Goal: Transaction & Acquisition: Purchase product/service

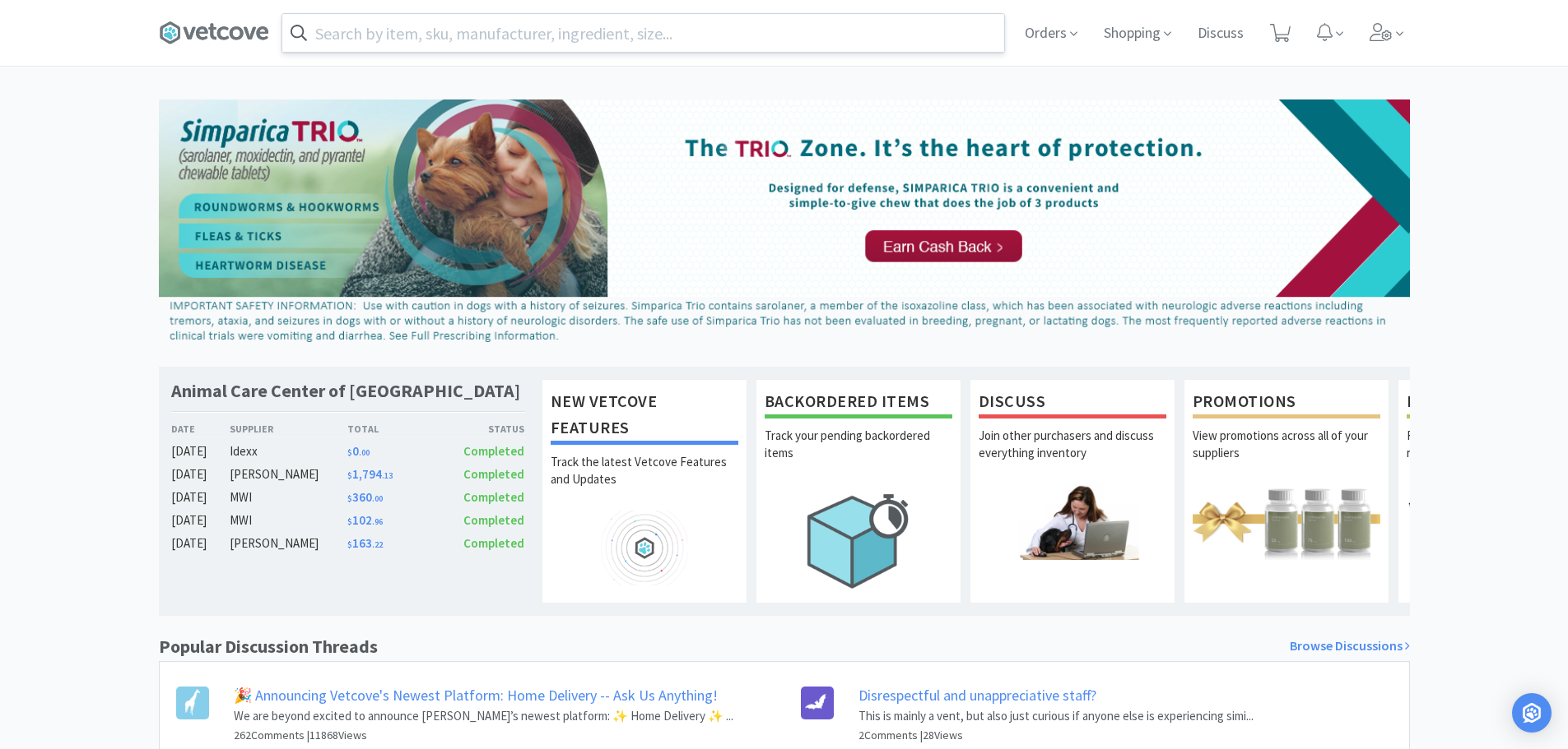
click at [480, 38] on input "text" at bounding box center [643, 33] width 722 height 38
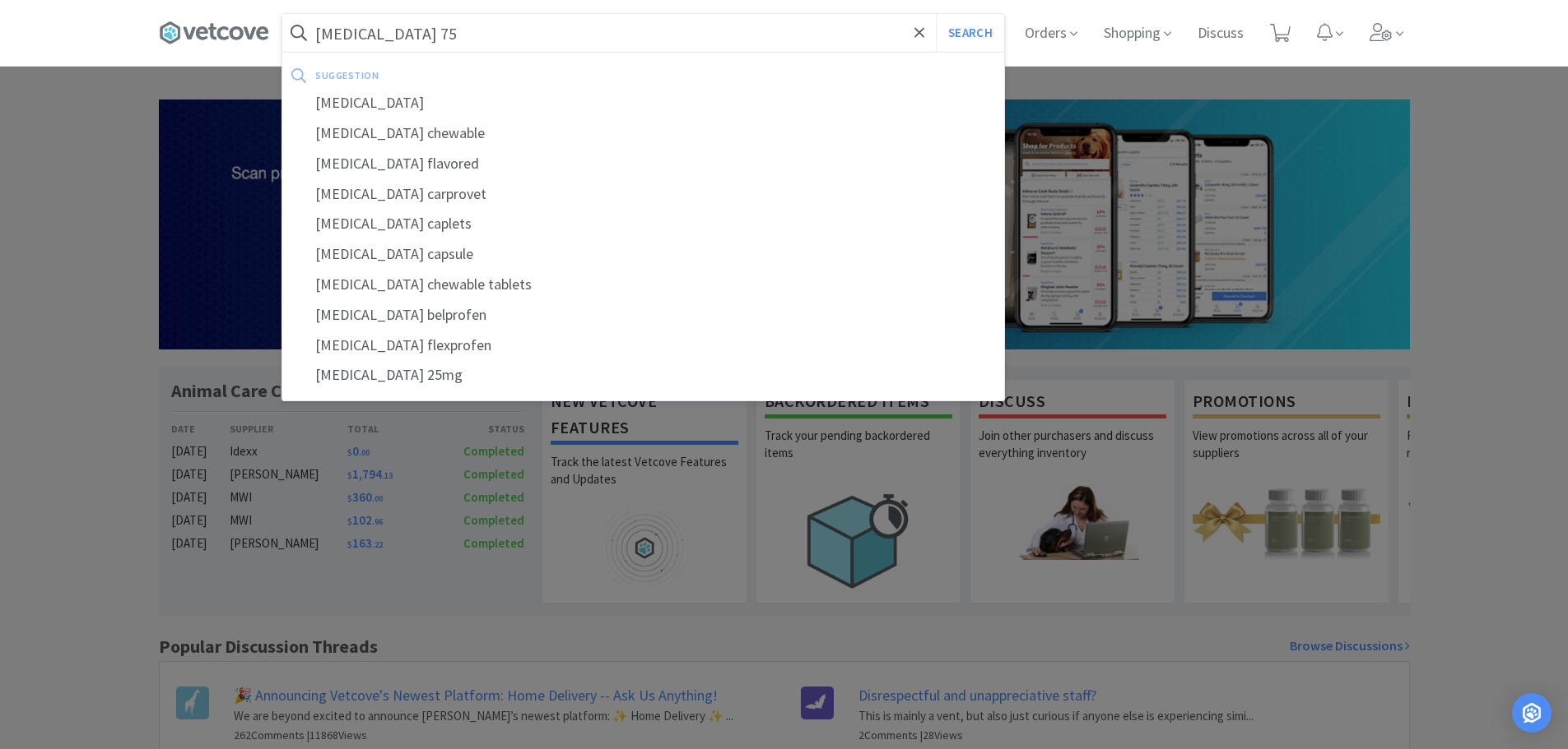
type input "[MEDICAL_DATA] 75"
click at [936, 14] on button "Search" at bounding box center [969, 33] width 68 height 38
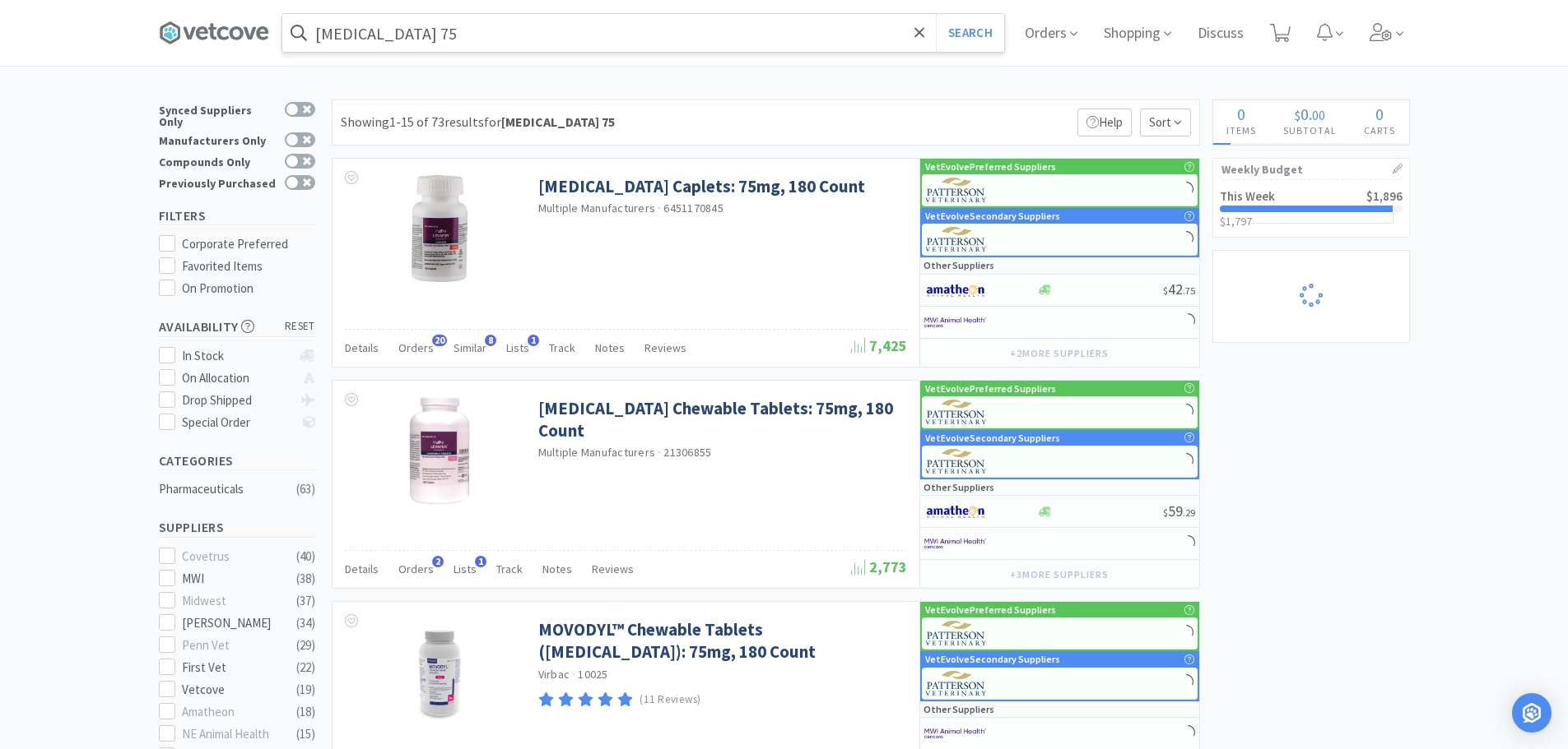
select select "2"
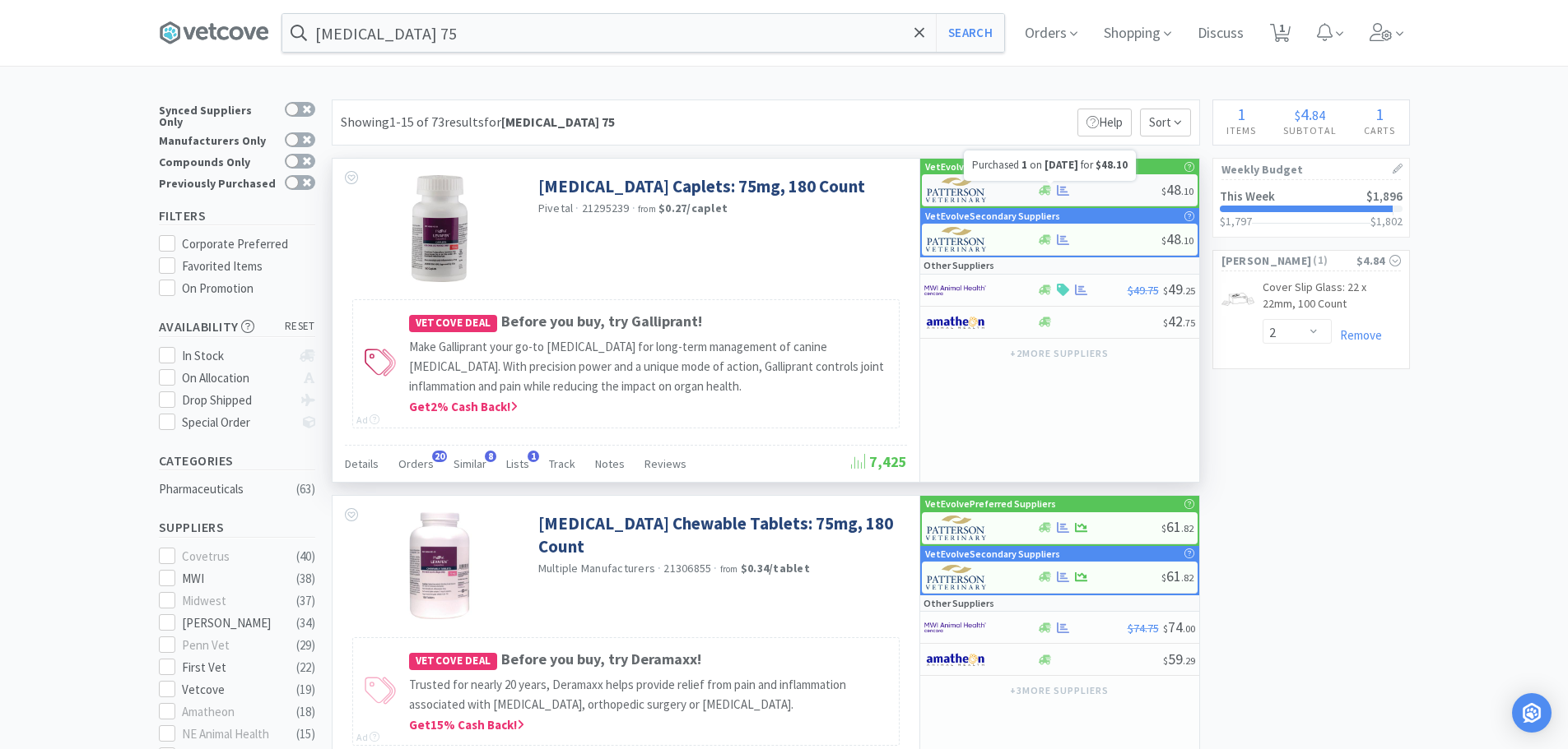
click at [1101, 188] on div at bounding box center [1099, 190] width 125 height 13
select select "1"
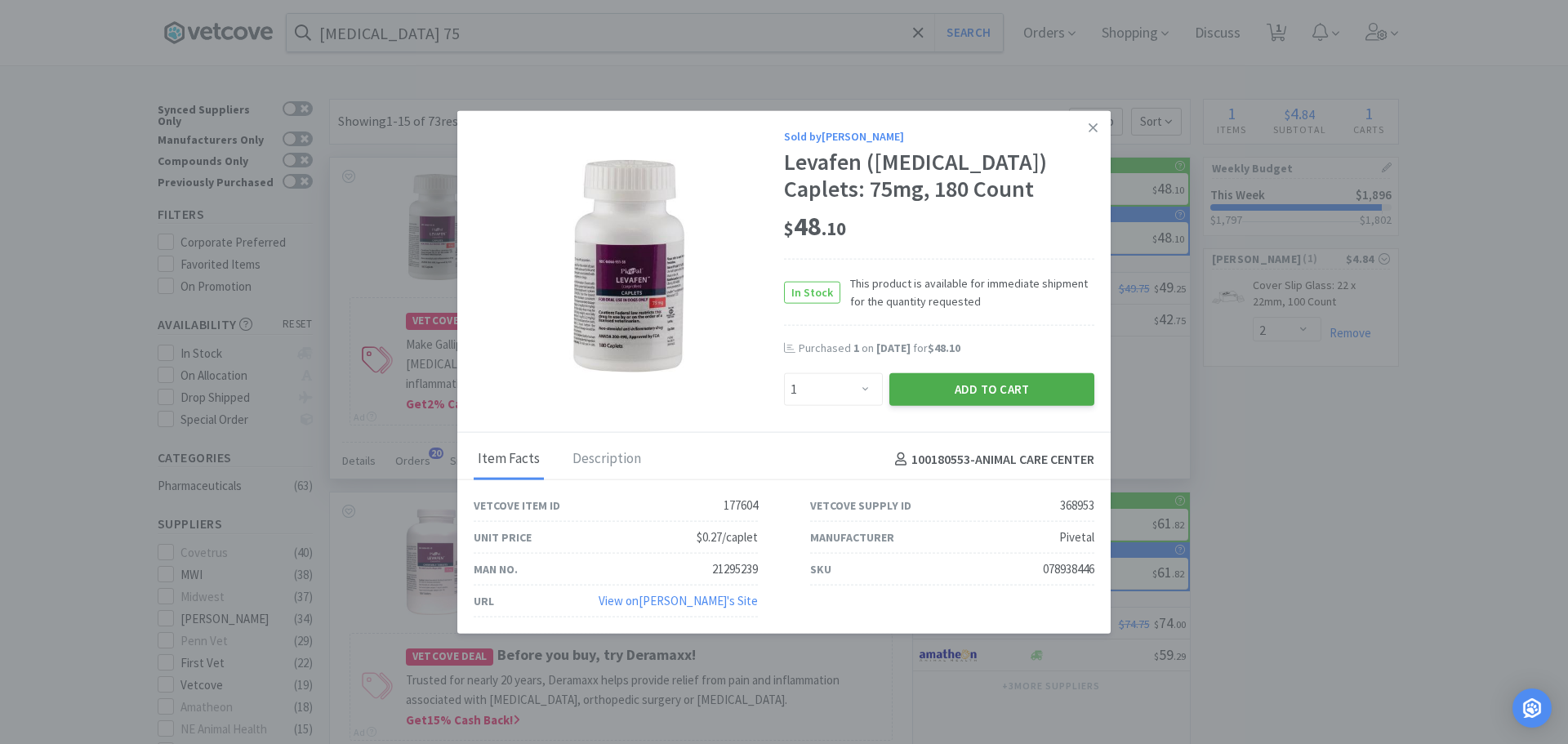
click at [981, 381] on button "Add to Cart" at bounding box center [991, 390] width 205 height 33
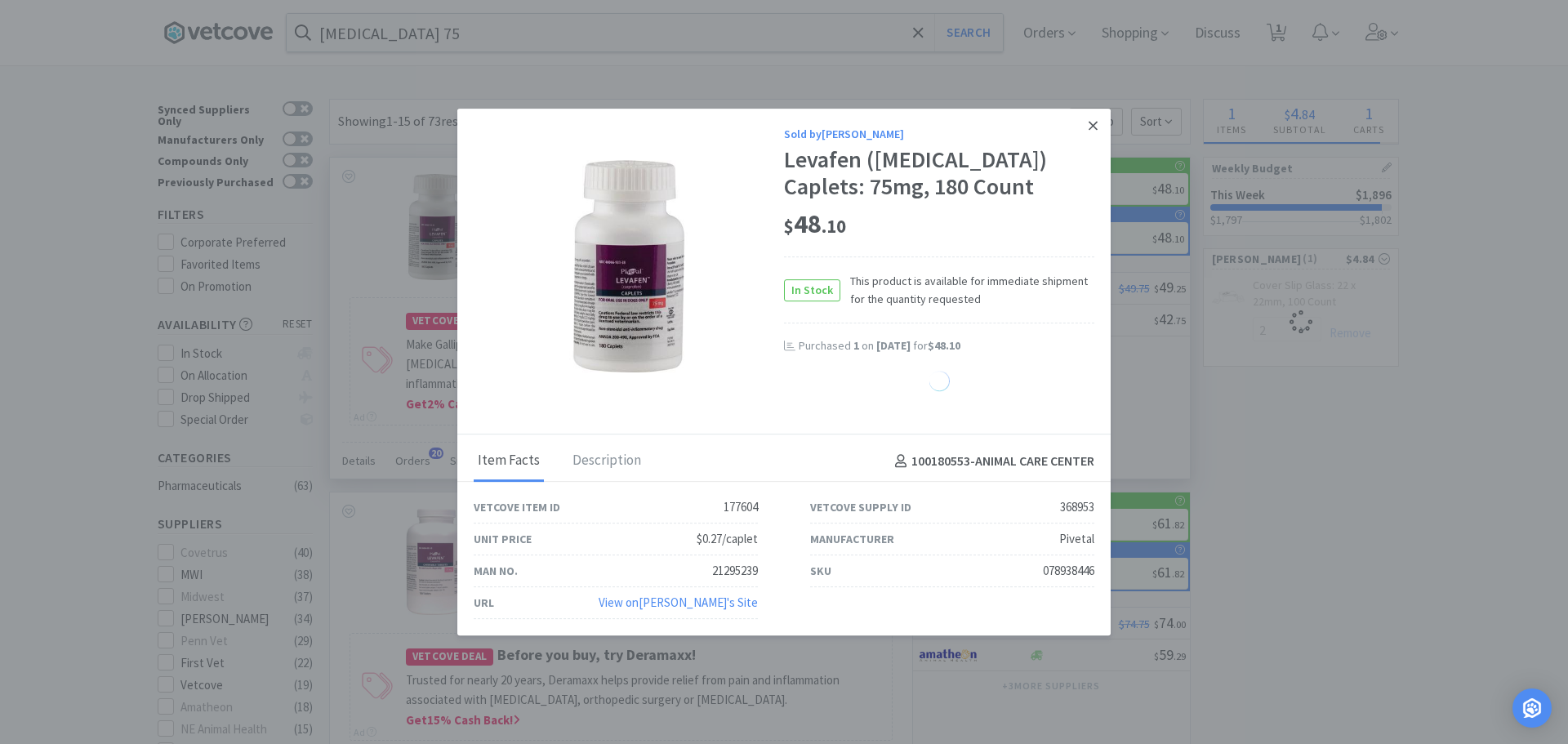
select select "1"
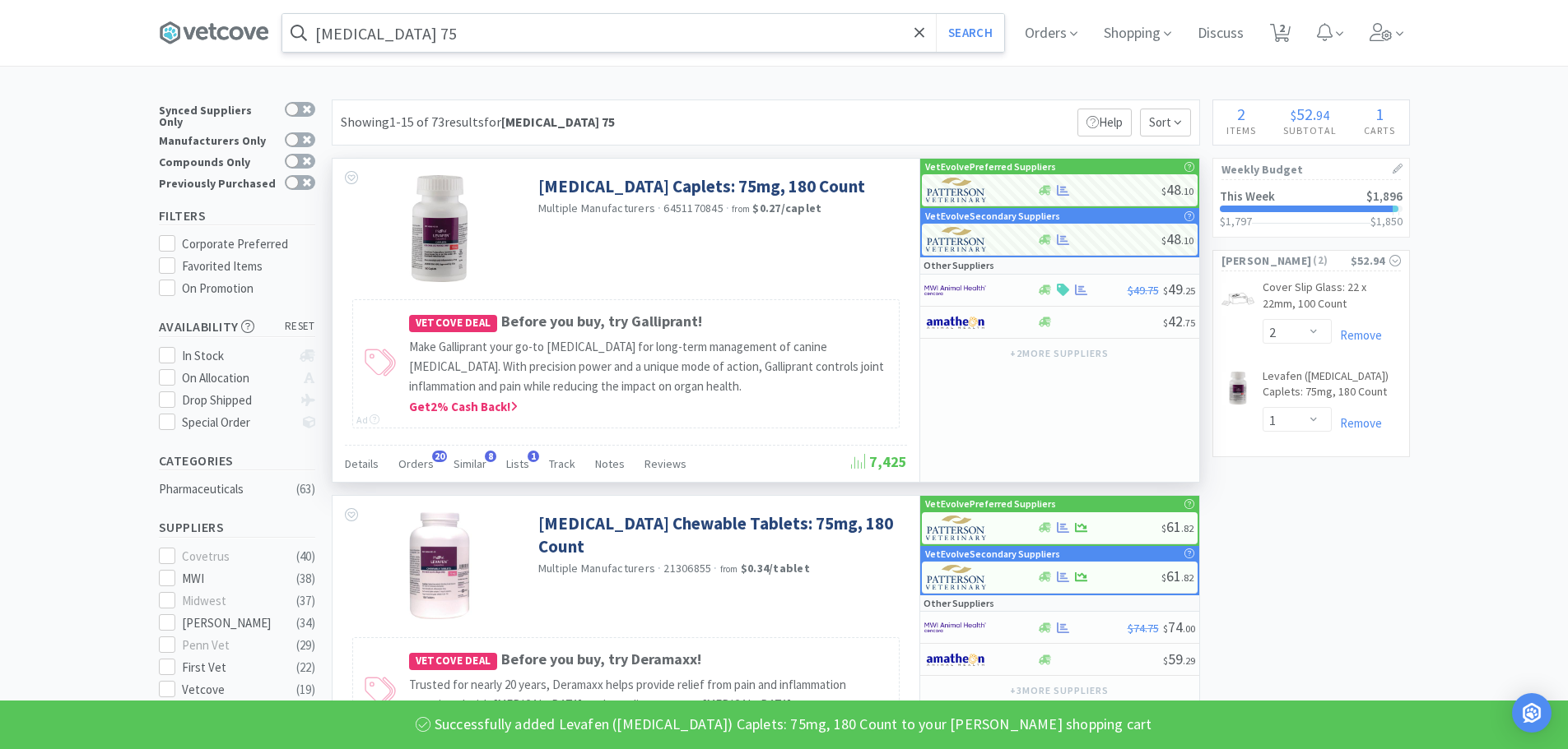
click at [525, 17] on input "[MEDICAL_DATA] 75" at bounding box center [643, 33] width 722 height 38
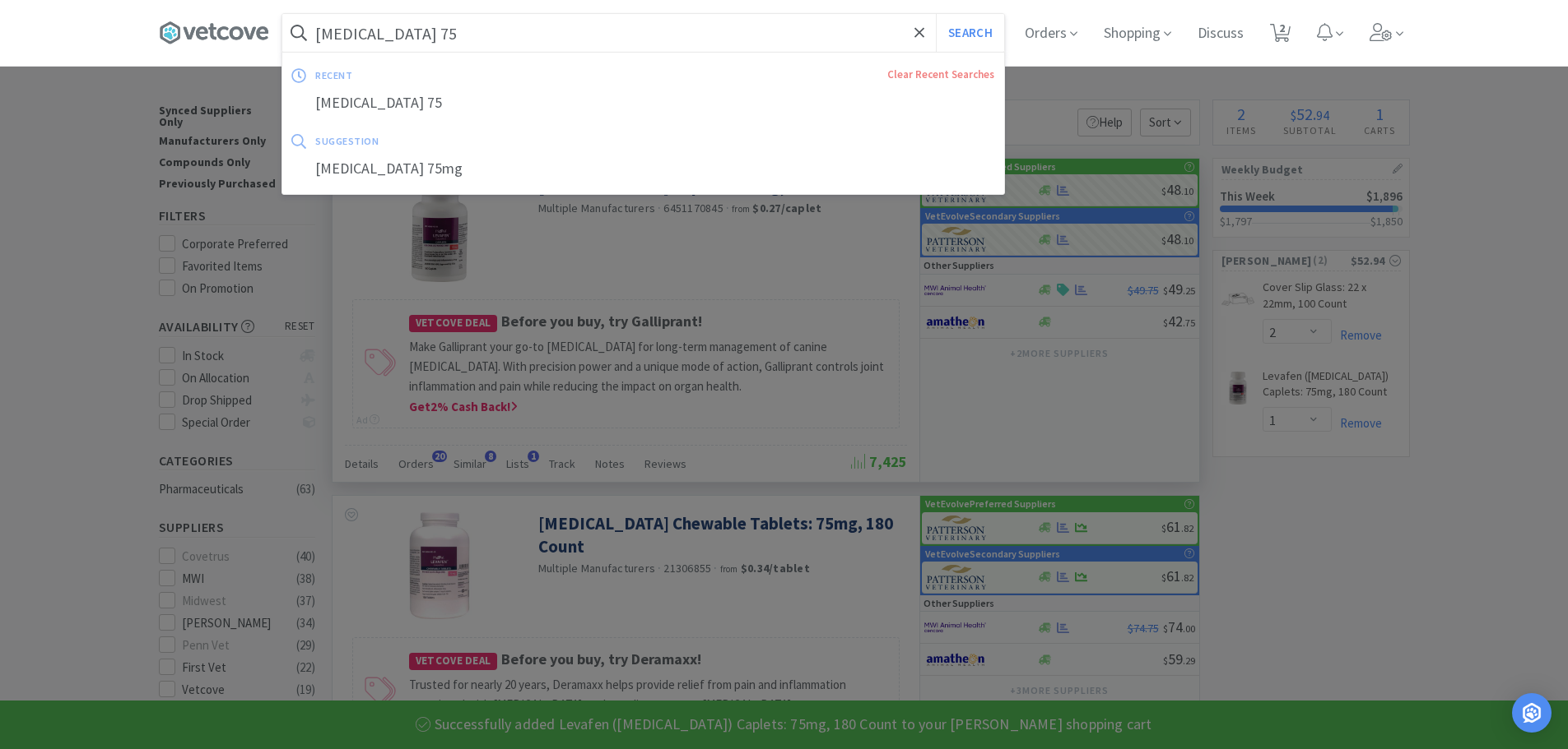
click at [467, 29] on input "[MEDICAL_DATA] 75" at bounding box center [643, 33] width 722 height 38
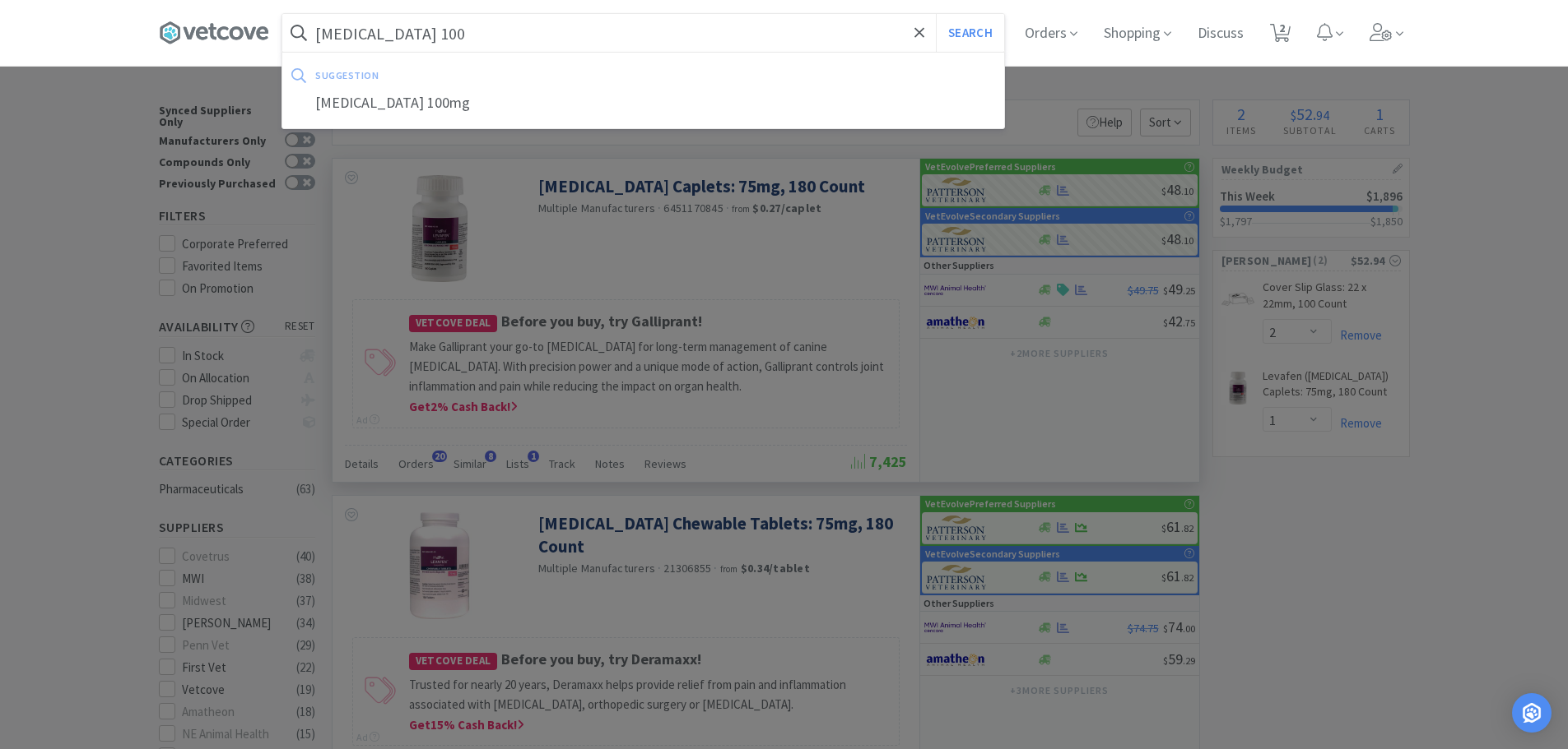
click at [936, 14] on button "Search" at bounding box center [969, 33] width 68 height 38
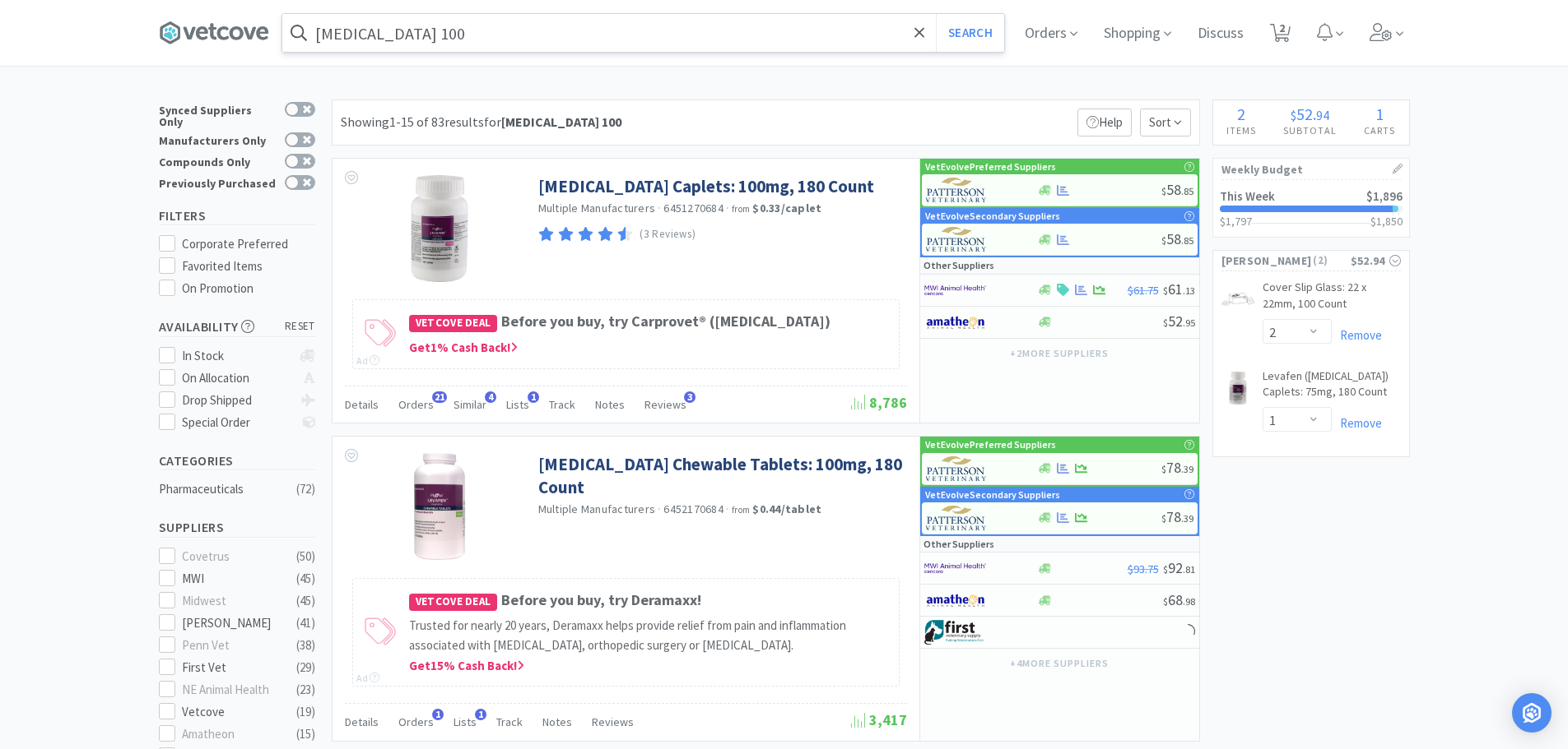
click at [481, 31] on input "[MEDICAL_DATA] 100" at bounding box center [643, 33] width 722 height 38
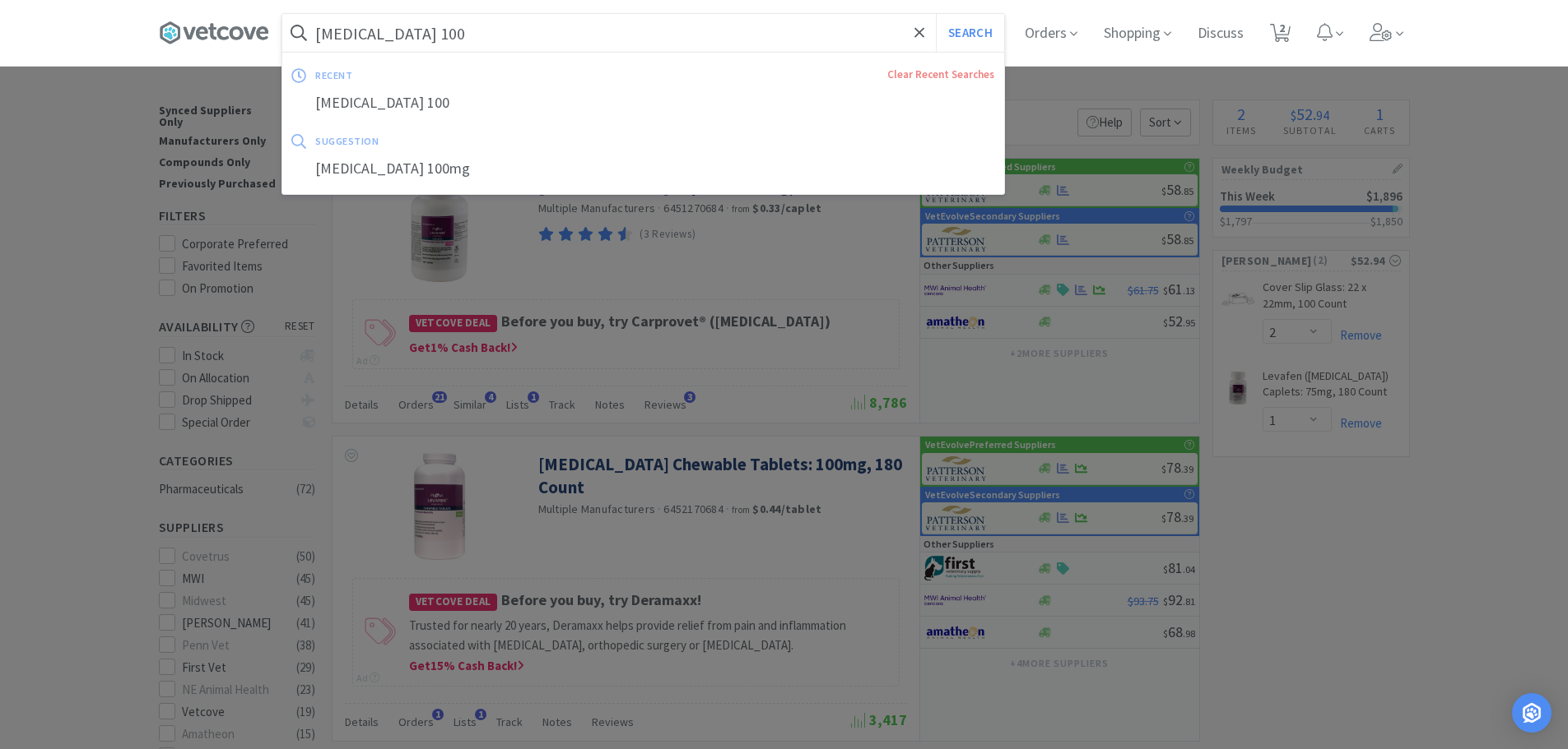
click at [532, 25] on input "[MEDICAL_DATA] 100" at bounding box center [643, 33] width 722 height 38
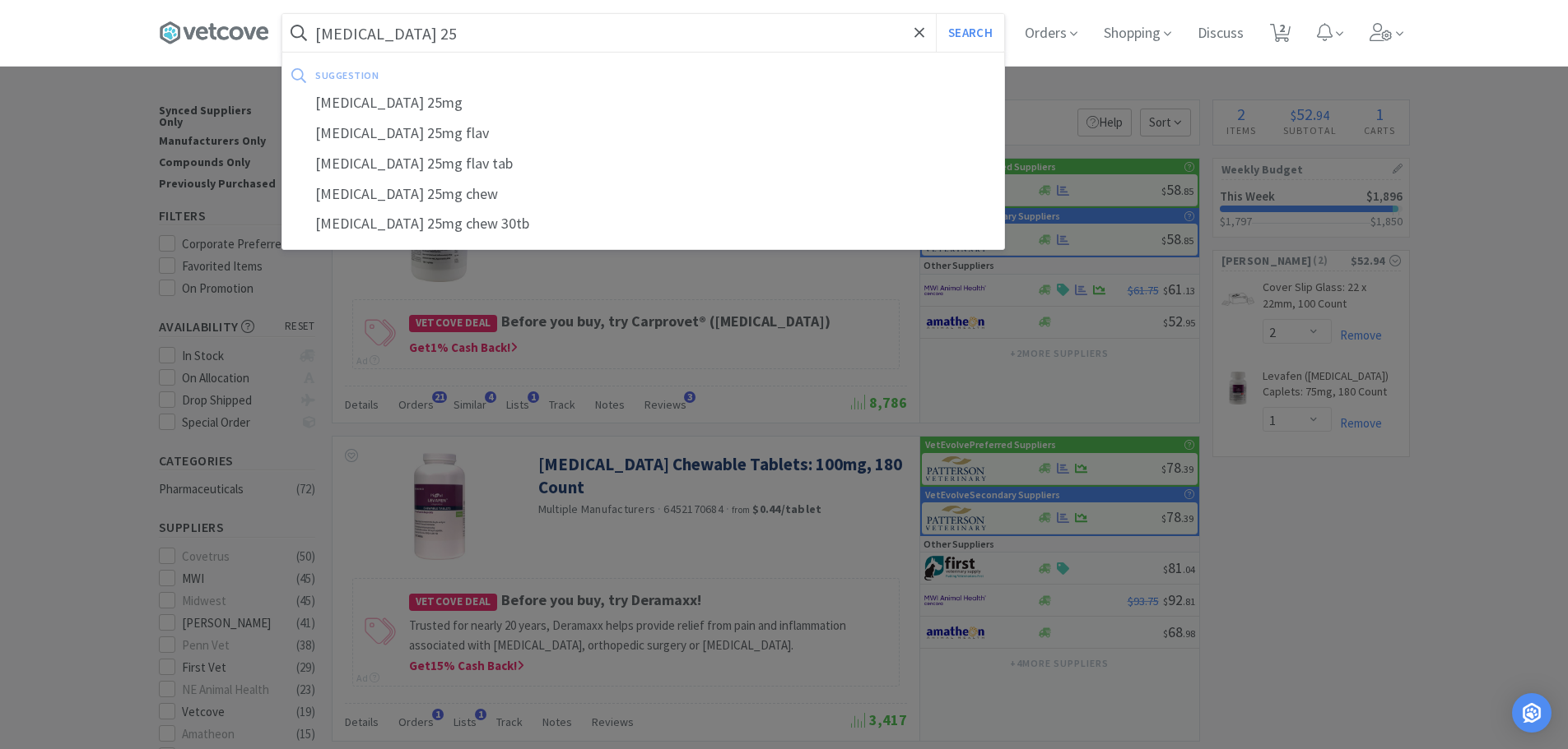
type input "[MEDICAL_DATA] 25"
click at [936, 14] on button "Search" at bounding box center [969, 33] width 68 height 38
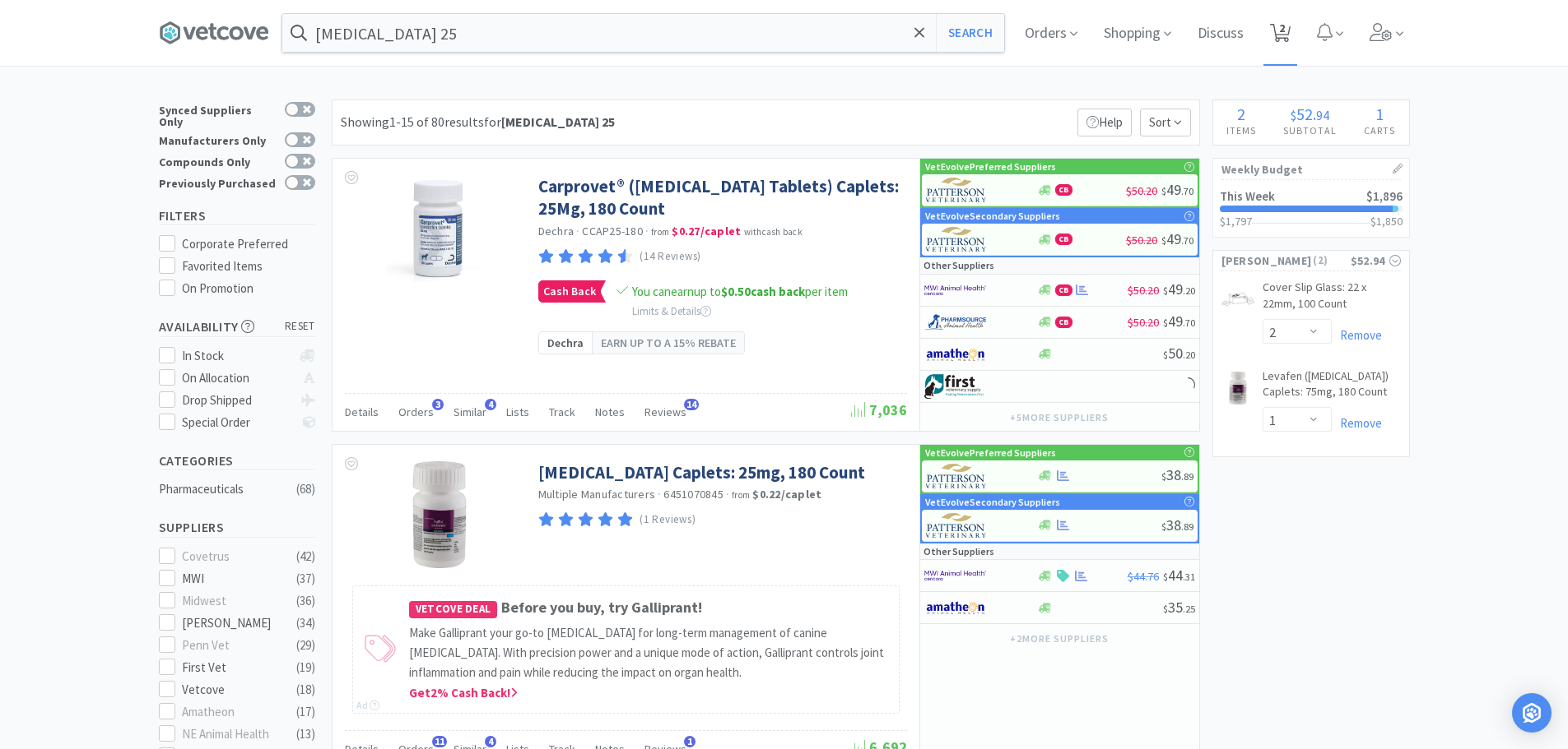
click at [1297, 29] on span "2" at bounding box center [1280, 33] width 34 height 66
select select "2"
select select "1"
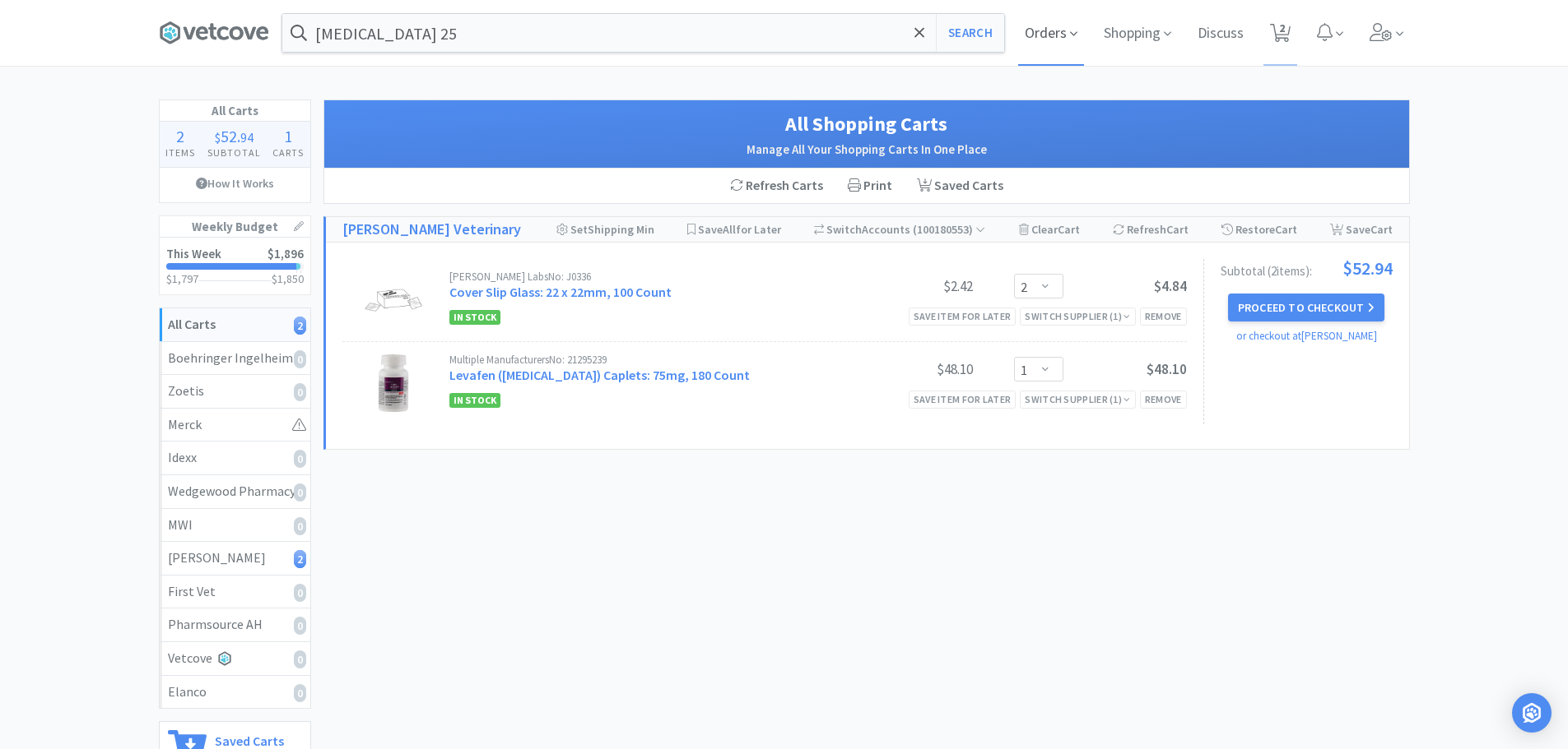
click at [1074, 35] on icon at bounding box center [1074, 34] width 8 height 15
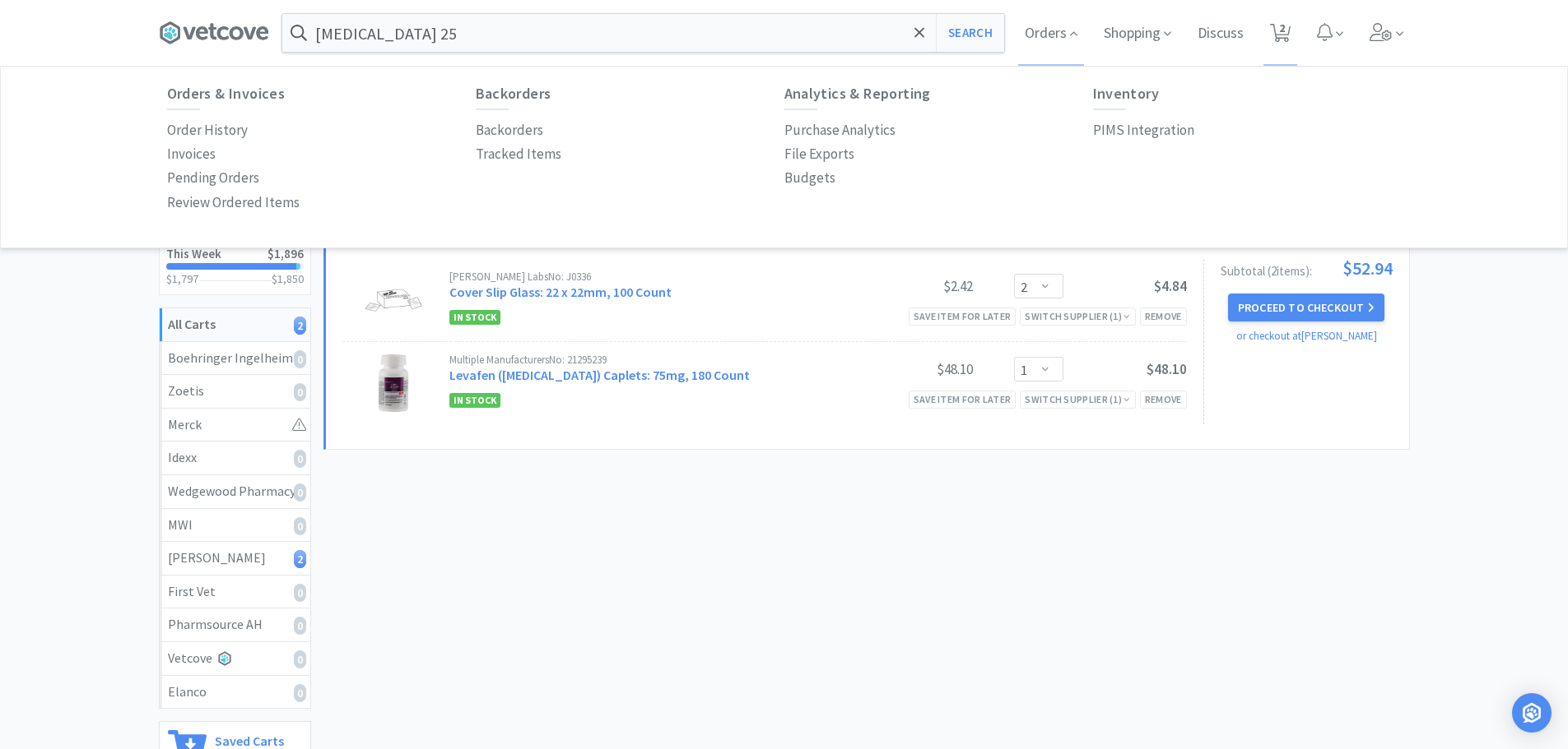
click at [0, 377] on div "All Carts 2 Items $ 52 . 94 Subtotal 1 Carts How It Works Weekly Budget This We…" at bounding box center [784, 475] width 1568 height 753
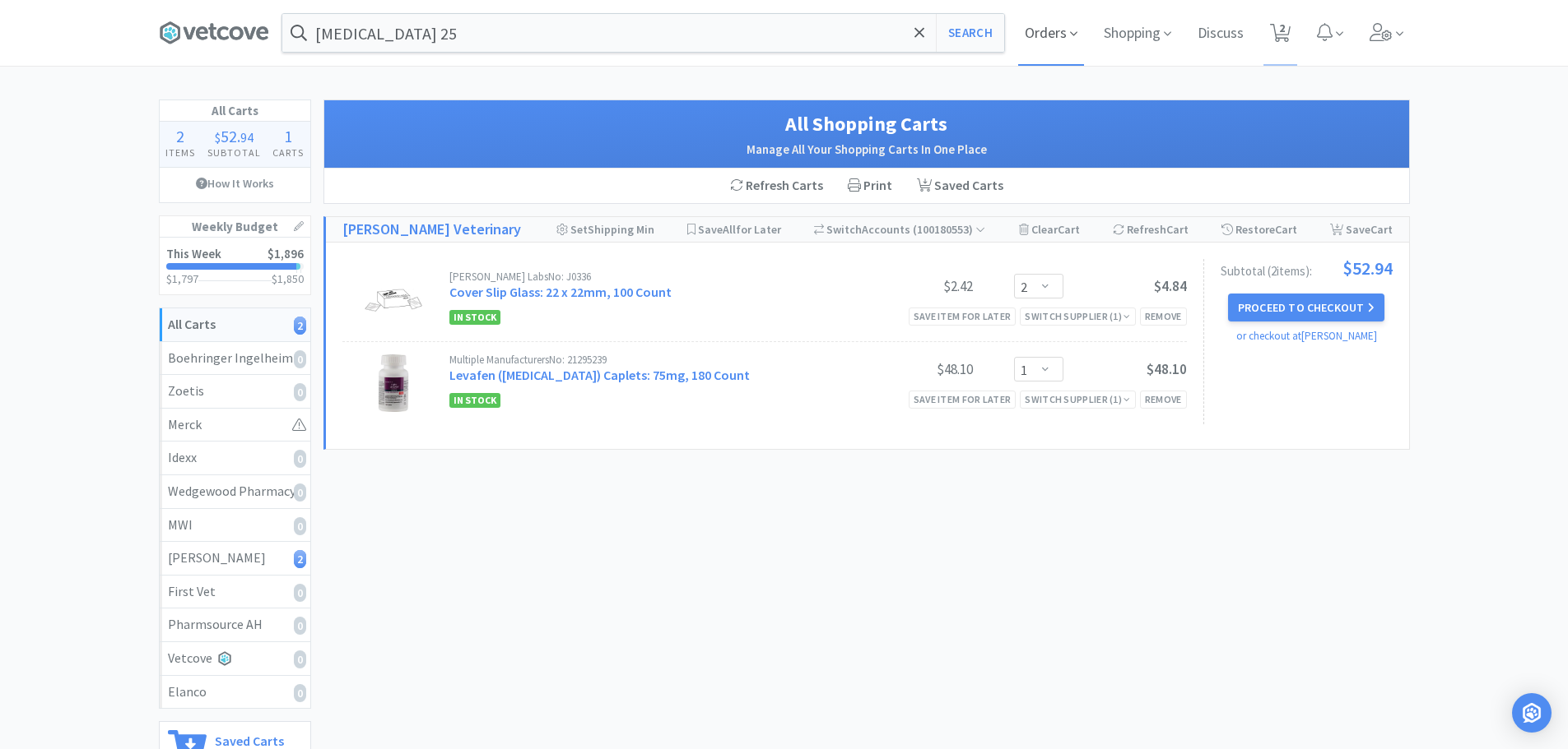
click at [1049, 35] on span "Orders" at bounding box center [1051, 33] width 66 height 66
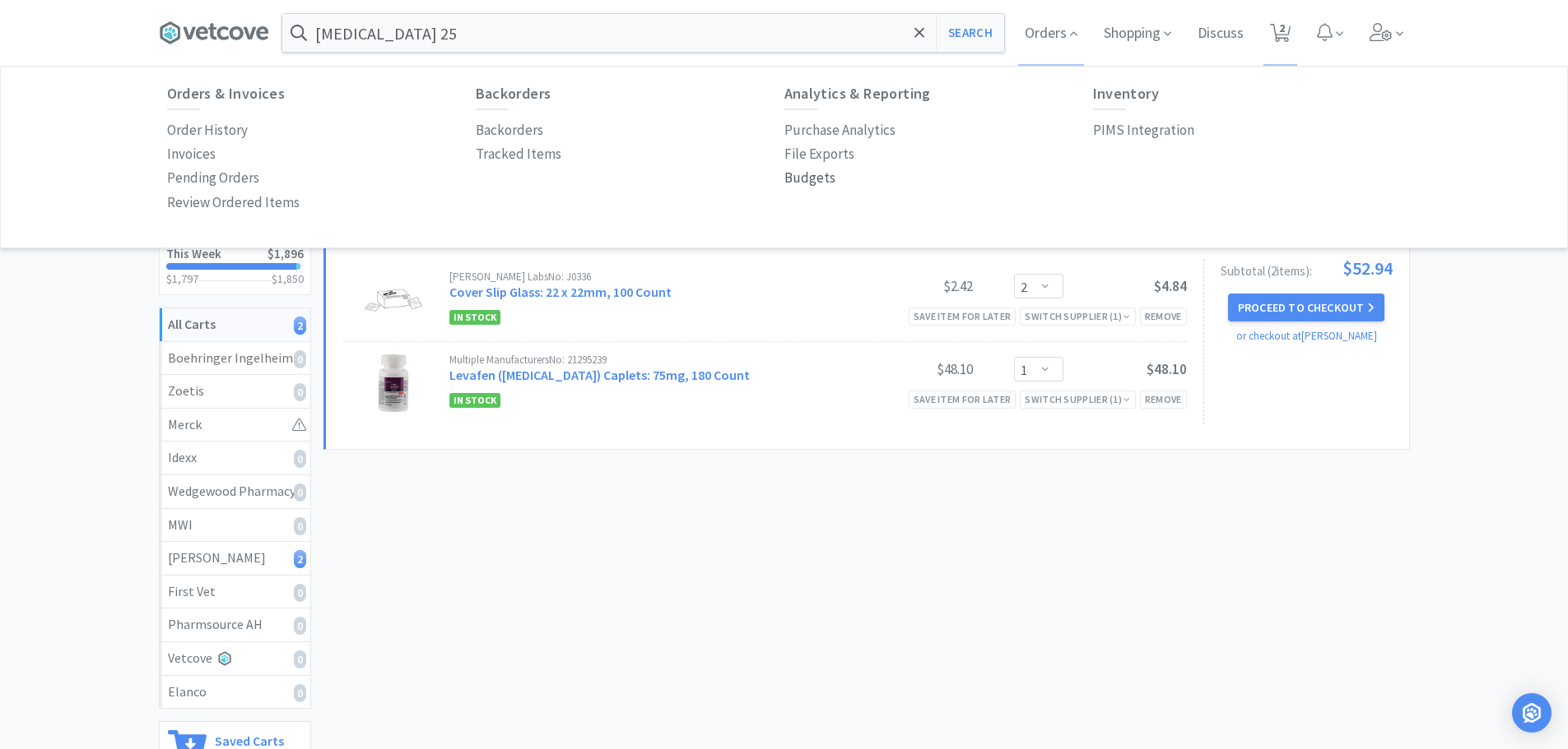
click at [800, 180] on p "Budgets" at bounding box center [809, 178] width 51 height 22
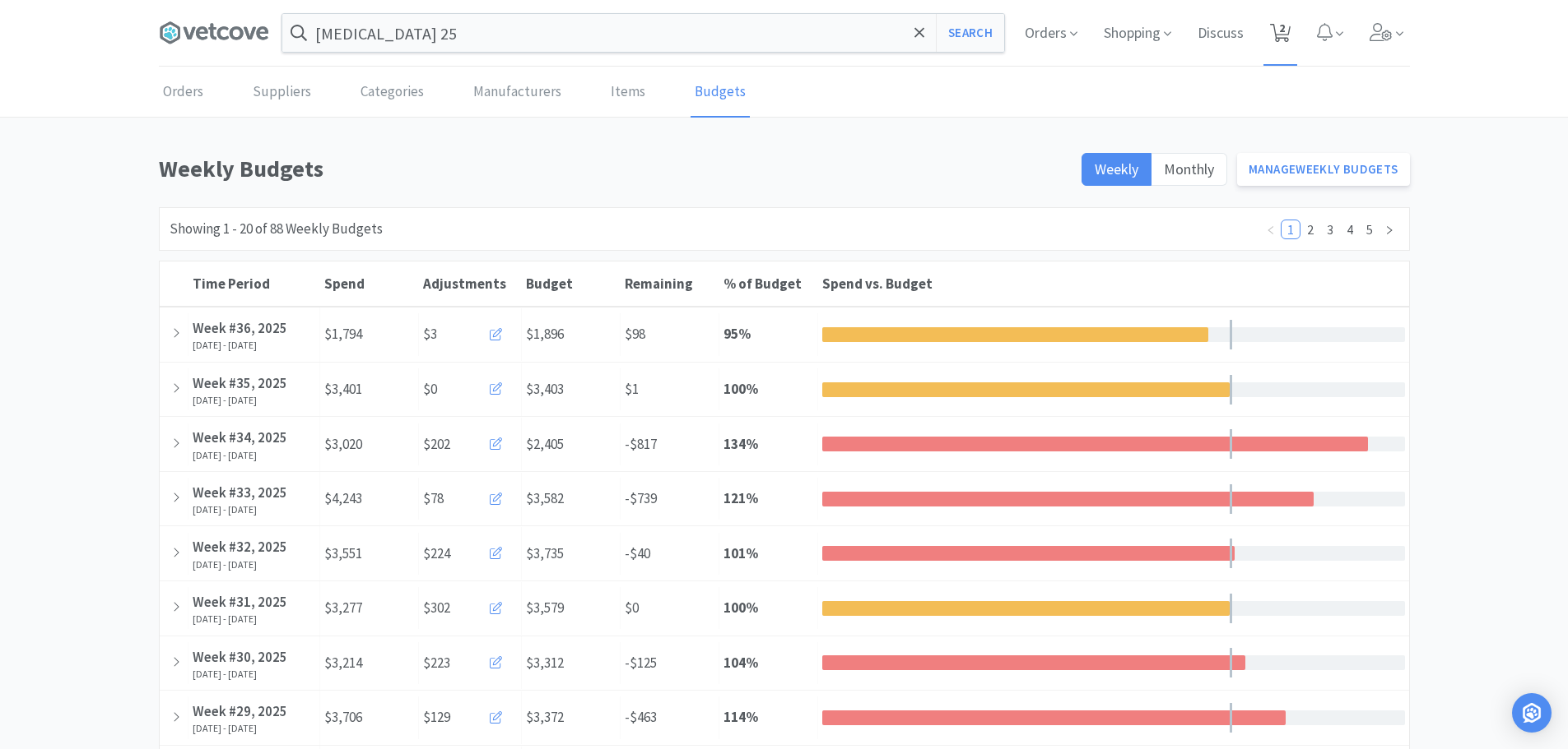
click at [1278, 36] on icon at bounding box center [1280, 33] width 20 height 19
select select "2"
select select "1"
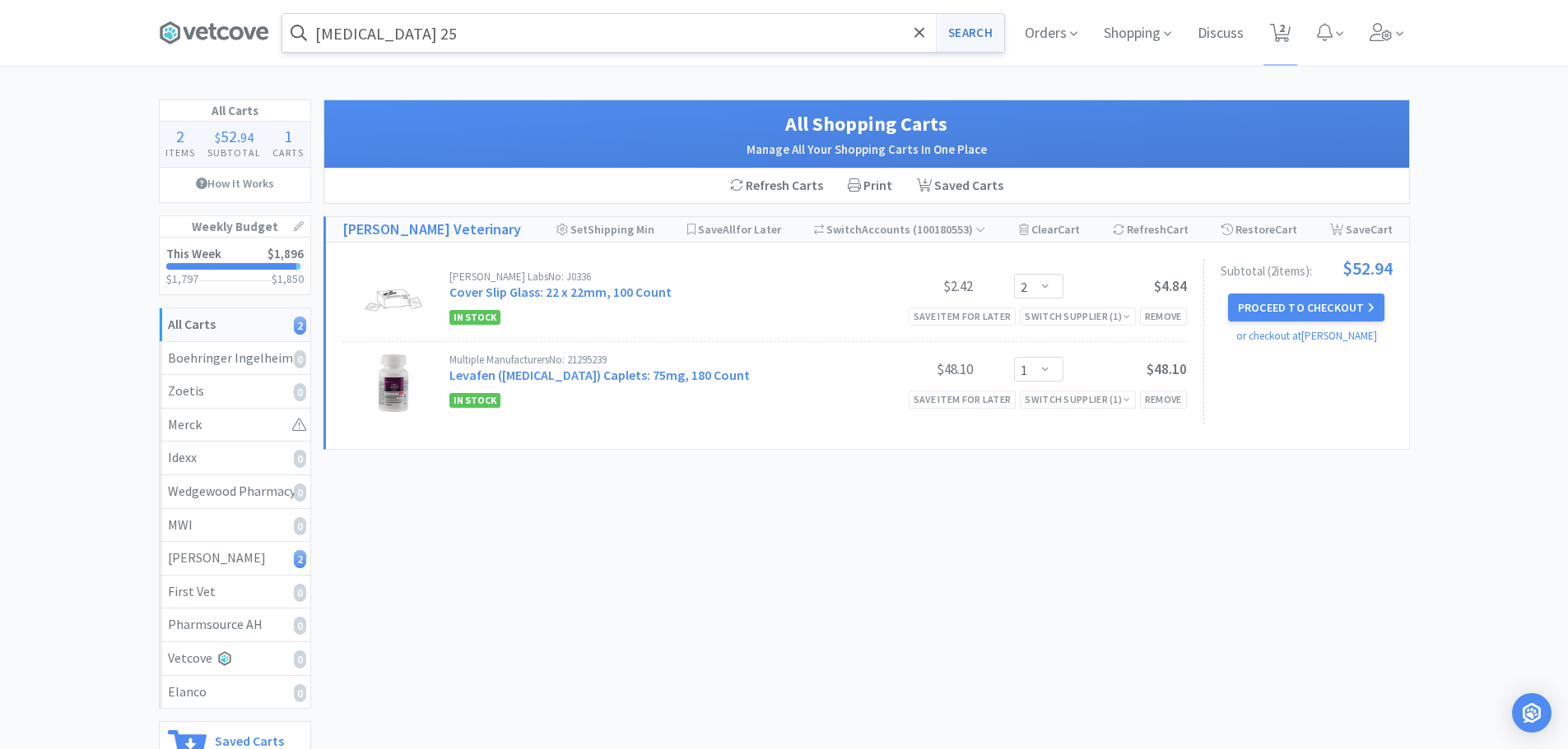
click at [975, 36] on button "Search" at bounding box center [969, 33] width 68 height 38
select select "2"
select select "1"
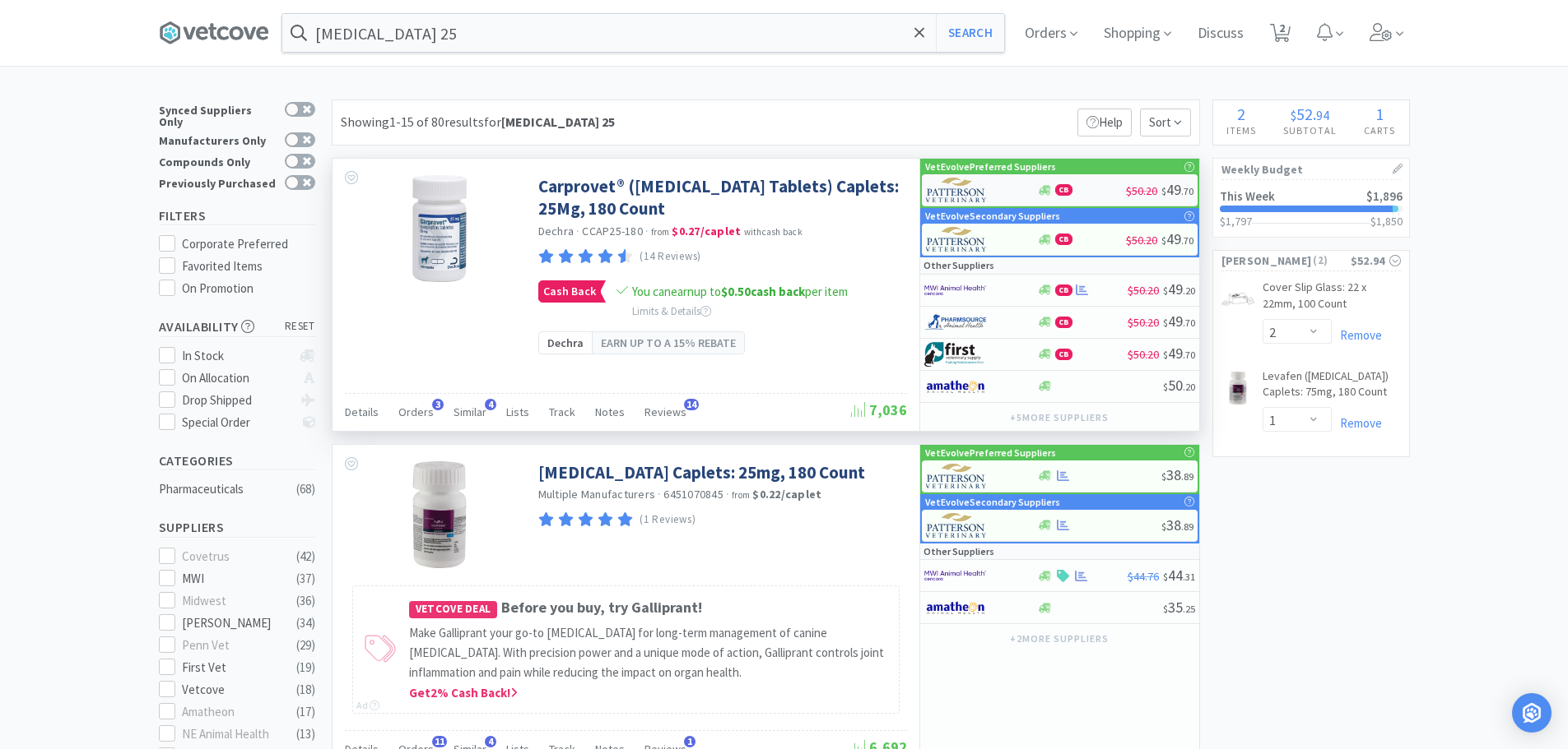
click at [1098, 191] on div "CB" at bounding box center [1081, 190] width 89 height 13
select select "1"
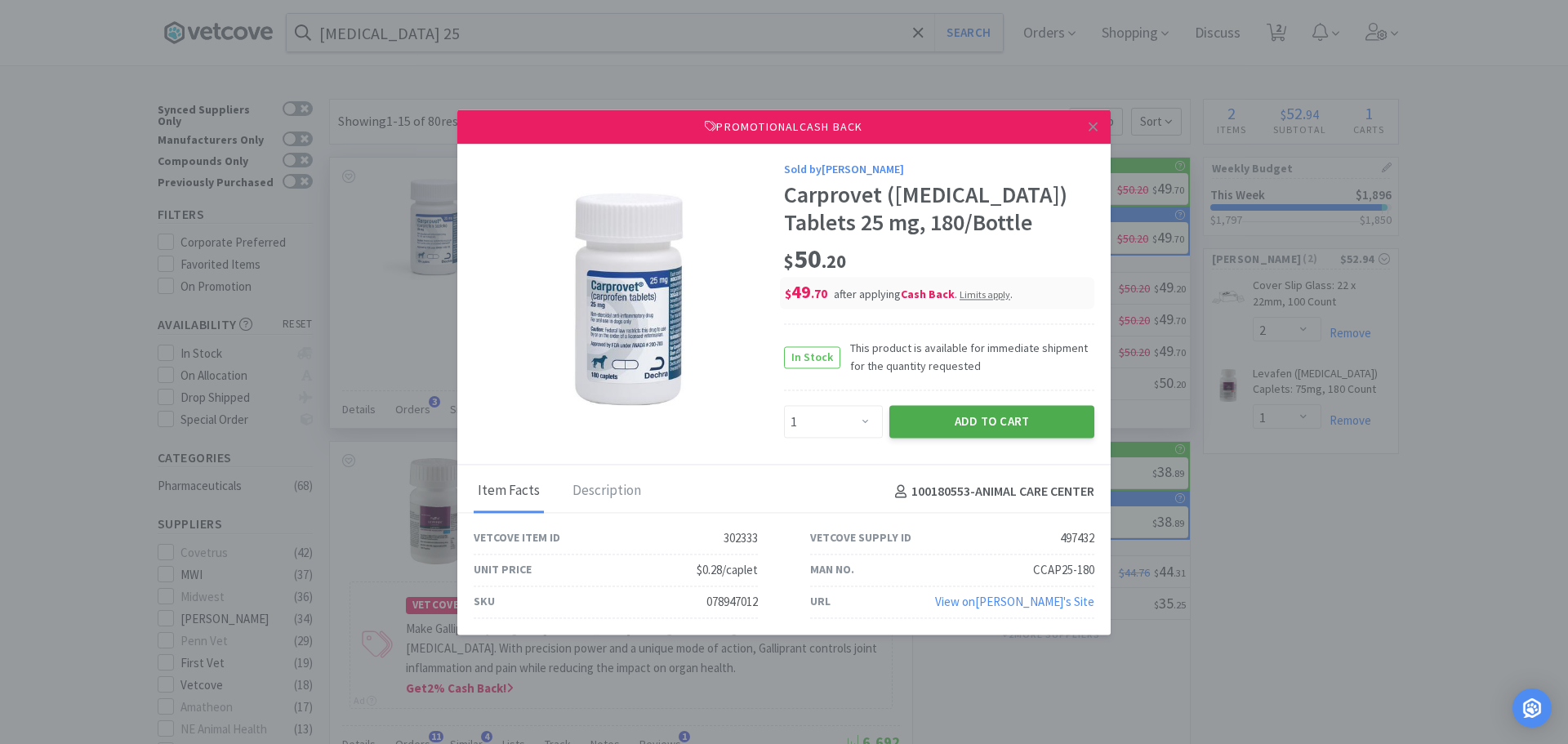
click at [991, 426] on button "Add to Cart" at bounding box center [991, 422] width 205 height 33
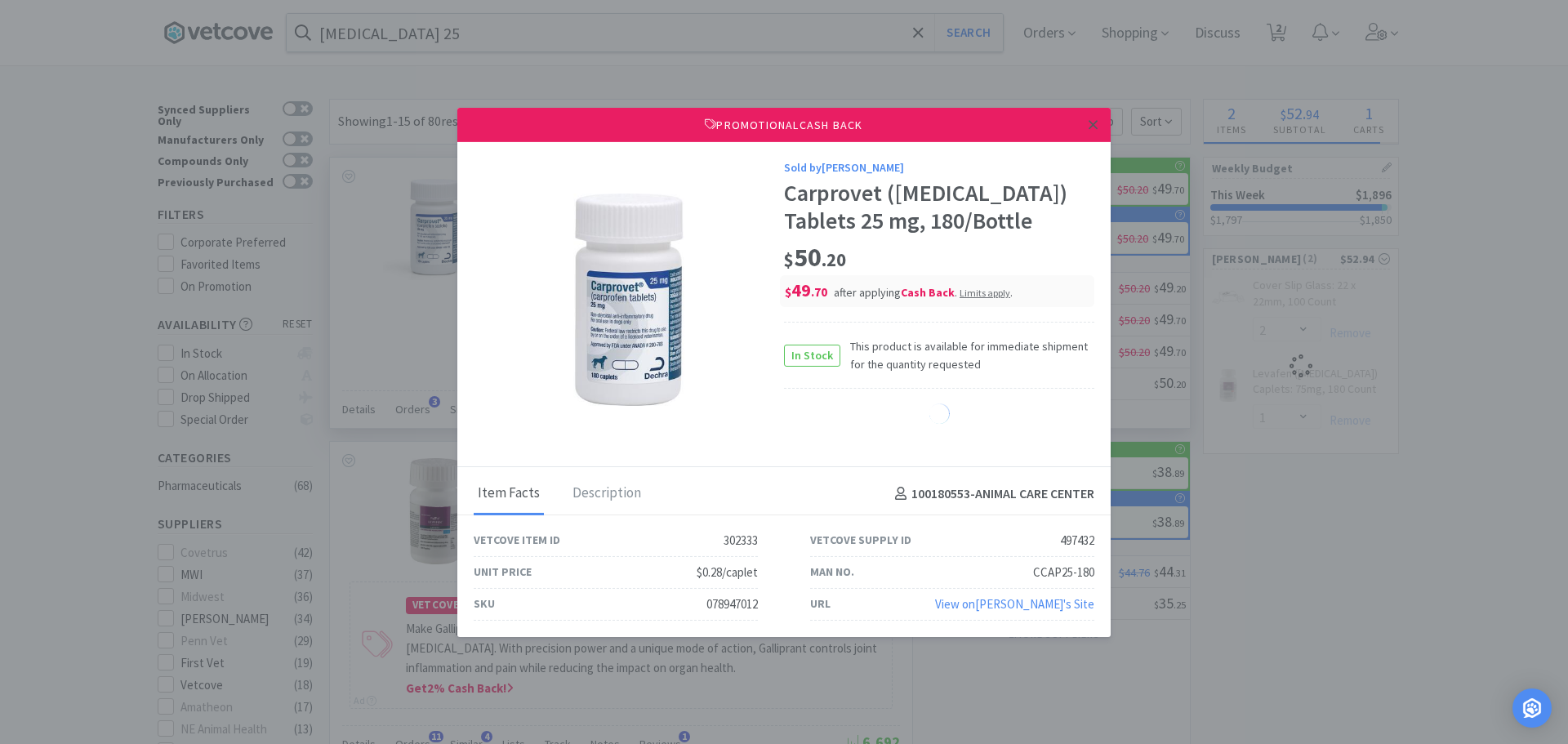
select select "1"
select select "2"
select select "1"
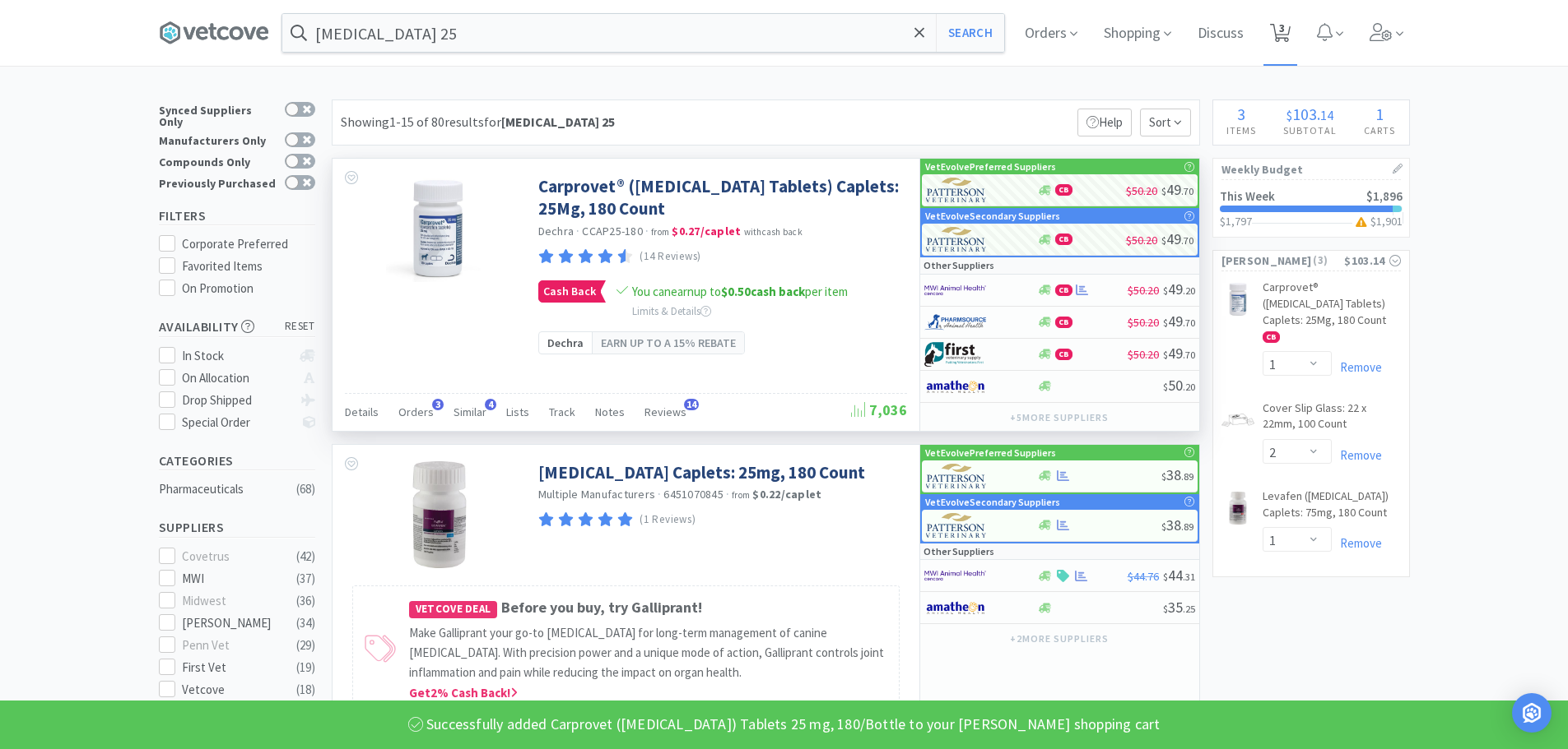
click at [1283, 42] on span "3" at bounding box center [1280, 32] width 20 height 23
select select "1"
select select "2"
select select "1"
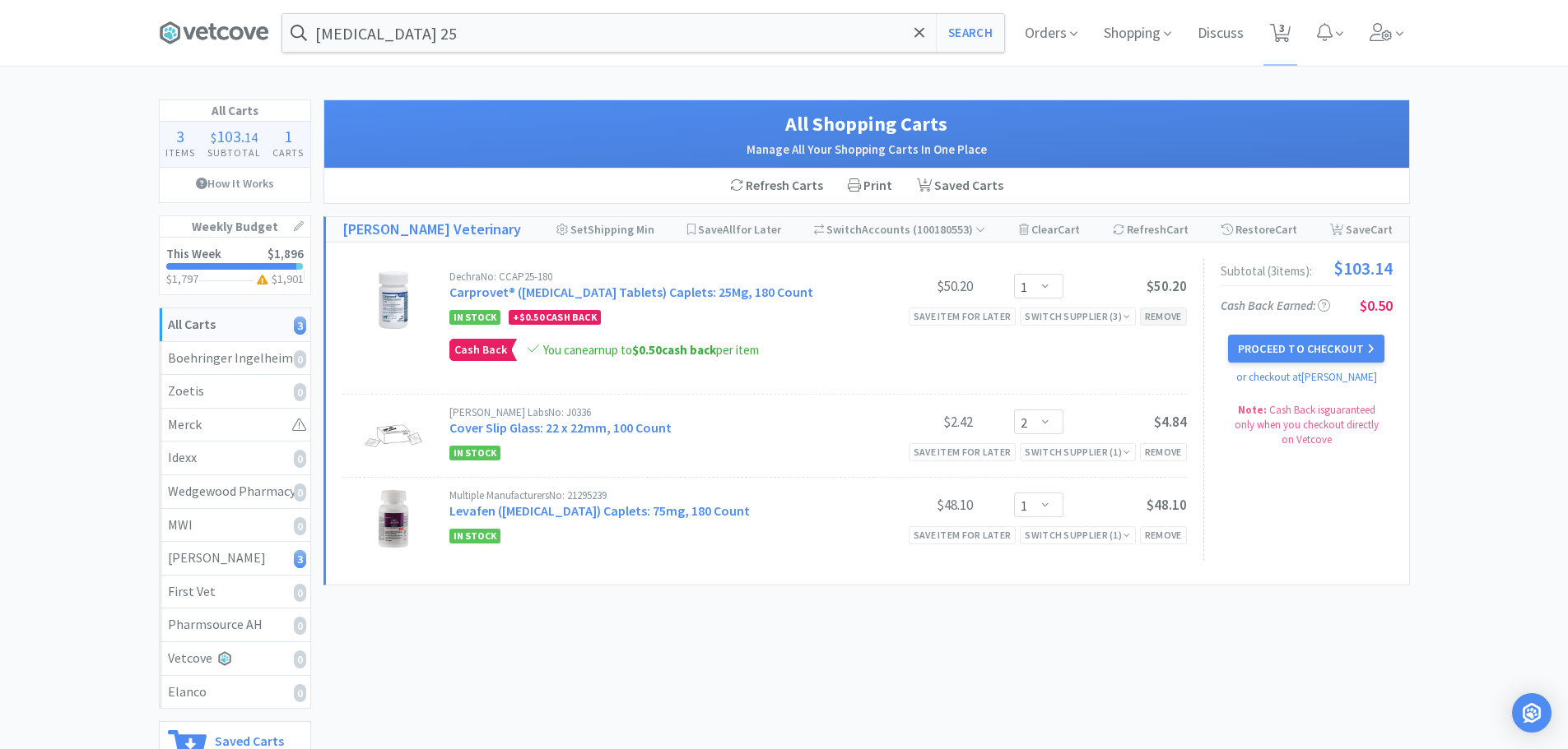
click at [1180, 313] on div "Remove" at bounding box center [1164, 316] width 47 height 18
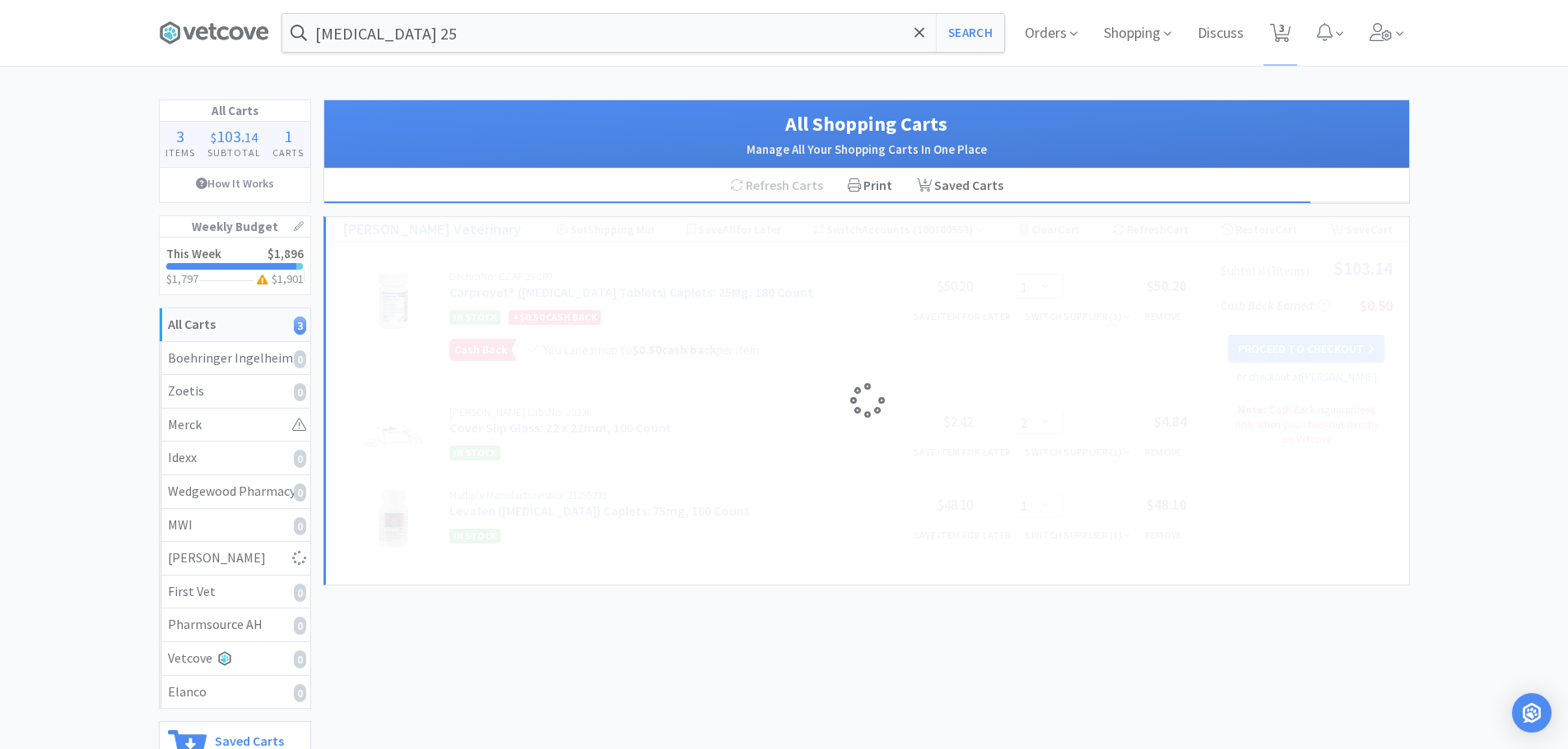
select select "2"
select select "1"
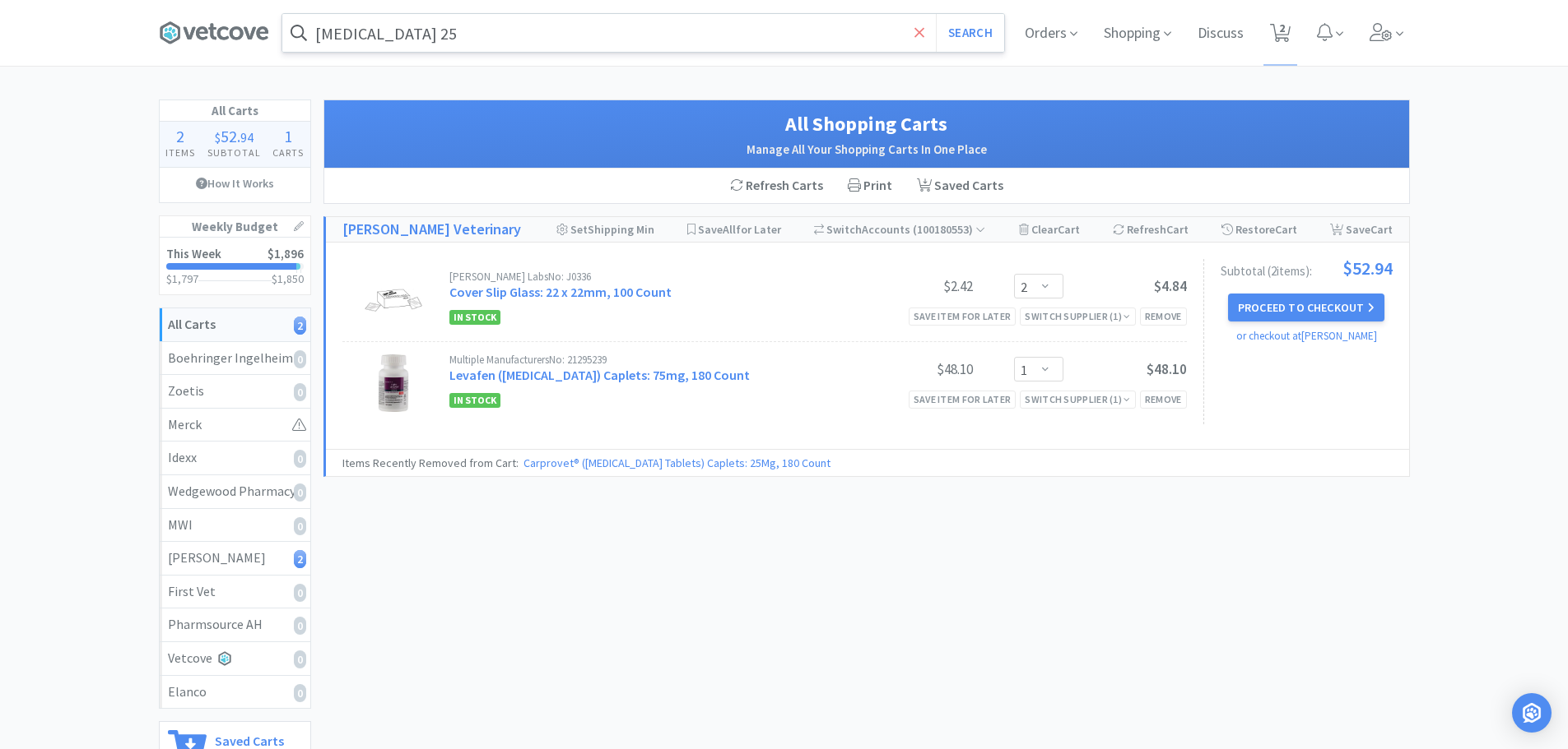
click at [923, 38] on span at bounding box center [920, 33] width 19 height 35
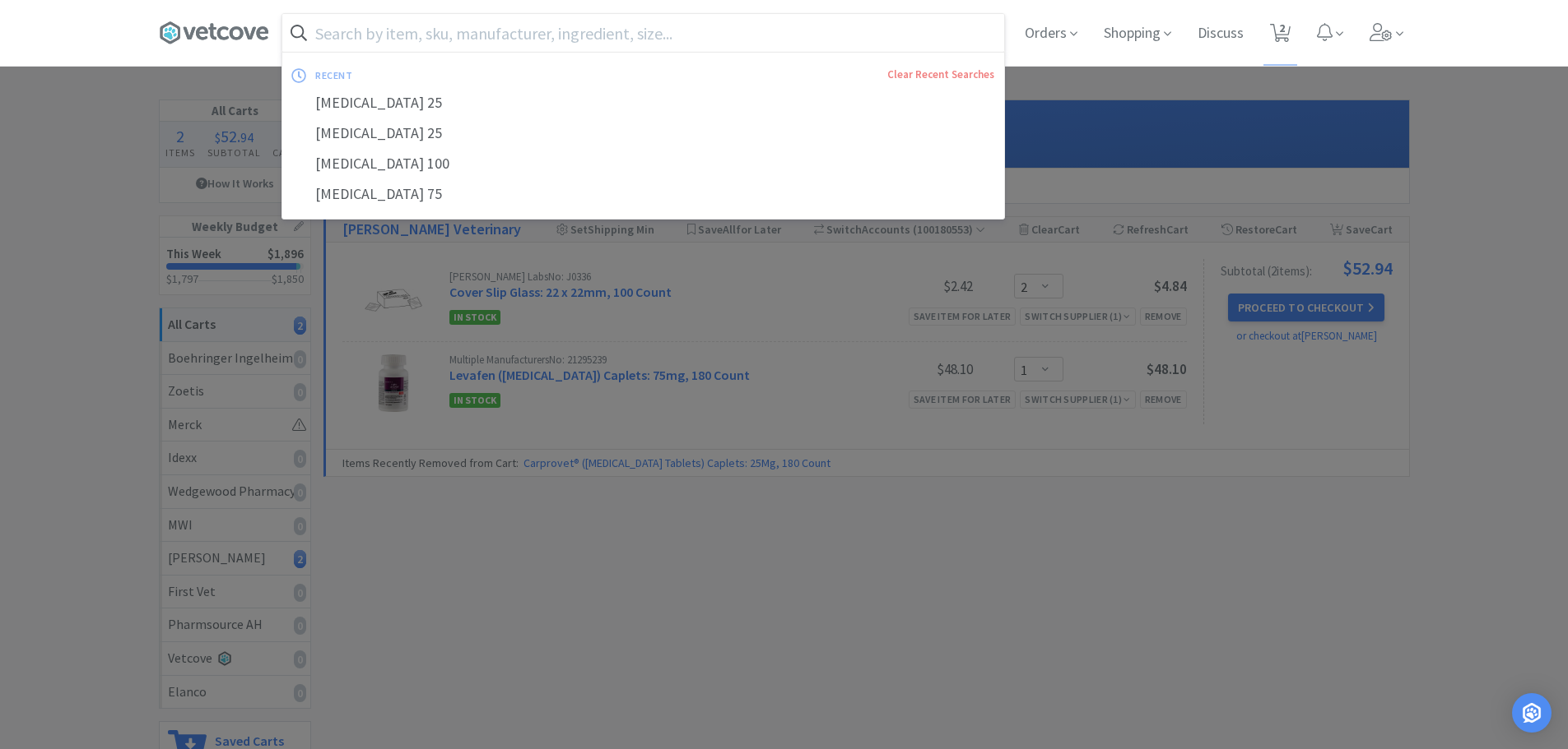
drag, startPoint x: 949, startPoint y: 72, endPoint x: 925, endPoint y: 43, distance: 37.6
click at [949, 72] on link "Clear Recent Searches" at bounding box center [941, 74] width 107 height 14
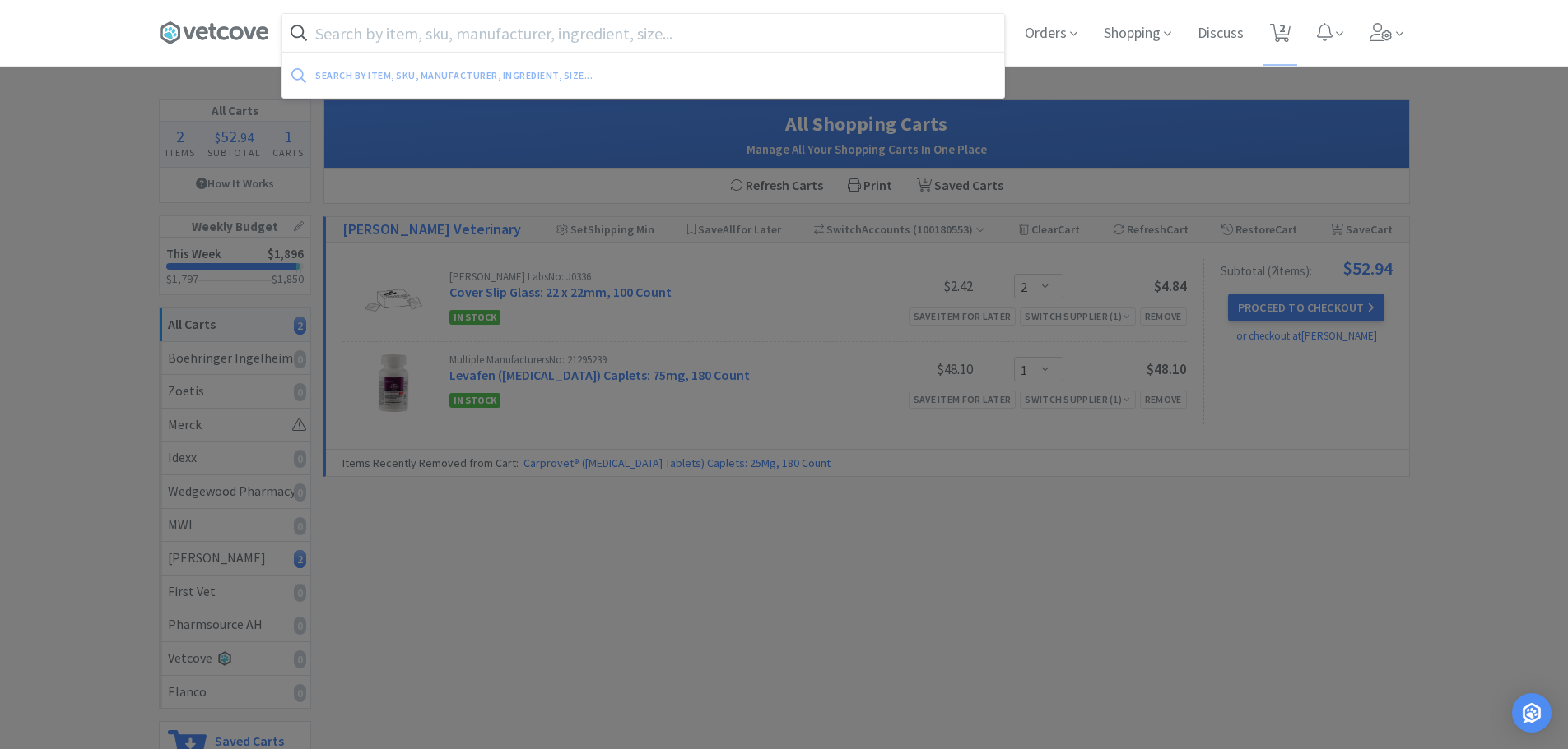
click at [68, 244] on div at bounding box center [784, 374] width 1568 height 749
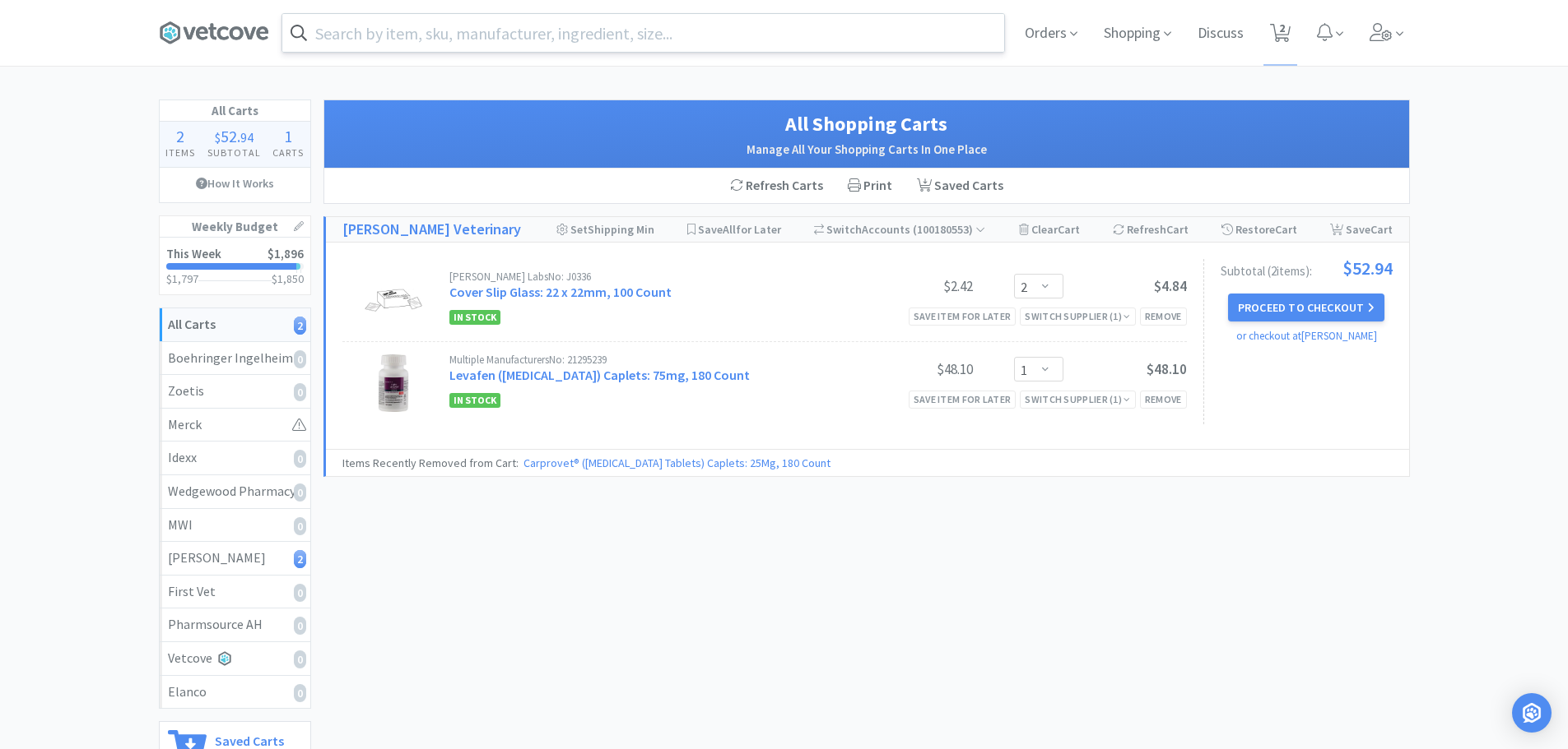
click at [567, 40] on input "text" at bounding box center [643, 33] width 722 height 38
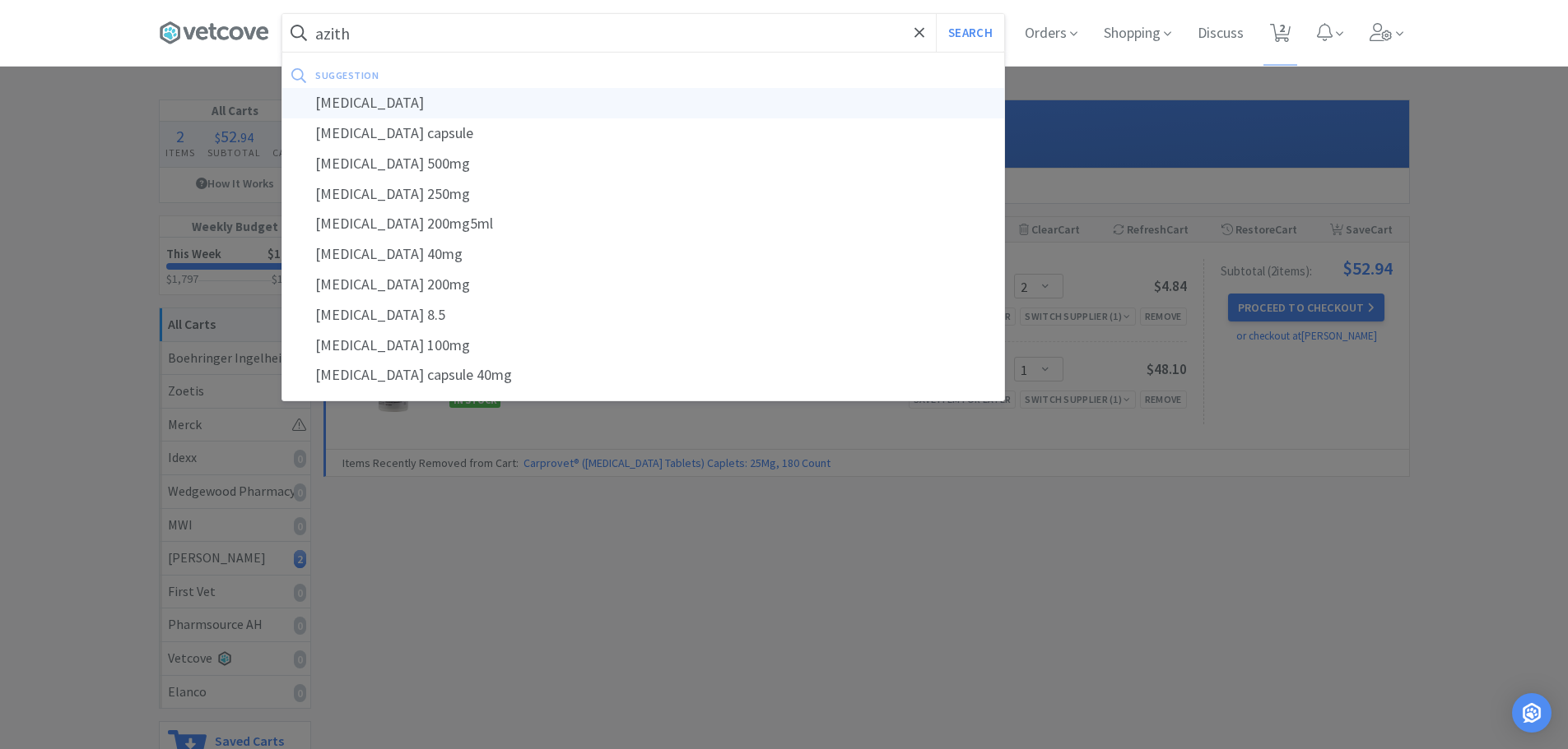
click at [376, 100] on div "[MEDICAL_DATA]" at bounding box center [643, 104] width 722 height 30
type input "[MEDICAL_DATA]"
select select "2"
select select "1"
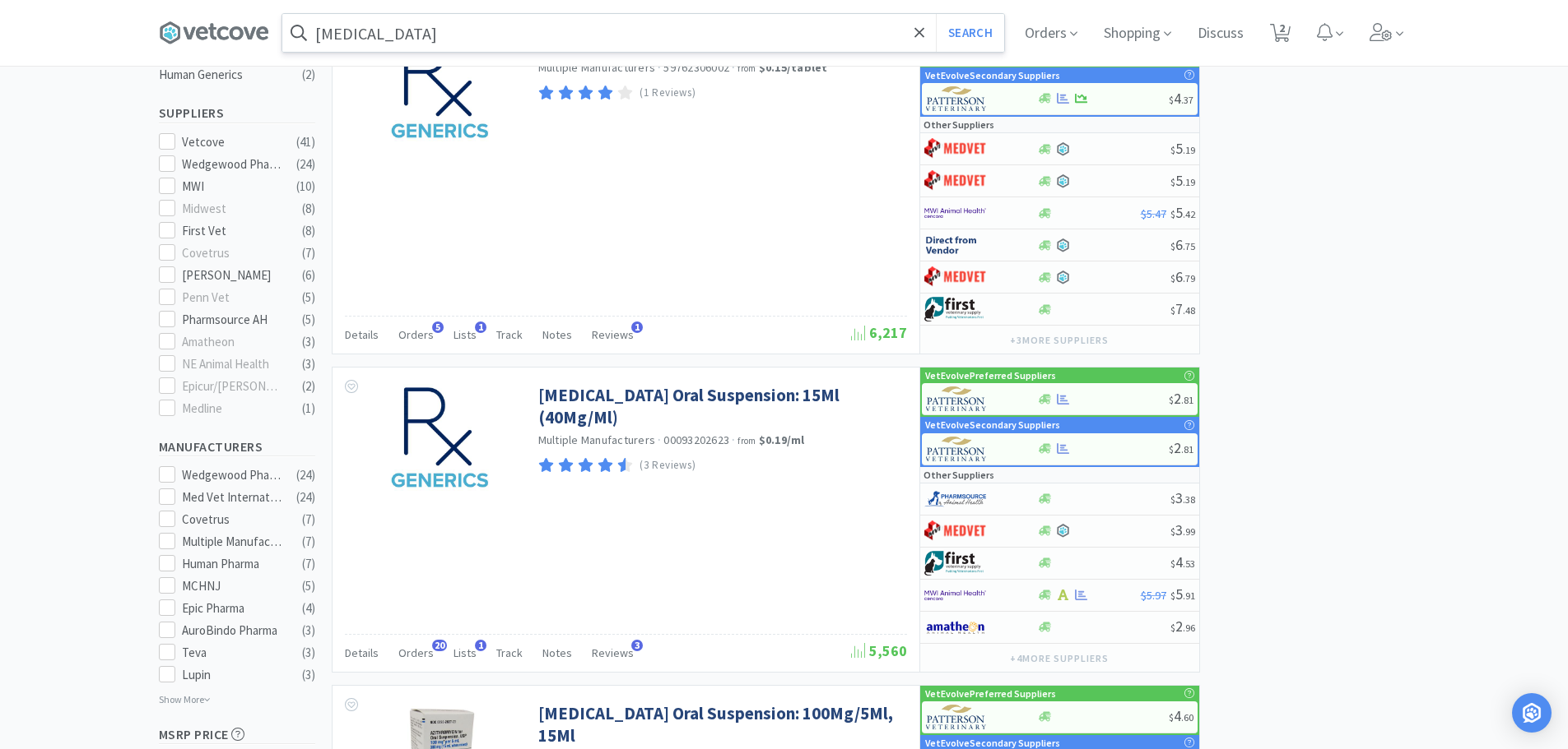
scroll to position [378, 0]
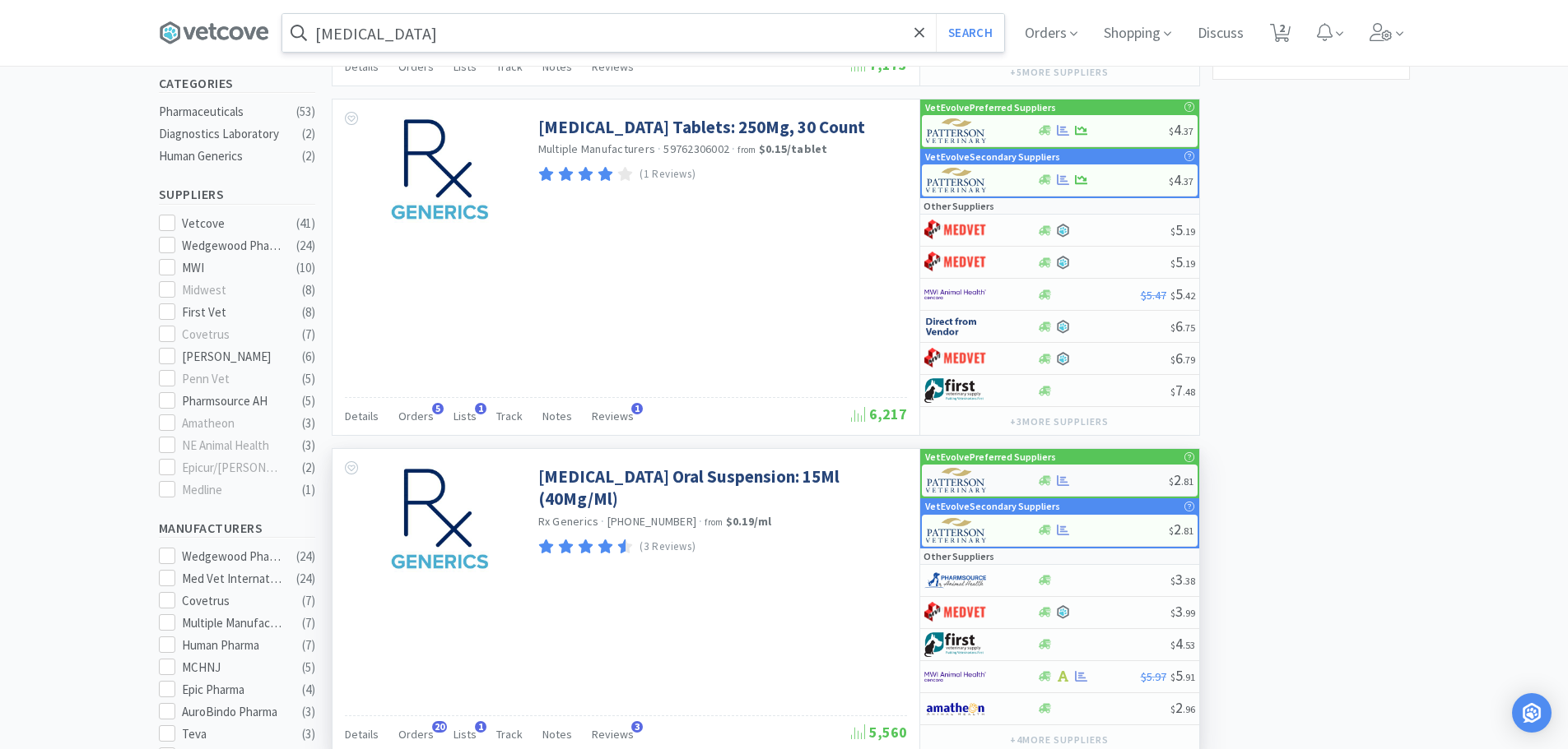
click at [1089, 473] on div "$ 2 . 81" at bounding box center [1059, 481] width 275 height 32
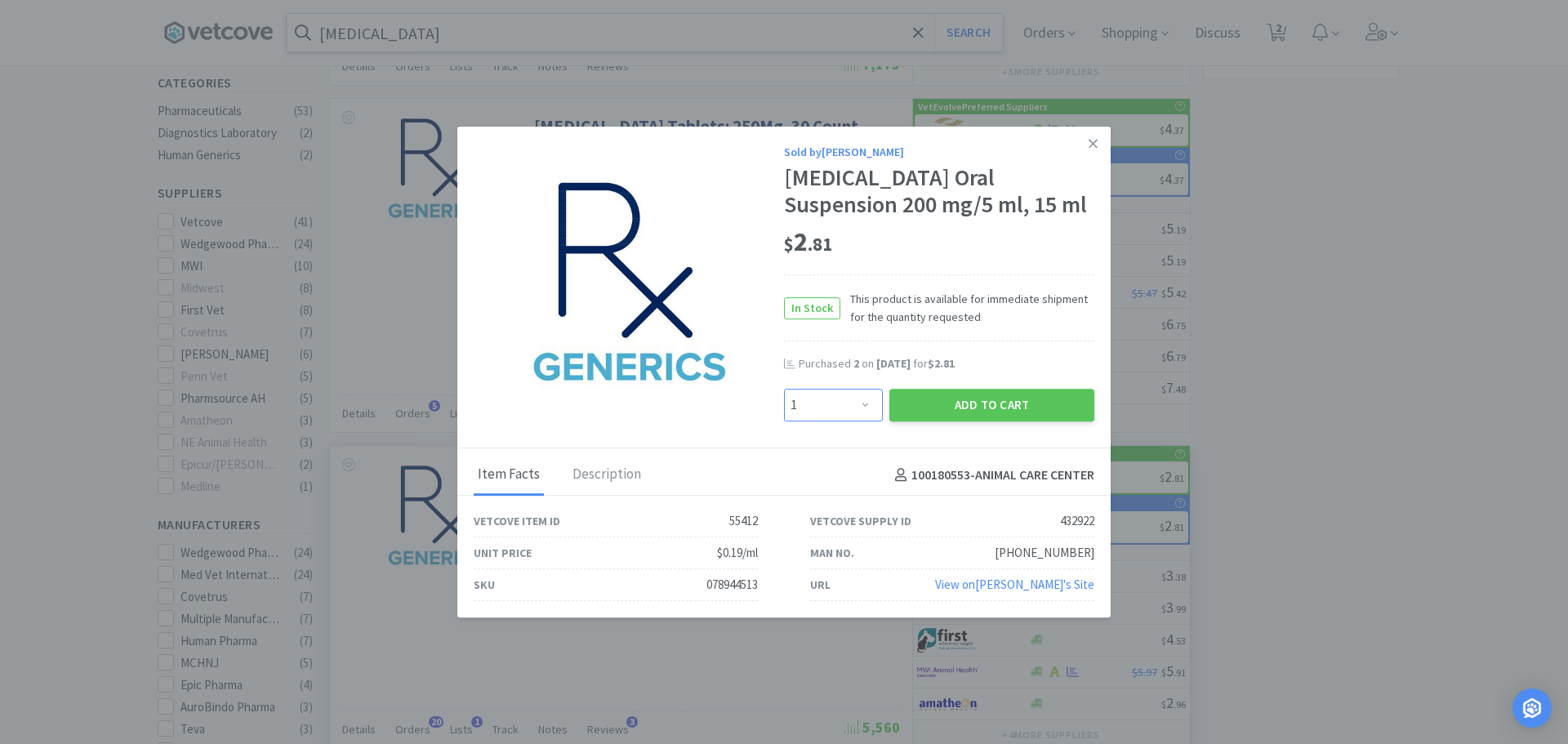
click at [828, 410] on select "Enter Quantity 1 2 3 4 5 6 7 8 9 10 11 12 13 14 15 16 17 18 19 20 Enter Quantity" at bounding box center [833, 405] width 99 height 33
select select "4"
click at [784, 389] on select "Enter Quantity 1 2 3 4 5 6 7 8 9 10 11 12 13 14 15 16 17 18 19 20 Enter Quantity" at bounding box center [833, 405] width 99 height 33
click at [1009, 402] on button "Add to Cart" at bounding box center [991, 405] width 205 height 33
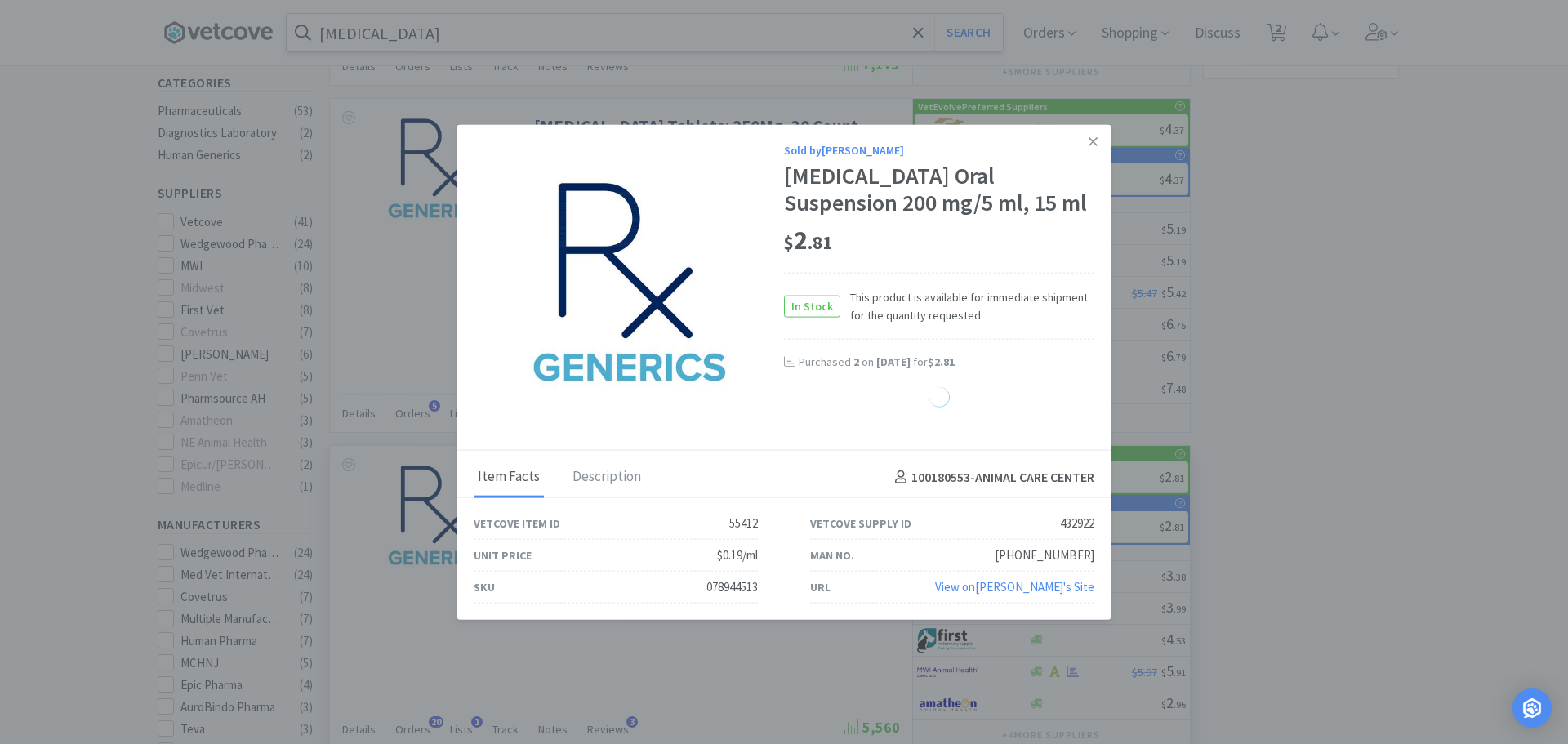
select select "4"
select select "2"
select select "1"
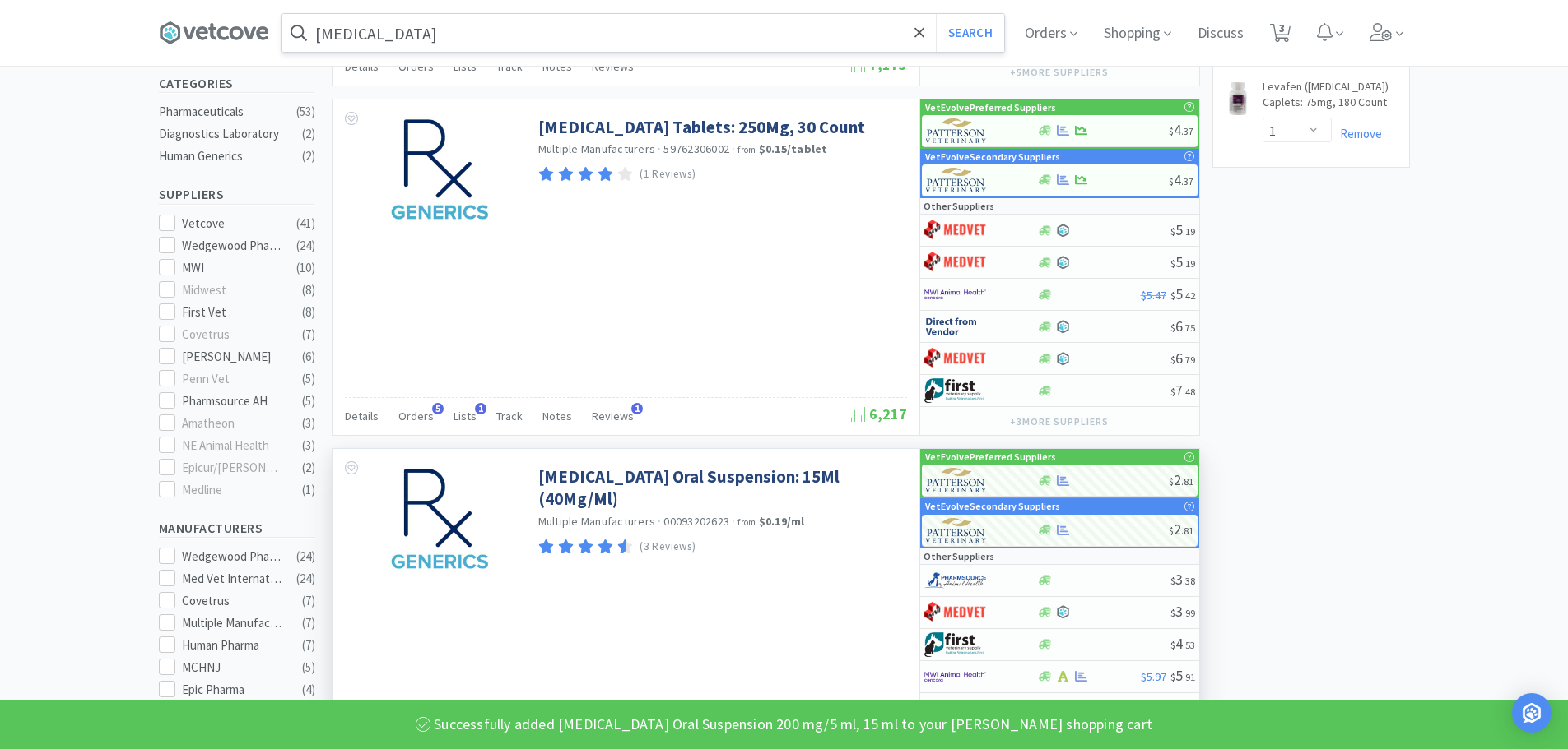
click at [1290, 29] on icon at bounding box center [1280, 33] width 20 height 19
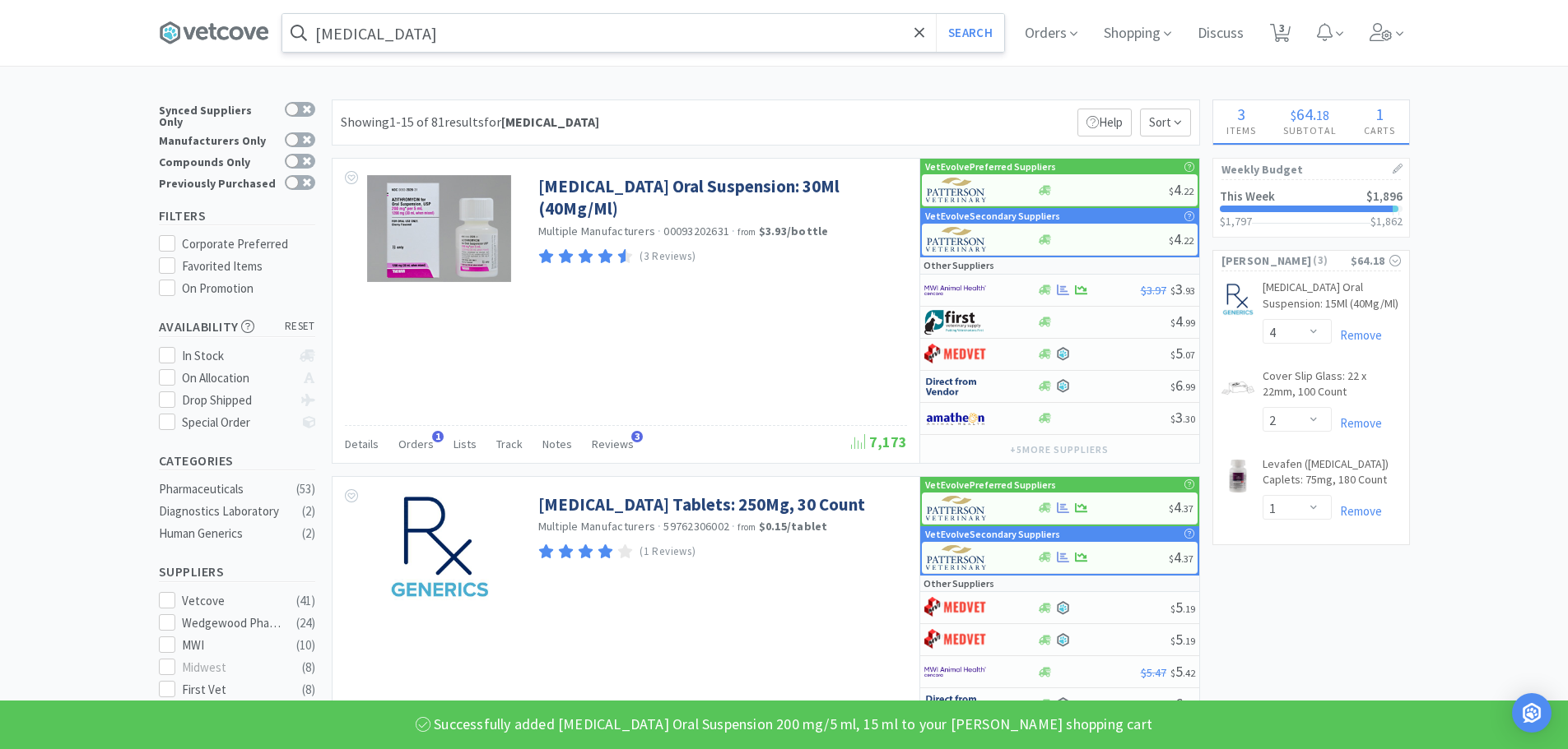
select select "4"
select select "2"
select select "1"
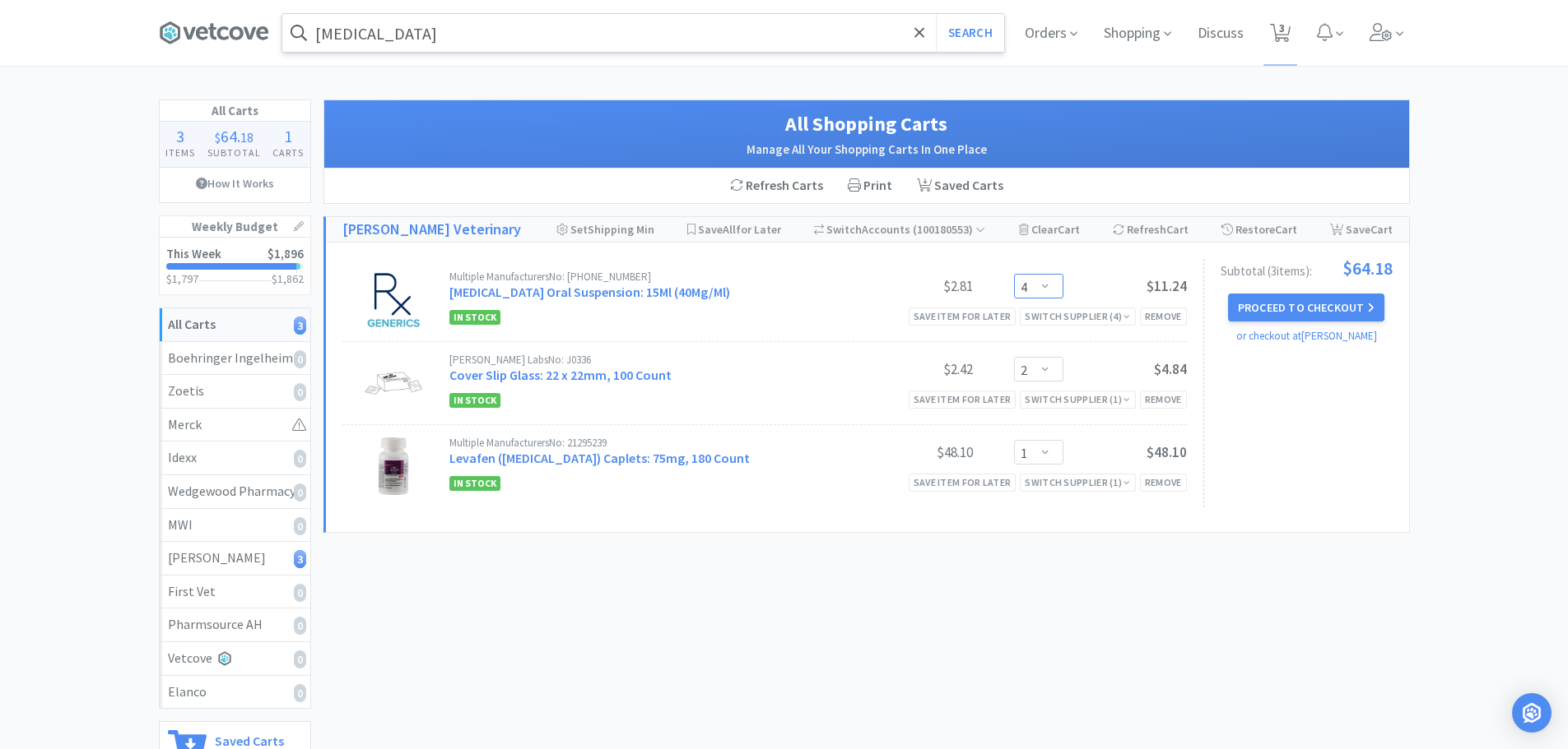
click at [1057, 290] on select "Enter Quantity 1 2 3 4 5 6 7 8 9 10 11 12 13 14 15 16 17 18 19 20 Enter Quantity" at bounding box center [1038, 285] width 50 height 24
click at [1014, 274] on select "Enter Quantity 1 2 3 4 5 6 7 8 9 10 11 12 13 14 15 16 17 18 19 20 Enter Quantity" at bounding box center [1038, 285] width 50 height 24
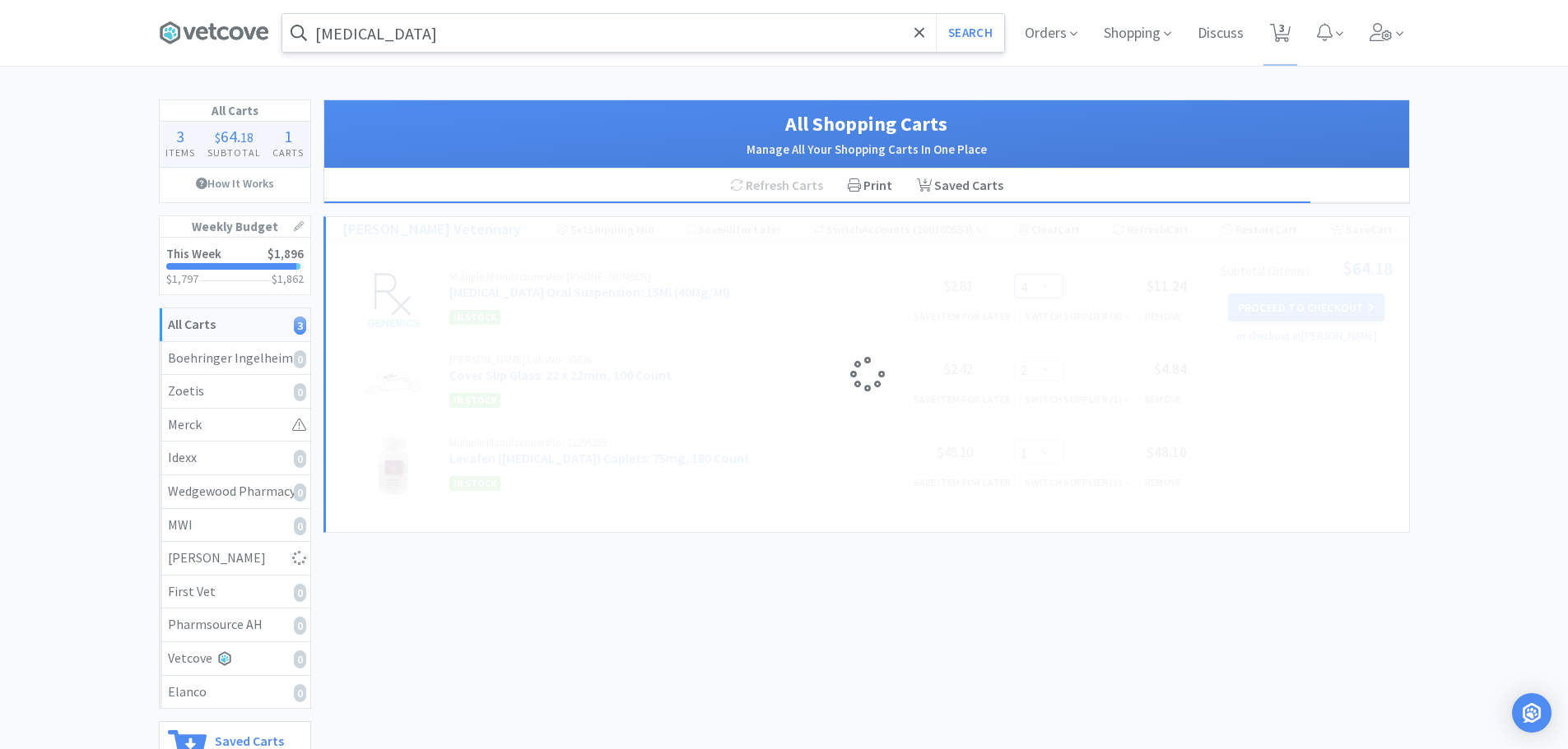
select select "3"
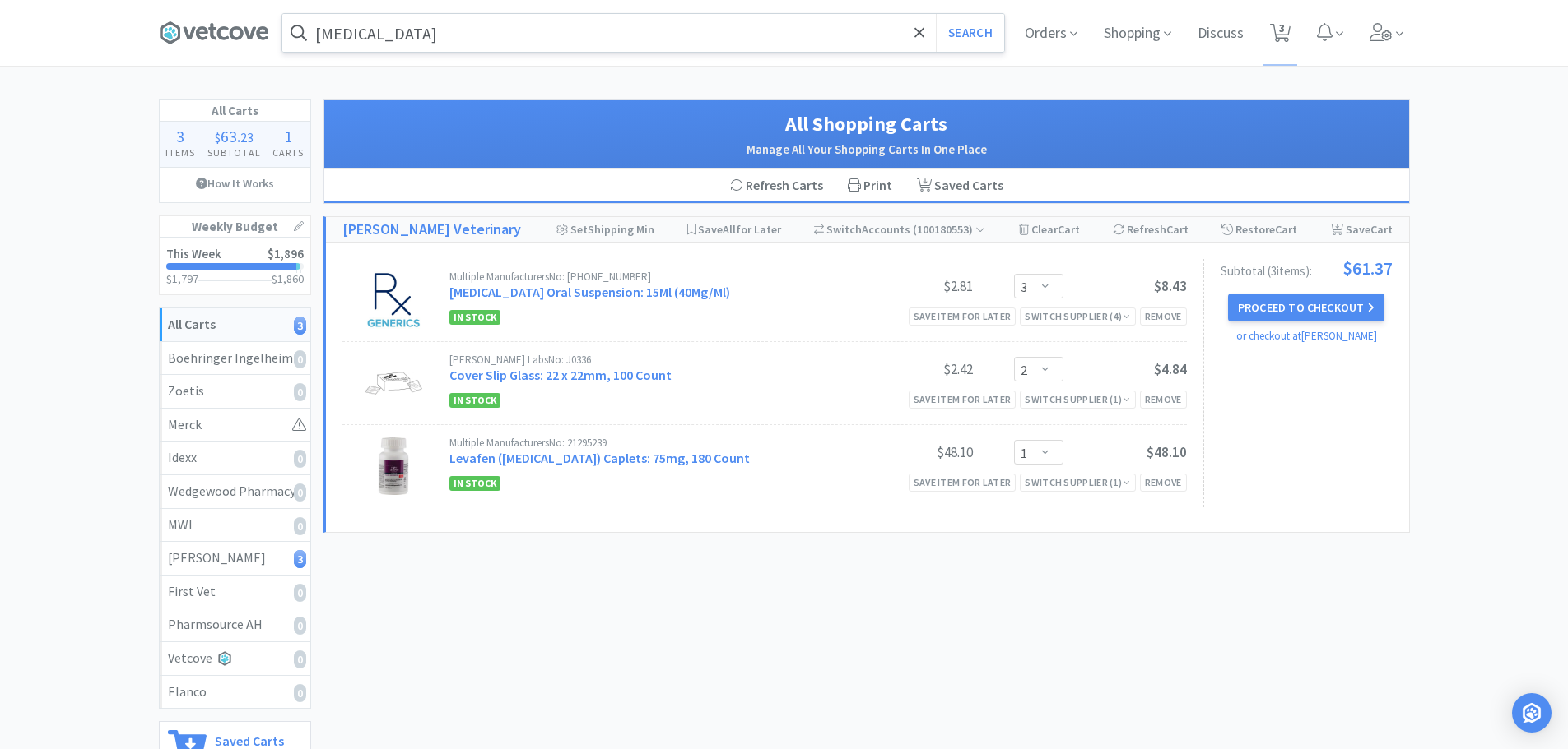
click at [502, 26] on input "[MEDICAL_DATA]" at bounding box center [643, 33] width 722 height 38
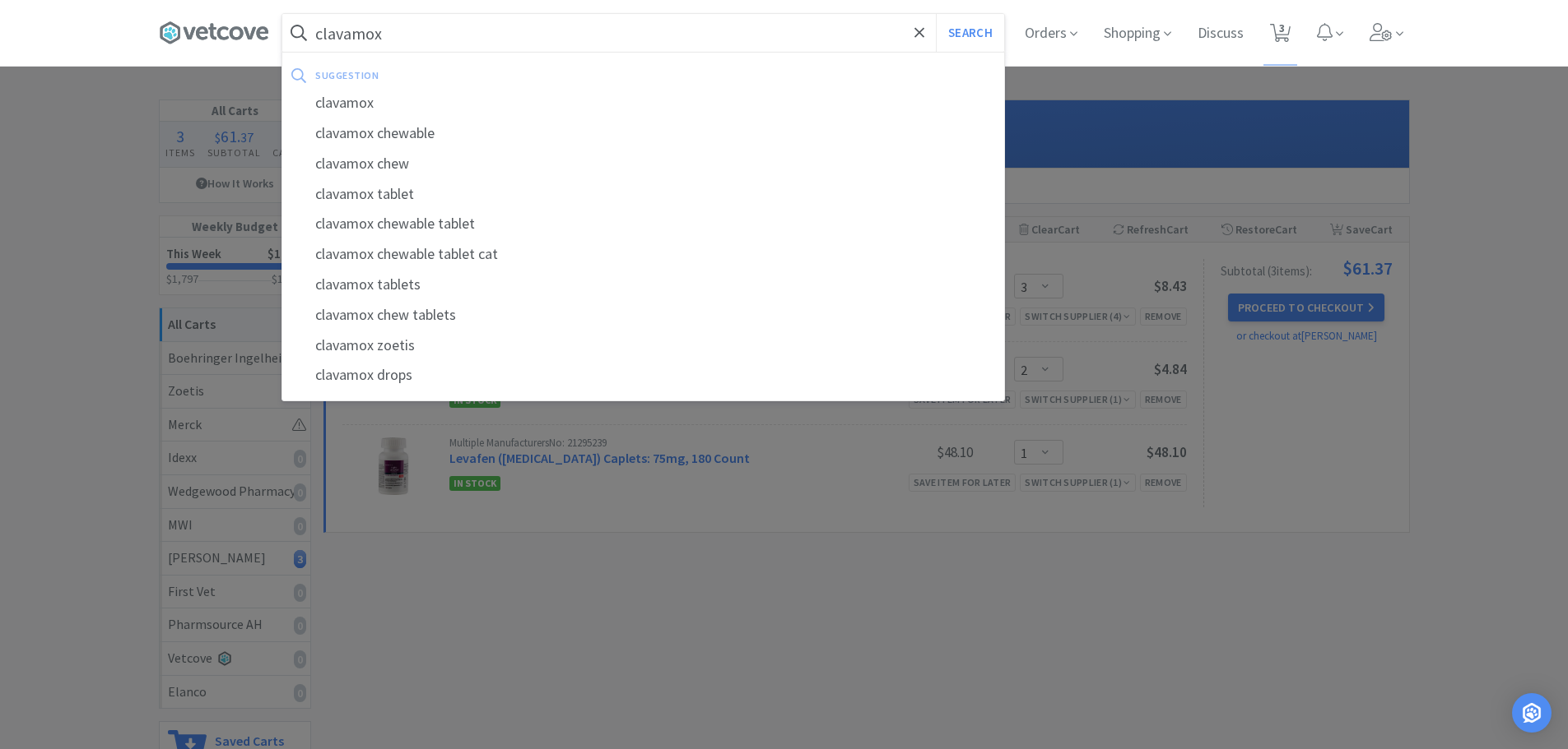
type input "clavamox"
click at [936, 14] on button "Search" at bounding box center [969, 33] width 68 height 38
select select "3"
select select "2"
select select "1"
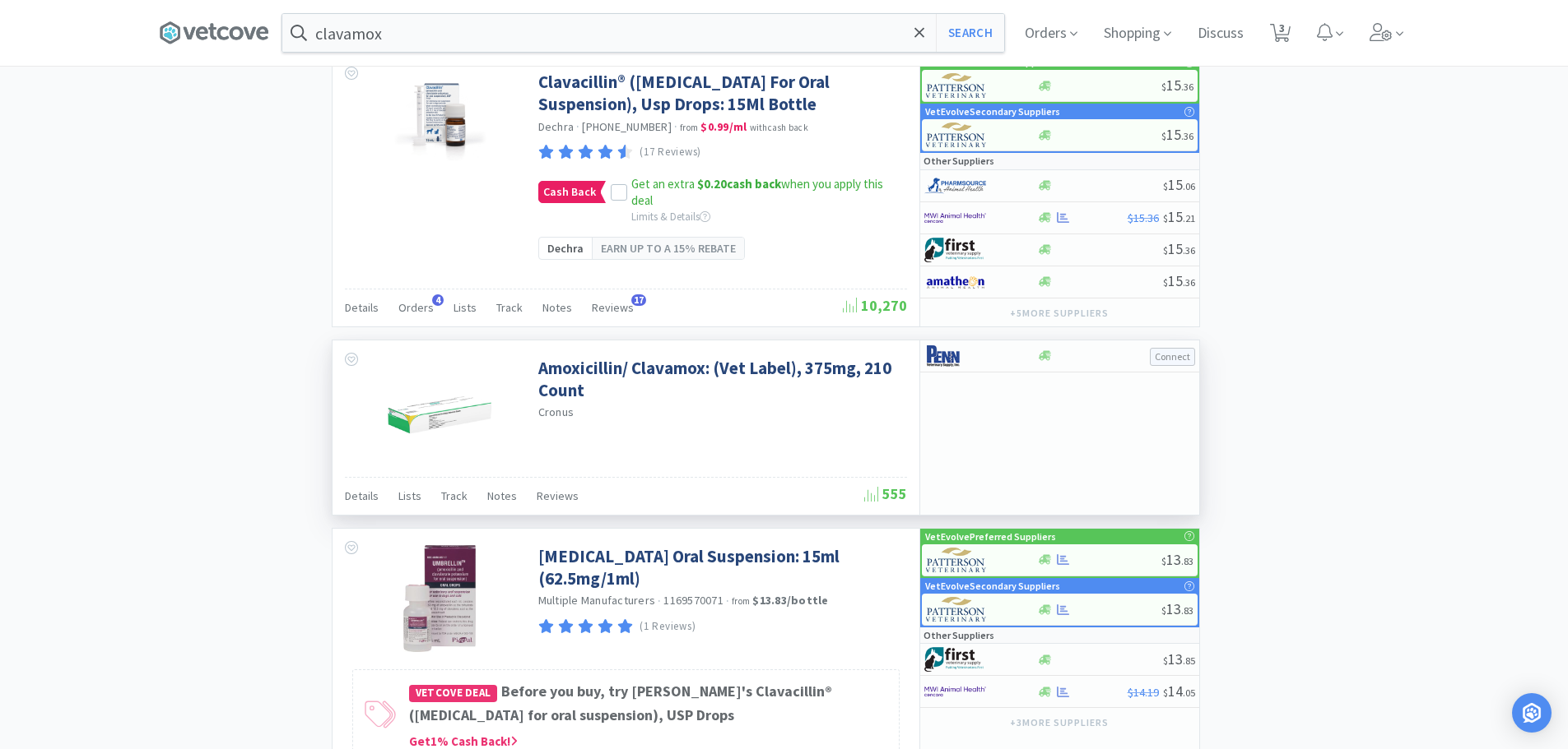
scroll to position [2467, 0]
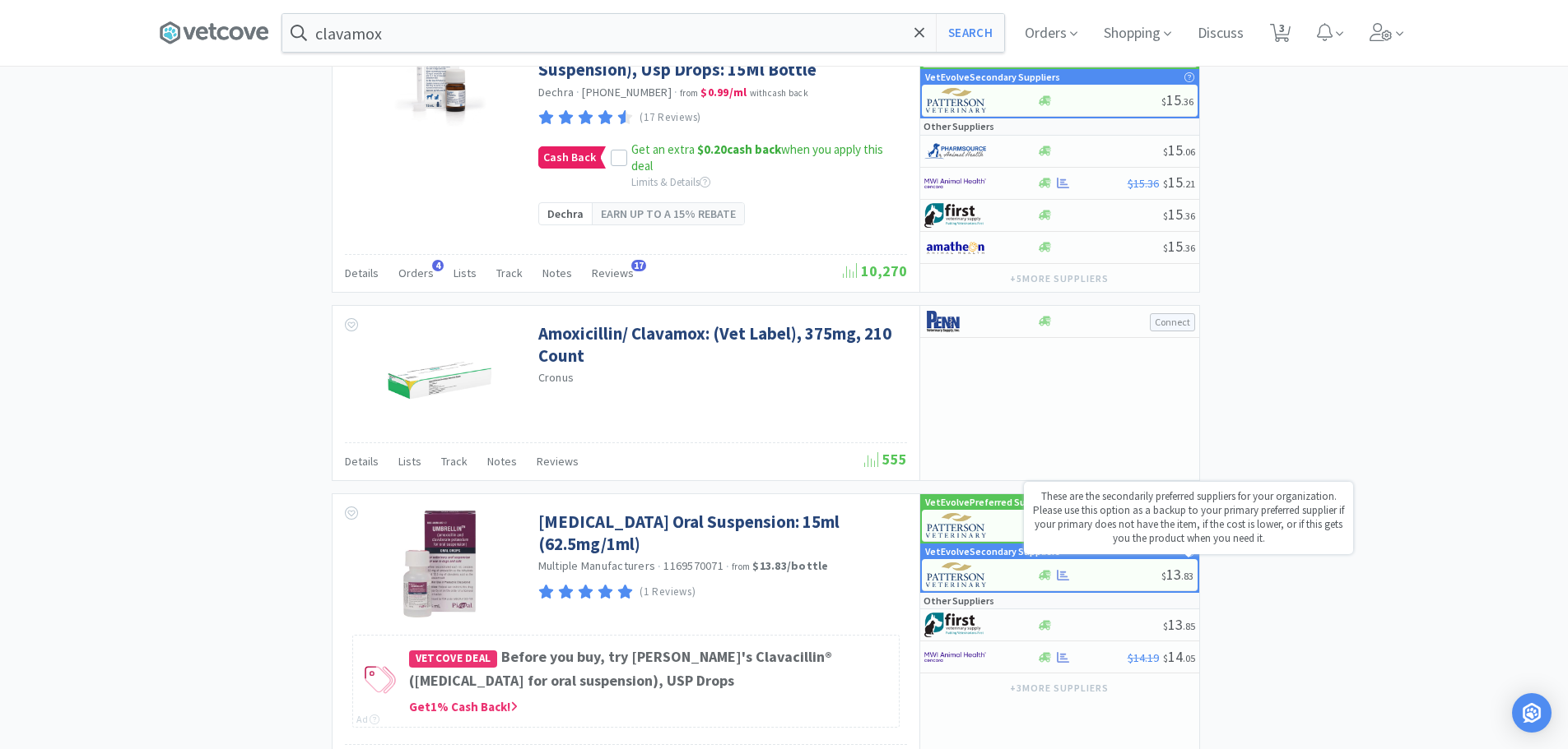
click at [1107, 547] on div "These are the secondarily preferred suppliers for your organization. Please use…" at bounding box center [1188, 518] width 329 height 72
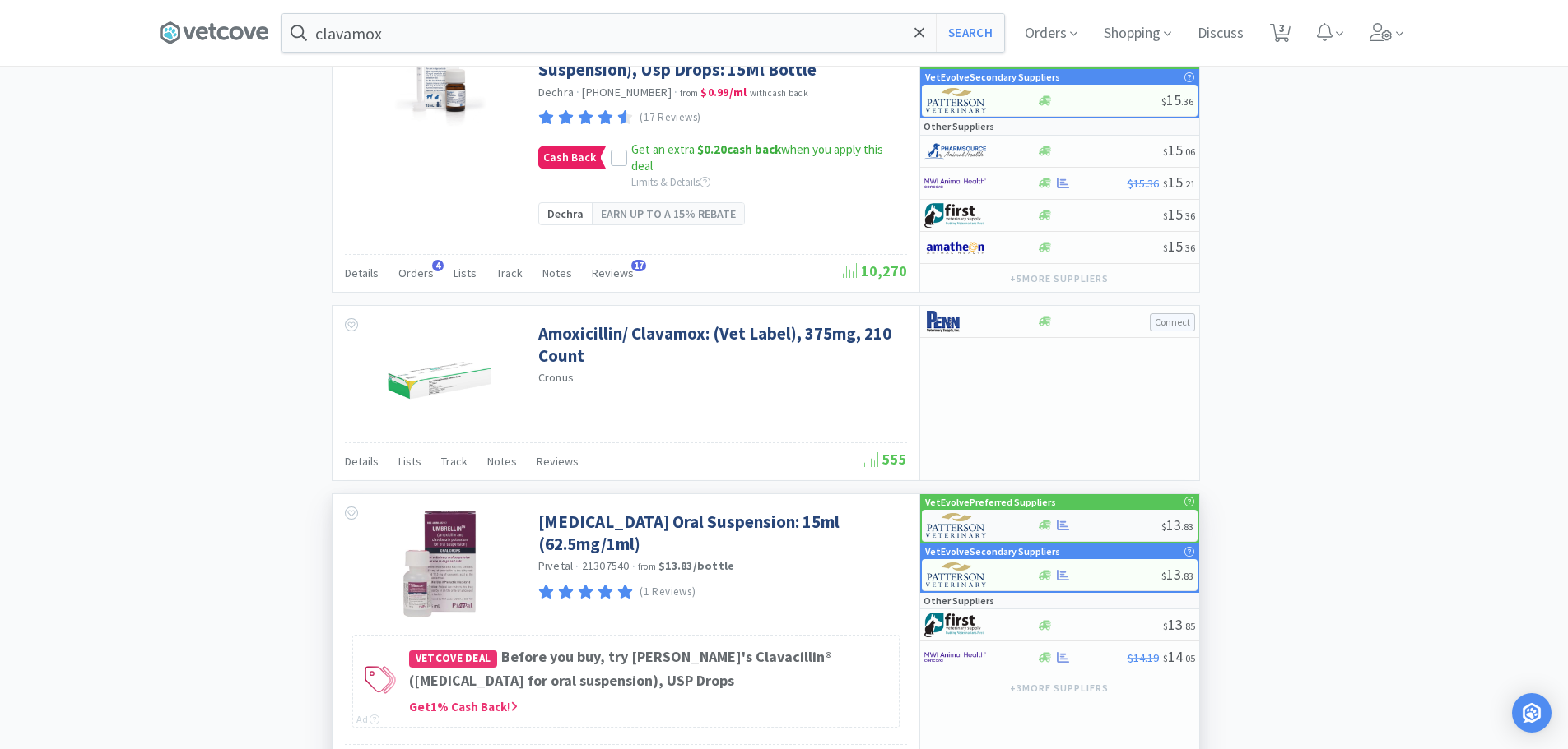
click at [1097, 531] on div at bounding box center [1099, 525] width 125 height 13
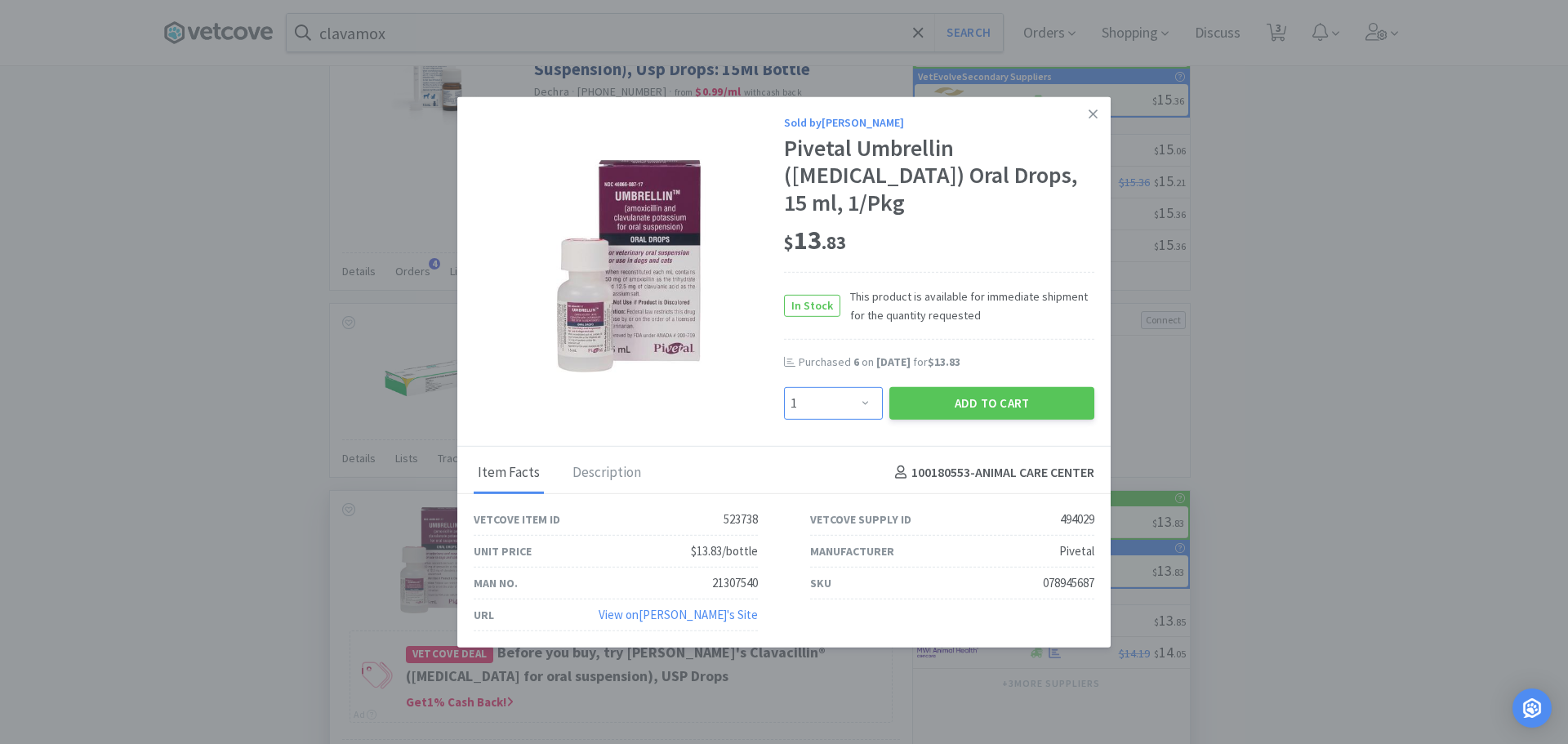
click at [844, 411] on select "Enter Quantity 1 2 3 4 5 6 7 8 9 10 11 12 13 14 15 16 17 18 19 20 Enter Quantity" at bounding box center [833, 402] width 99 height 33
select select "2"
click at [784, 386] on select "Enter Quantity 1 2 3 4 5 6 7 8 9 10 11 12 13 14 15 16 17 18 19 20 Enter Quantity" at bounding box center [833, 402] width 99 height 33
click at [975, 410] on button "Add to Cart" at bounding box center [991, 402] width 205 height 33
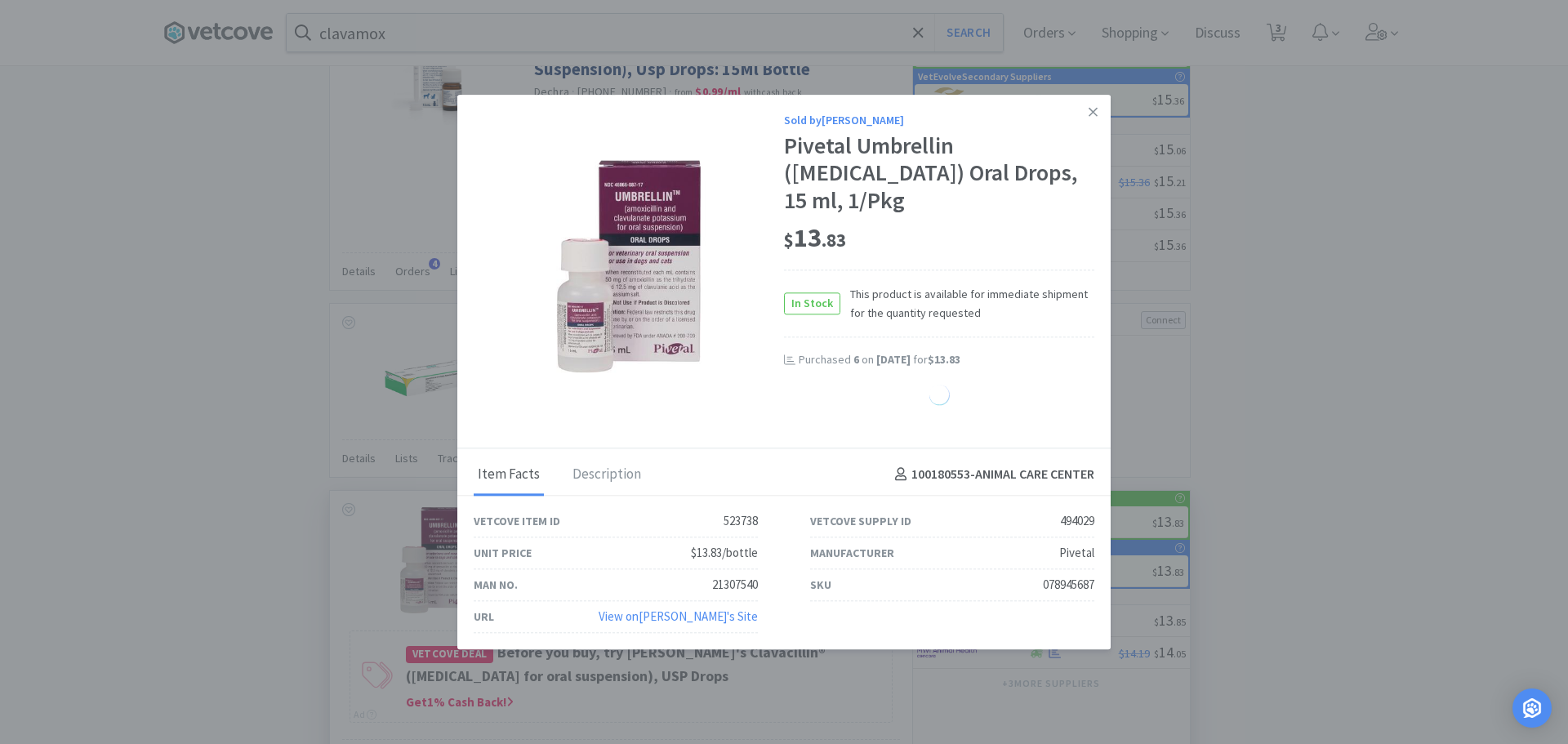
select select "2"
select select "3"
select select "2"
select select "1"
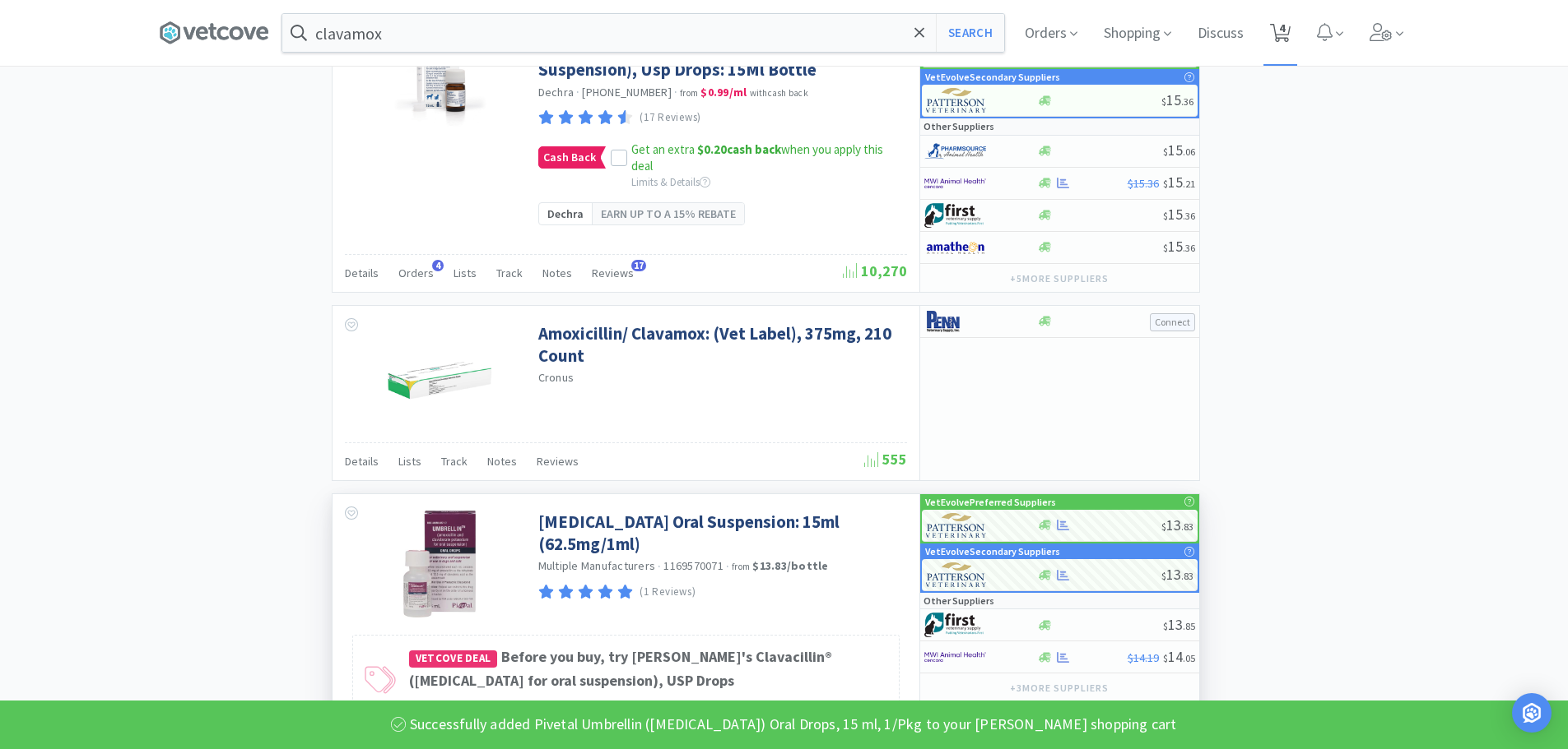
click at [1278, 40] on icon at bounding box center [1280, 33] width 20 height 19
select select "2"
select select "3"
select select "2"
select select "1"
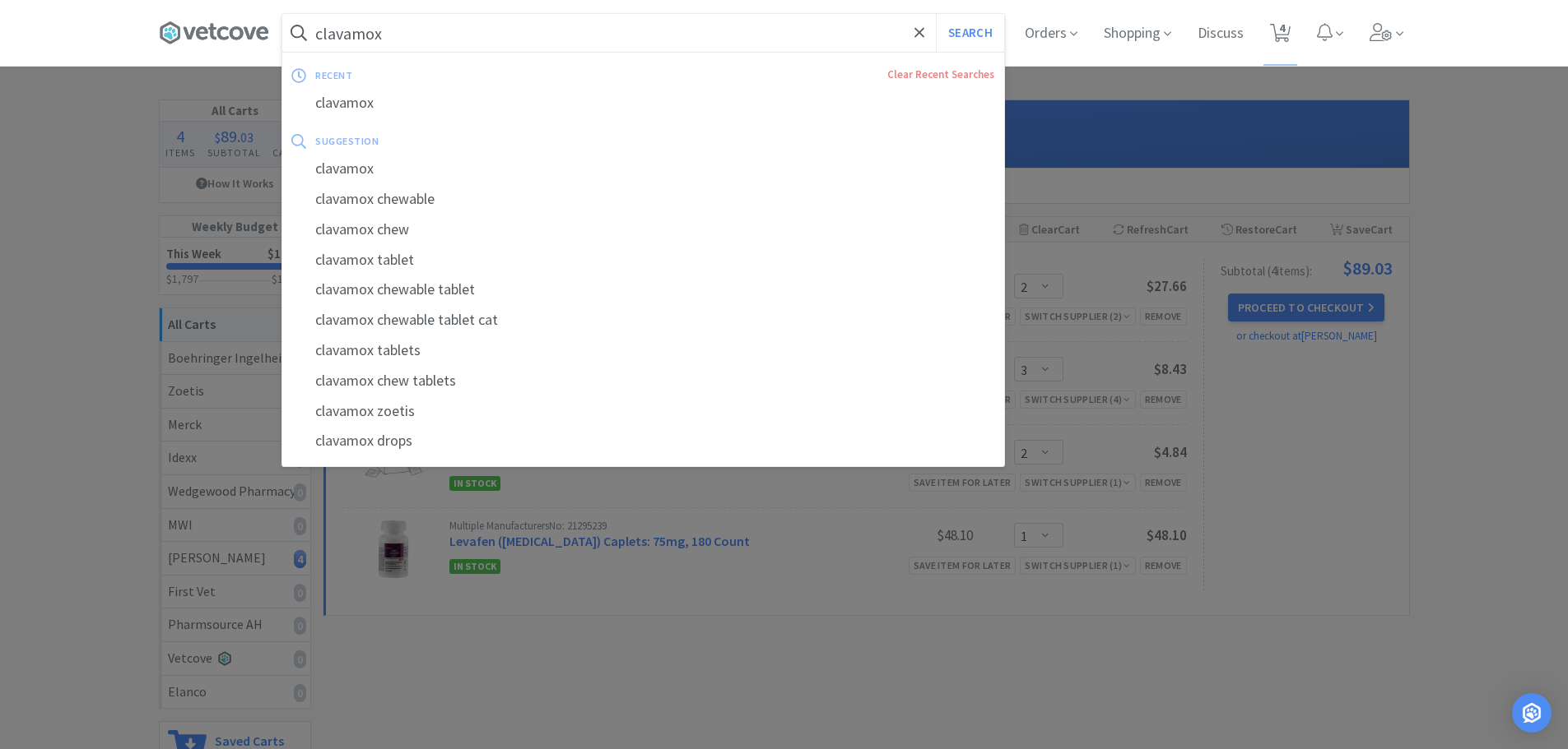
click at [440, 46] on input "clavamox" at bounding box center [643, 33] width 722 height 38
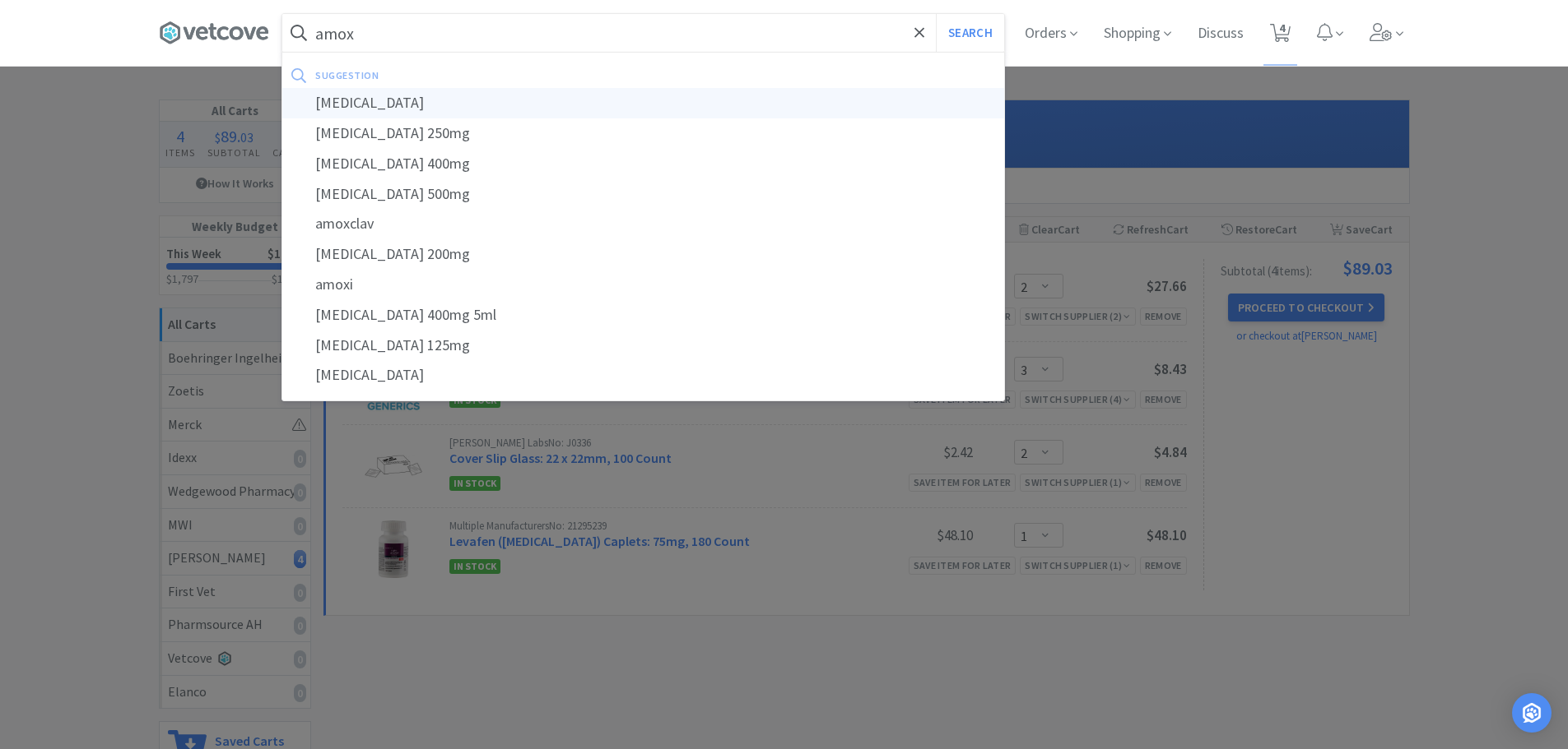
click at [371, 93] on div "[MEDICAL_DATA]" at bounding box center [643, 104] width 722 height 30
type input "[MEDICAL_DATA]"
select select "2"
select select "3"
select select "2"
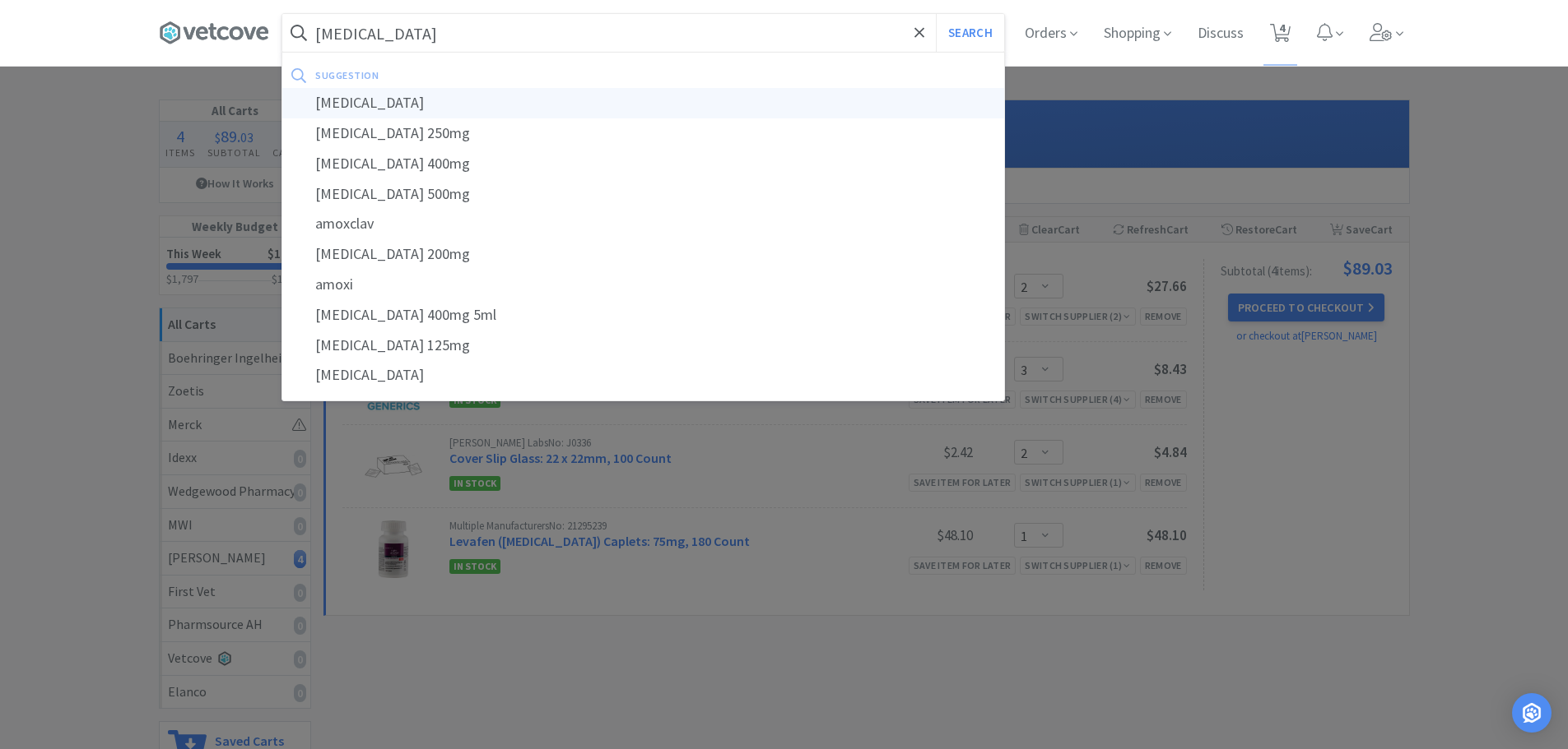
select select "1"
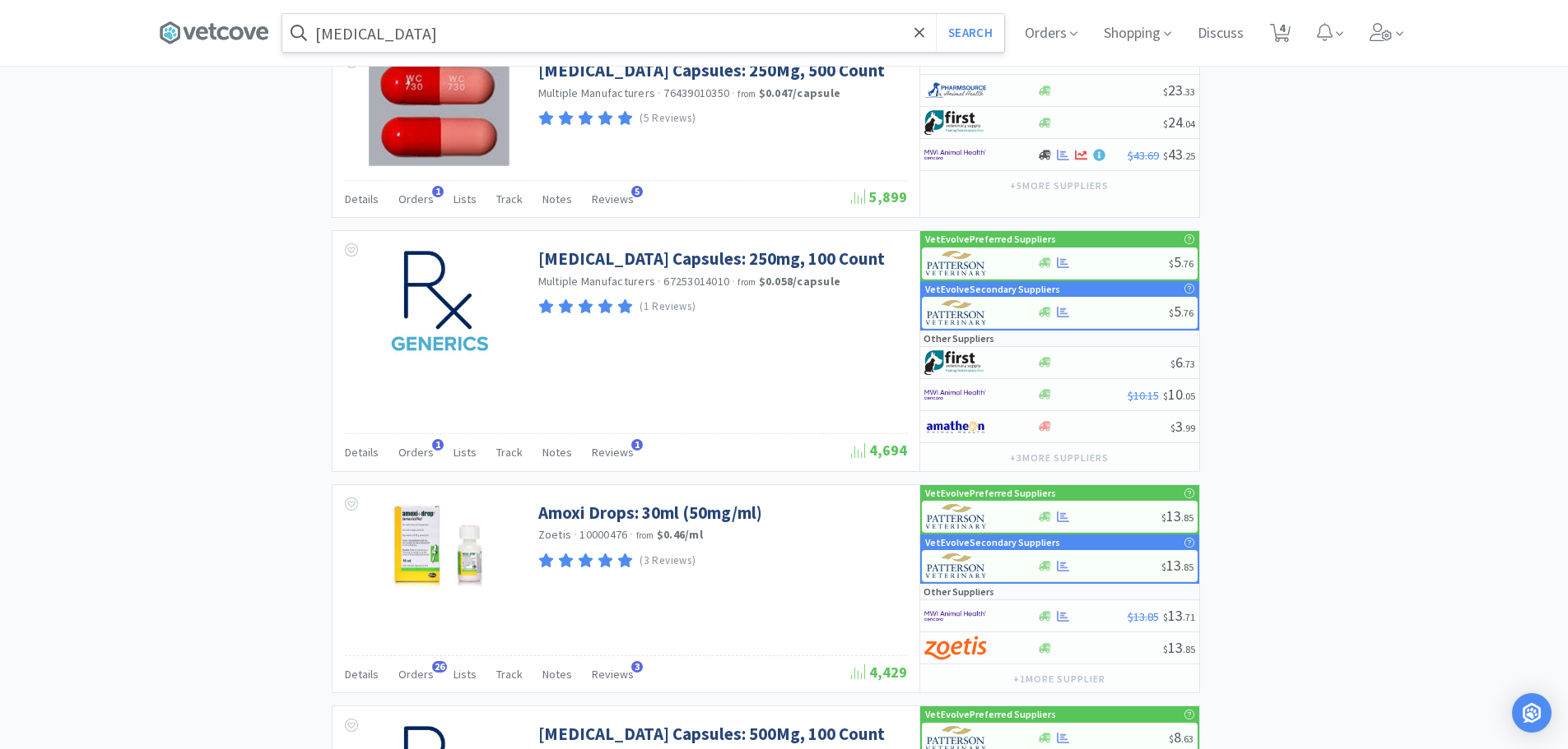
scroll to position [1809, 0]
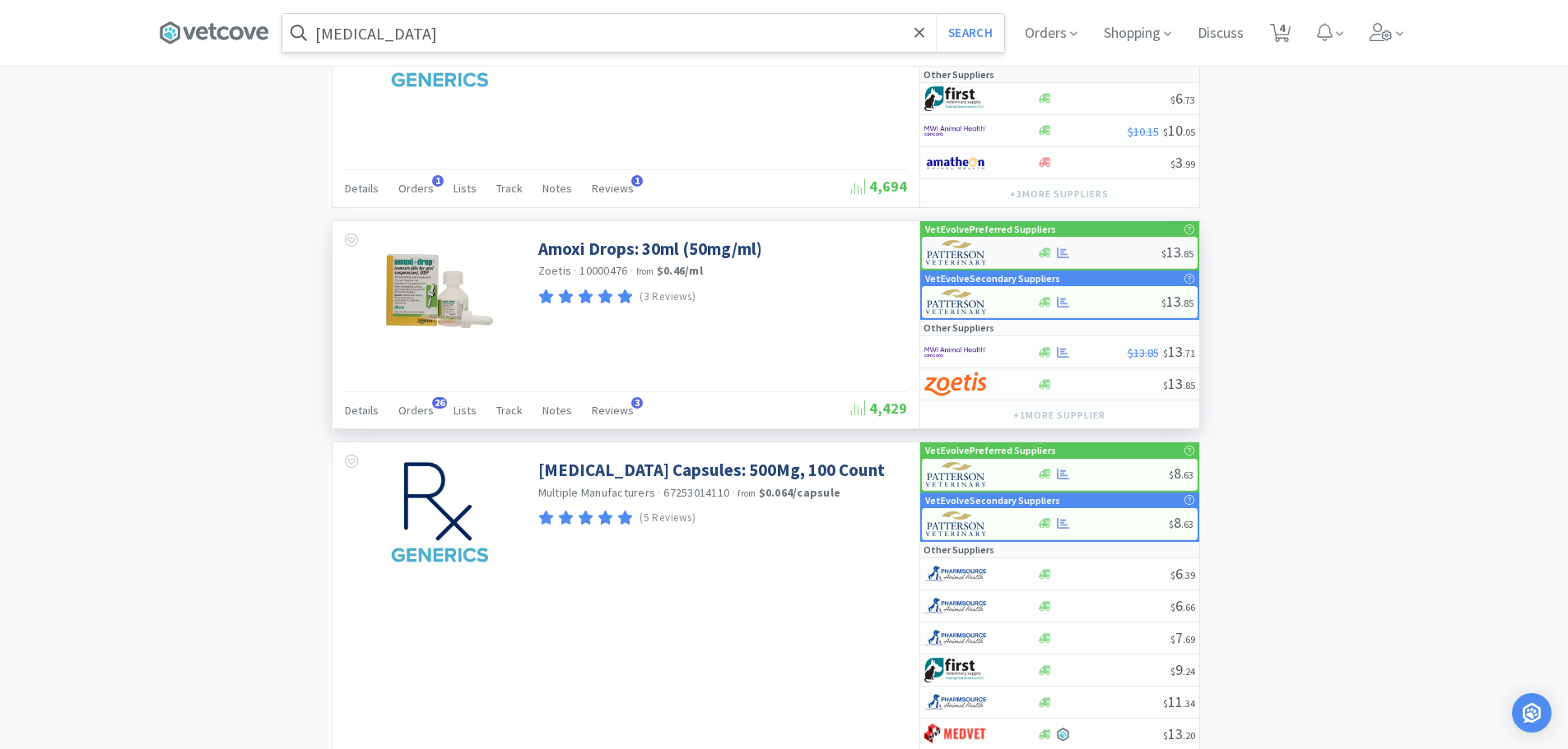
click at [1112, 259] on div at bounding box center [1099, 252] width 125 height 13
select select "1"
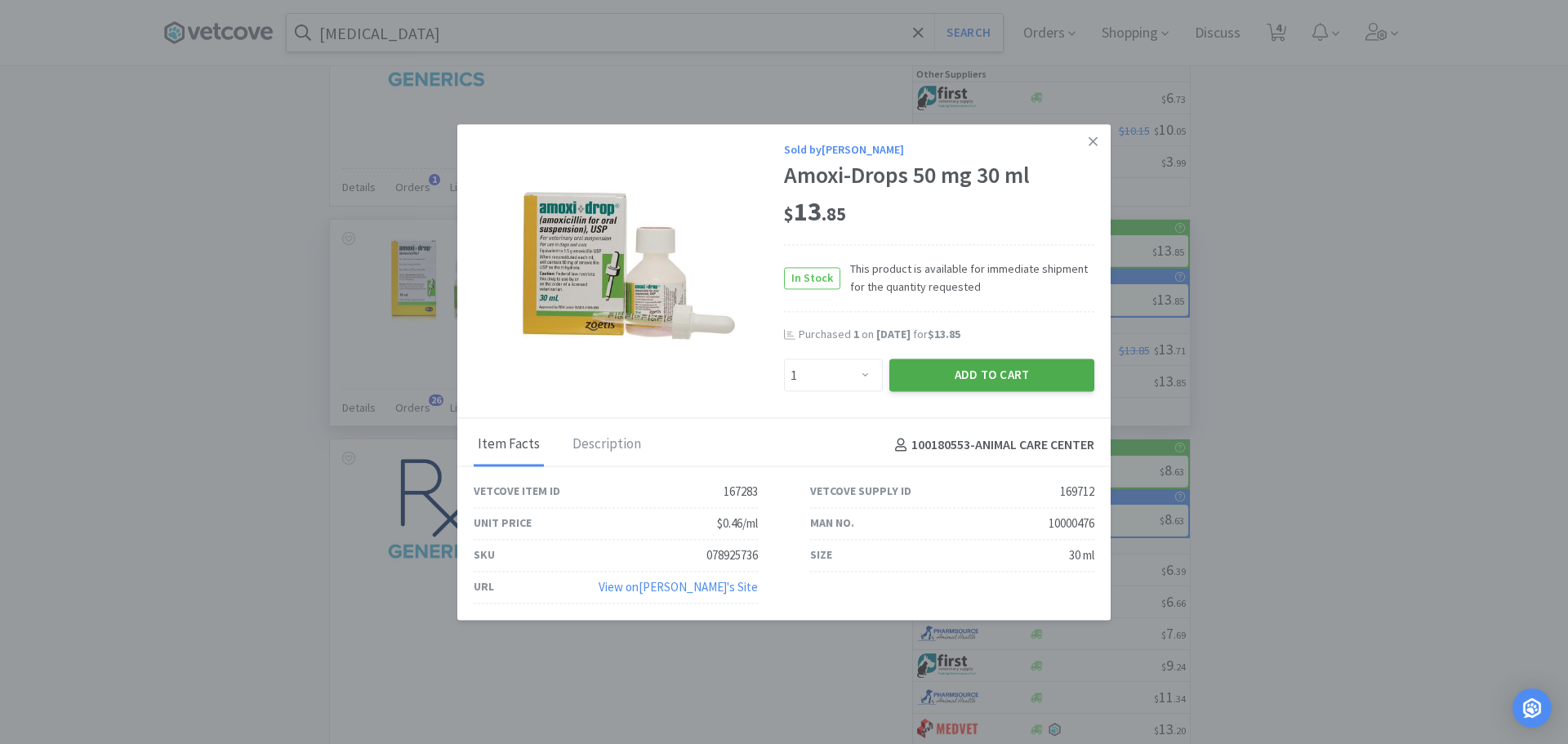
click at [970, 375] on button "Add to Cart" at bounding box center [991, 375] width 205 height 33
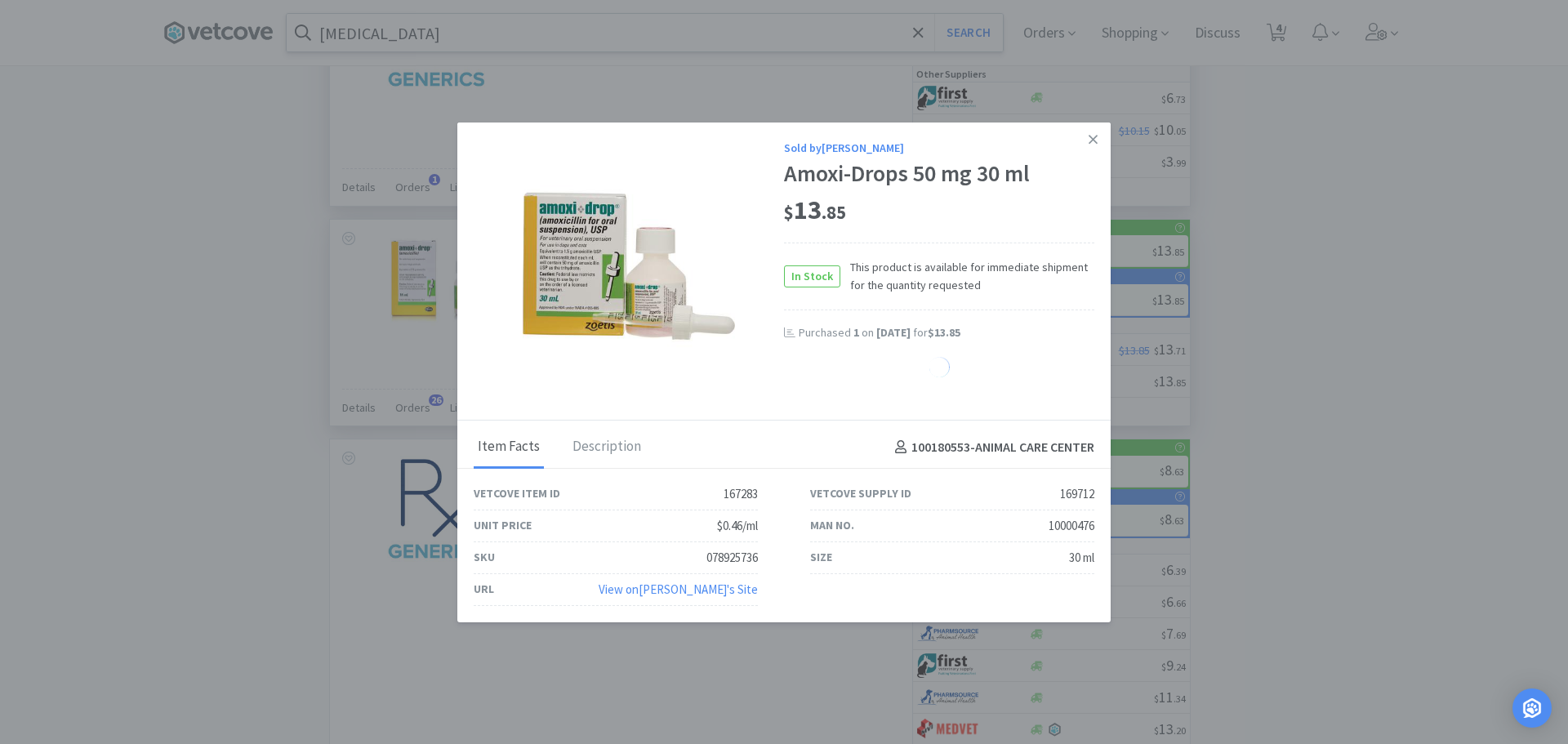
select select "1"
select select "2"
select select "3"
select select "2"
select select "1"
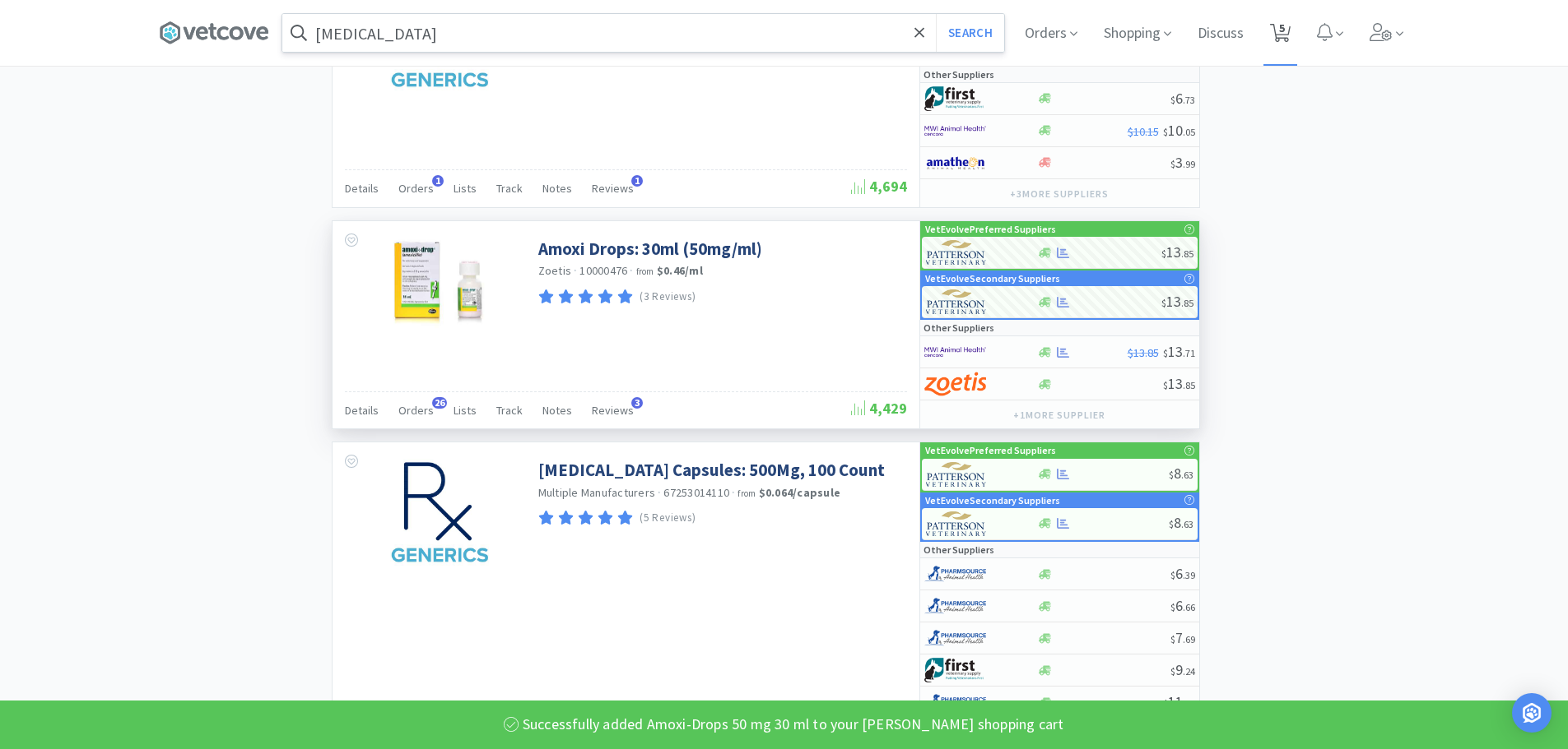
click at [1290, 35] on icon at bounding box center [1280, 33] width 20 height 19
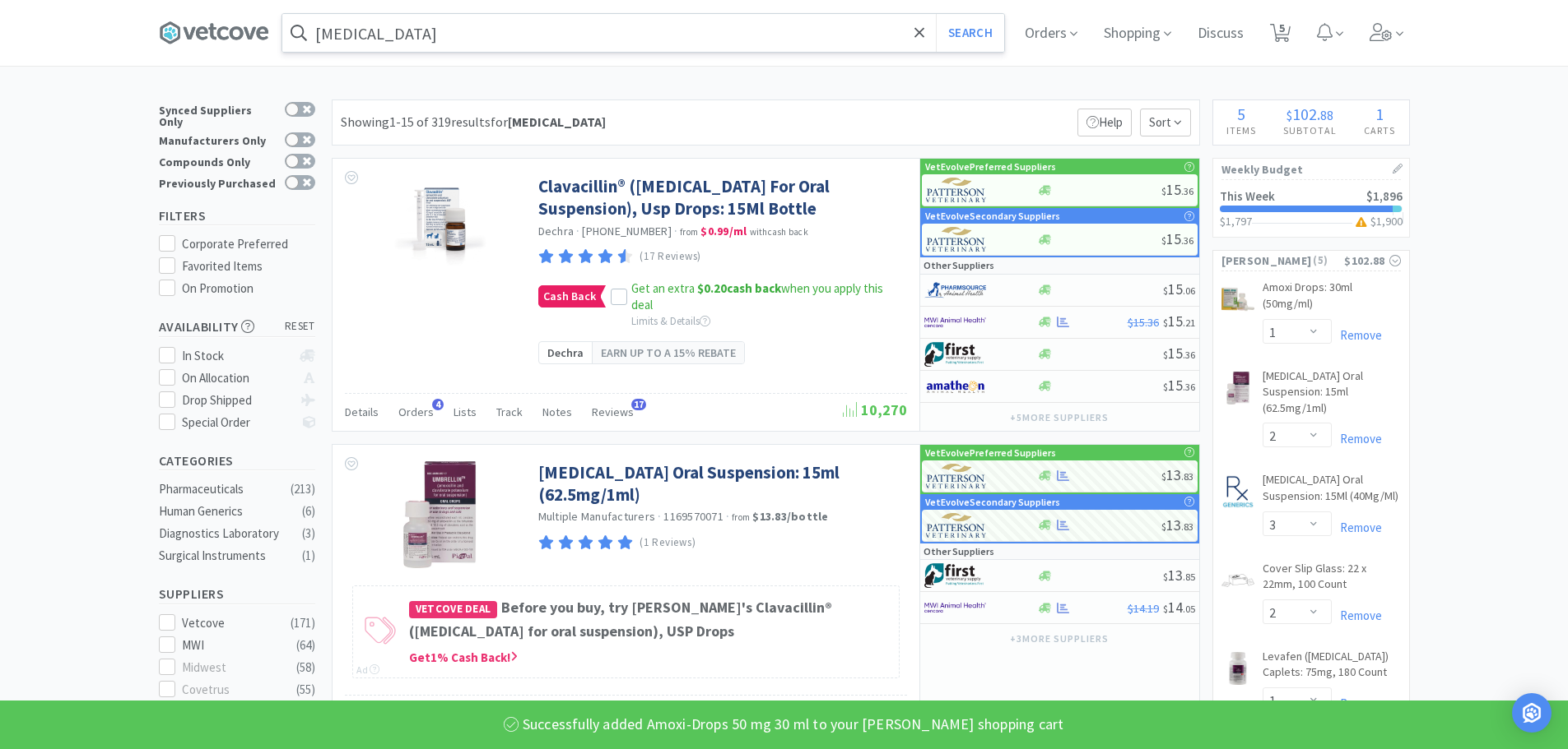
select select "1"
select select "2"
select select "3"
select select "2"
select select "1"
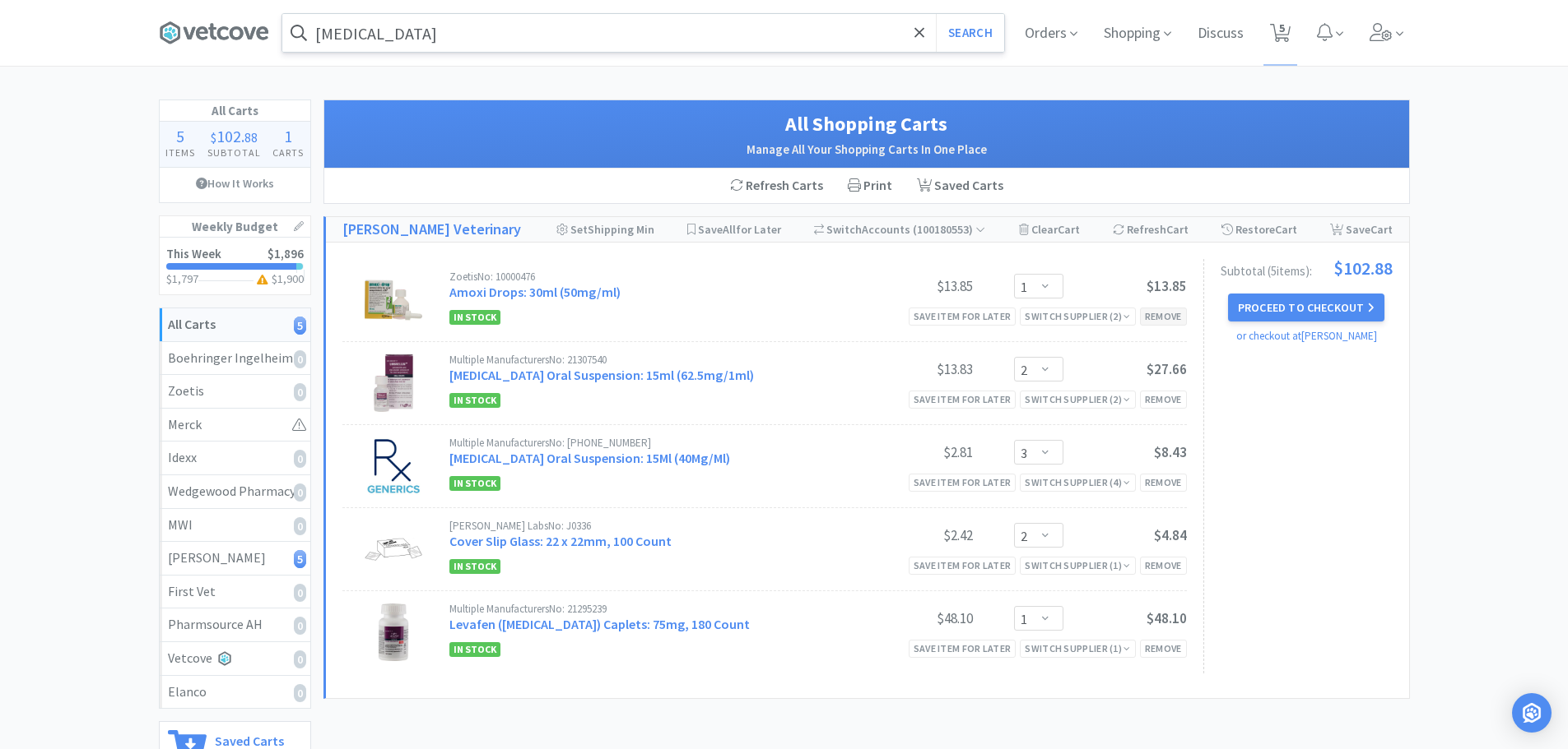
click at [1176, 316] on div "Remove" at bounding box center [1164, 316] width 47 height 18
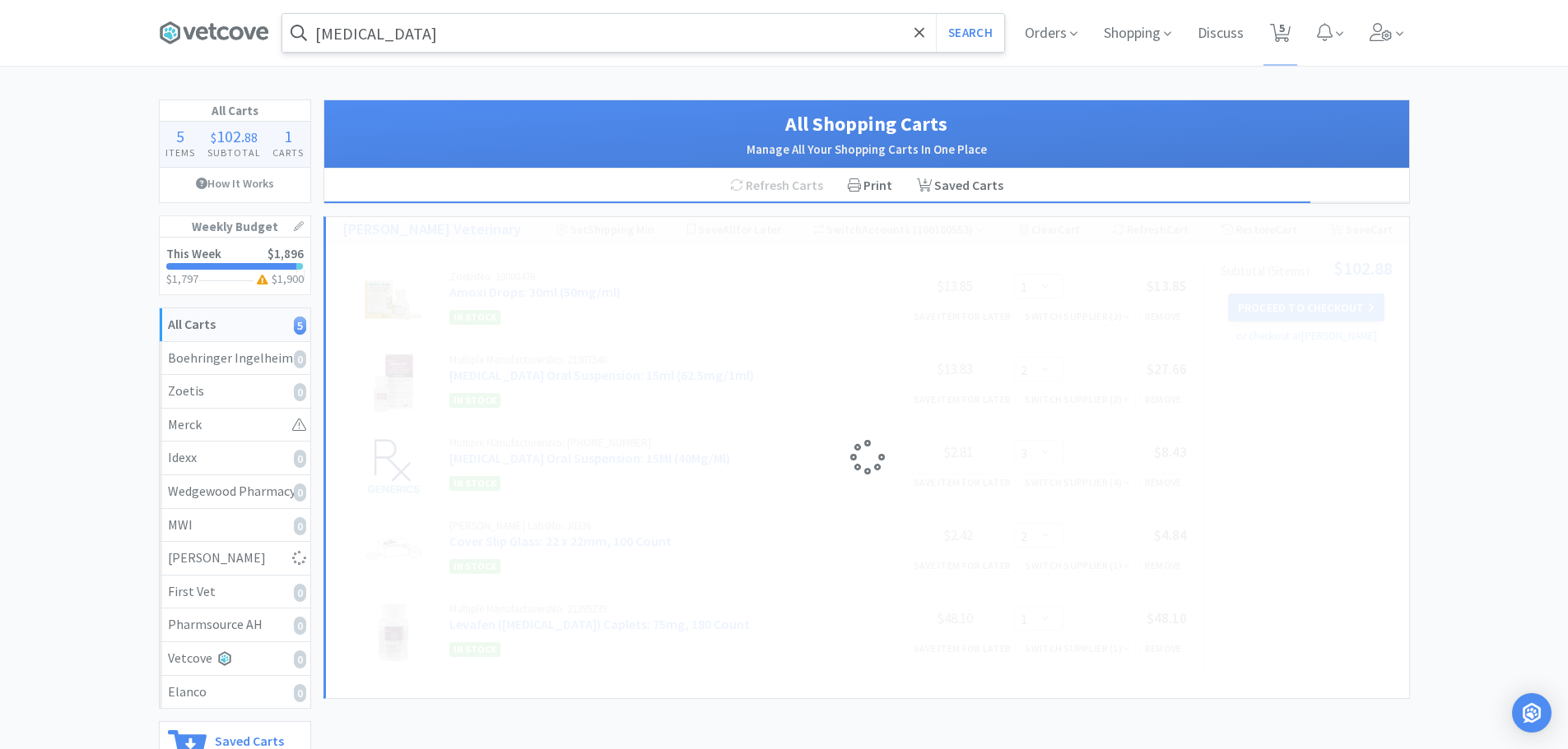
select select "2"
select select "3"
select select "2"
select select "1"
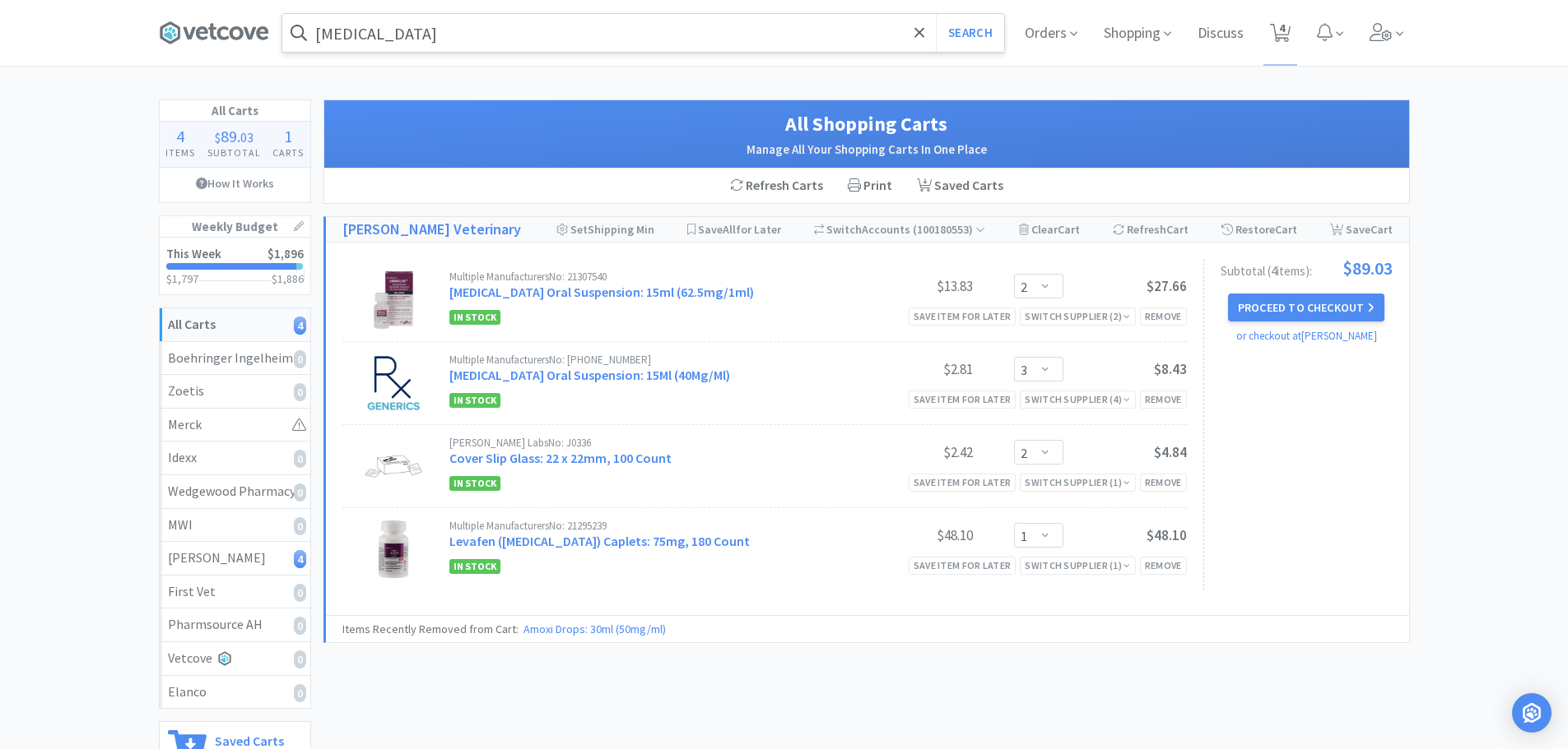
click at [430, 35] on input "[MEDICAL_DATA]" at bounding box center [643, 33] width 722 height 38
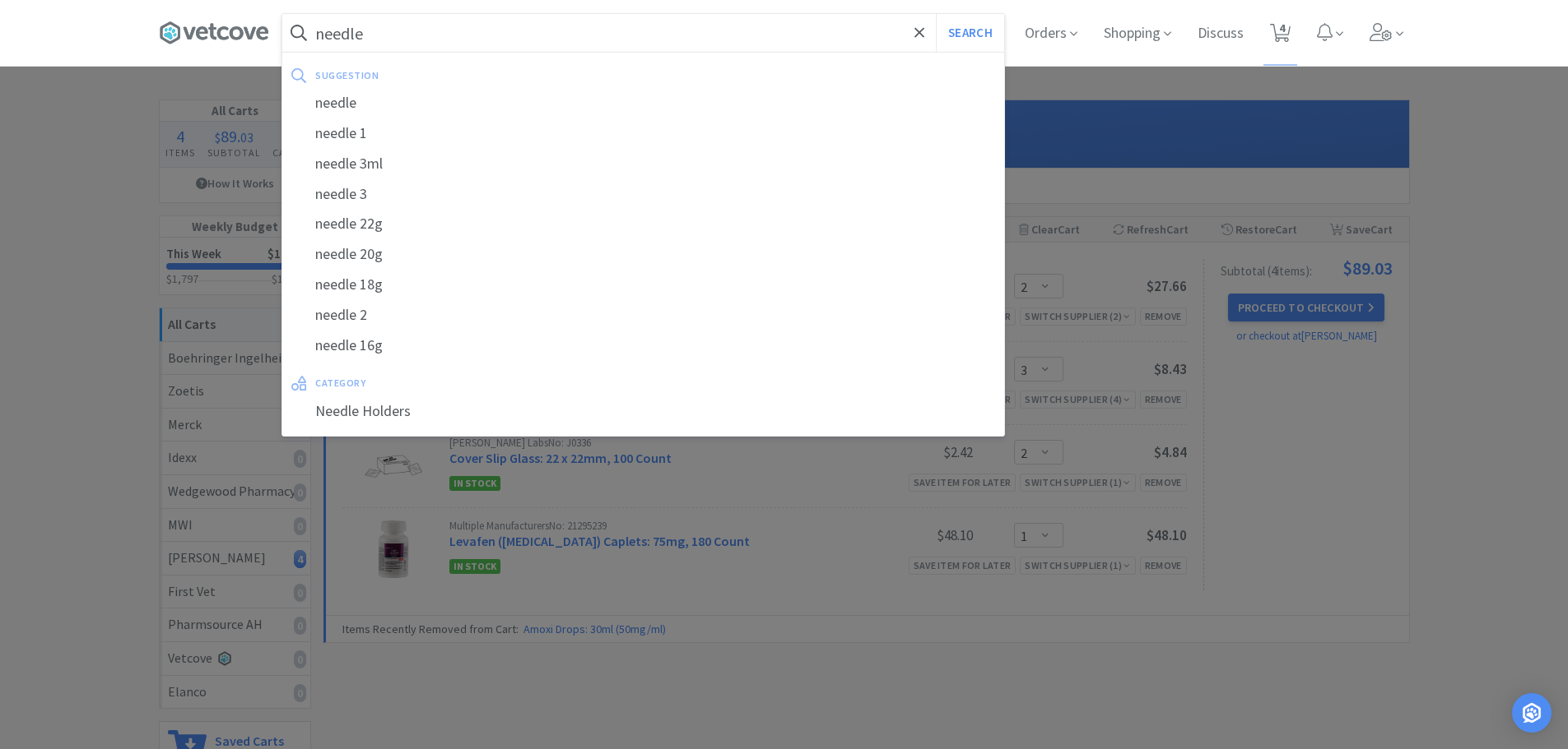
type input "needle"
click at [936, 14] on button "Search" at bounding box center [969, 33] width 68 height 38
select select "2"
select select "3"
select select "2"
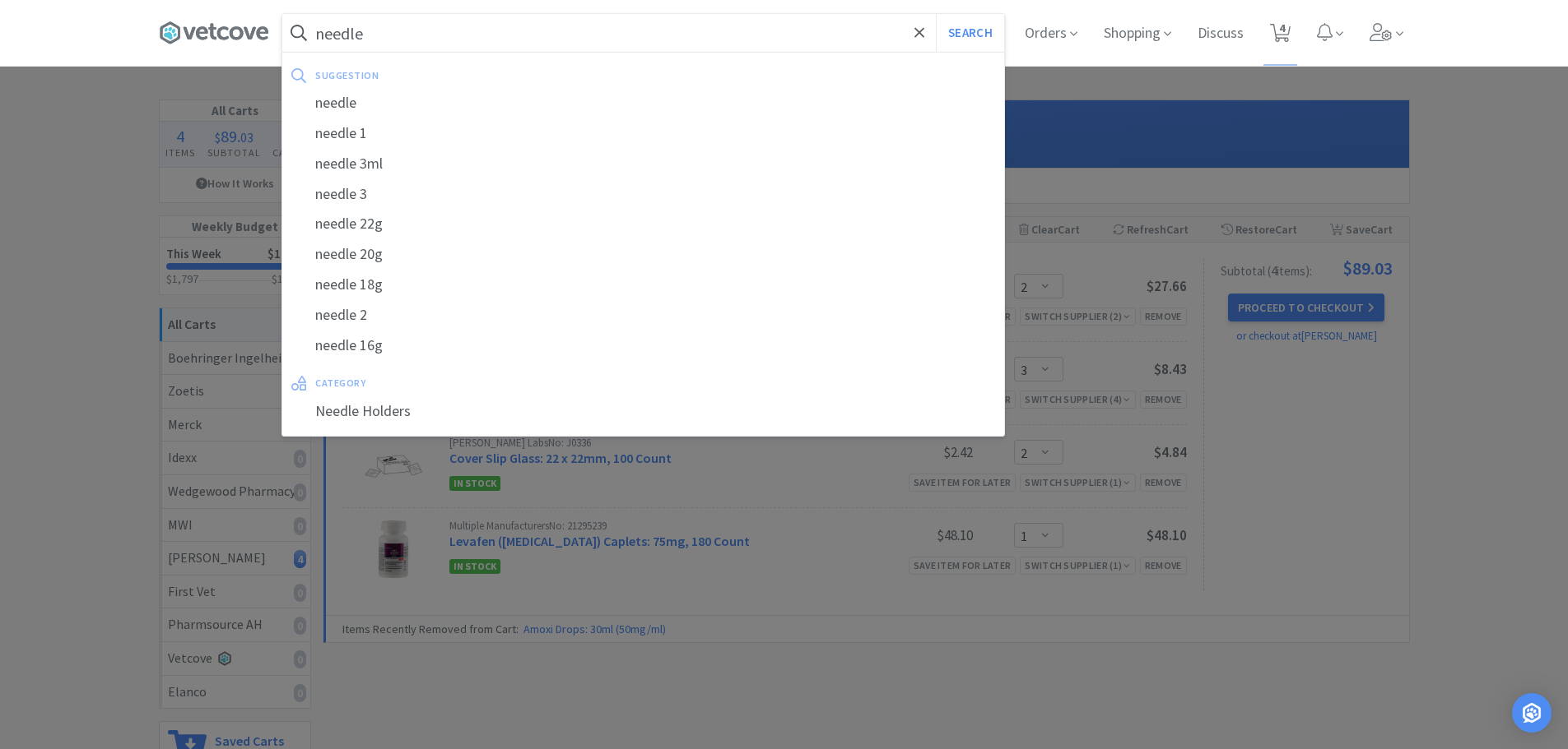
select select "1"
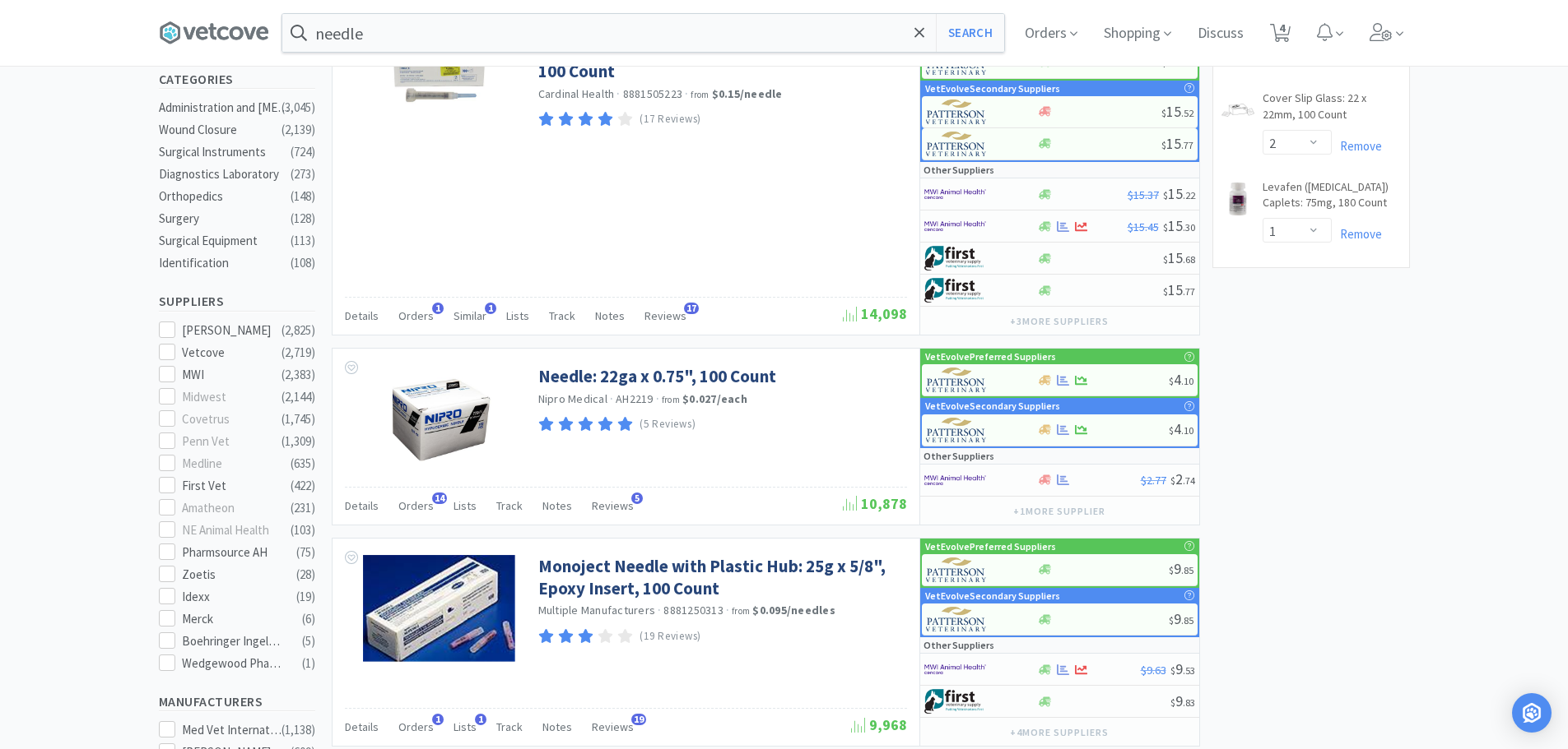
scroll to position [412, 0]
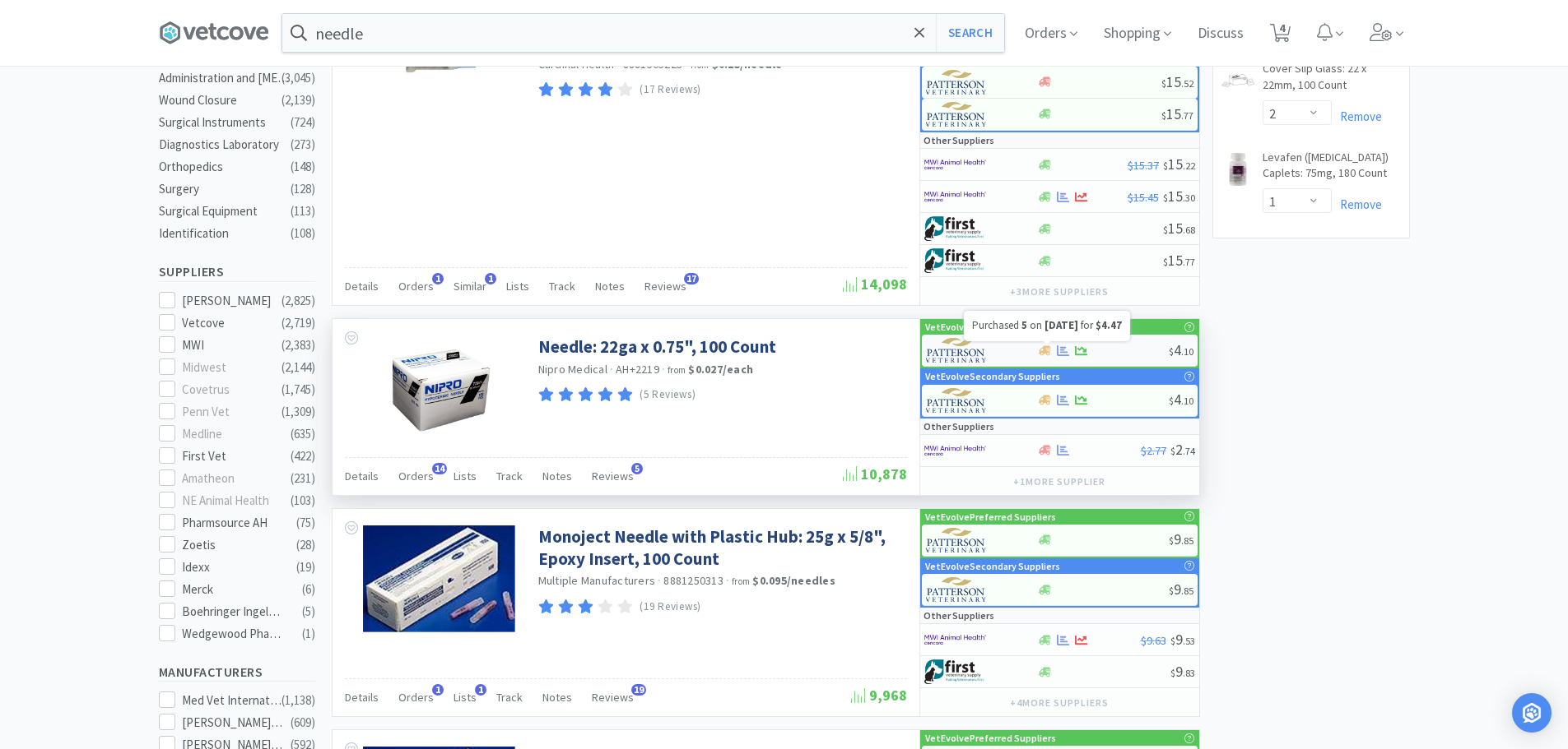
click at [1127, 351] on div at bounding box center [1102, 350] width 131 height 13
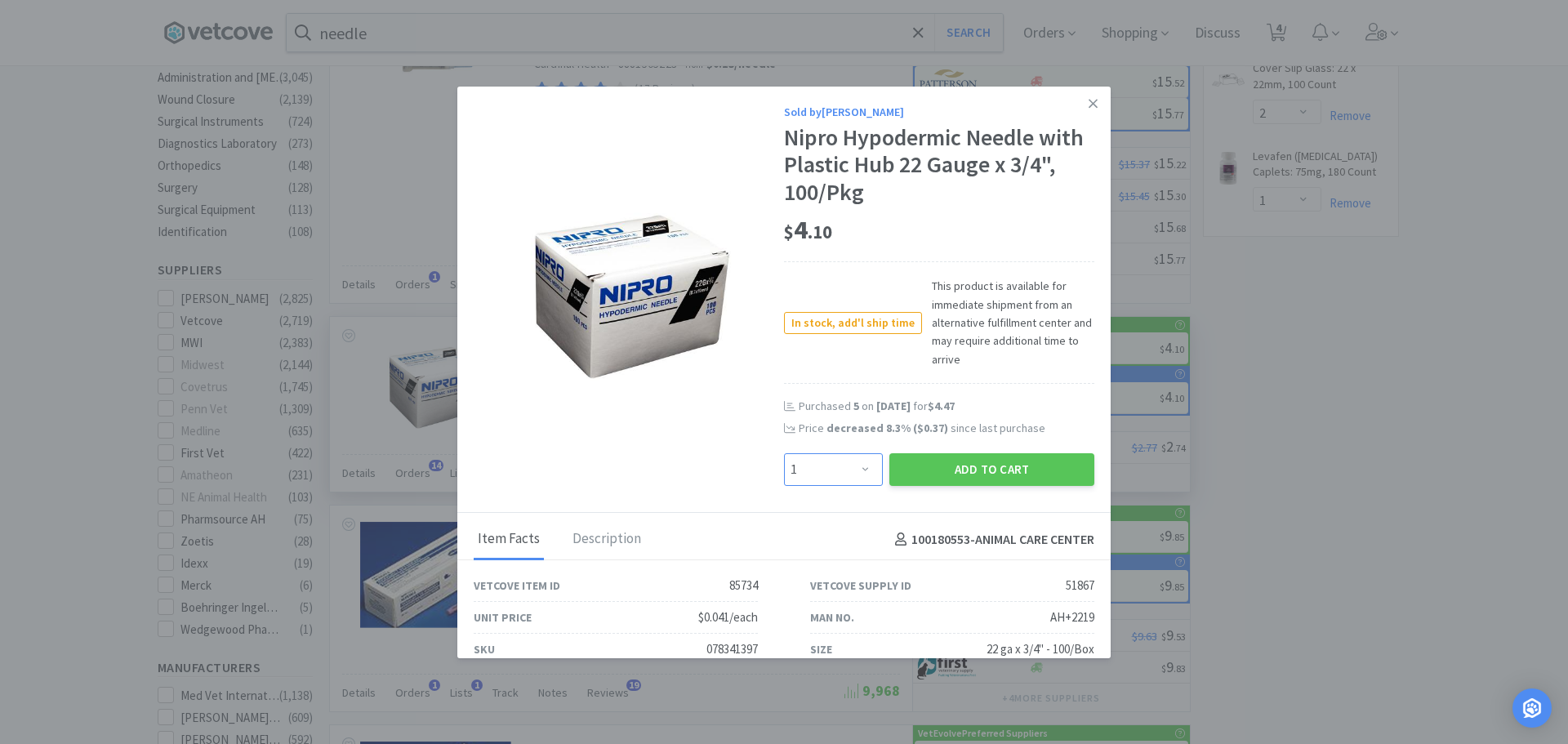
click at [857, 473] on select "Enter Quantity 1 2 3 4 5 6 7 8 9 10 11 12 13 14 15 16 17 18 19 20 Enter Quantity" at bounding box center [833, 469] width 99 height 33
select select "2"
click at [784, 453] on select "Enter Quantity 1 2 3 4 5 6 7 8 9 10 11 12 13 14 15 16 17 18 19 20 Enter Quantity" at bounding box center [833, 469] width 99 height 33
click at [976, 471] on button "Add to Cart" at bounding box center [991, 469] width 205 height 33
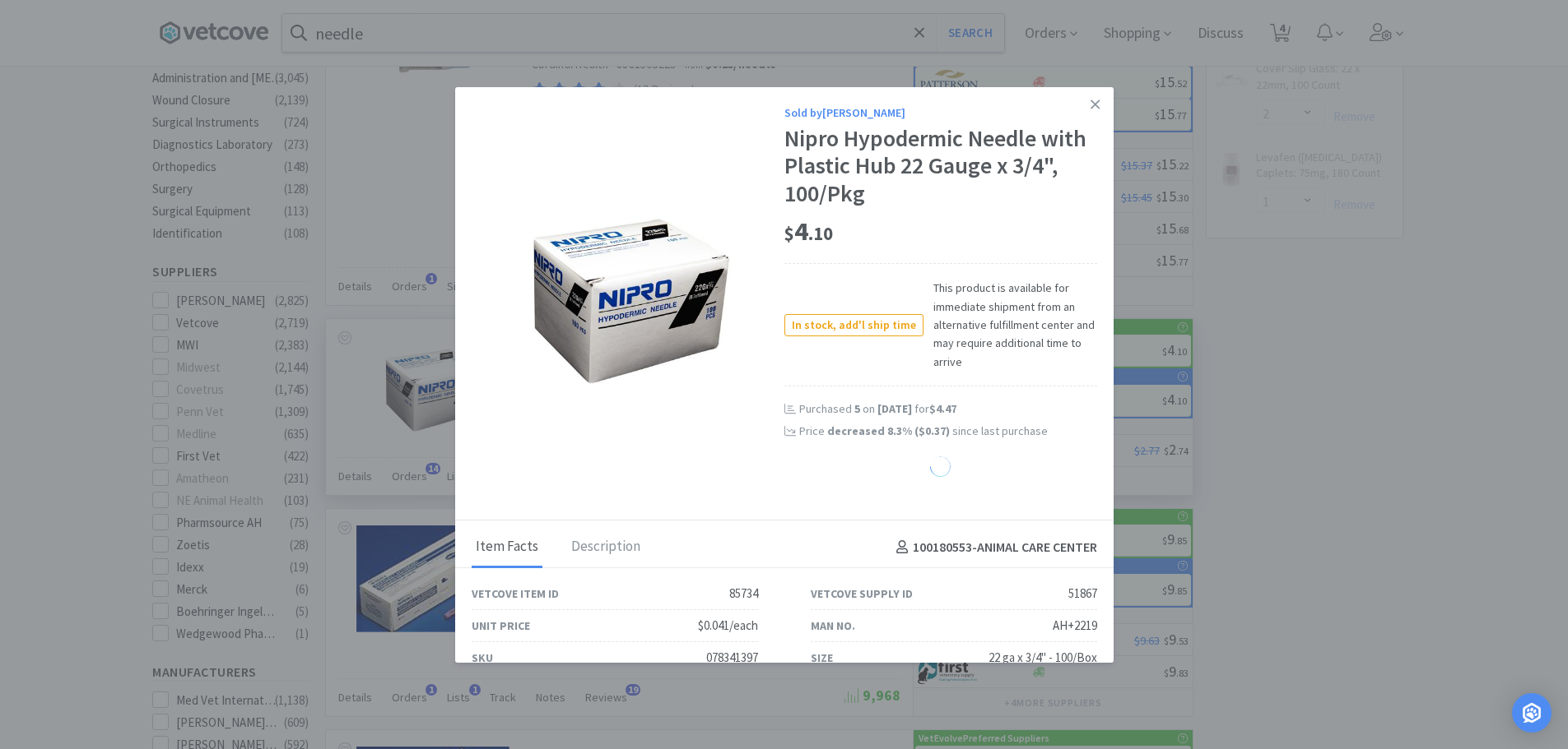
select select "2"
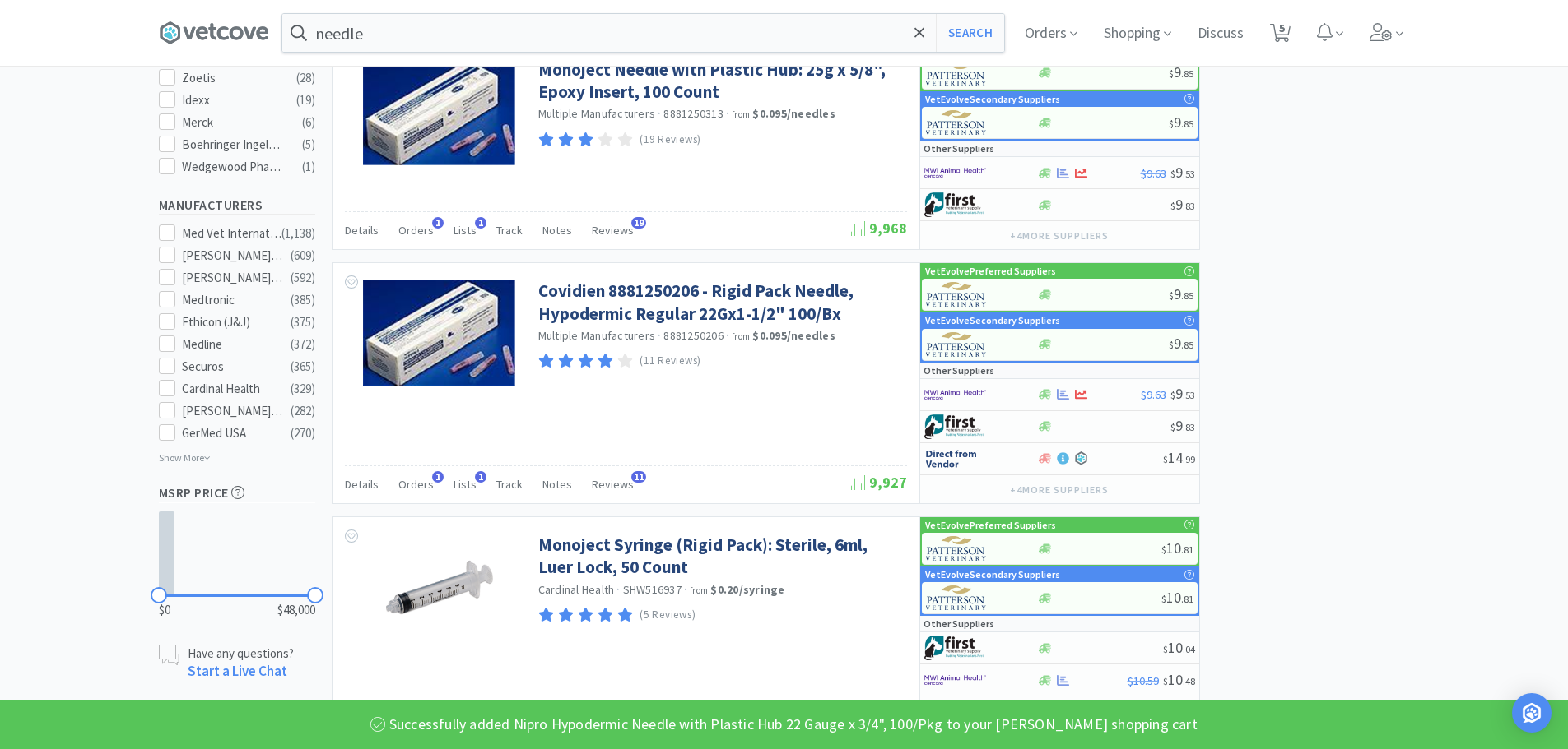
scroll to position [1062, 0]
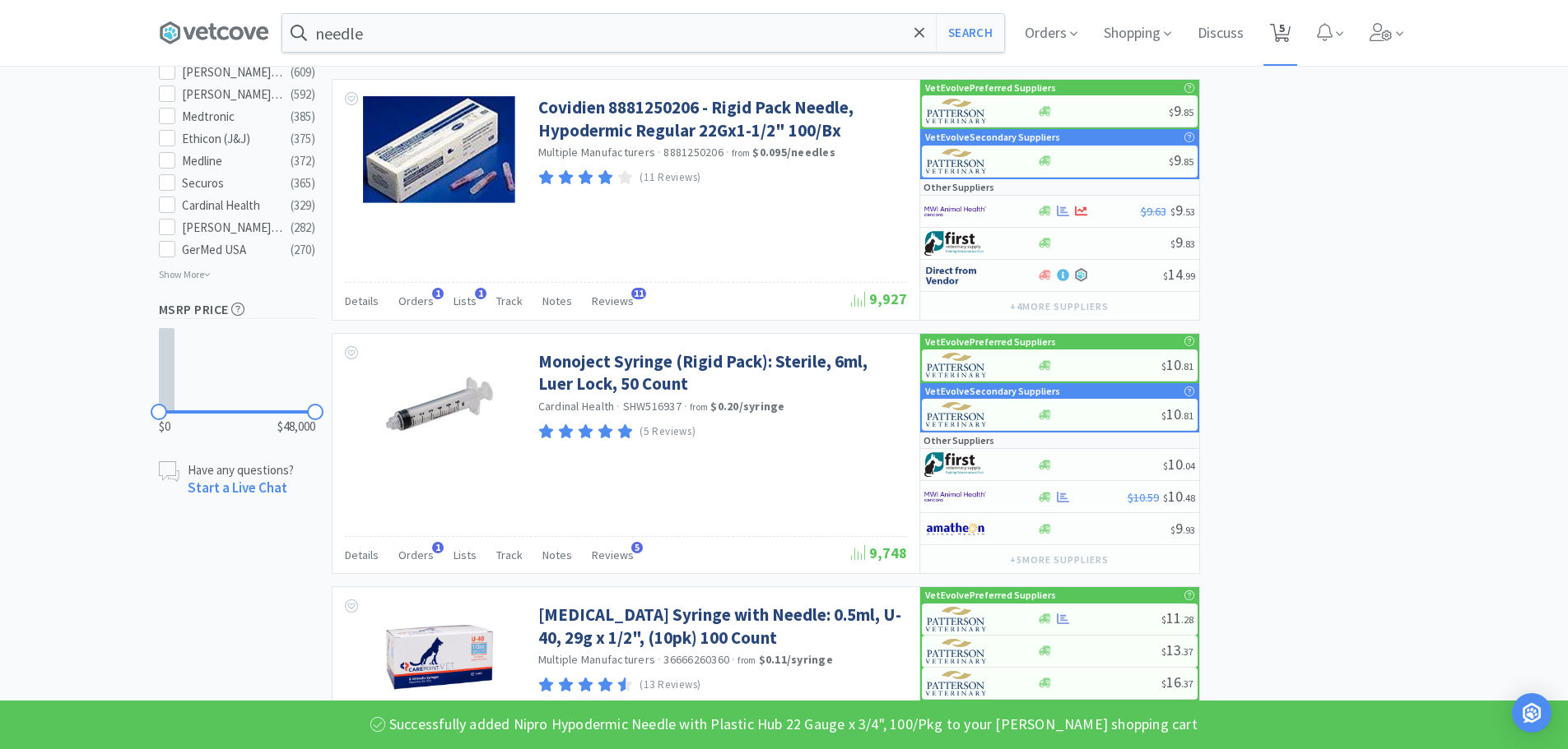
click at [1285, 34] on span "5" at bounding box center [1282, 28] width 6 height 66
select select "2"
select select "3"
select select "2"
select select "1"
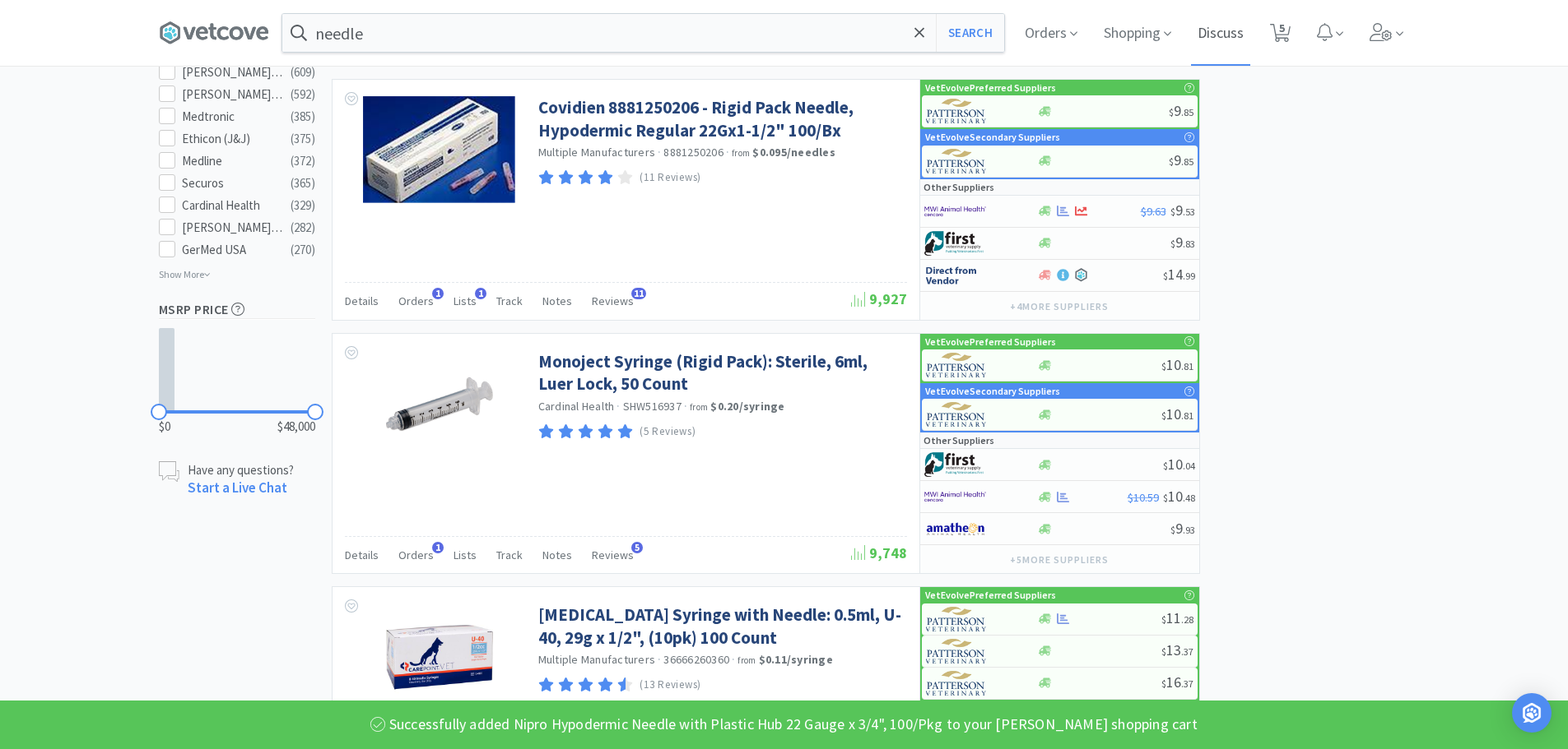
select select "2"
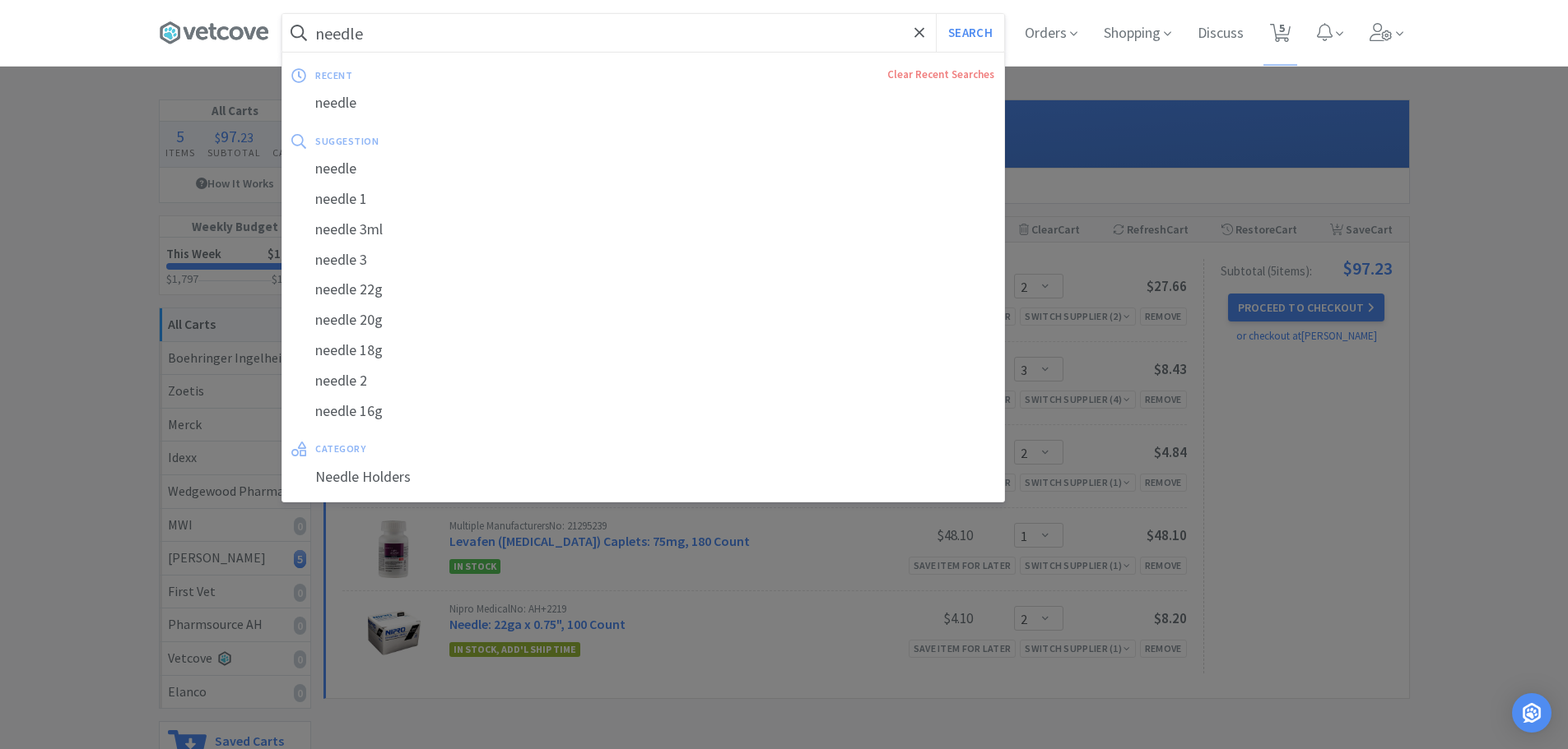
click at [450, 19] on input "needle" at bounding box center [643, 33] width 722 height 38
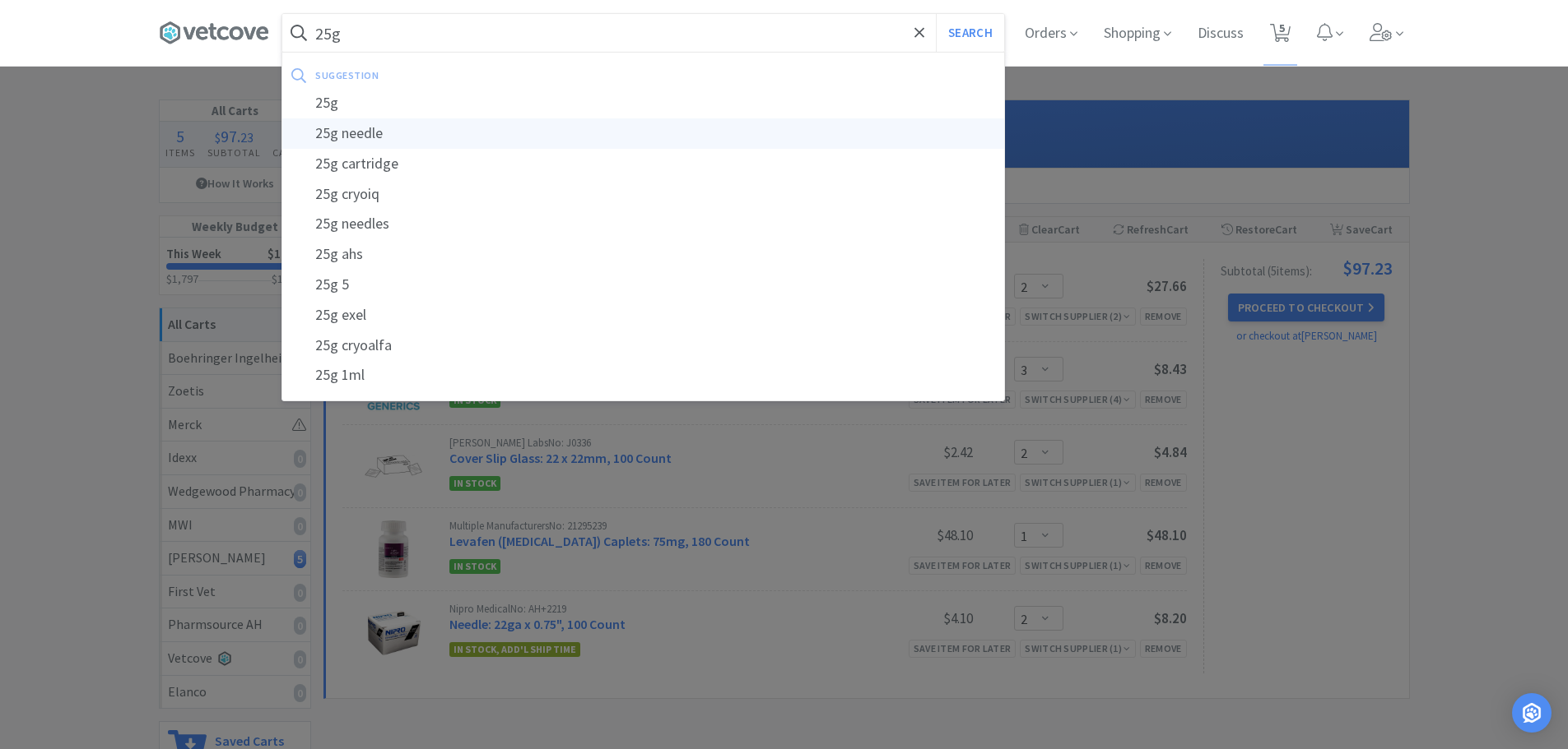
click at [383, 135] on div "25g needle" at bounding box center [643, 134] width 722 height 30
type input "25g needle"
select select "2"
select select "3"
select select "2"
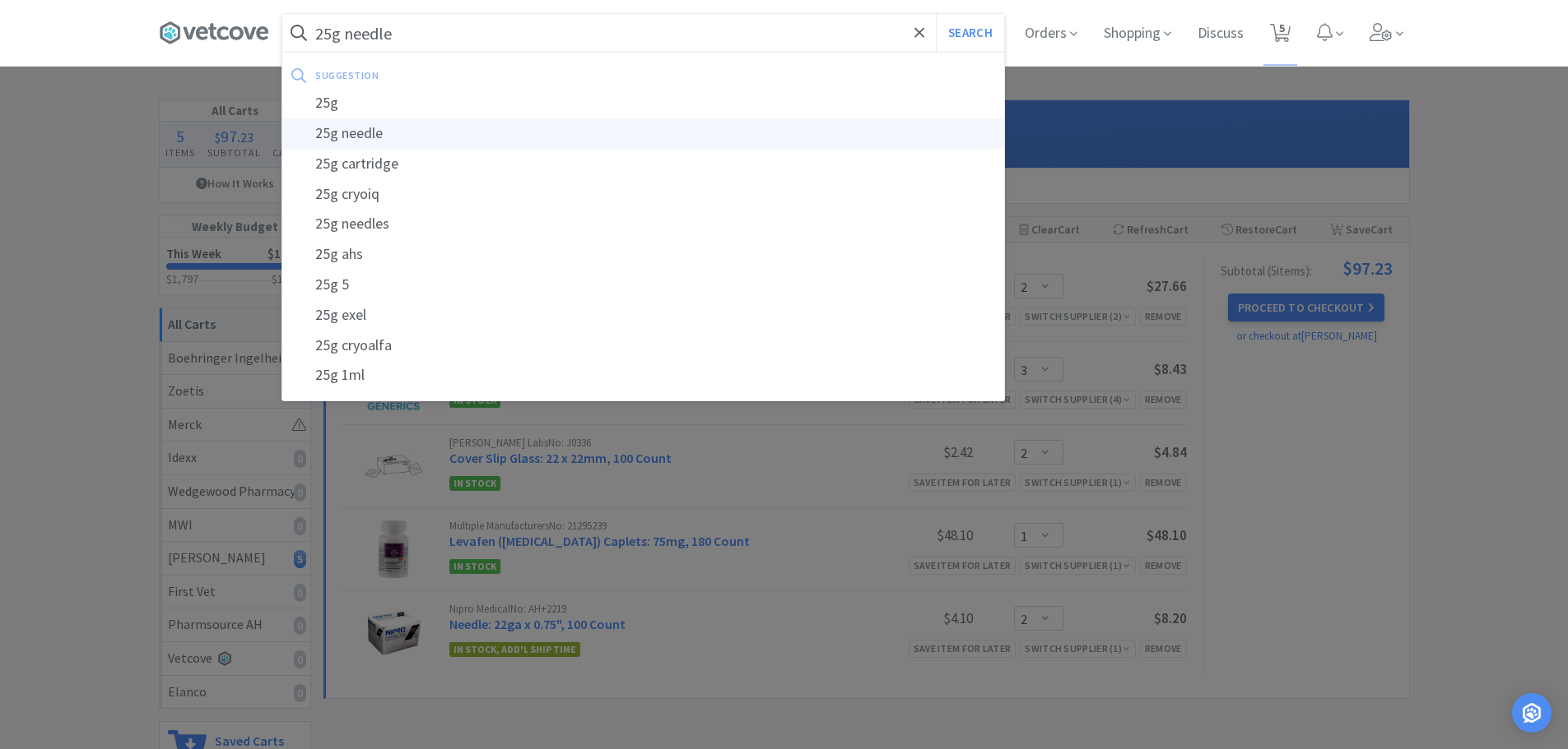
select select "1"
select select "2"
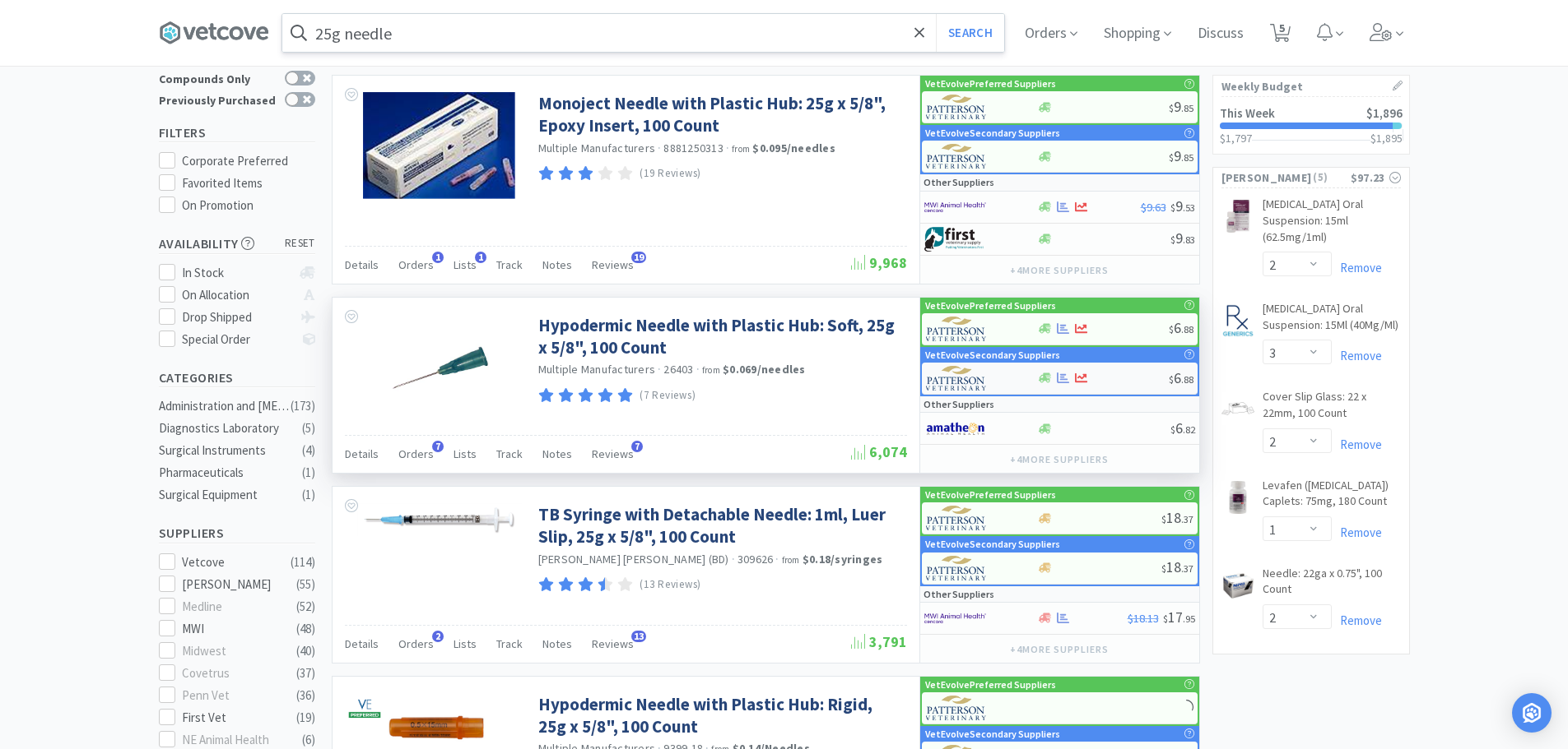
scroll to position [82, 0]
click at [1117, 335] on div at bounding box center [1102, 329] width 131 height 13
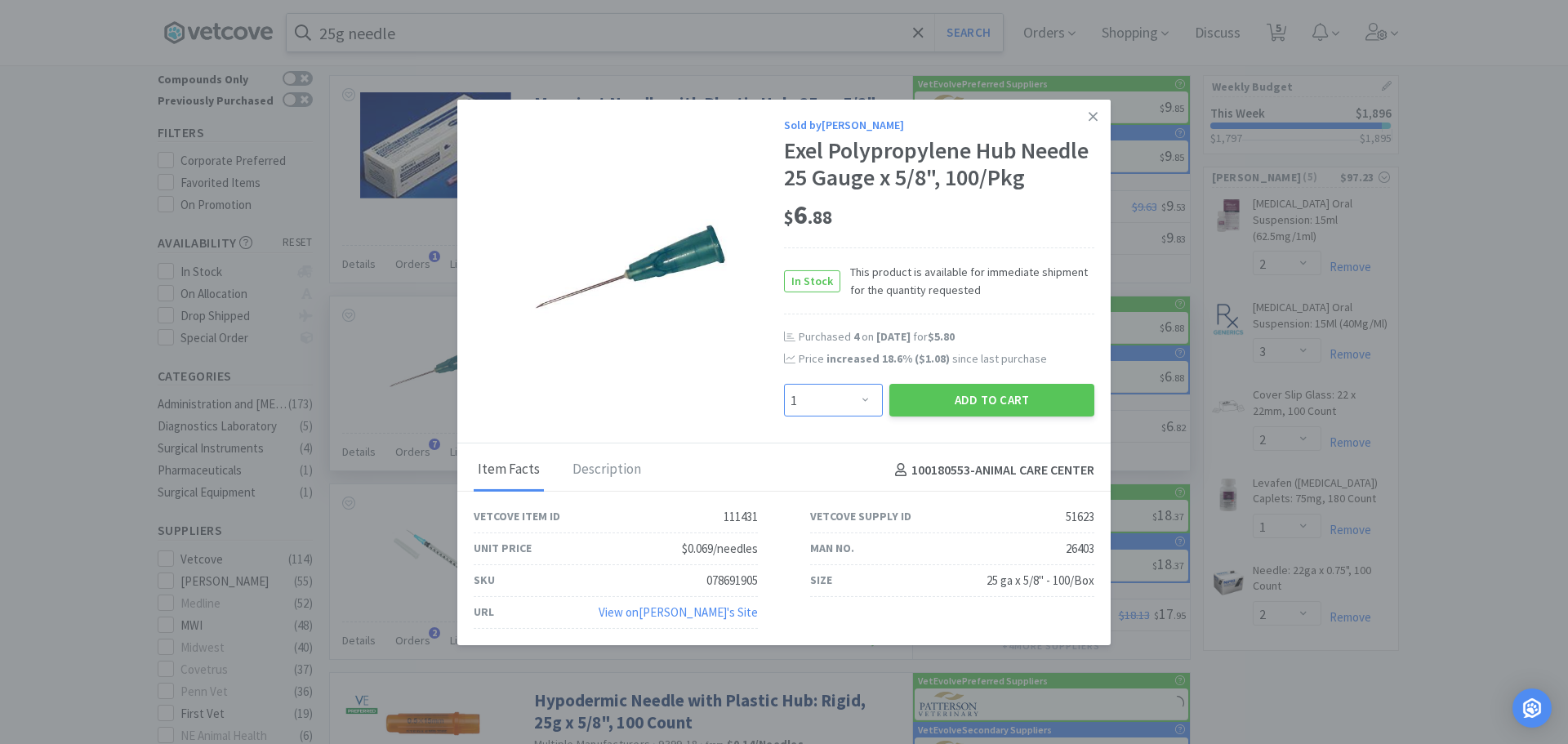
click at [858, 409] on select "Enter Quantity 1 2 3 4 5 6 7 8 9 10 11 12 13 14 15 16 17 18 19 20 Enter Quantity" at bounding box center [833, 400] width 99 height 33
select select "4"
click at [784, 384] on select "Enter Quantity 1 2 3 4 5 6 7 8 9 10 11 12 13 14 15 16 17 18 19 20 Enter Quantity" at bounding box center [833, 400] width 99 height 33
click at [966, 390] on button "Add to Cart" at bounding box center [991, 400] width 205 height 33
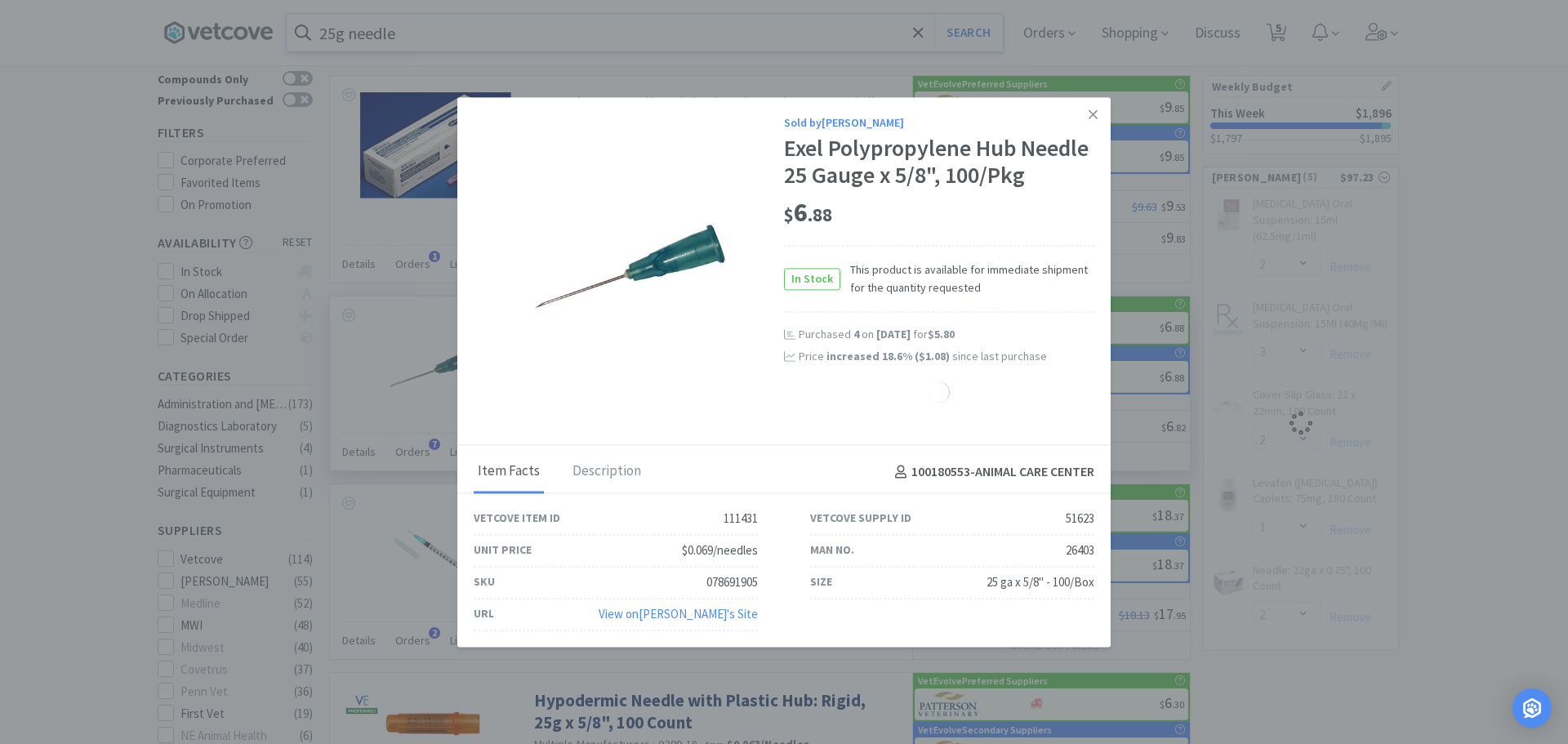
select select "4"
select select "1"
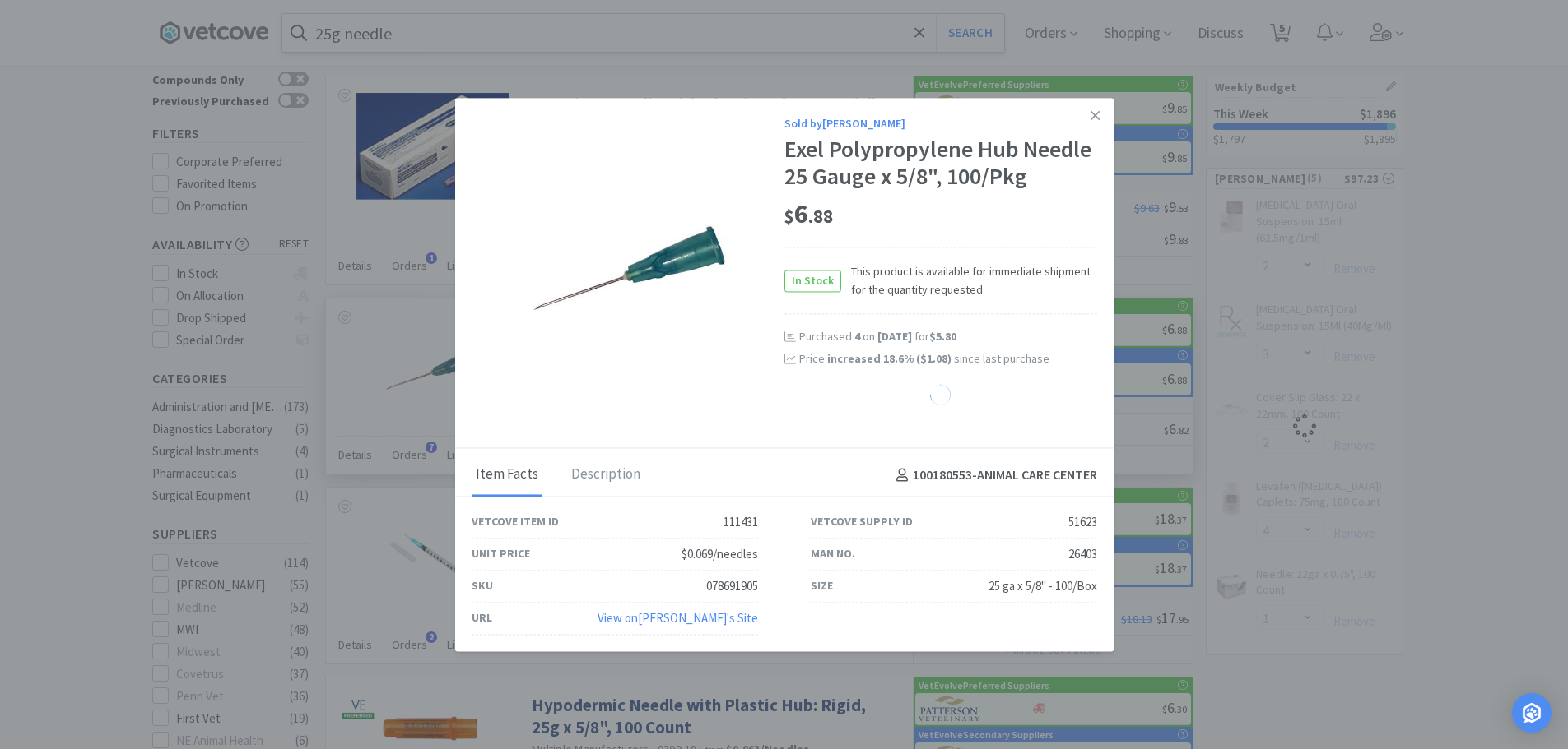
select select "2"
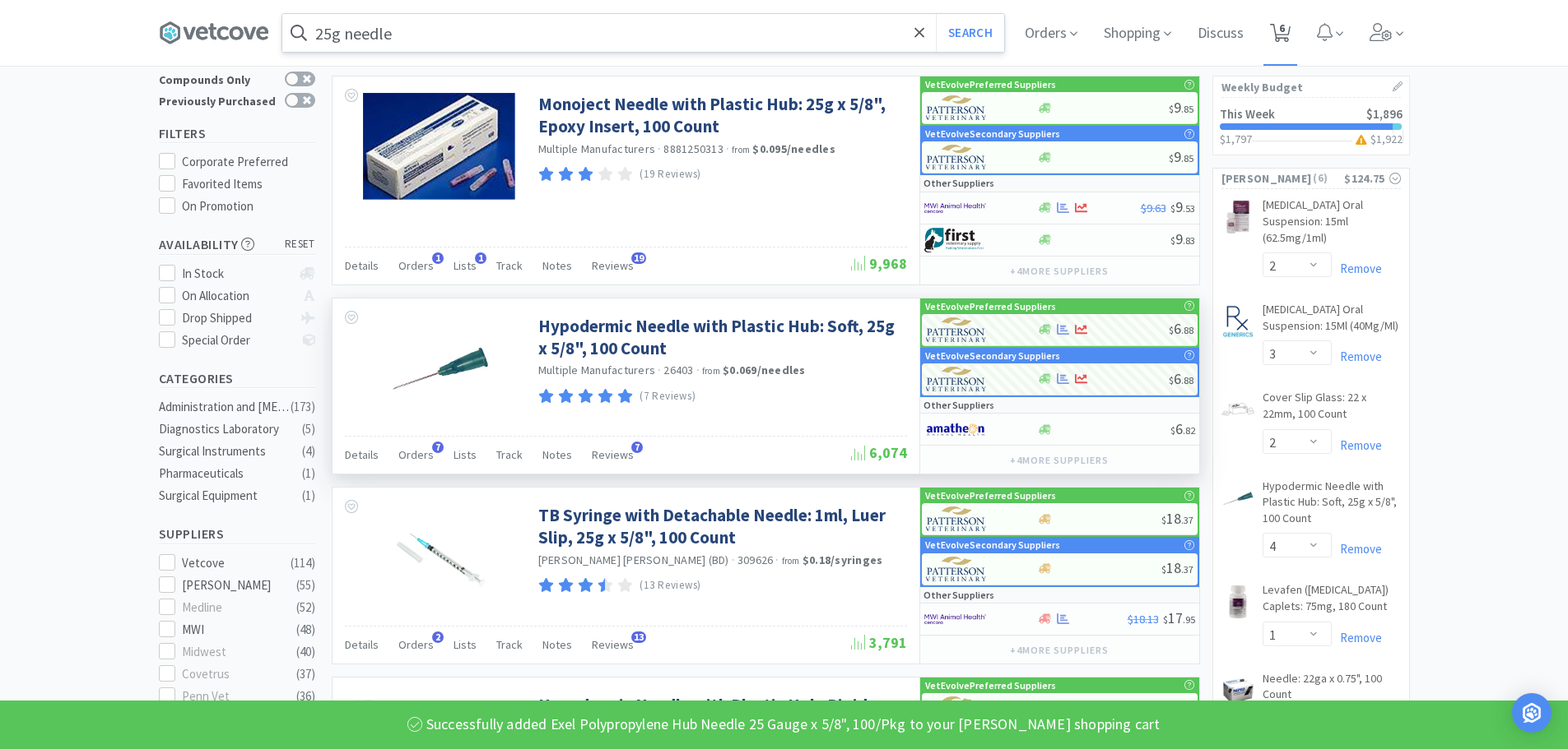
click at [1270, 33] on span "6" at bounding box center [1280, 33] width 34 height 66
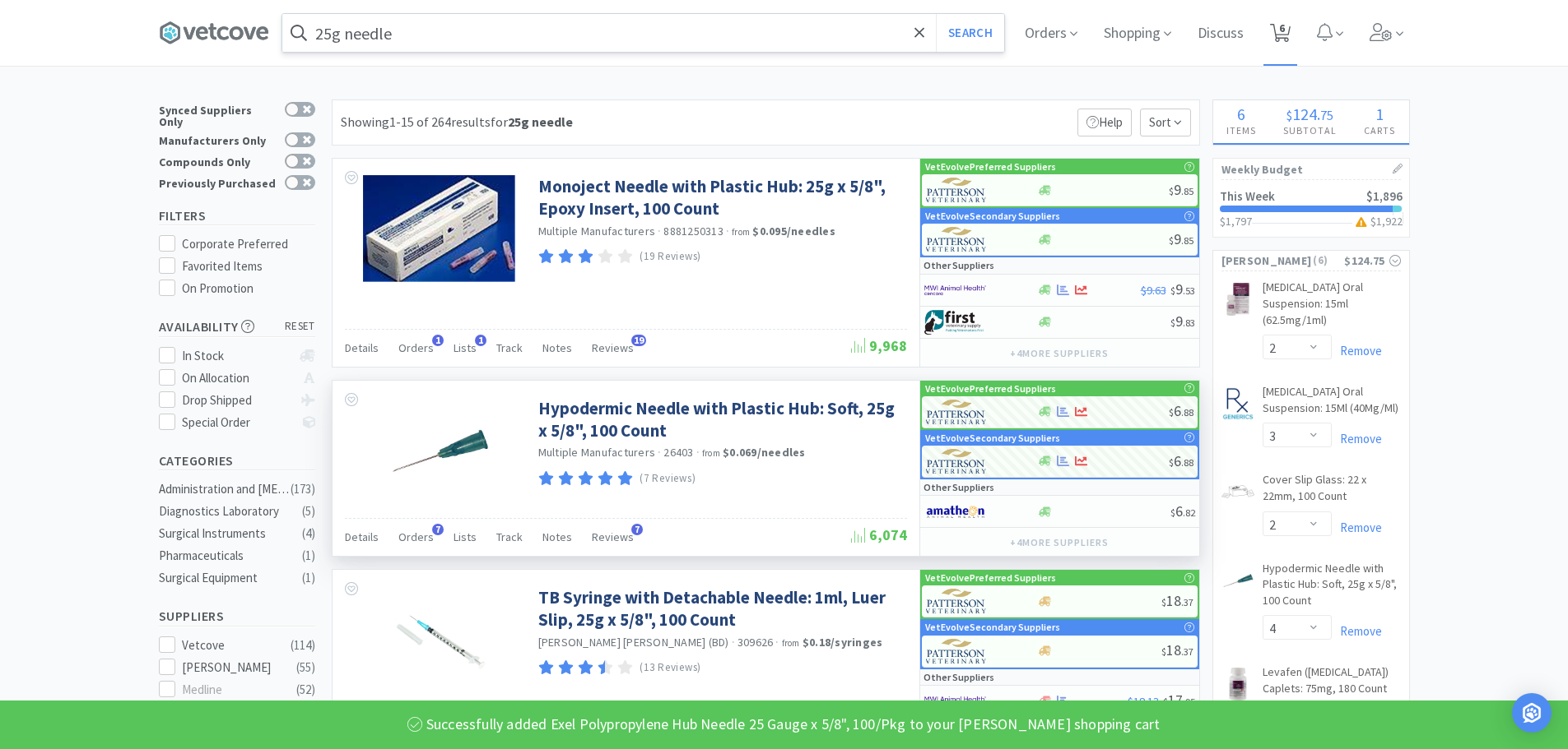
select select "2"
select select "3"
select select "2"
select select "4"
select select "1"
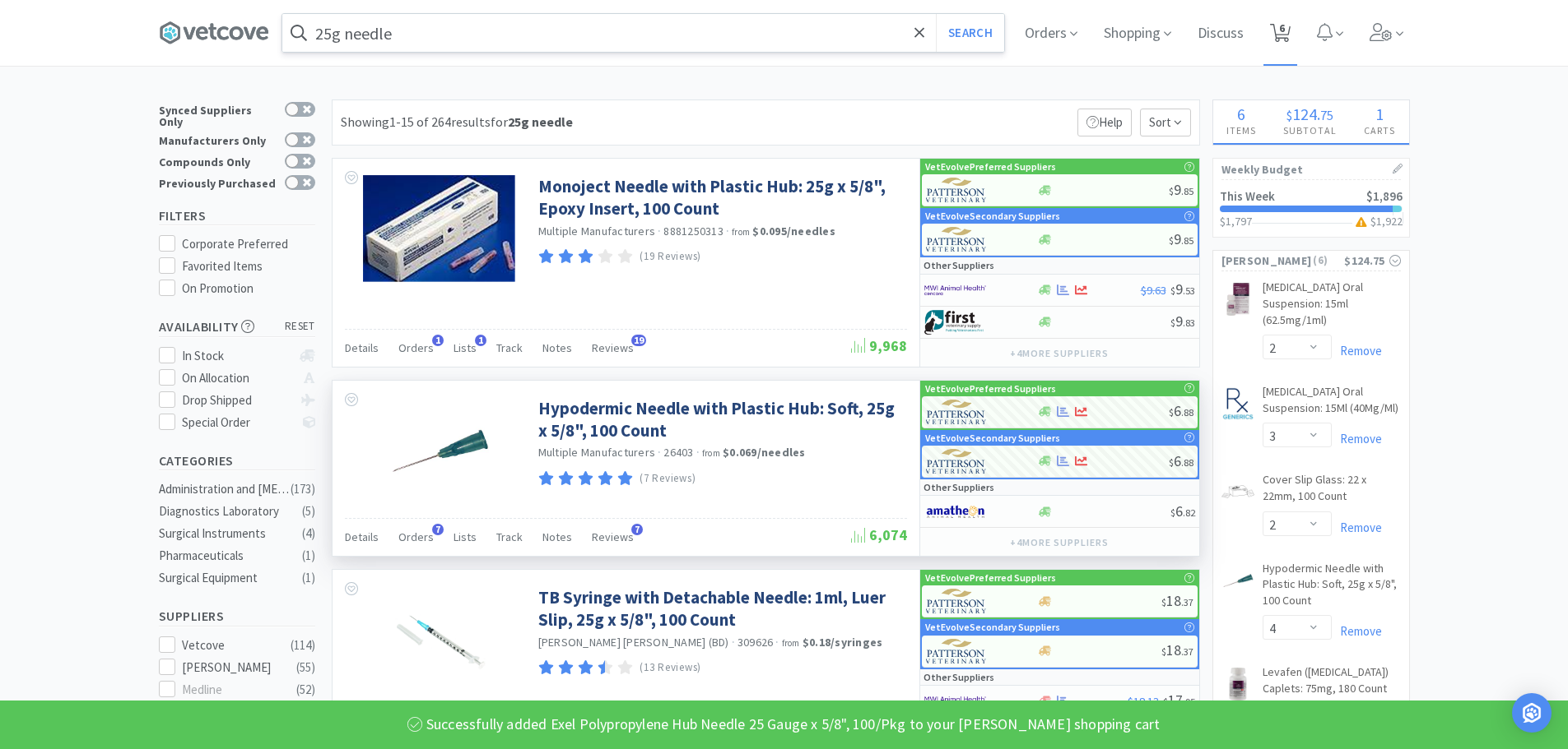
select select "2"
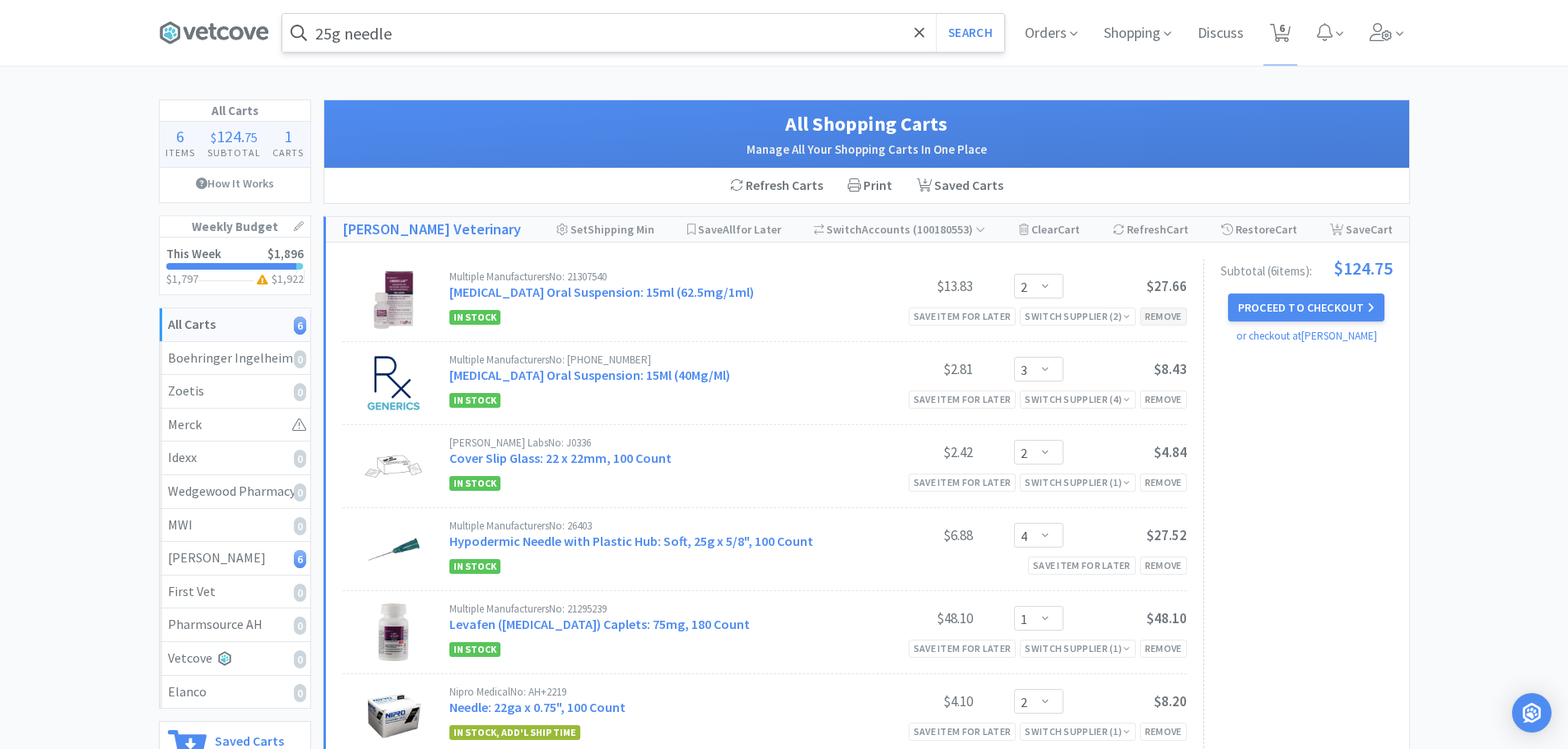
click at [1163, 325] on div "Remove" at bounding box center [1164, 316] width 47 height 18
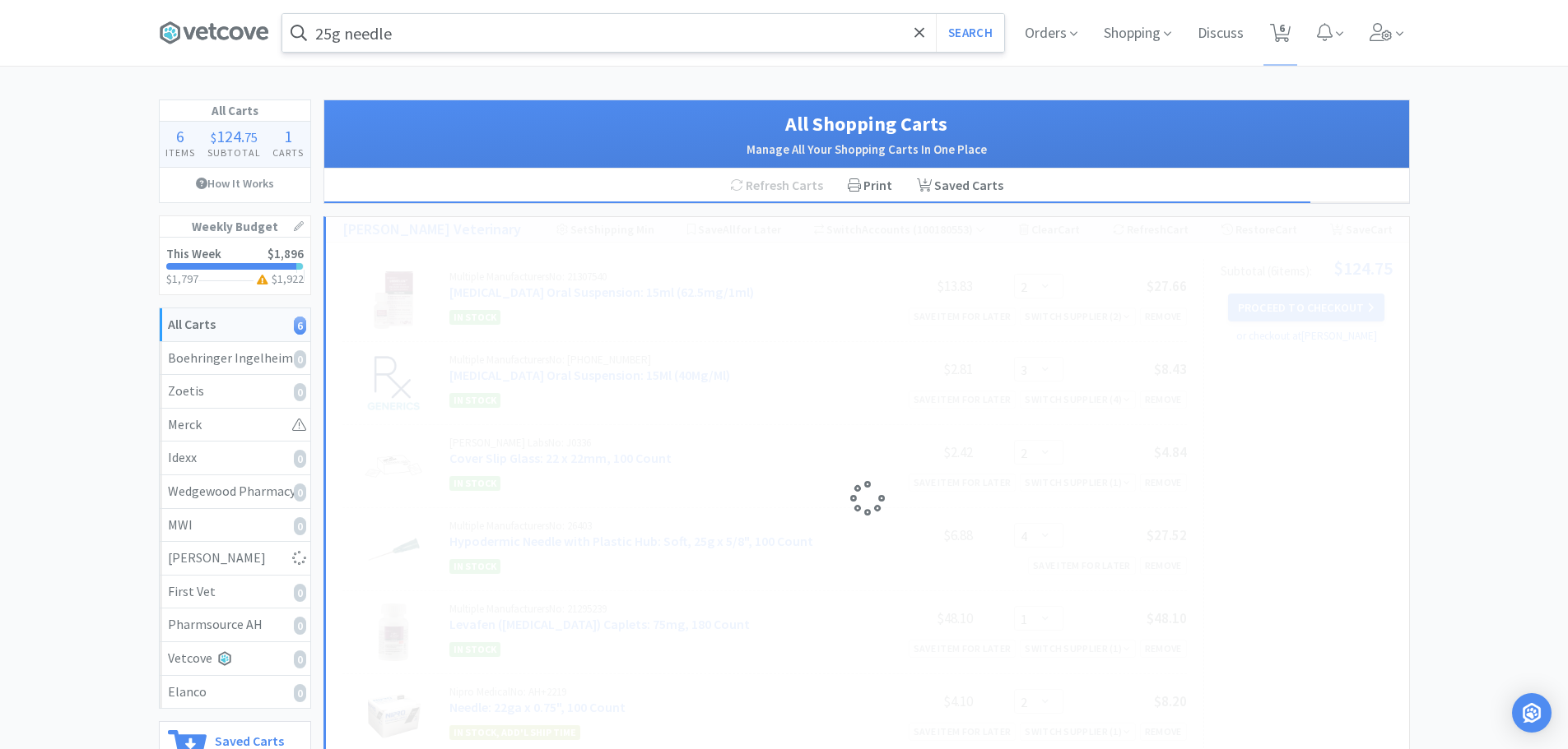
select select "3"
select select "2"
select select "4"
select select "1"
select select "2"
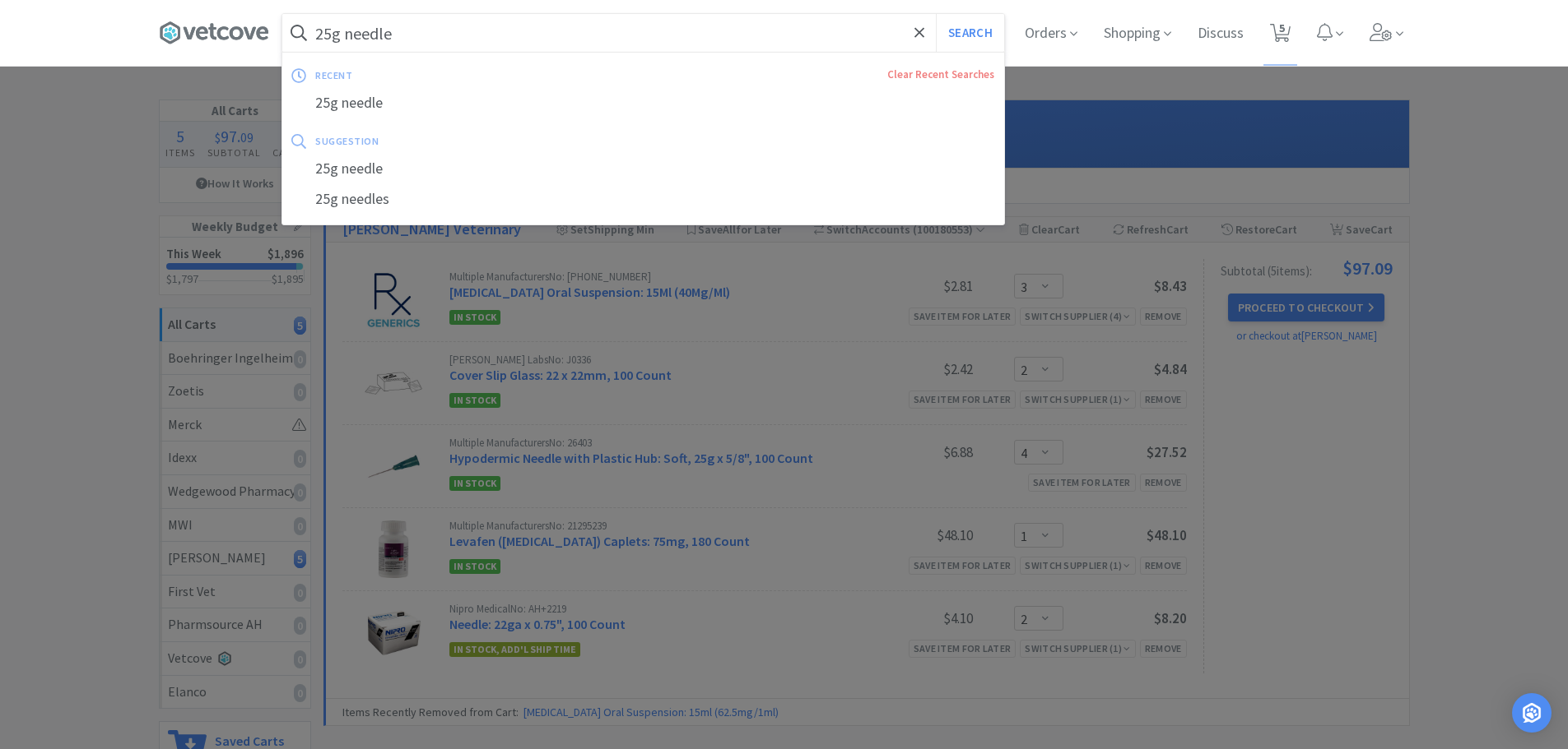
click at [435, 48] on input "25g needle" at bounding box center [643, 33] width 722 height 38
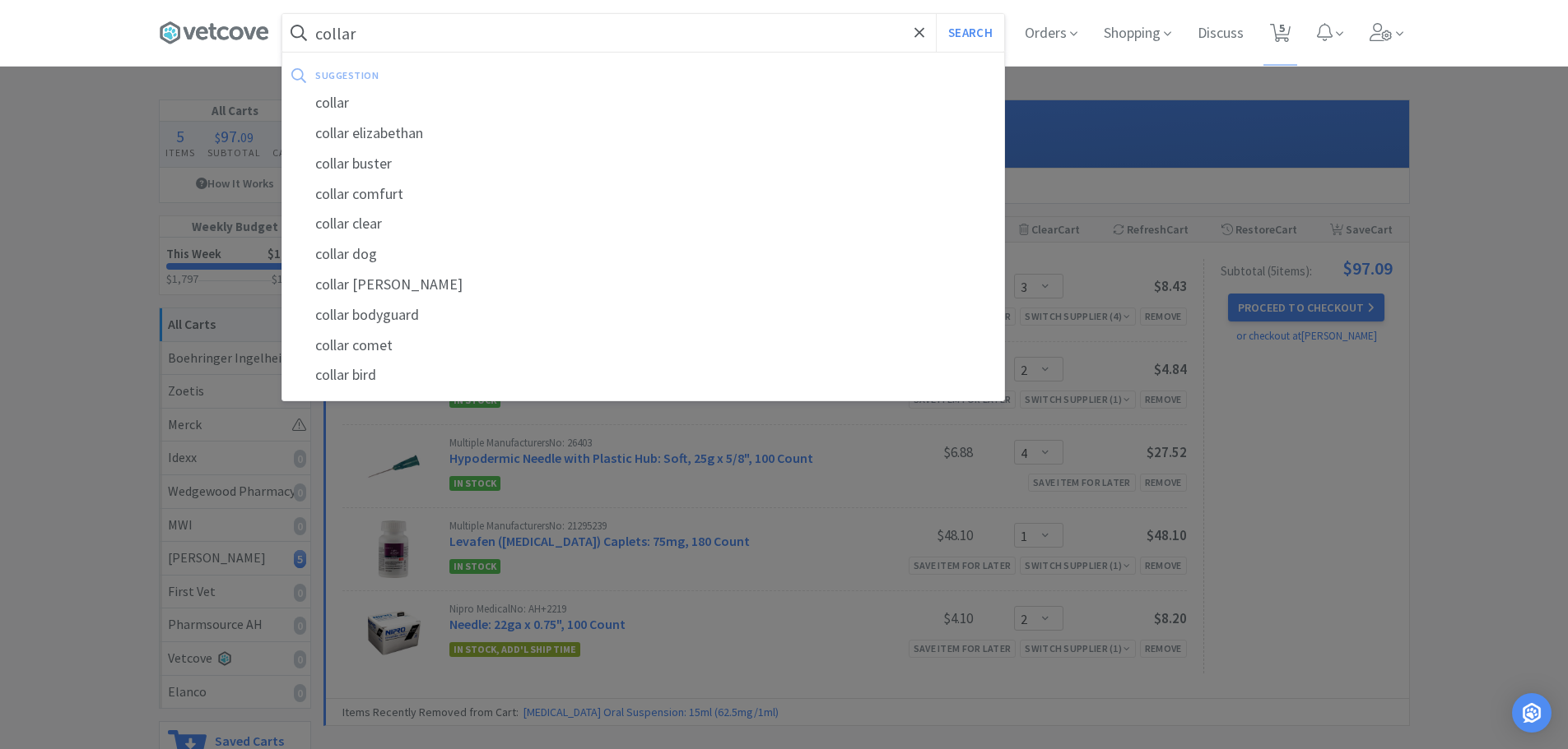
type input "collar"
click at [936, 14] on button "Search" at bounding box center [969, 33] width 68 height 38
select select "3"
select select "2"
select select "4"
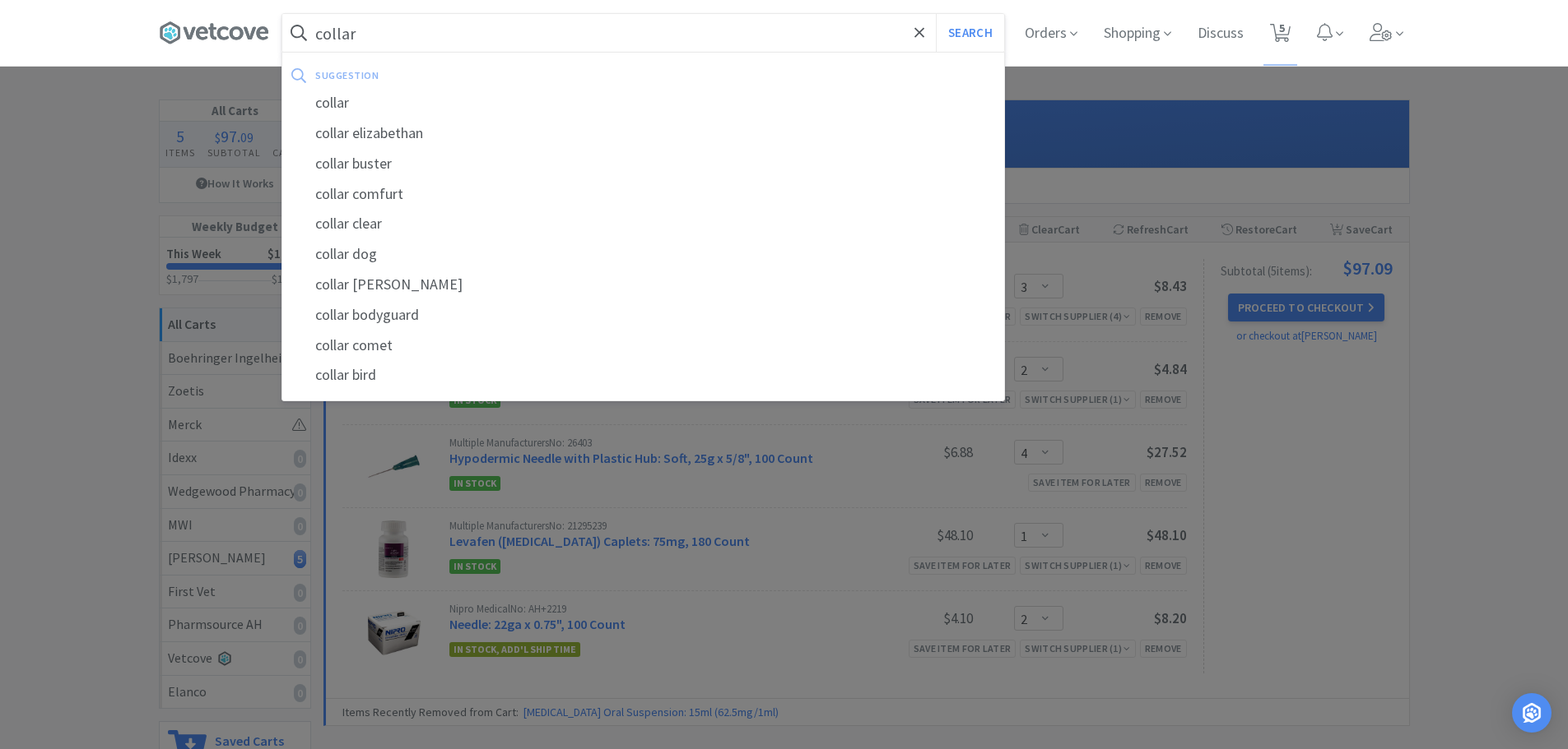
select select "1"
select select "2"
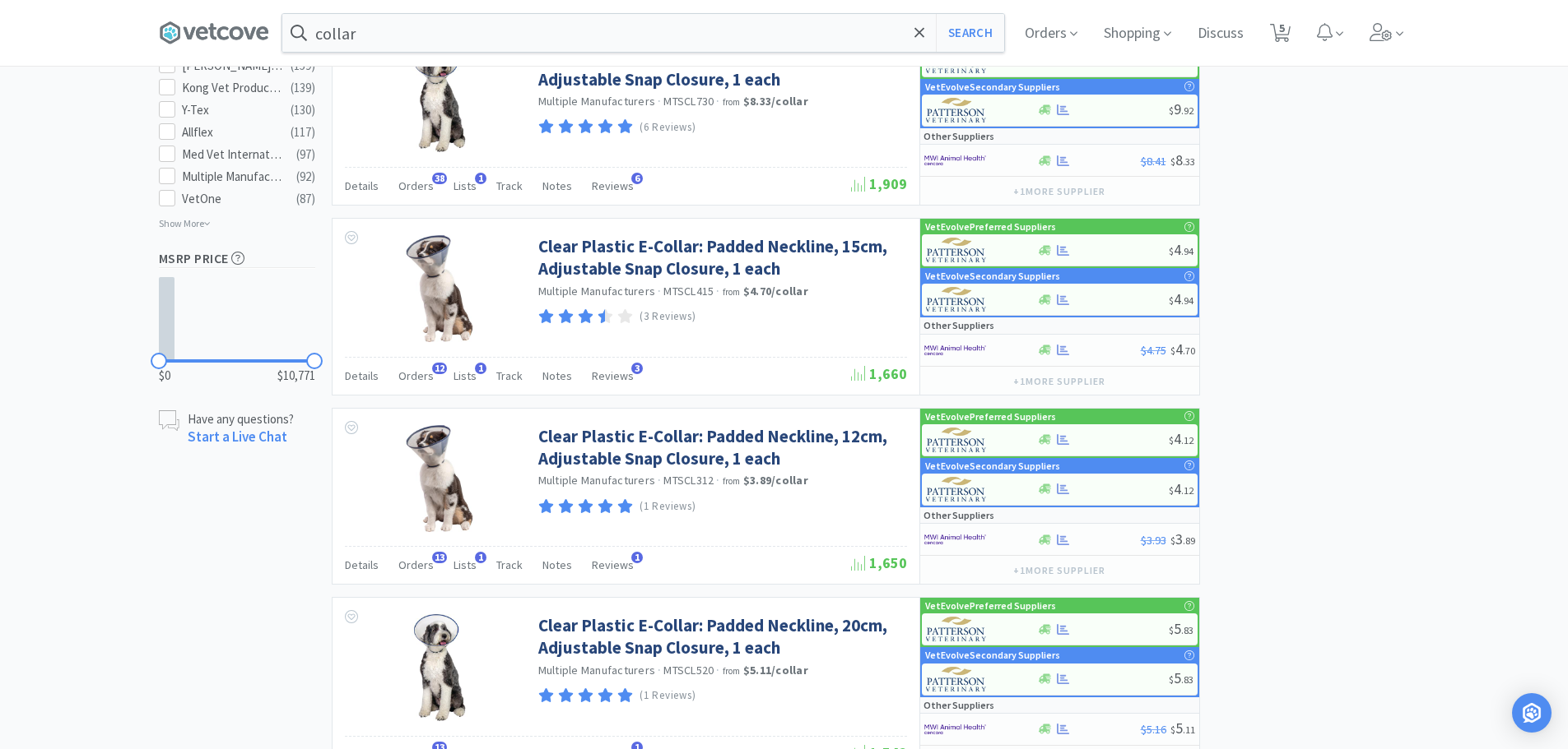
scroll to position [1070, 0]
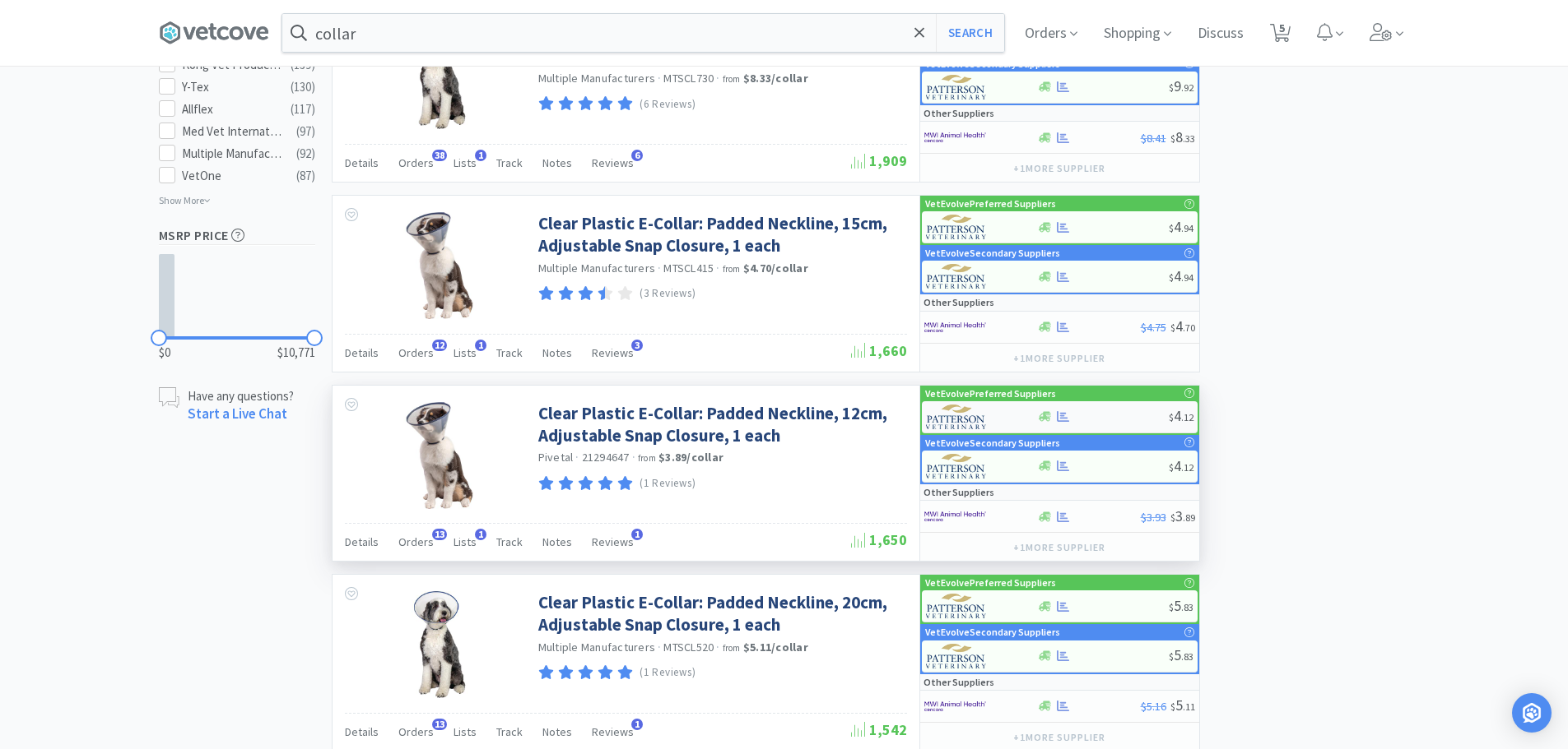
click at [1107, 421] on div at bounding box center [1102, 417] width 131 height 13
select select "1"
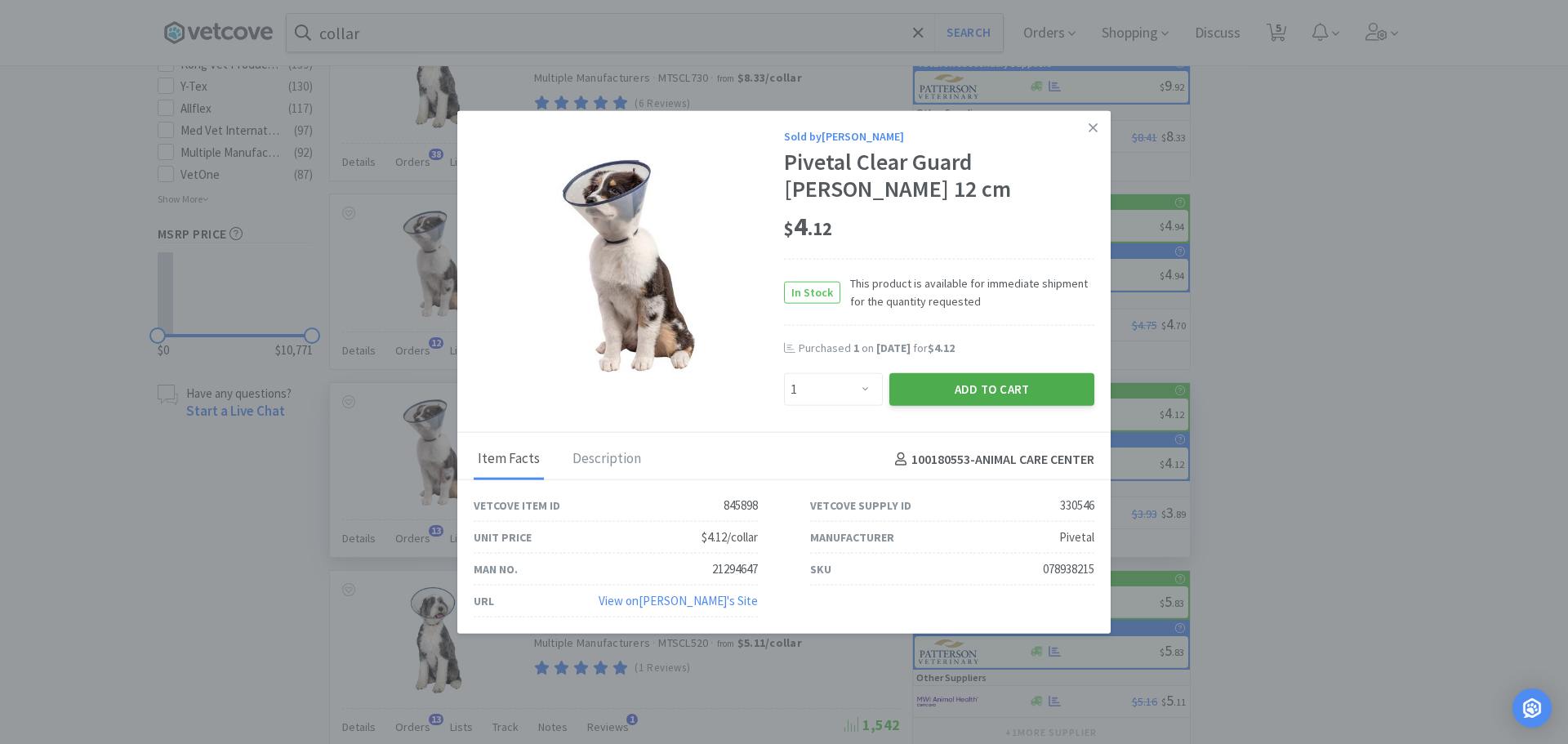
click at [996, 389] on button "Add to Cart" at bounding box center [991, 390] width 205 height 33
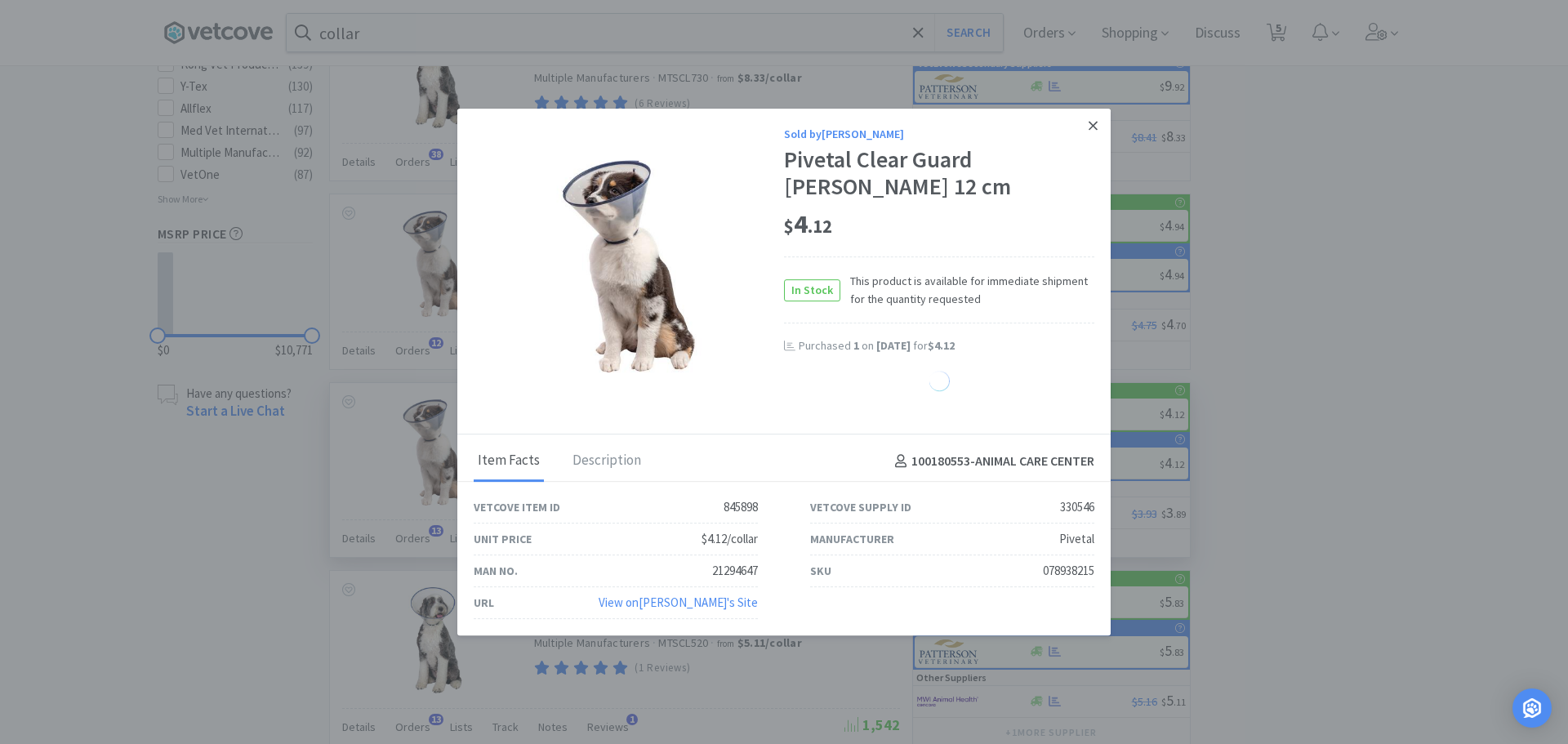
select select "1"
select select "2"
select select "4"
select select "1"
select select "2"
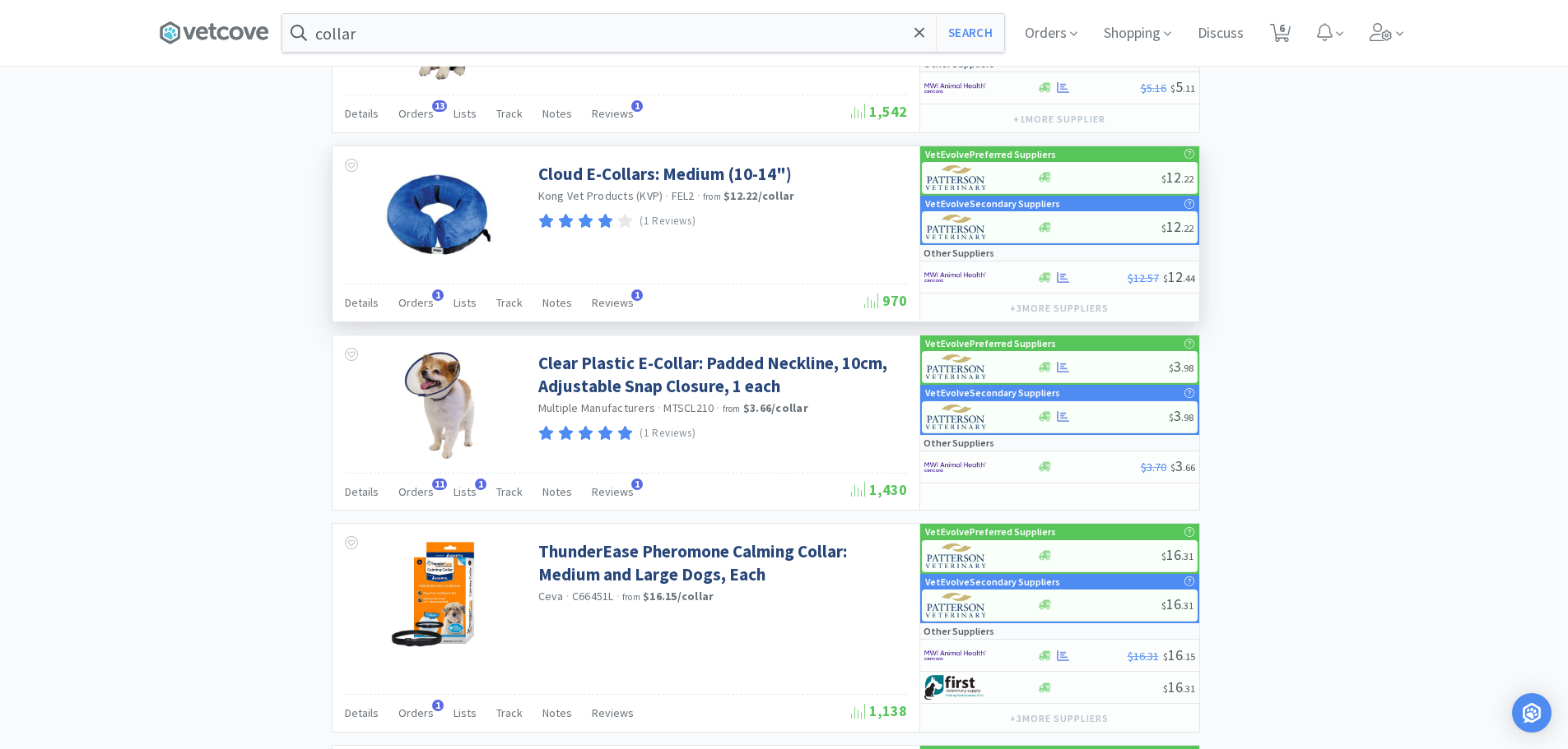
scroll to position [1809, 0]
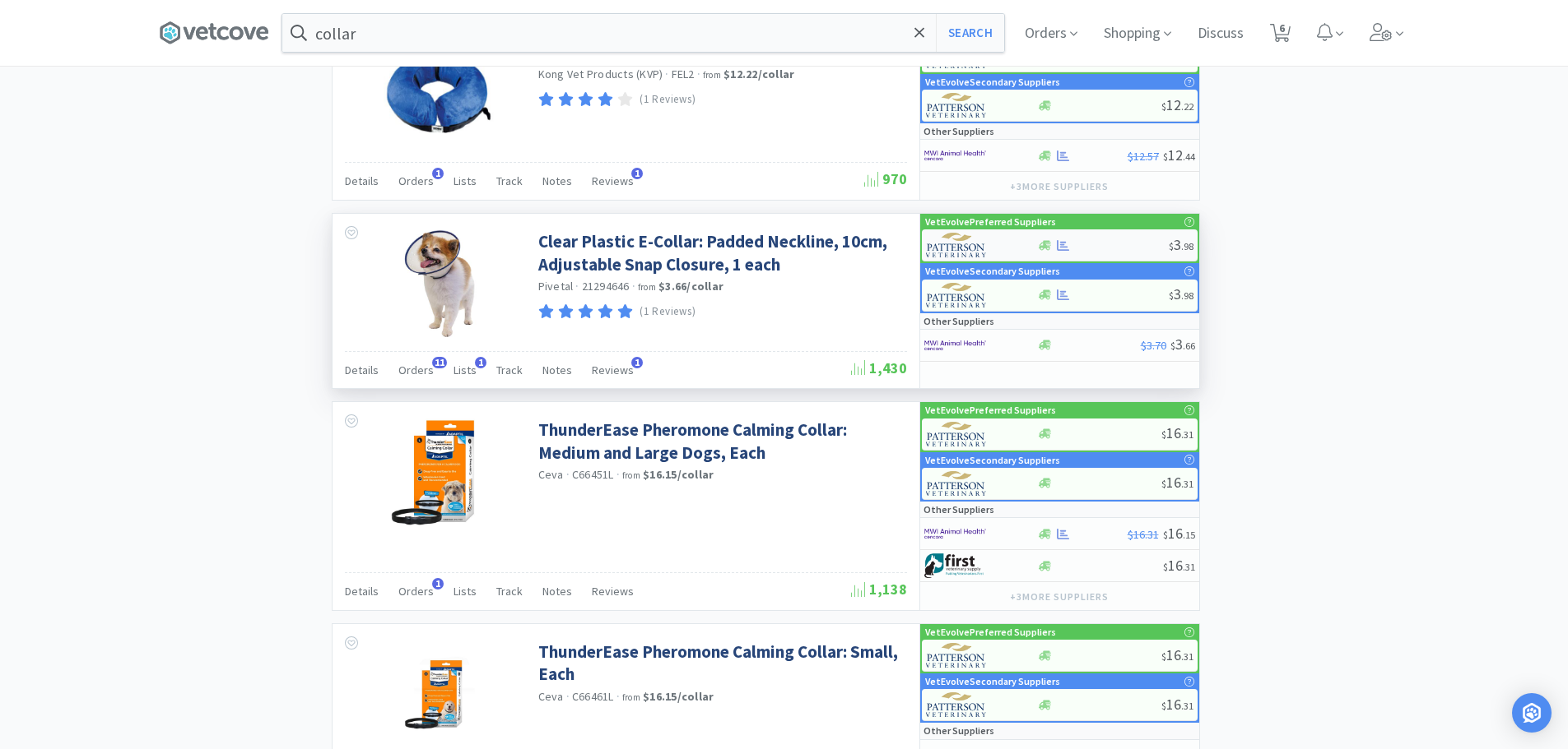
click at [1089, 247] on div at bounding box center [1102, 245] width 131 height 13
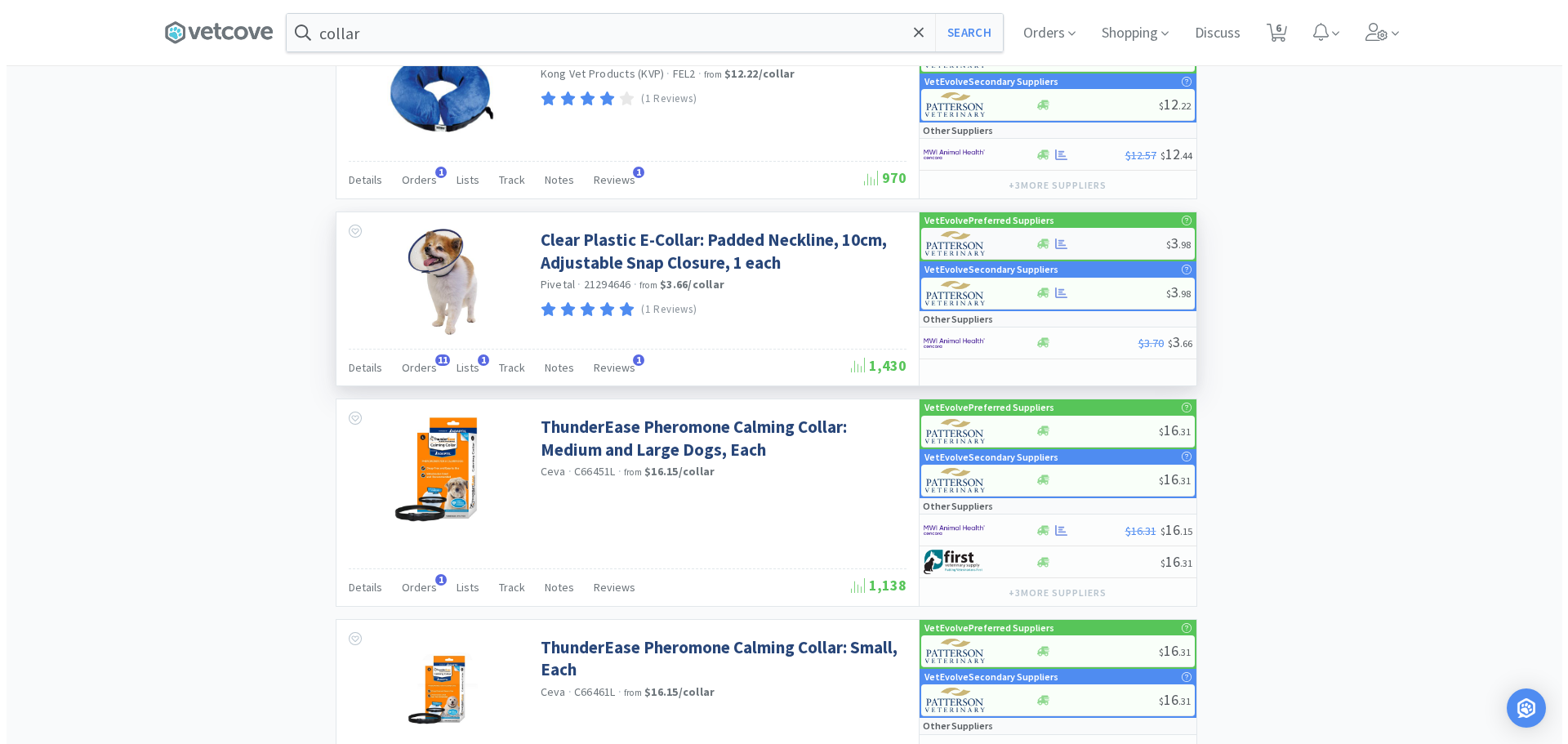
select select "1"
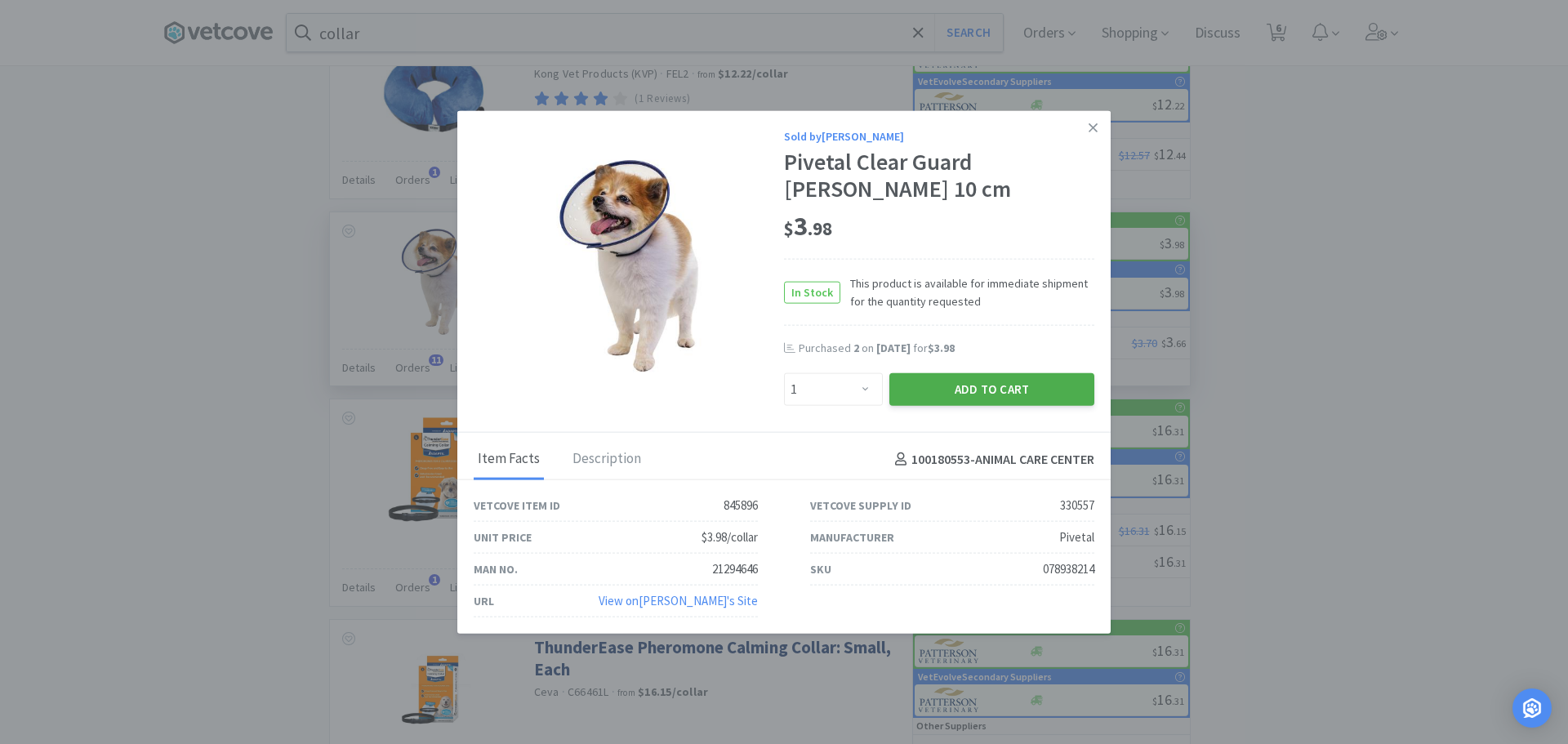
click at [955, 400] on button "Add to Cart" at bounding box center [991, 390] width 205 height 33
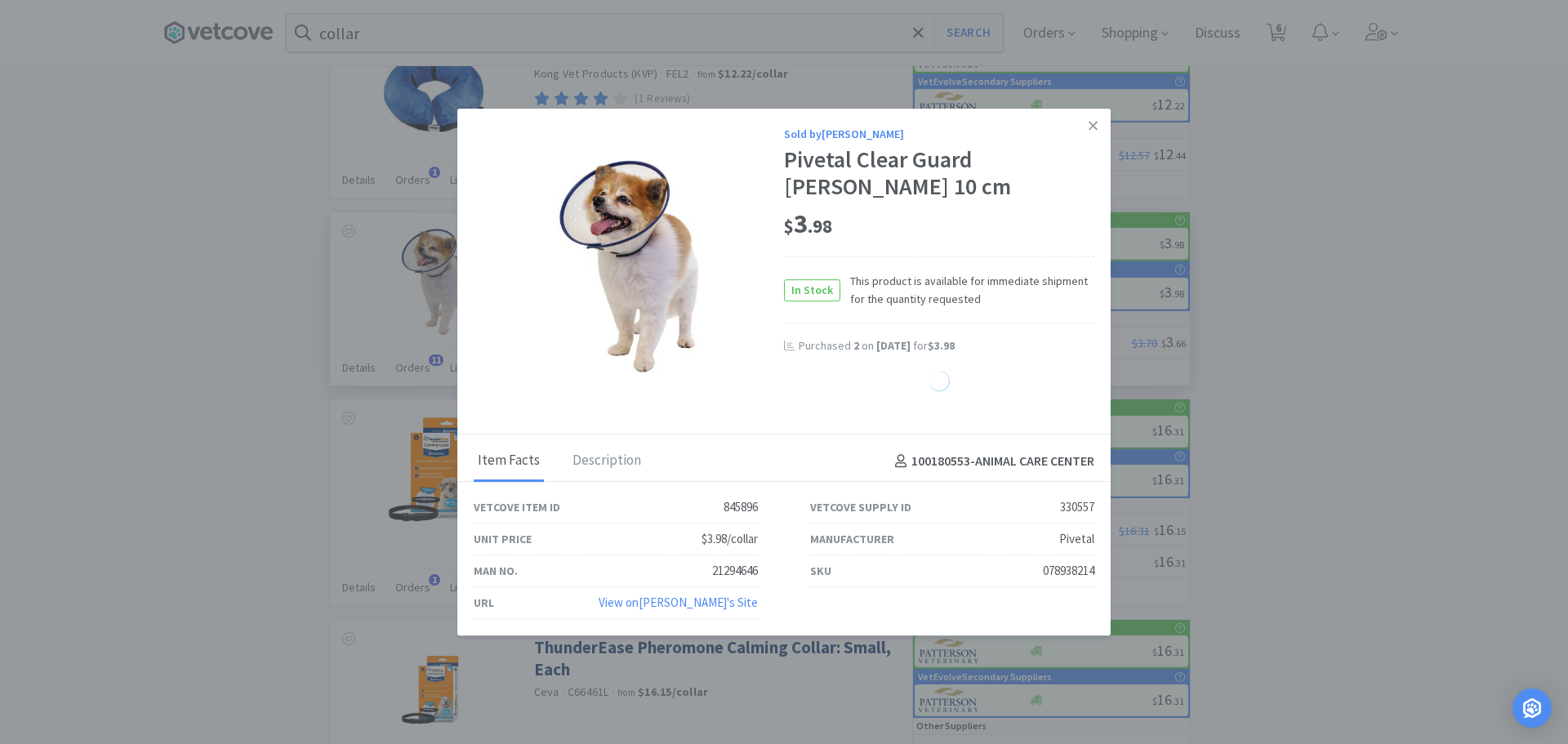
select select "1"
select select "2"
select select "4"
select select "1"
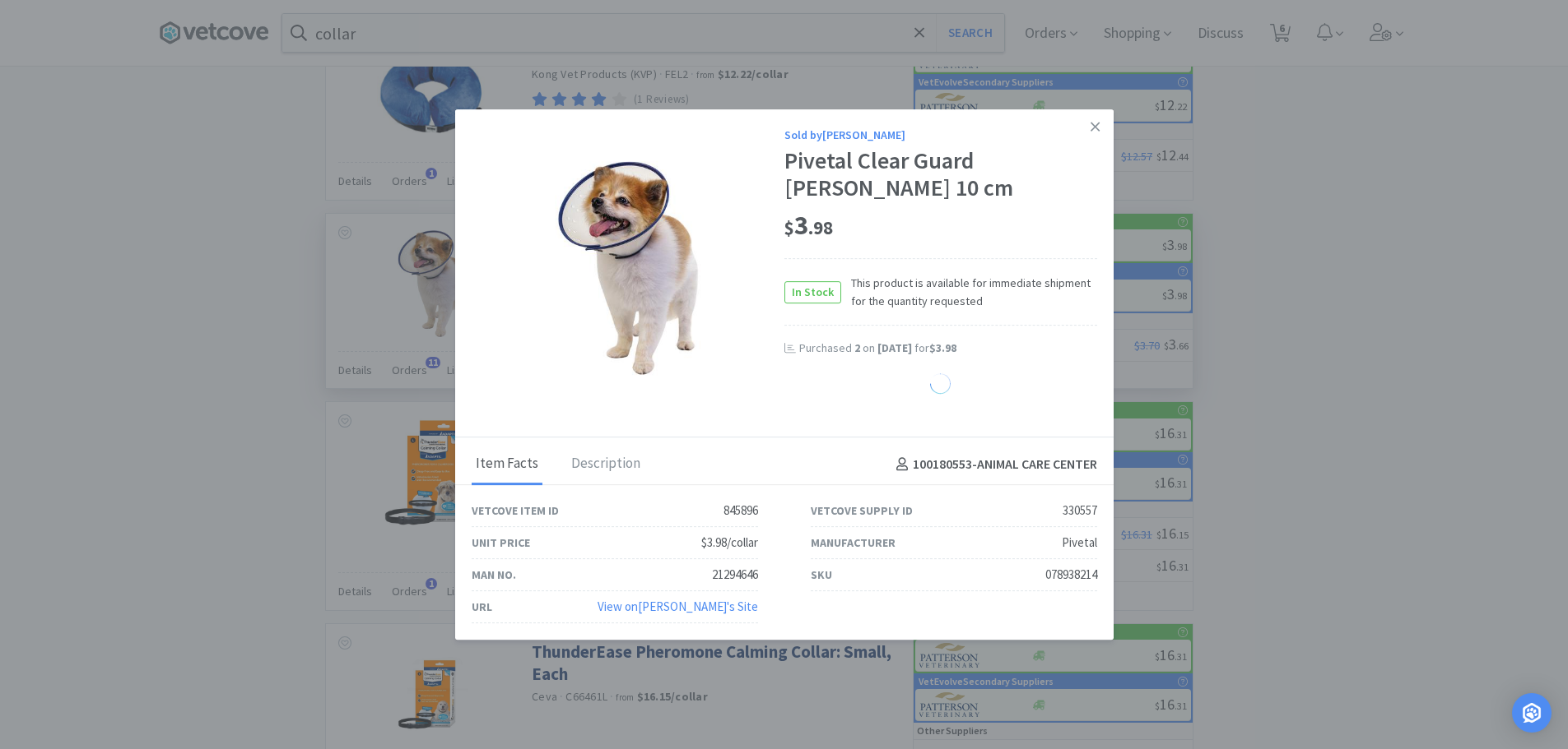
select select "2"
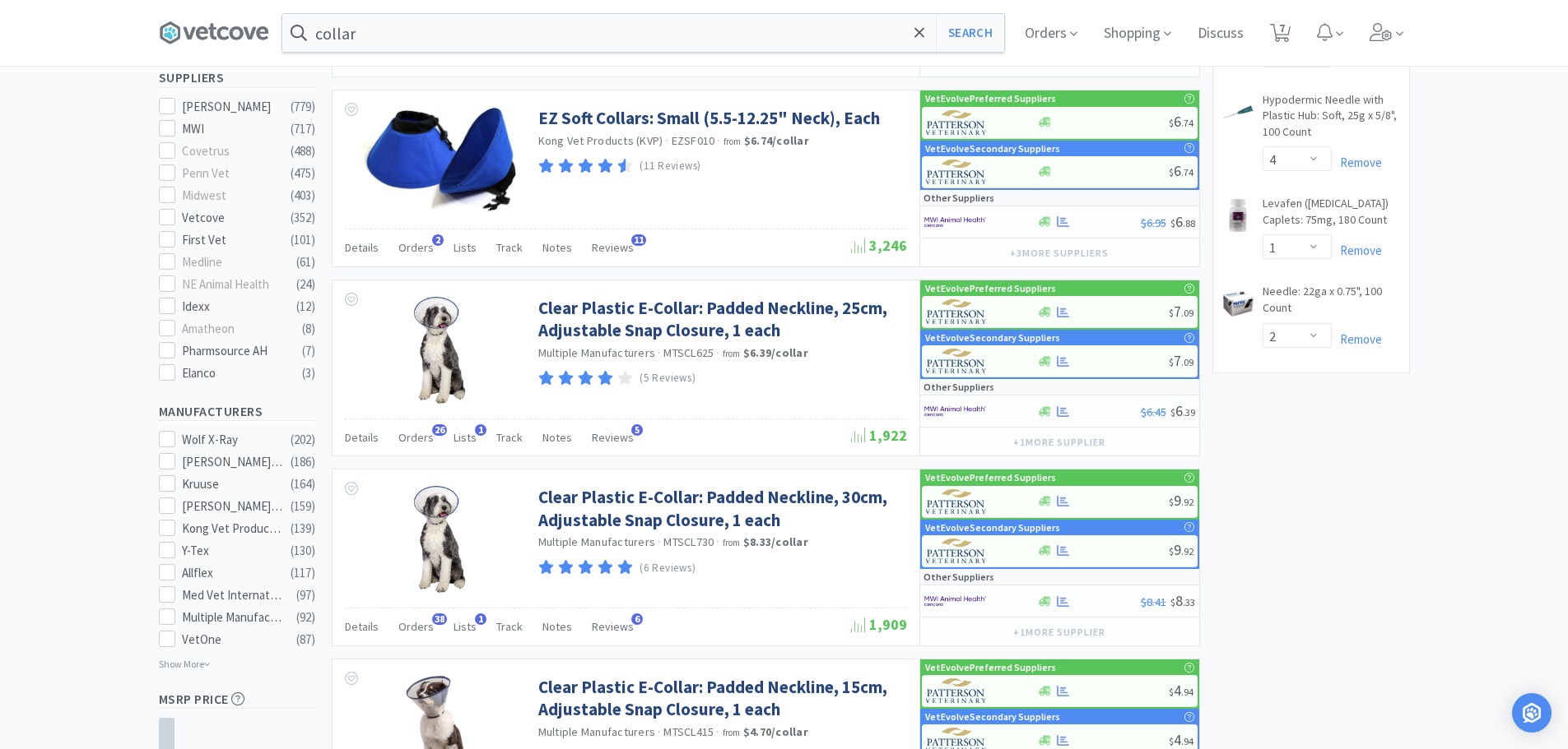
scroll to position [576, 0]
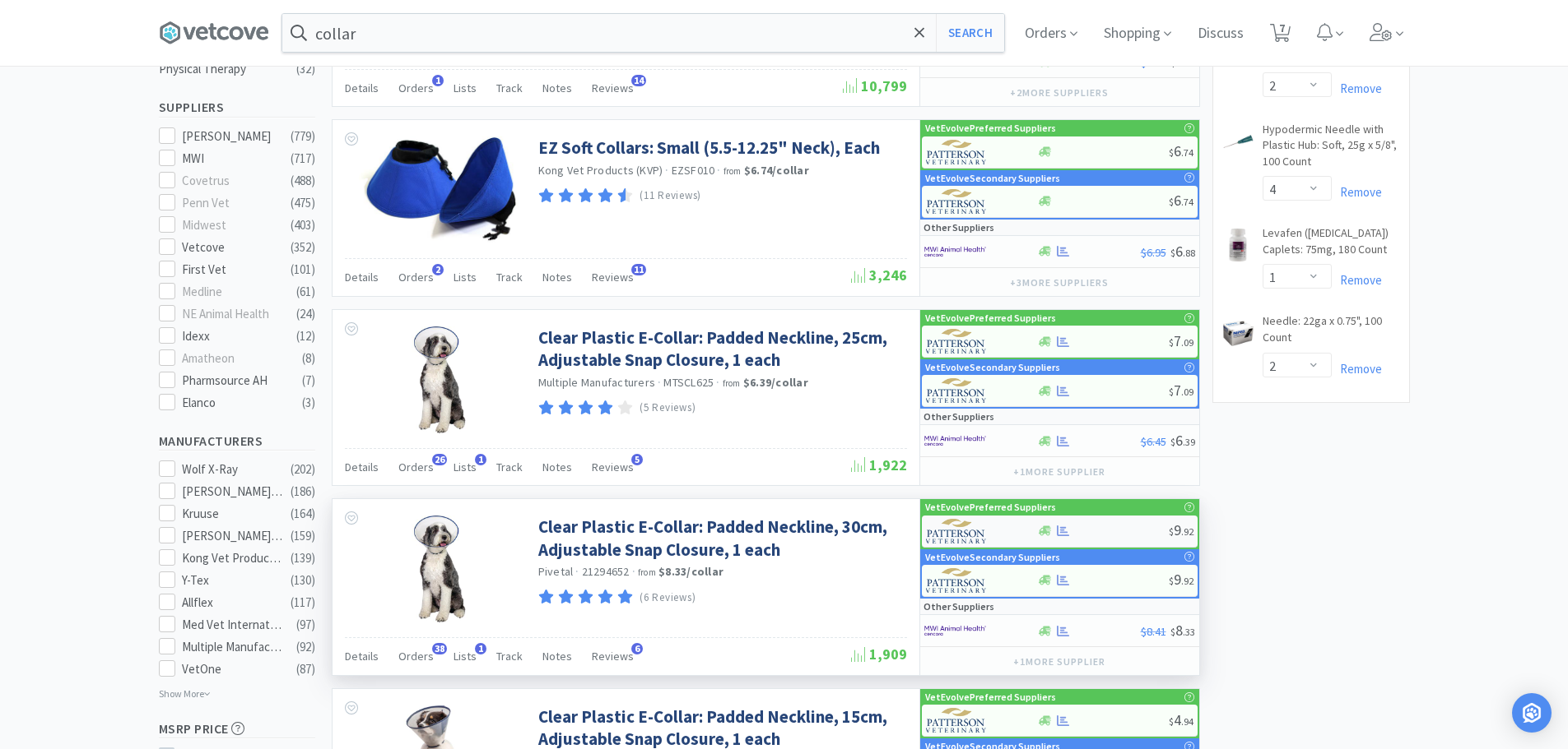
click at [1149, 529] on div at bounding box center [1102, 531] width 131 height 13
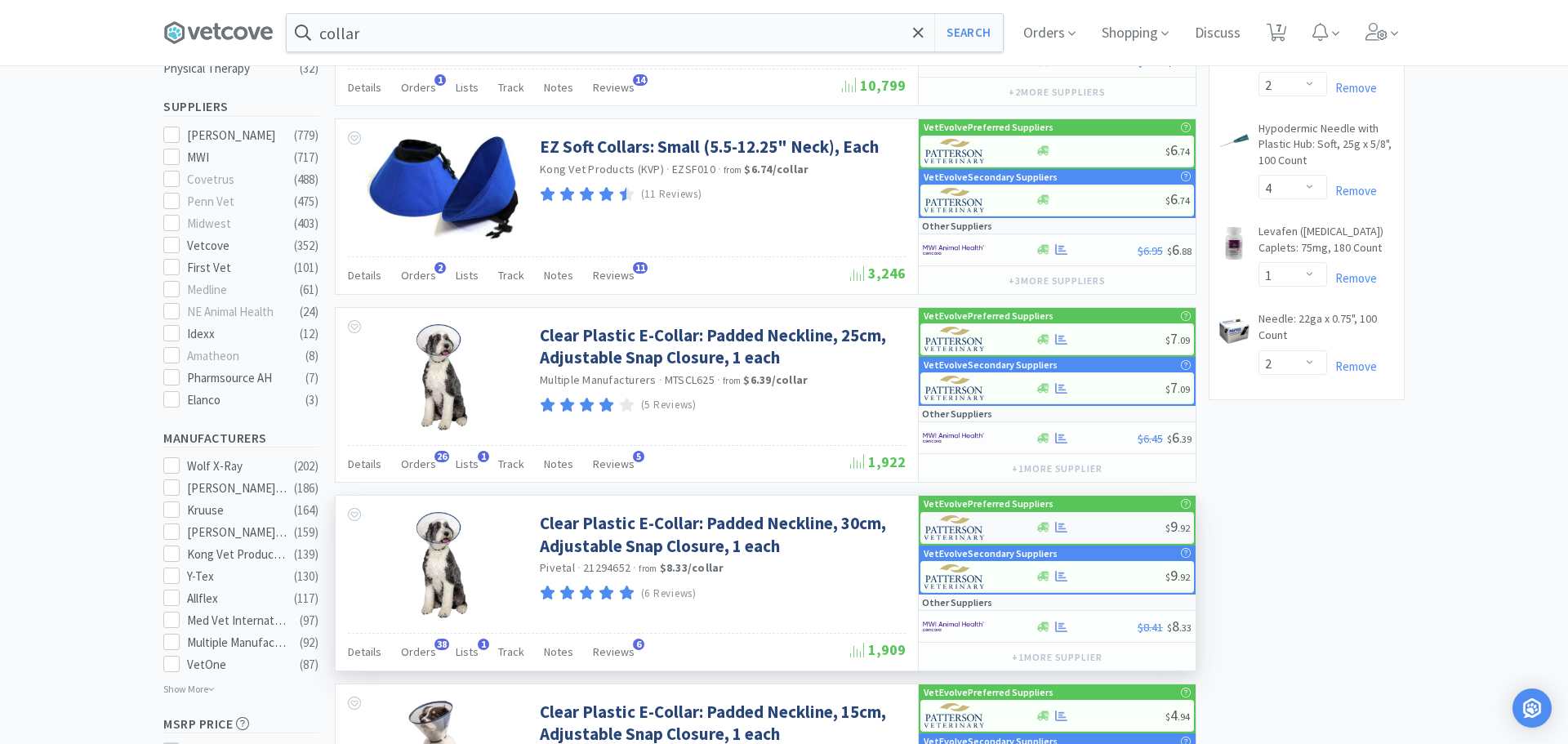
select select "1"
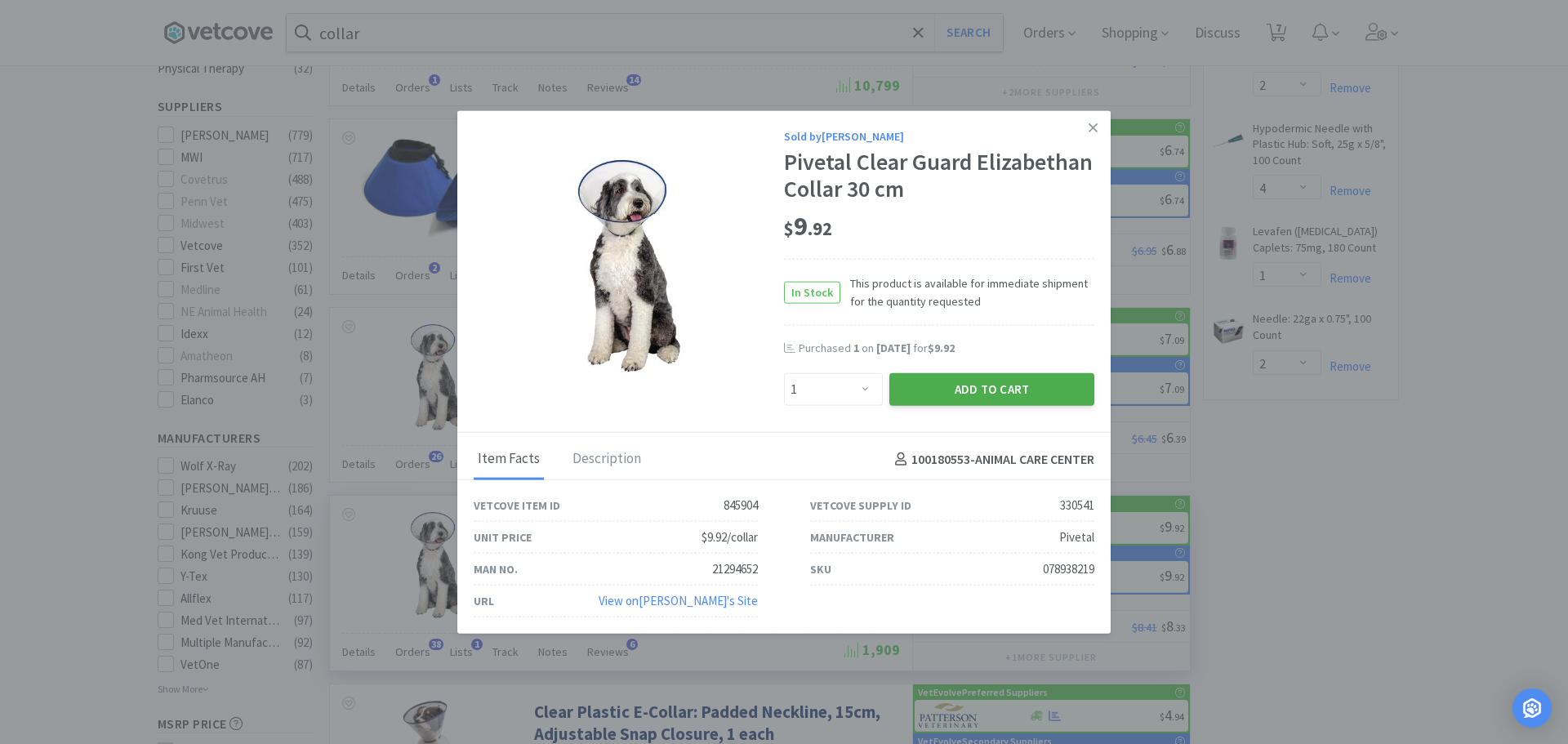
click at [949, 378] on button "Add to Cart" at bounding box center [991, 390] width 205 height 33
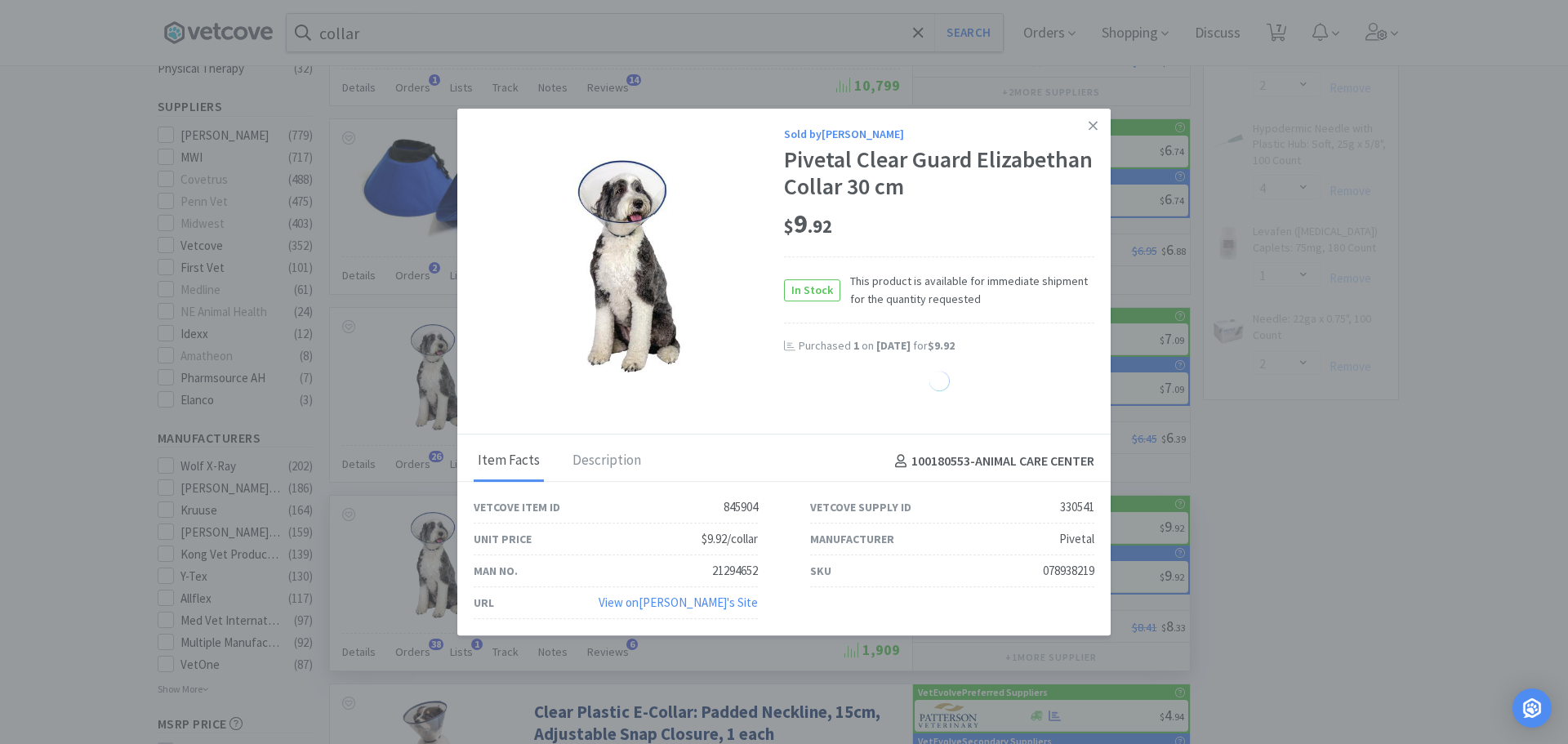
select select "1"
select select "2"
select select "4"
select select "1"
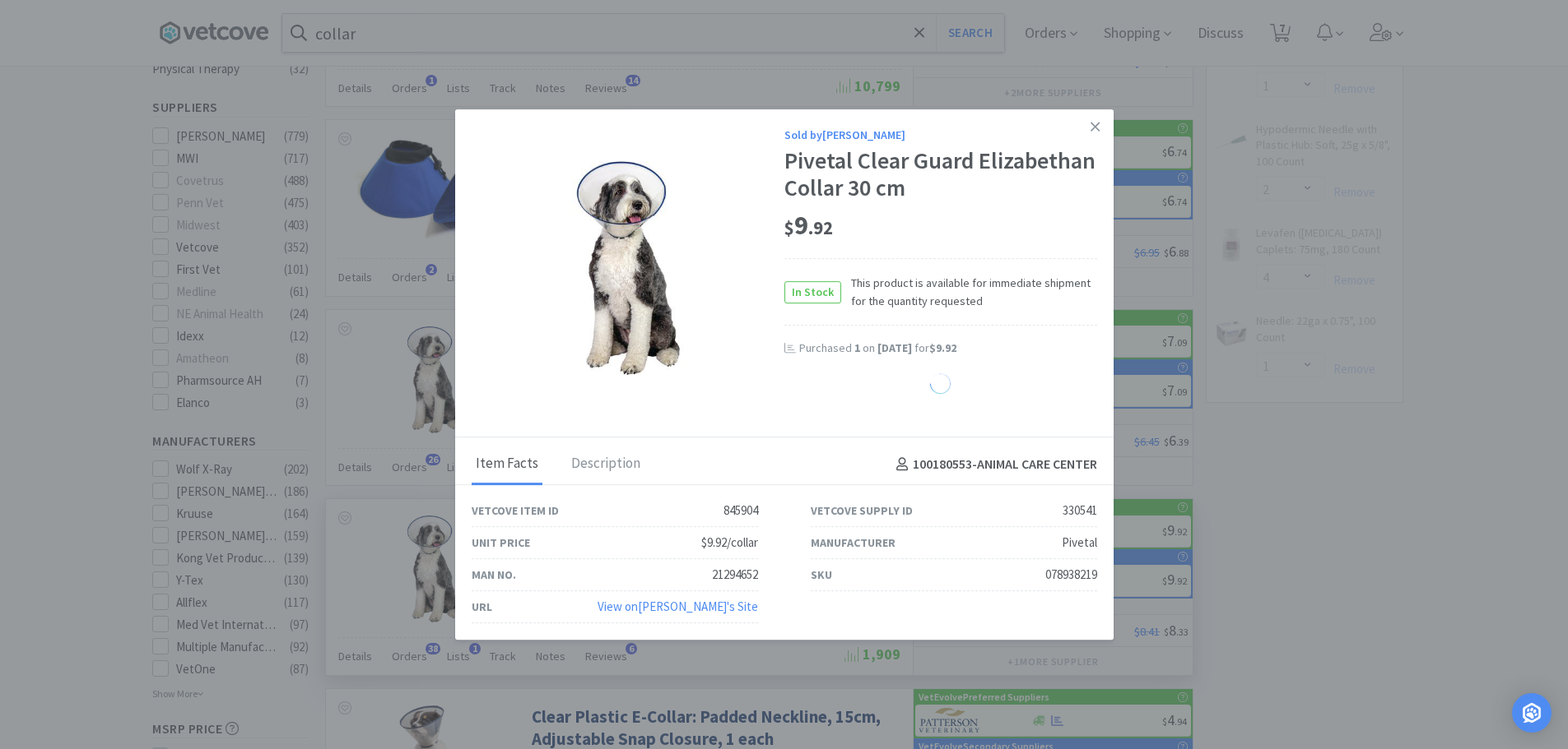
select select "2"
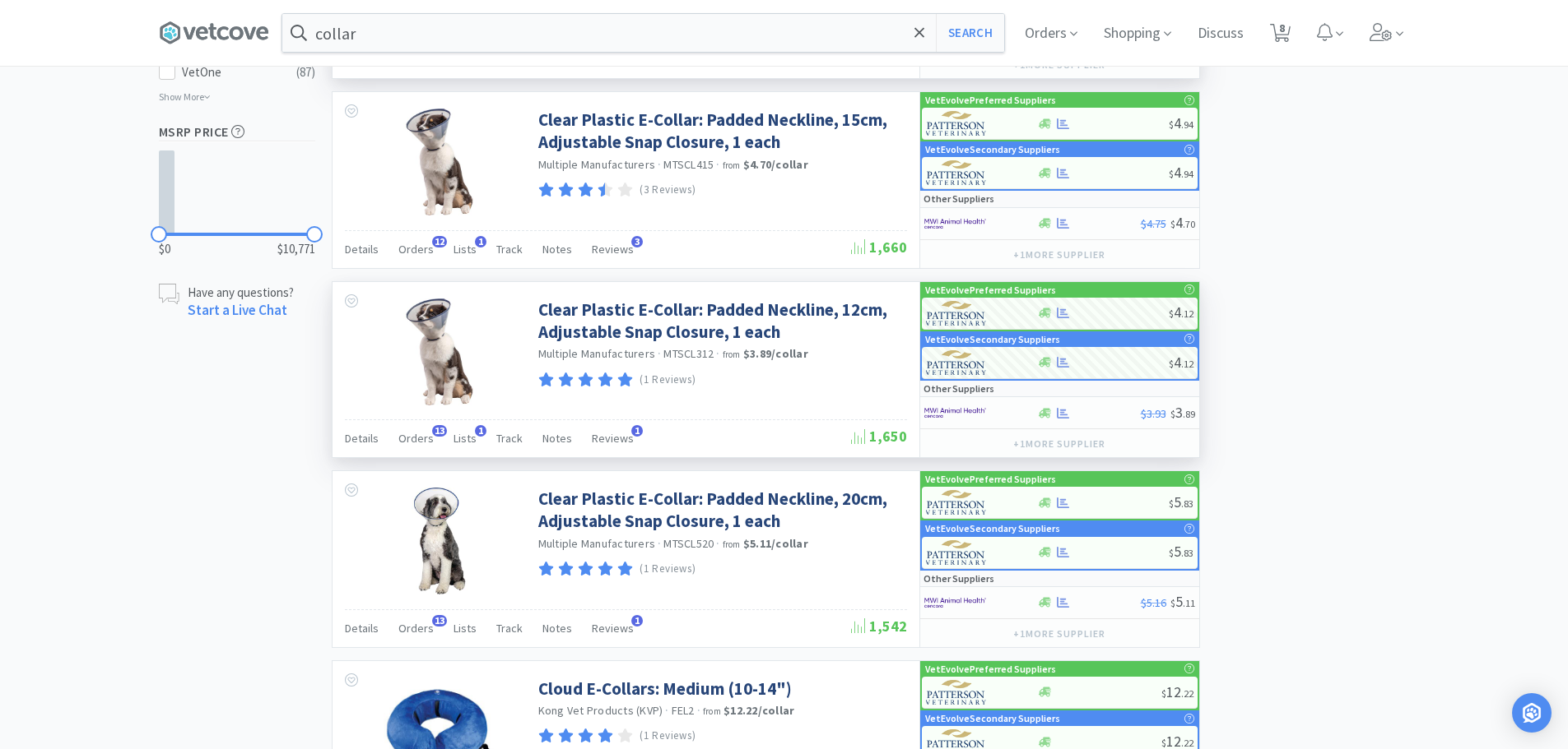
scroll to position [1316, 0]
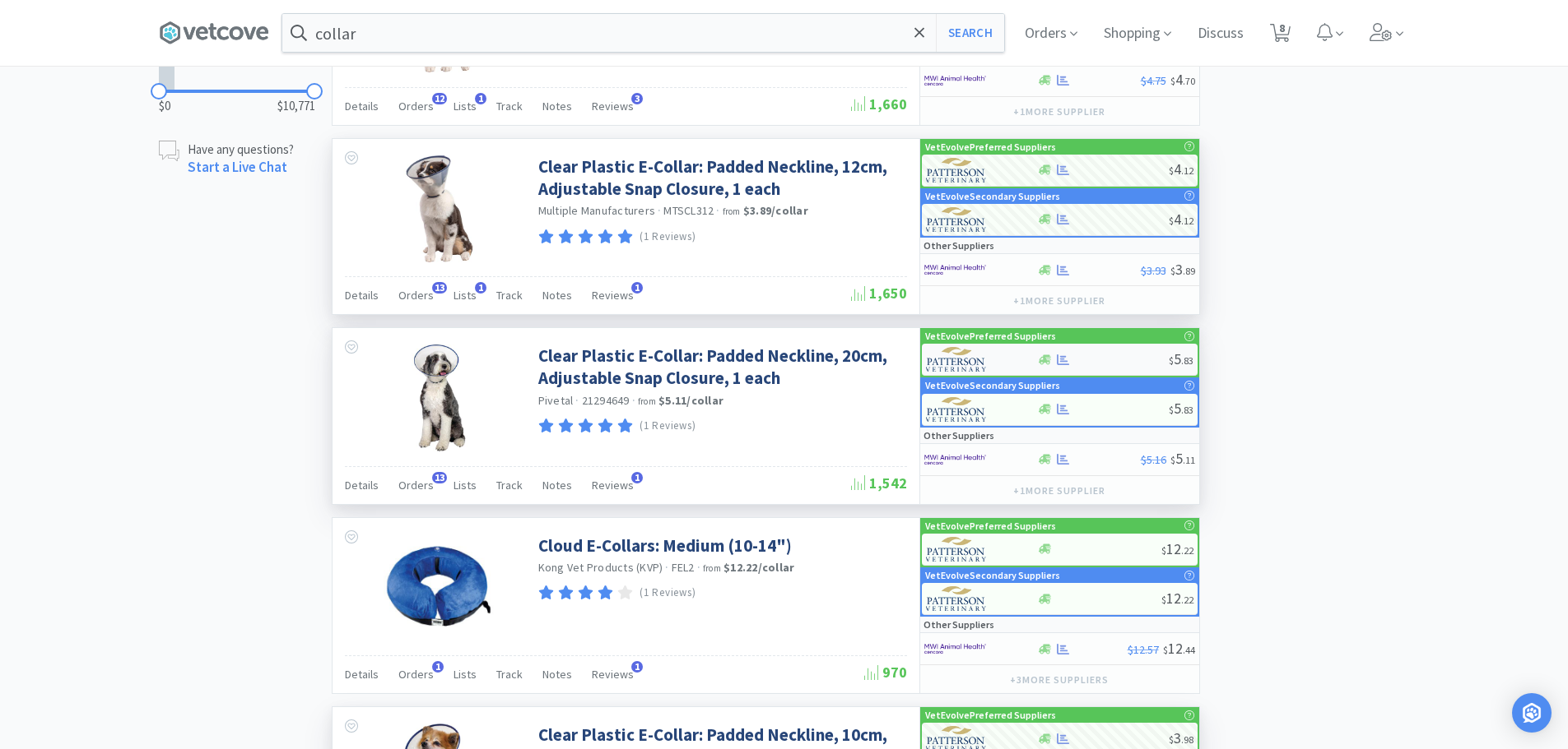
click at [1108, 367] on div "$ 5 . 83" at bounding box center [1059, 360] width 275 height 32
select select "1"
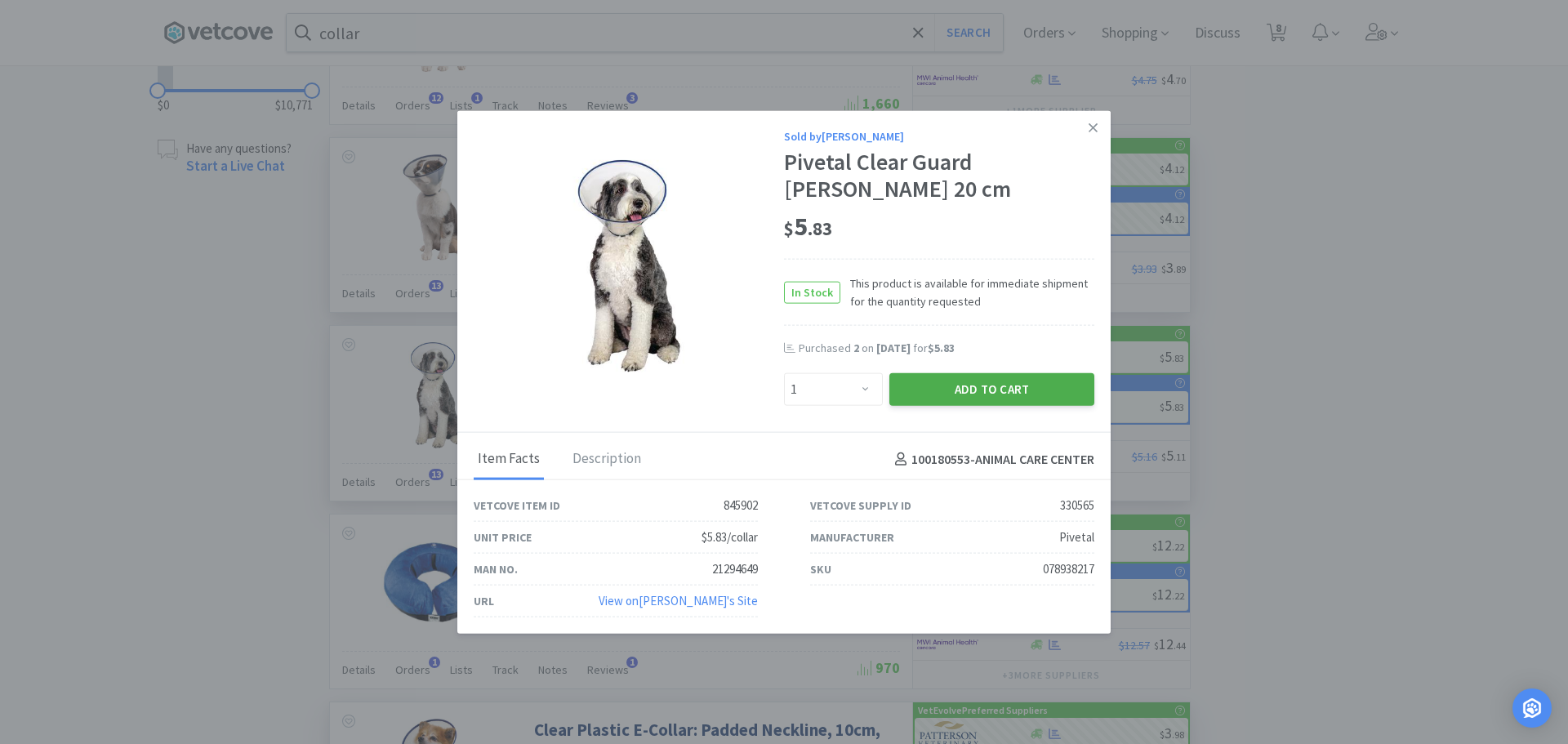
click at [914, 388] on button "Add to Cart" at bounding box center [991, 390] width 205 height 33
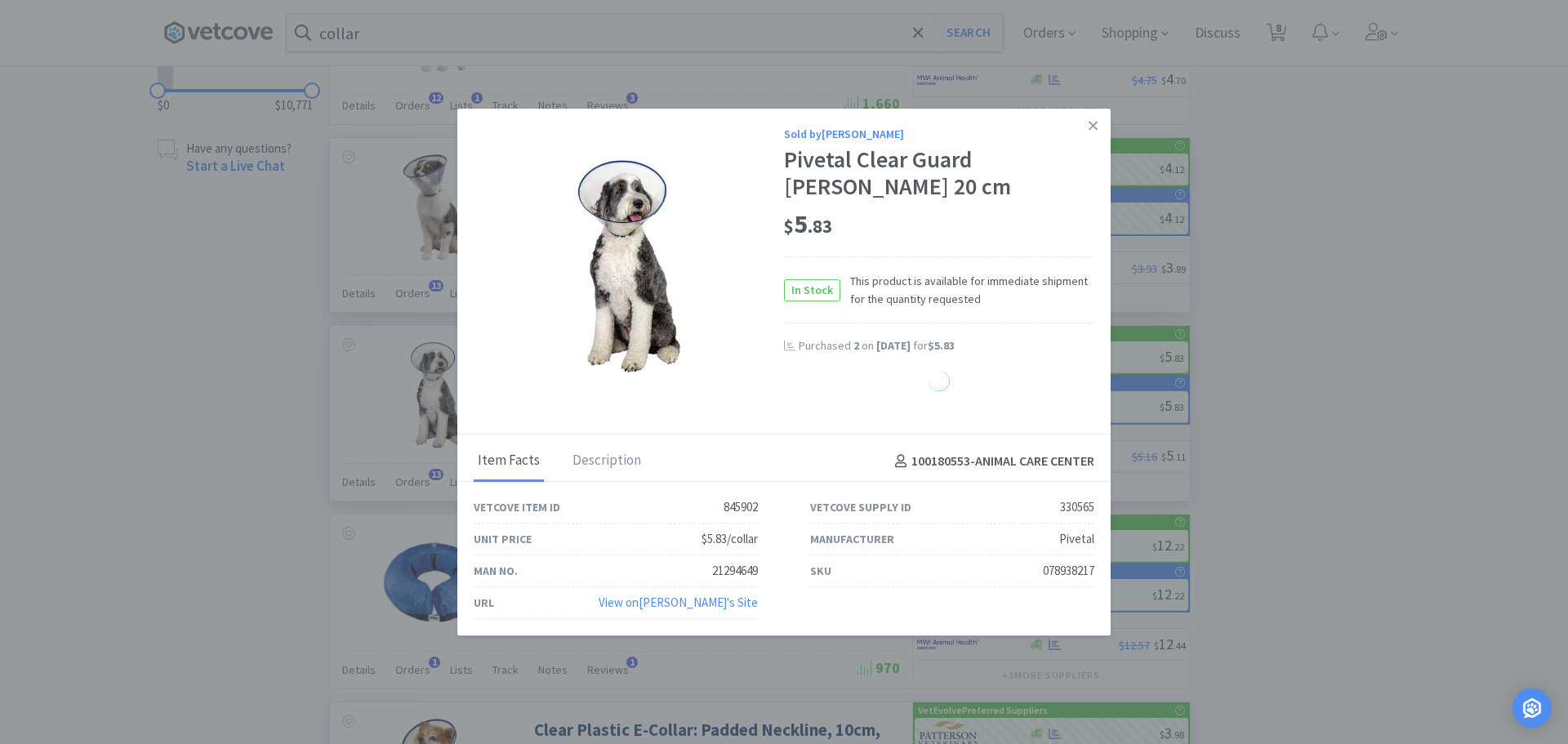
select select "1"
select select "2"
select select "4"
select select "1"
select select "2"
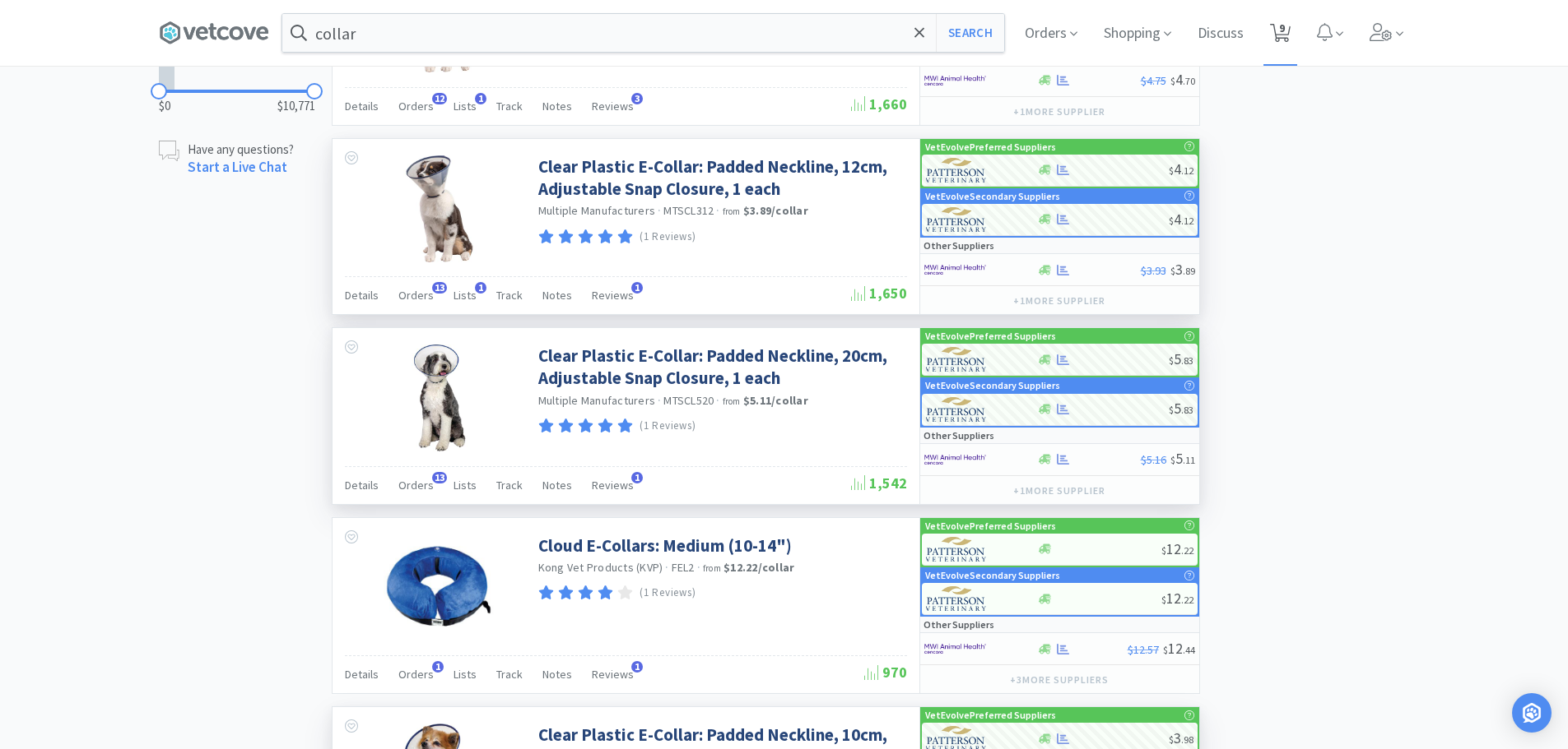
click at [1280, 39] on icon at bounding box center [1280, 33] width 20 height 19
select select "3"
select select "1"
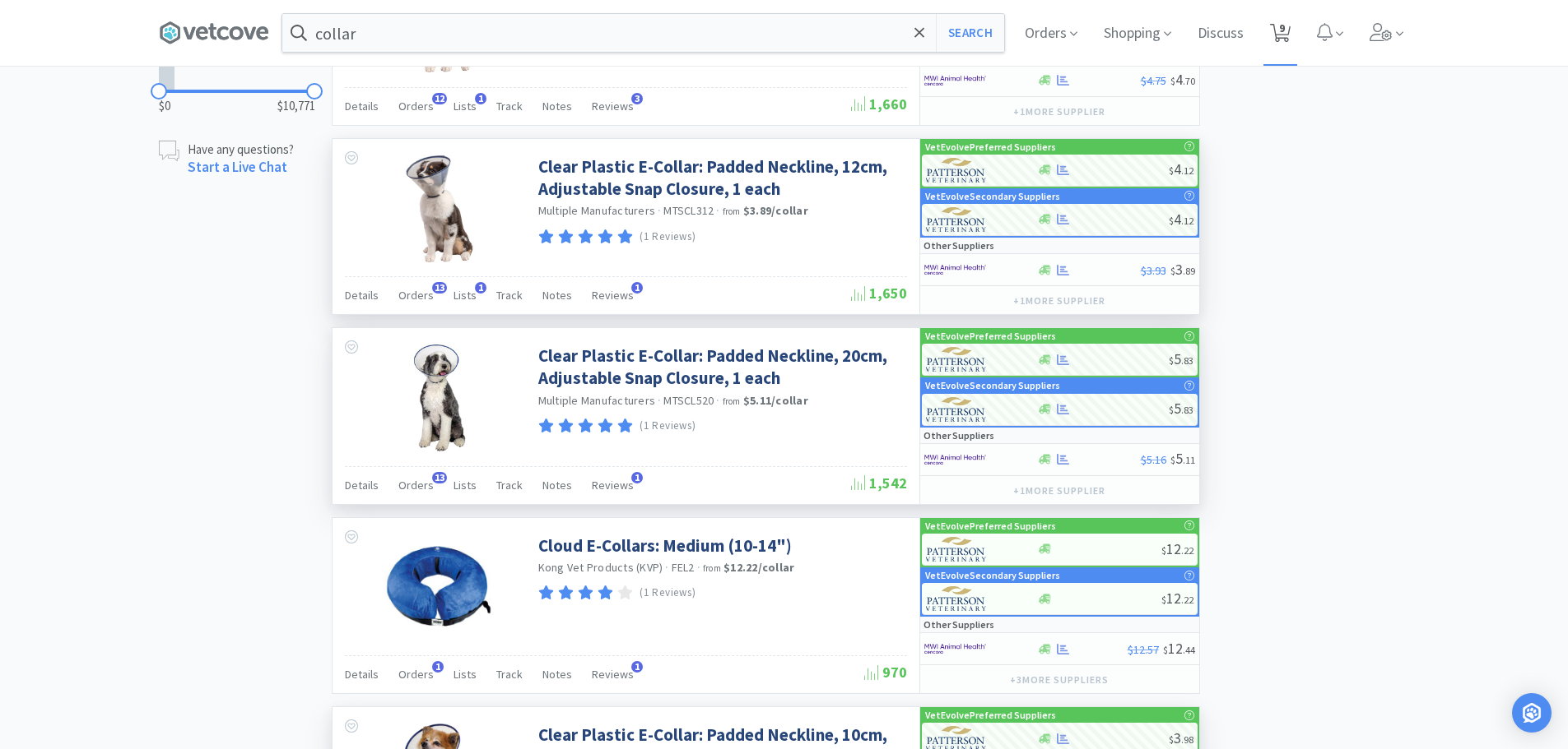
select select "1"
select select "2"
select select "4"
select select "1"
select select "2"
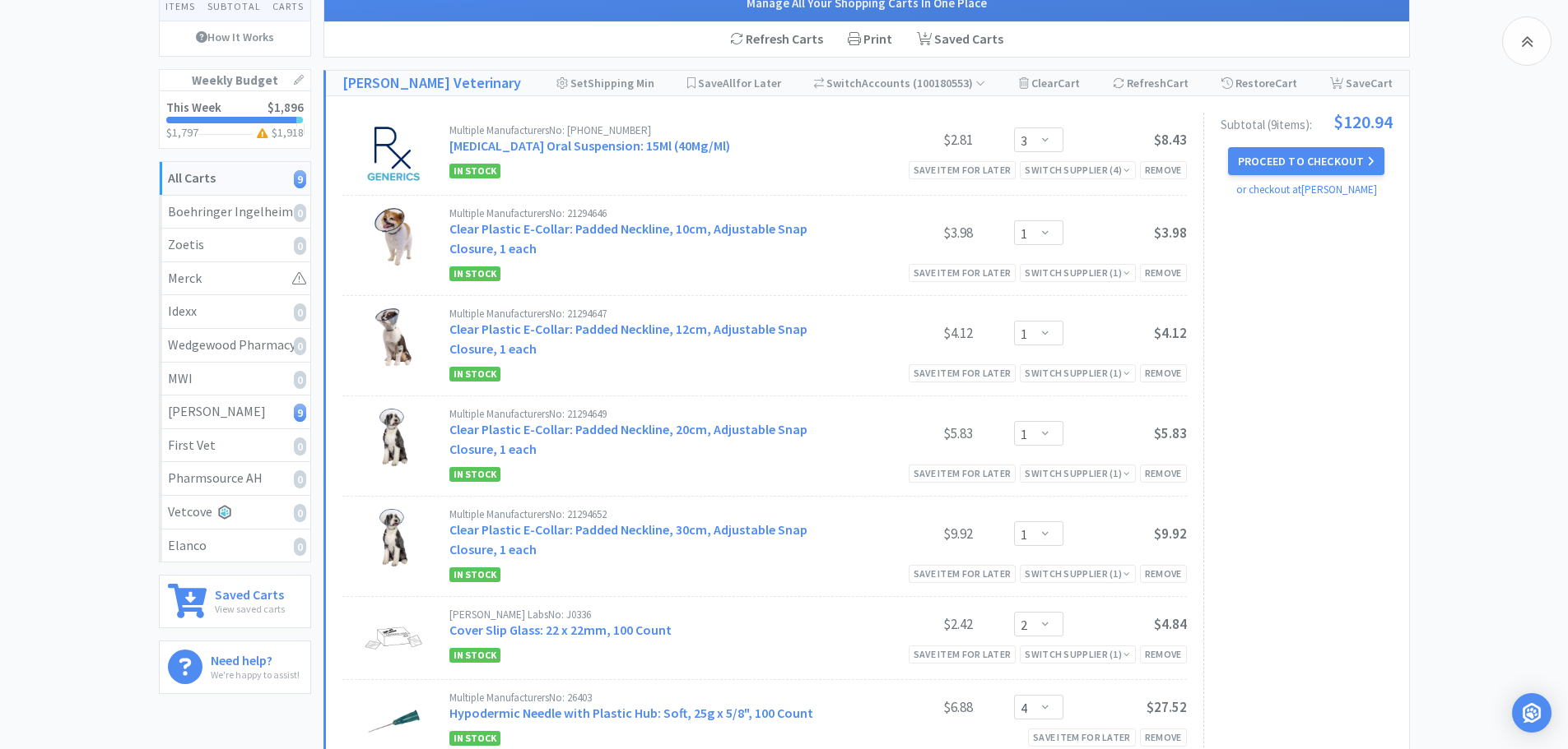
scroll to position [247, 0]
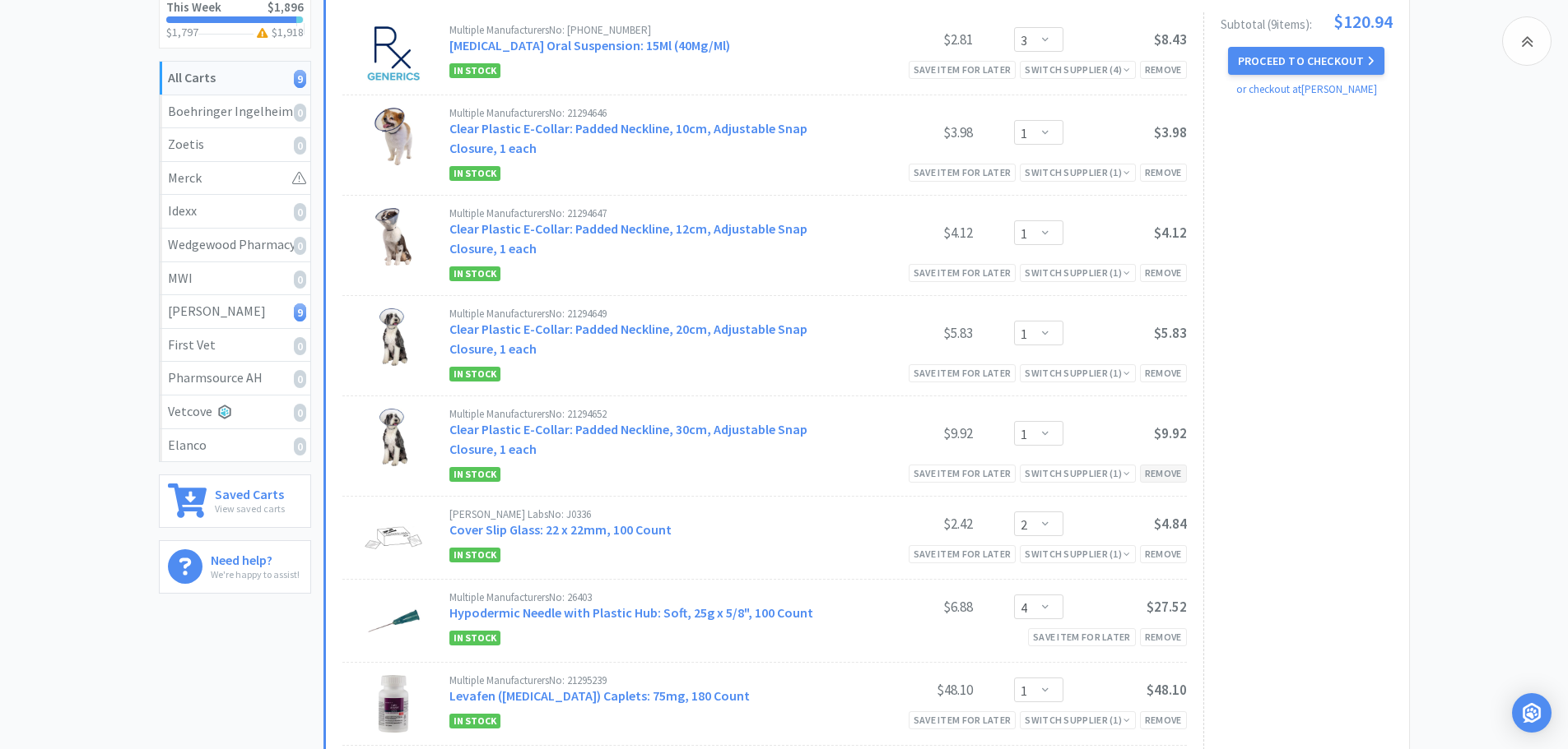
click at [1157, 473] on div "Remove" at bounding box center [1164, 473] width 47 height 18
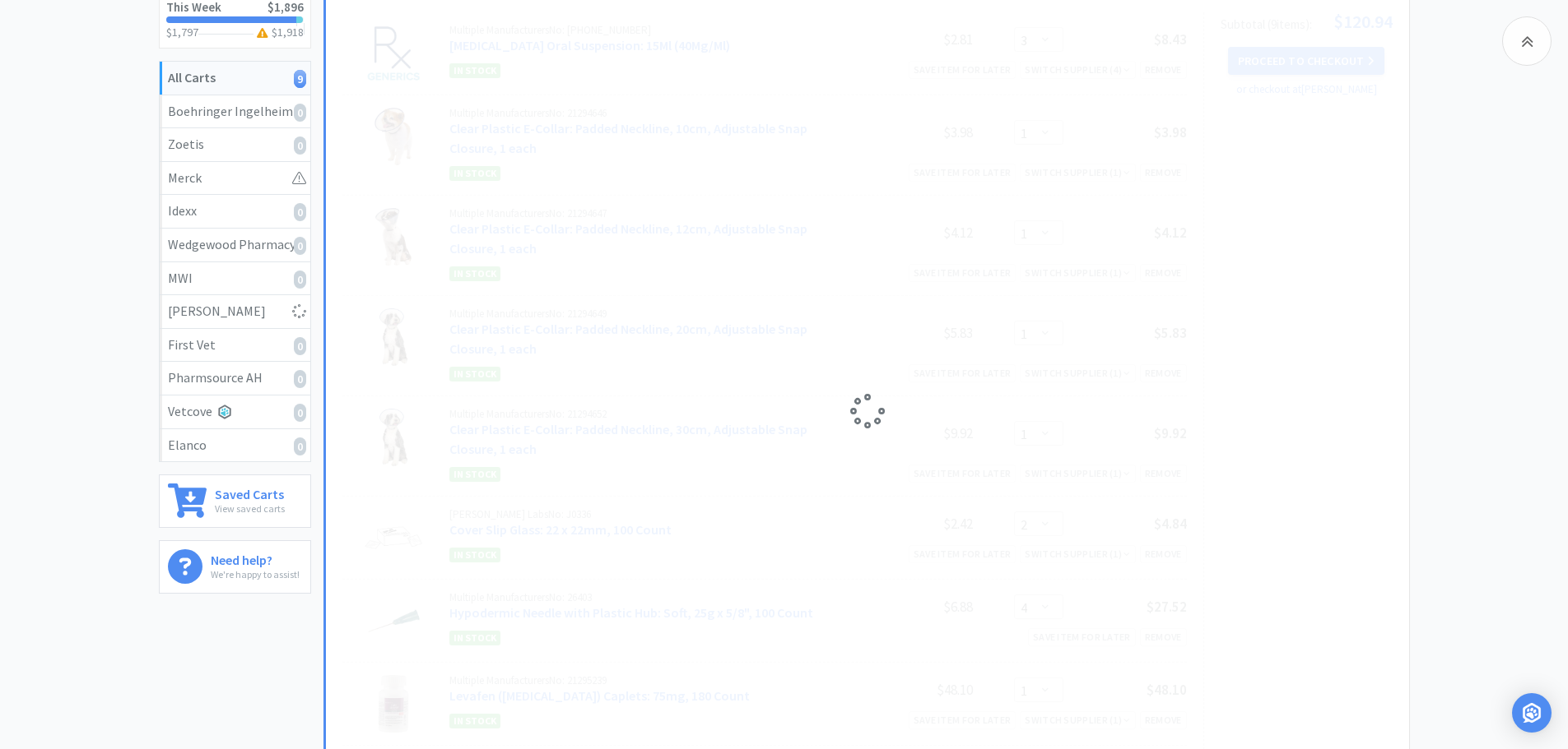
select select "2"
select select "4"
select select "1"
select select "2"
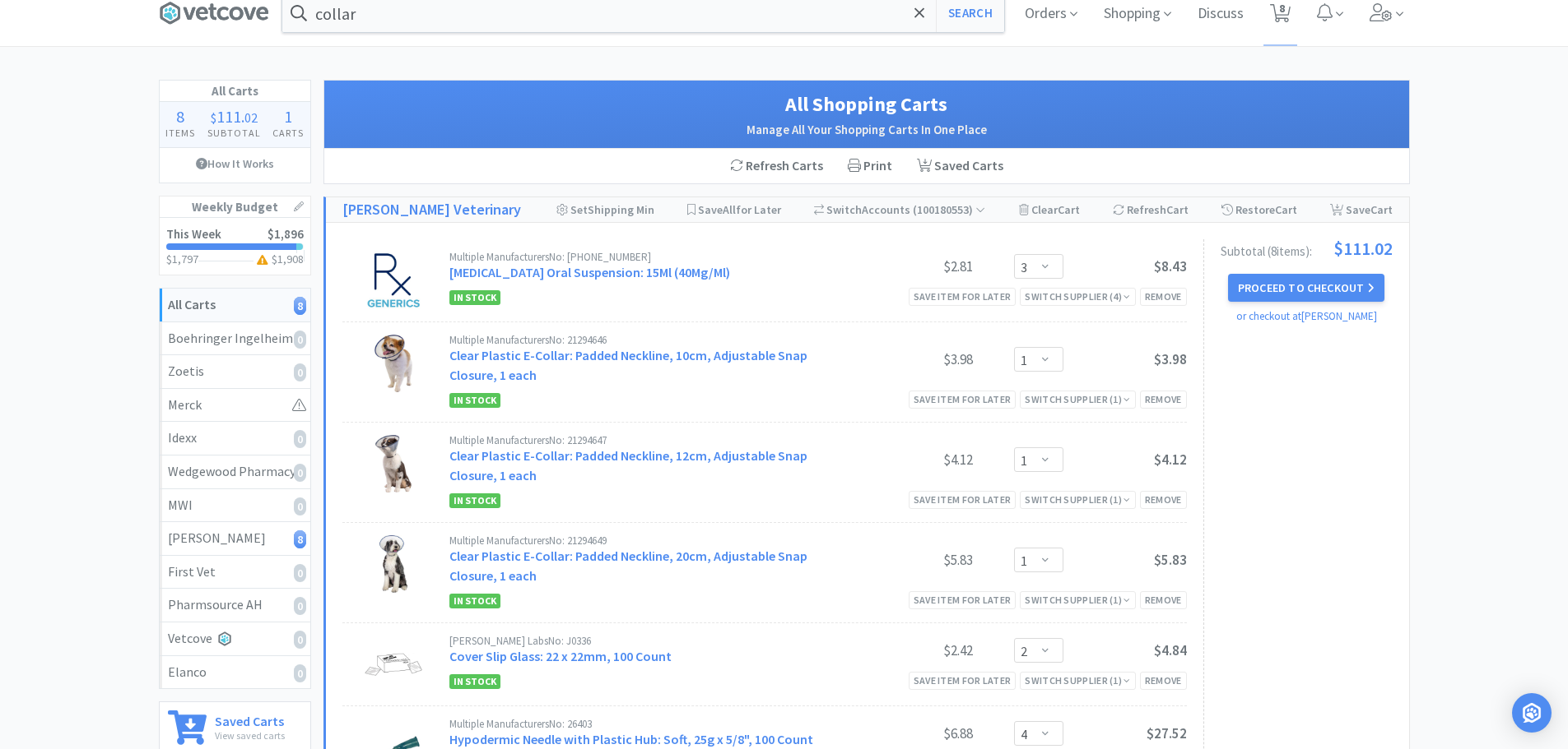
scroll to position [0, 0]
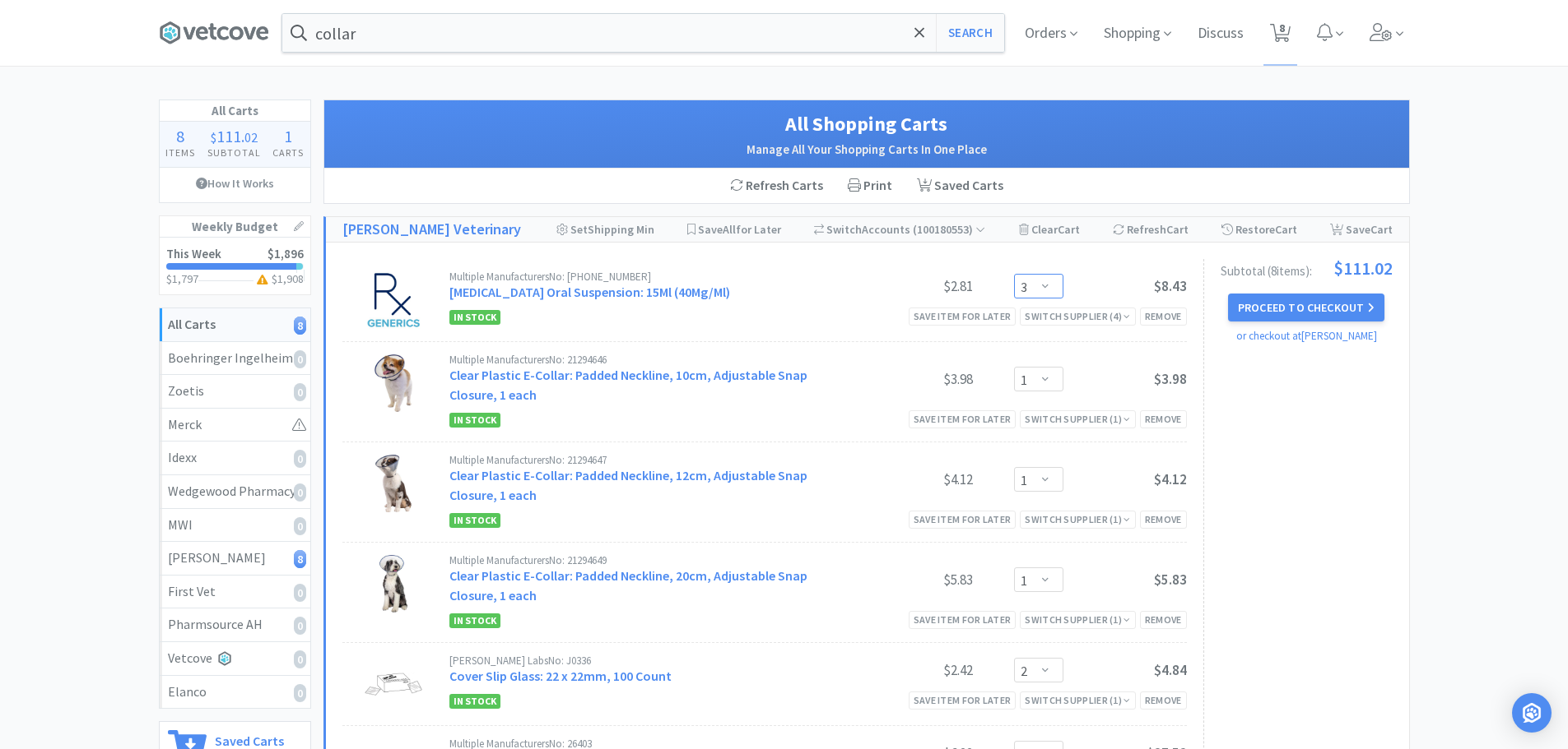
click at [1058, 290] on select "Enter Quantity 1 2 3 4 5 6 7 8 9 10 11 12 13 14 15 16 17 18 19 20 Enter Quantity" at bounding box center [1038, 285] width 50 height 24
click at [1014, 274] on select "Enter Quantity 1 2 3 4 5 6 7 8 9 10 11 12 13 14 15 16 17 18 19 20 Enter Quantity" at bounding box center [1038, 285] width 50 height 24
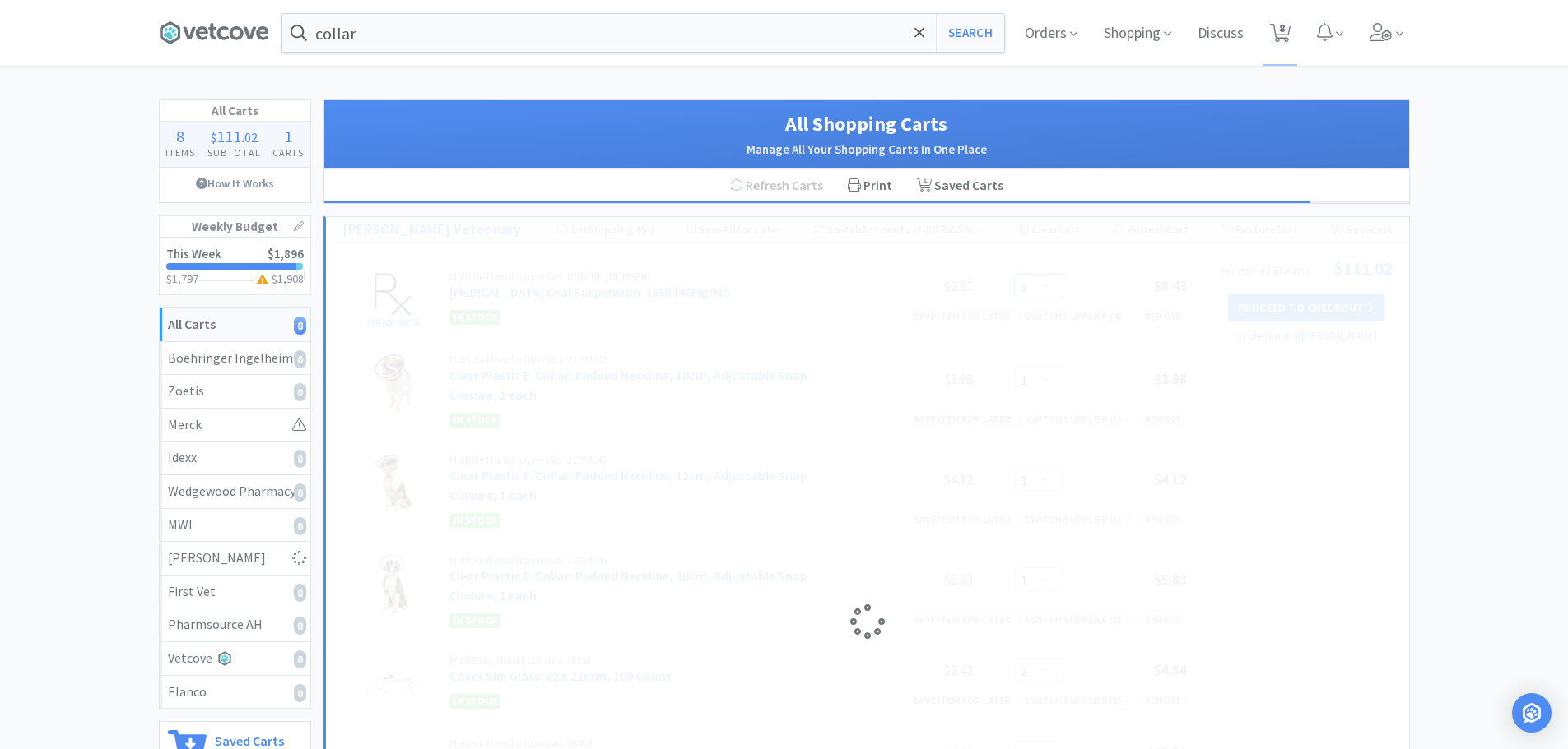
select select "2"
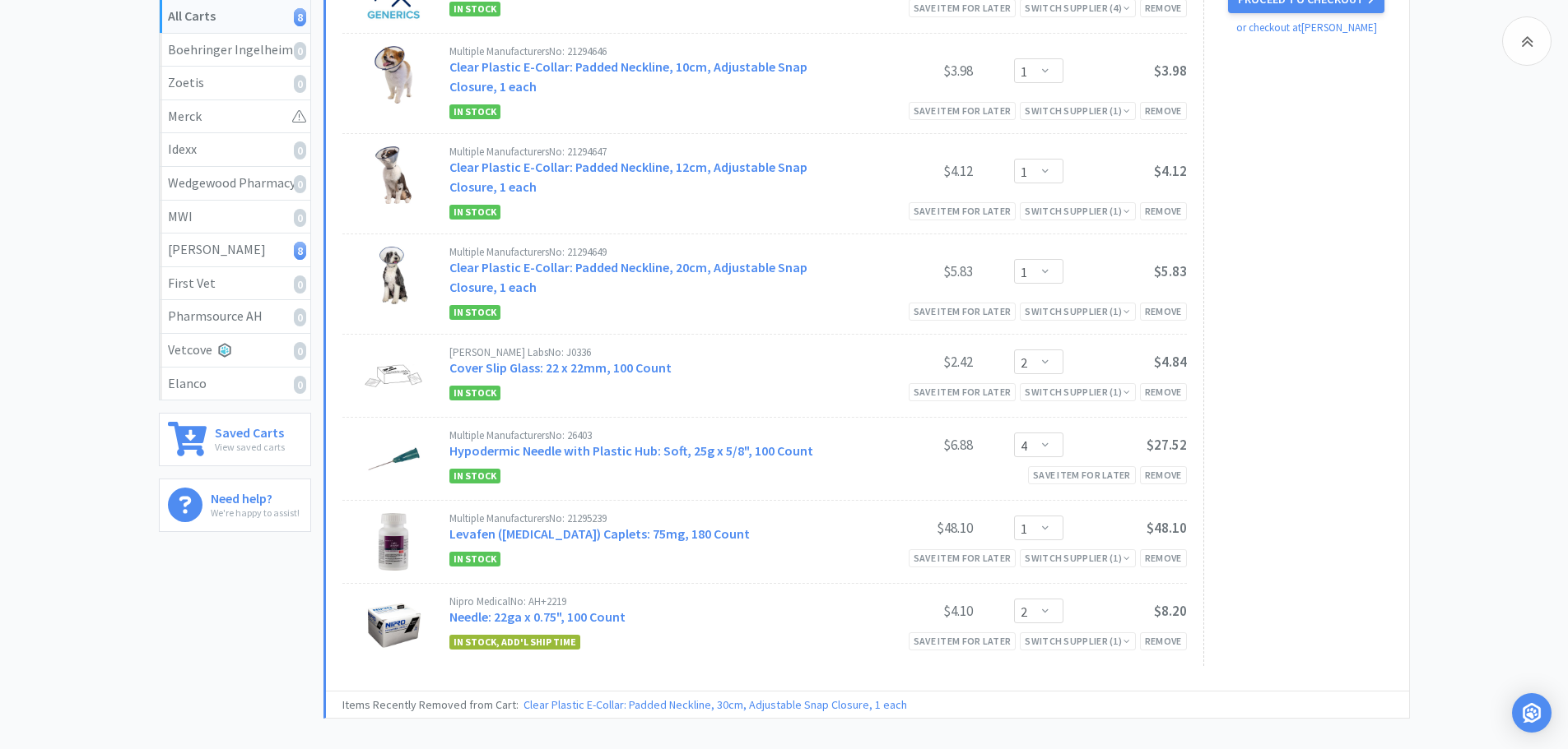
scroll to position [329, 0]
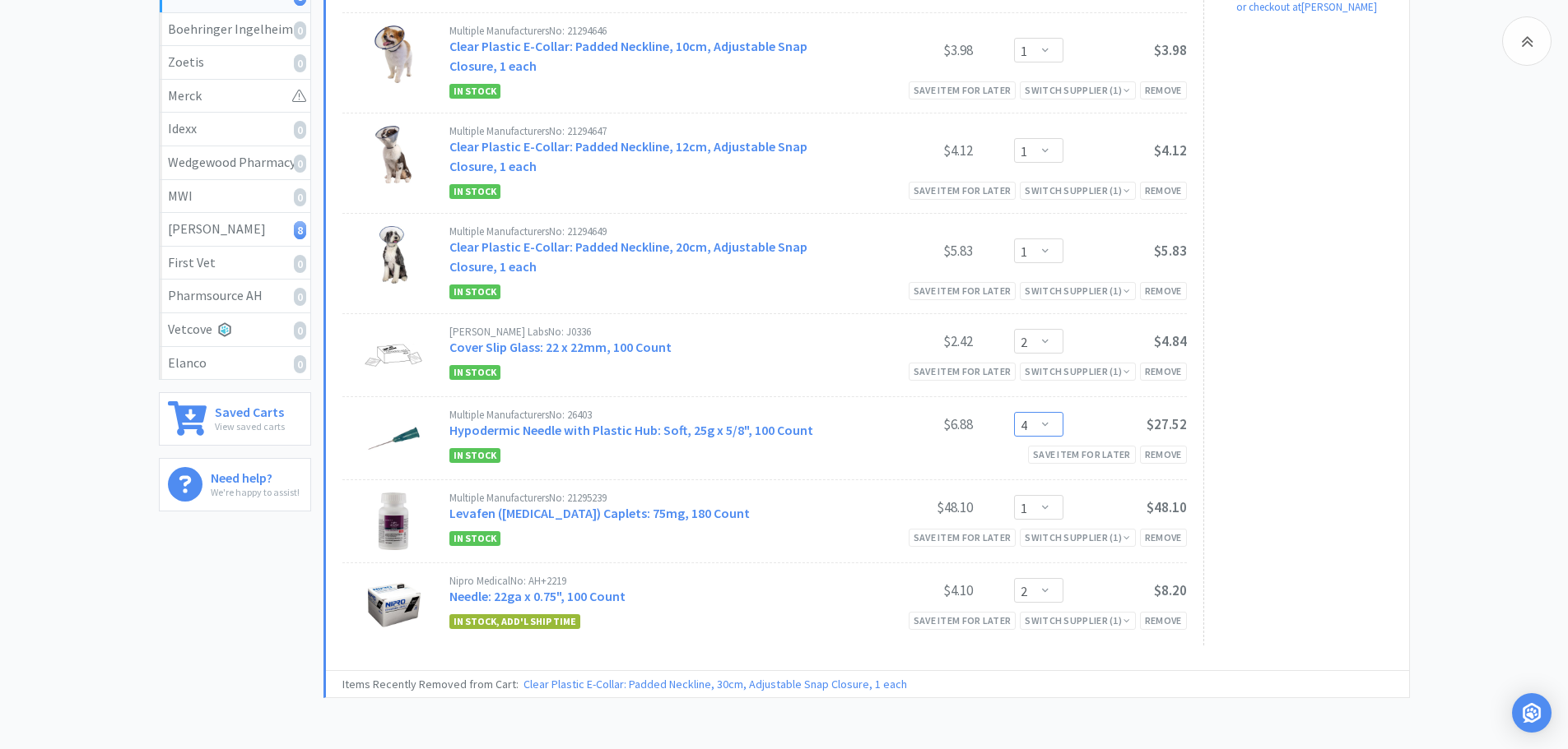
click at [1041, 417] on select "Enter Quantity 1 2 3 4 5 6 7 8 9 10 11 12 13 14 15 16 17 18 19 20 Enter Quantity" at bounding box center [1038, 424] width 50 height 24
click at [1014, 412] on select "Enter Quantity 1 2 3 4 5 6 7 8 9 10 11 12 13 14 15 16 17 18 19 20 Enter Quantity" at bounding box center [1038, 424] width 50 height 24
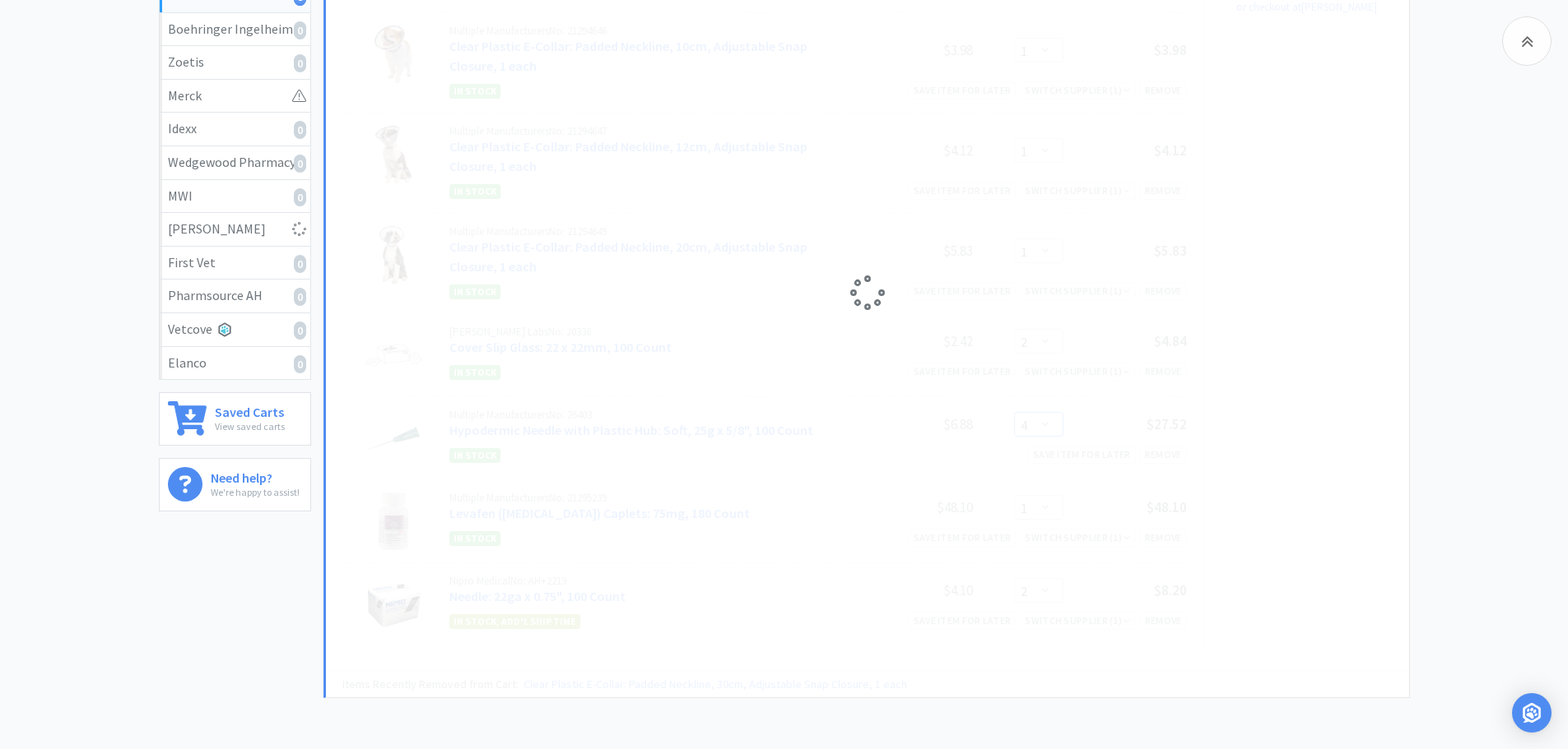
select select "3"
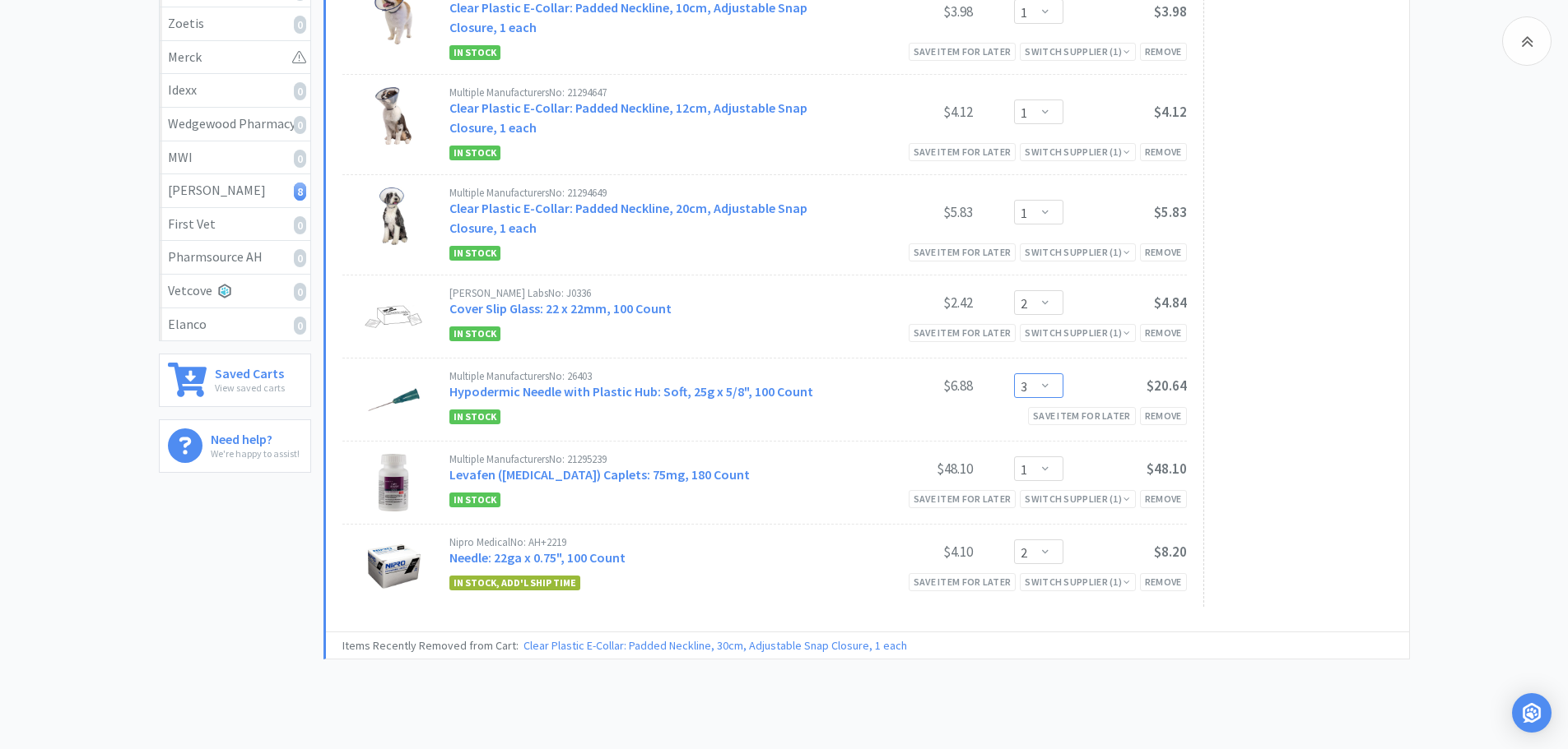
scroll to position [369, 0]
click at [1154, 581] on div "Remove" at bounding box center [1164, 580] width 47 height 18
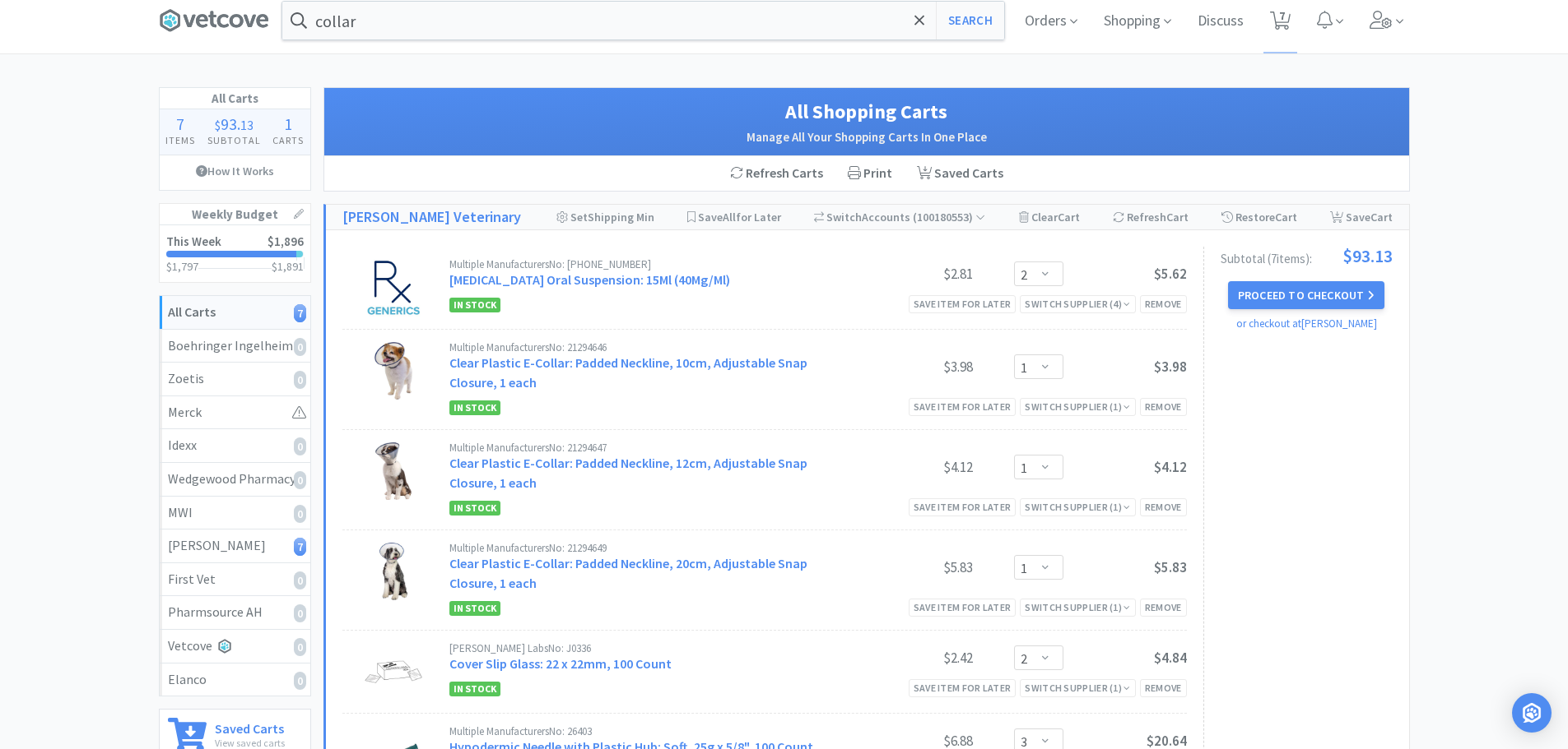
scroll to position [0, 0]
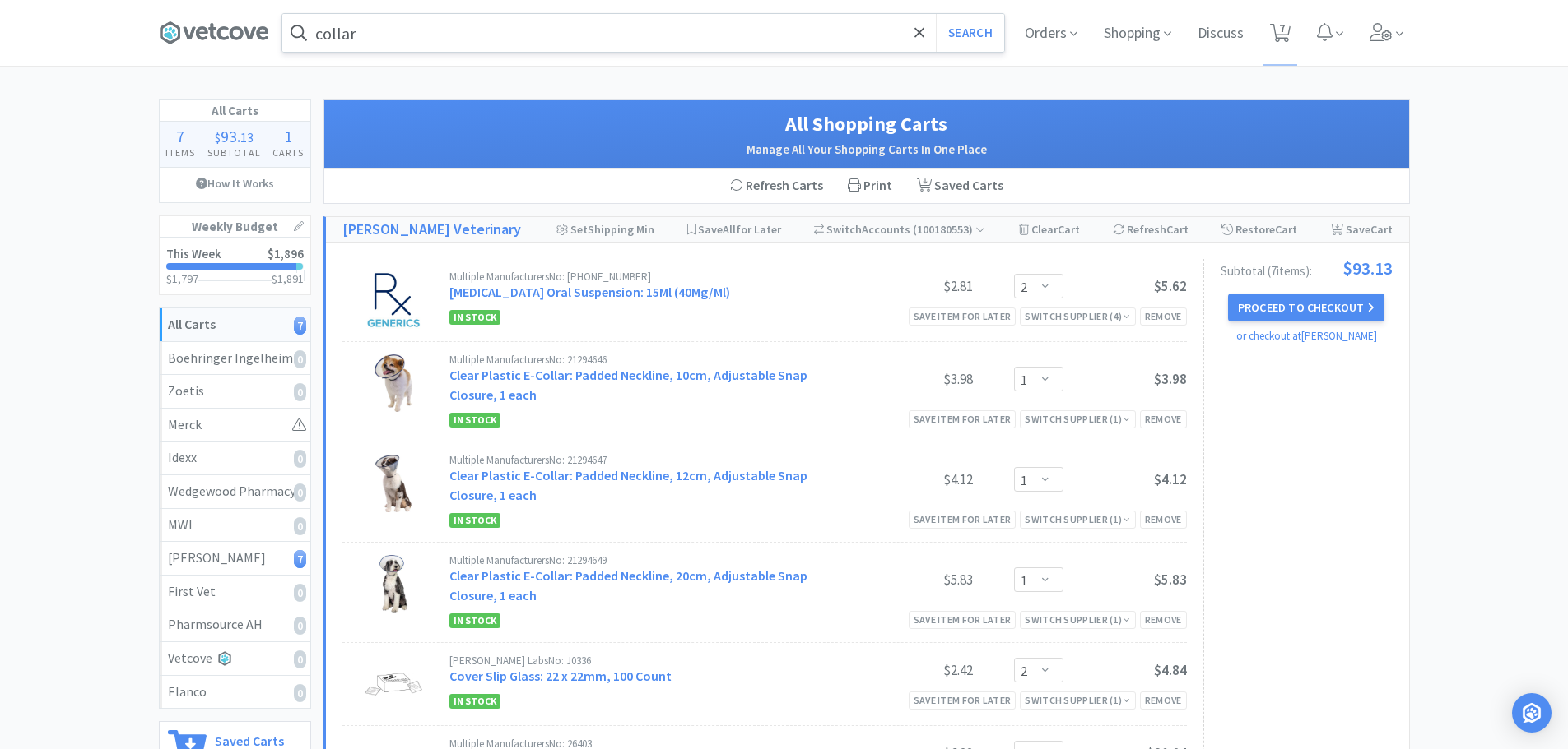
click at [386, 45] on input "collar" at bounding box center [643, 33] width 722 height 38
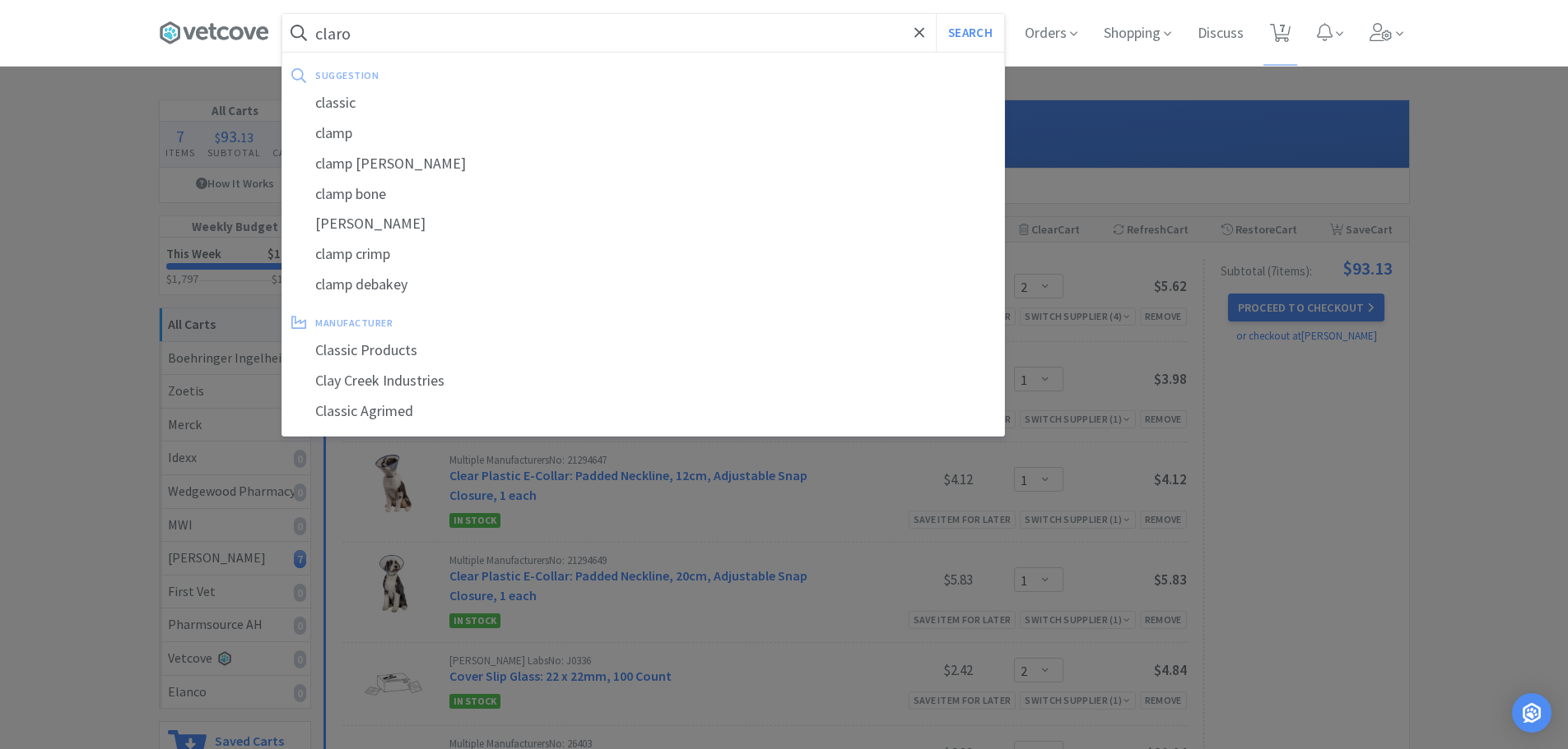
type input "claro"
click at [936, 14] on button "Search" at bounding box center [969, 33] width 68 height 38
select select "2"
select select "1"
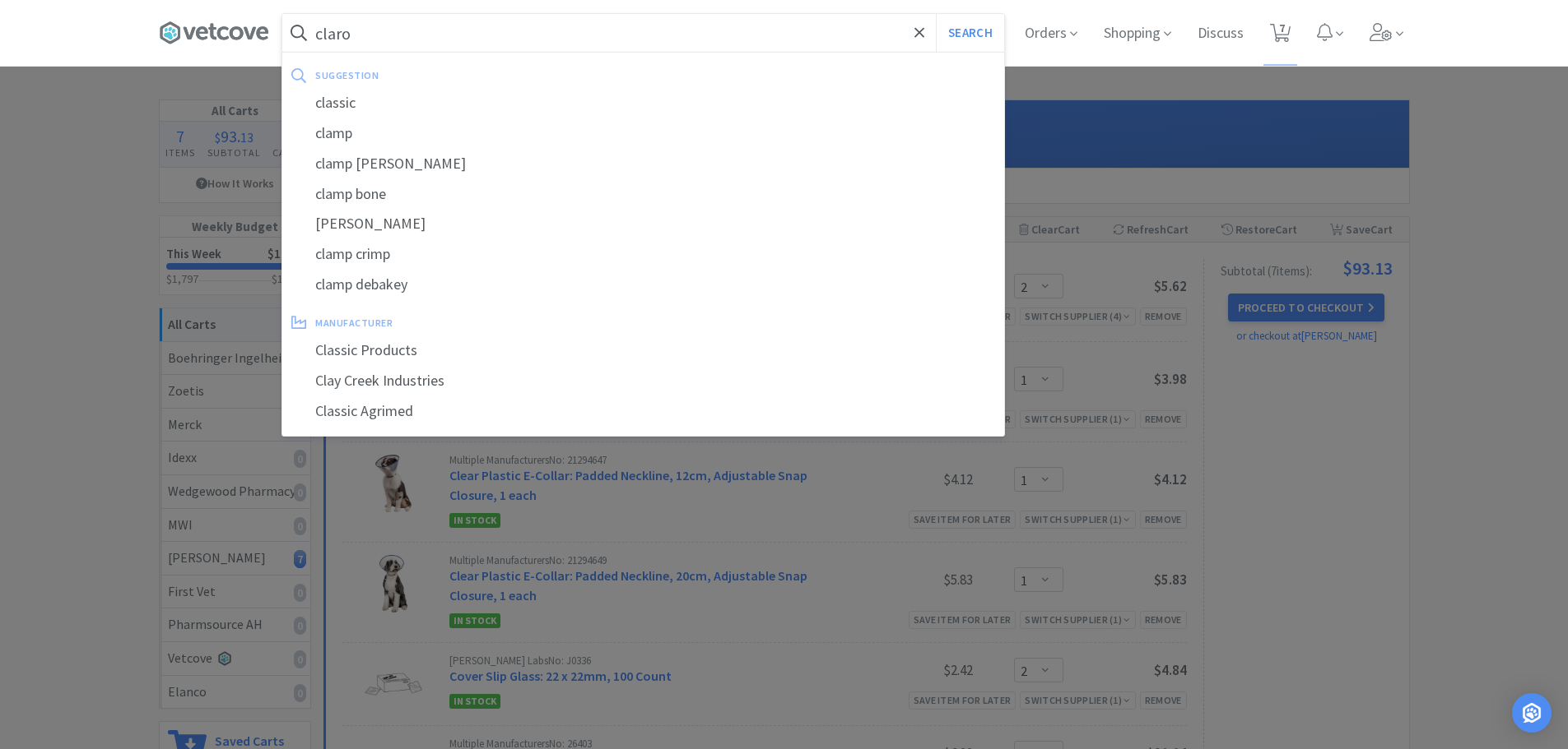
select select "1"
select select "2"
select select "3"
select select "1"
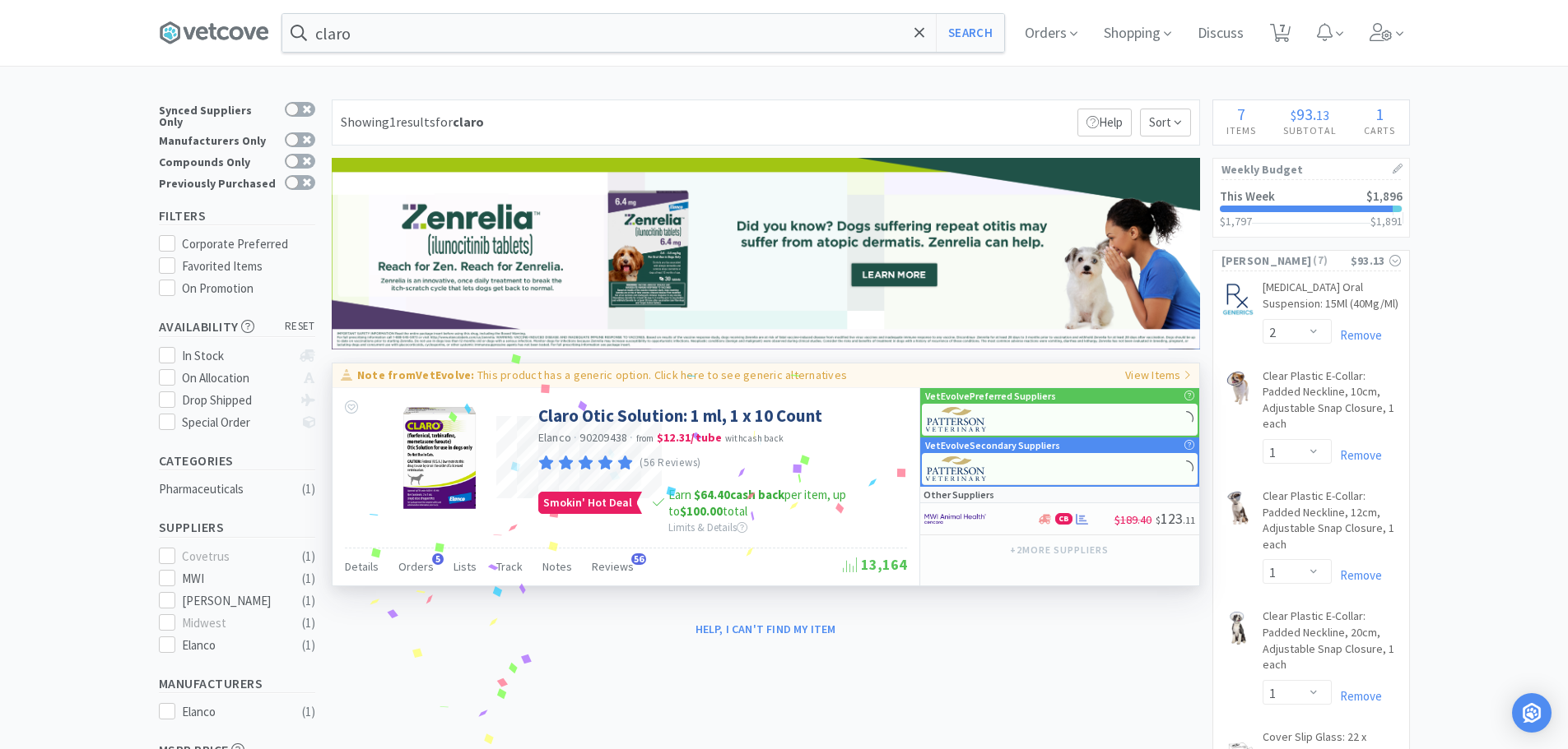
click at [571, 380] on p "This product has a generic option. Click here to see generic alternatives" at bounding box center [662, 375] width 370 height 15
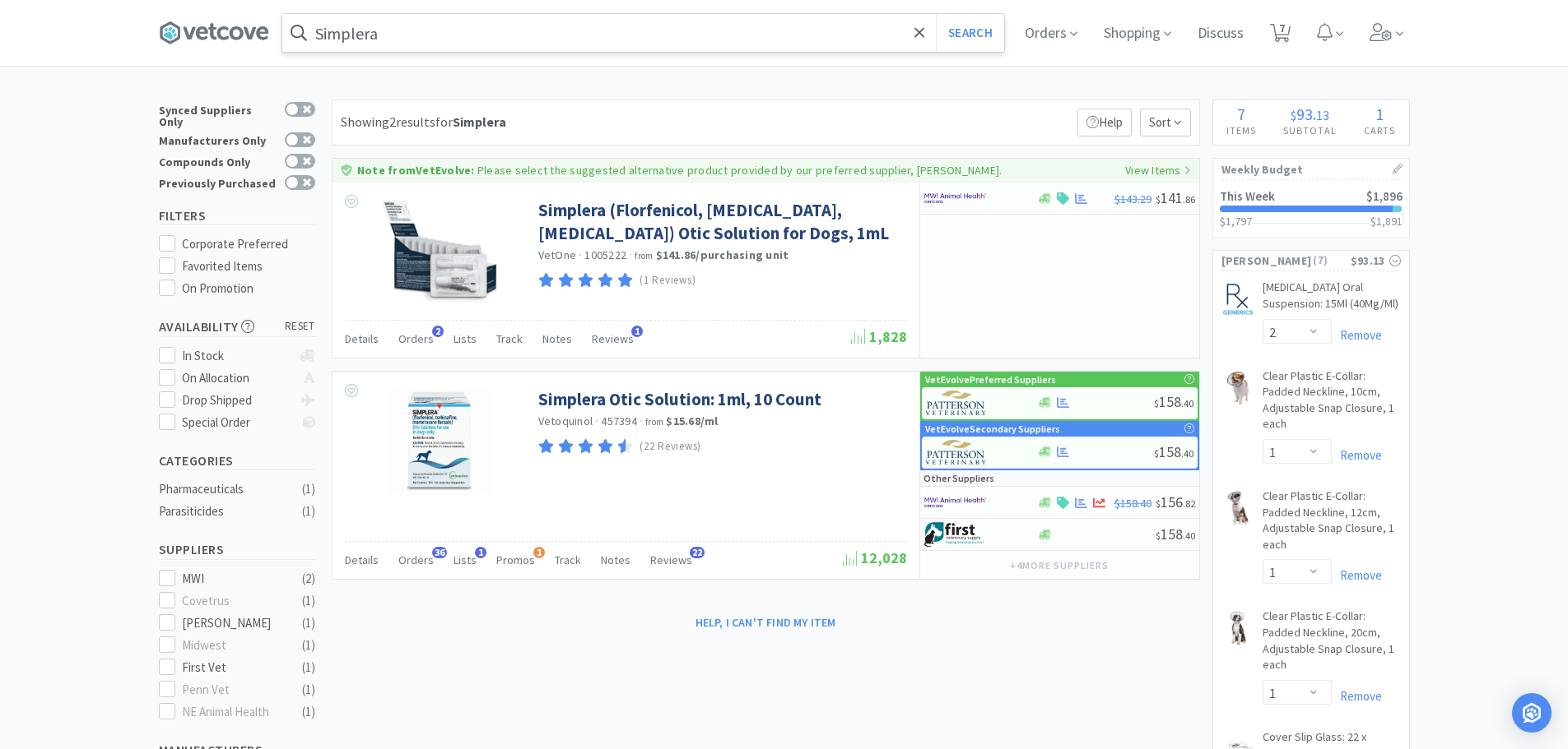
click at [403, 16] on input "Simplera" at bounding box center [643, 33] width 722 height 38
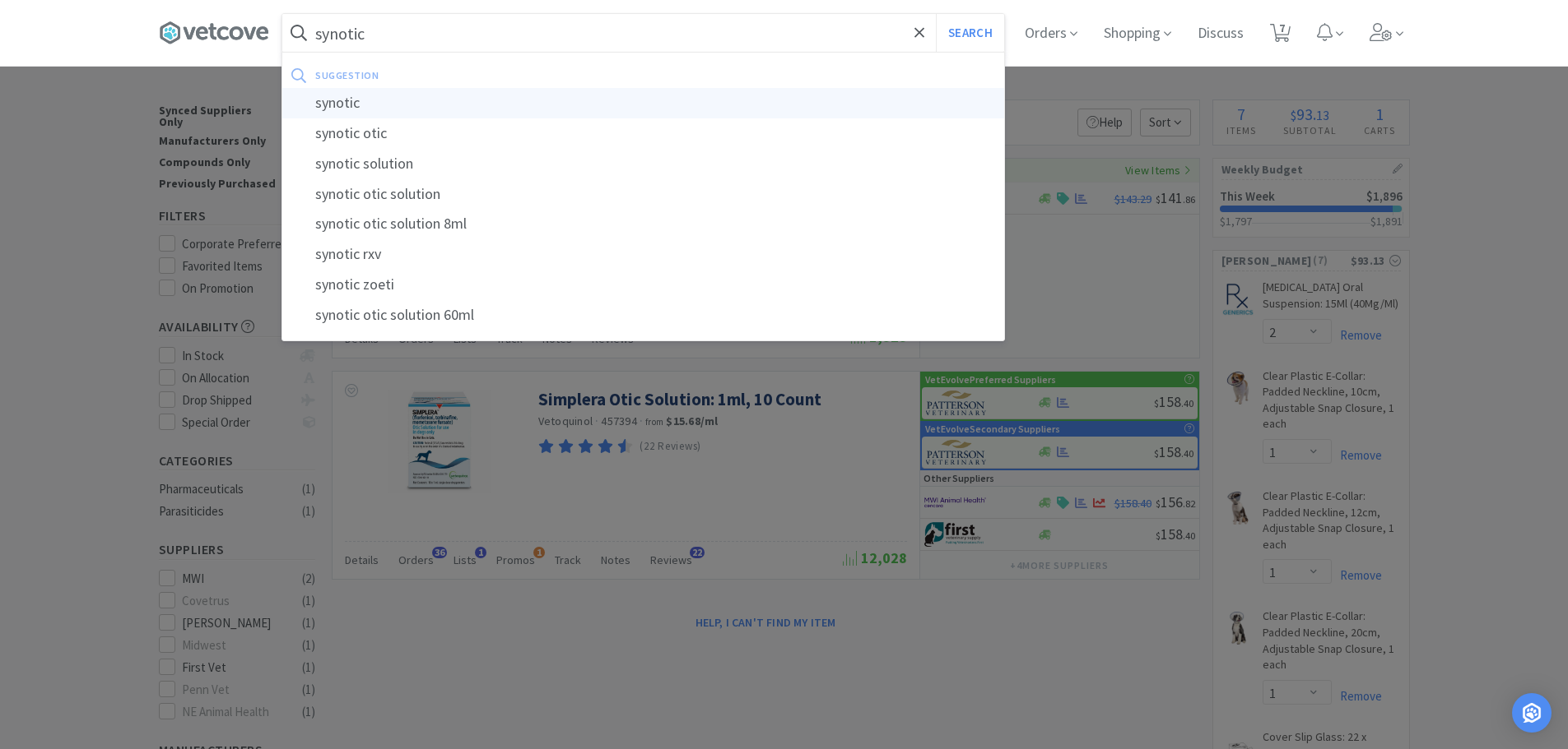
type input "synotic"
click at [368, 91] on div "synotic" at bounding box center [643, 104] width 722 height 30
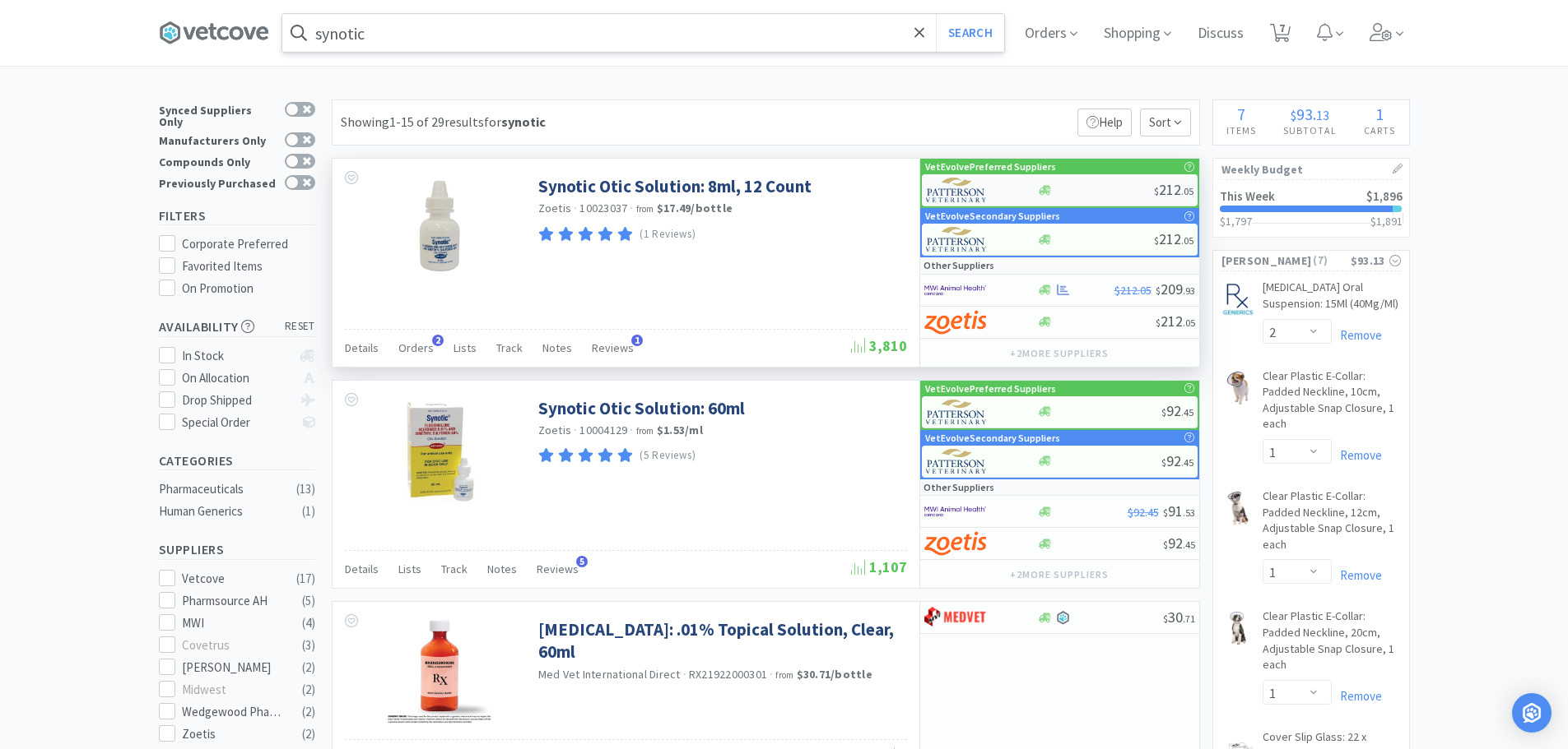
click at [1070, 184] on div at bounding box center [1095, 190] width 117 height 13
select select "1"
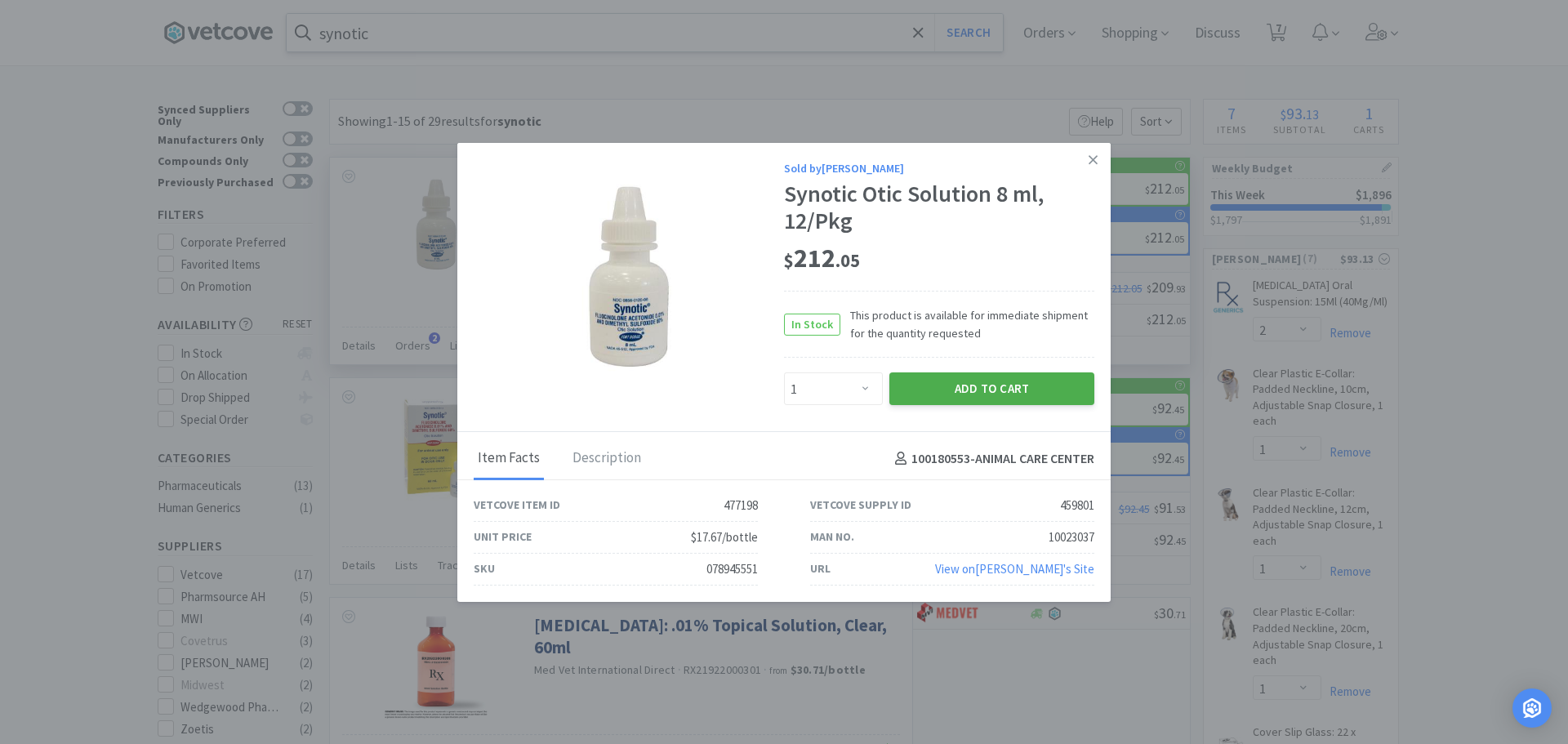
click at [976, 385] on button "Add to Cart" at bounding box center [991, 389] width 205 height 33
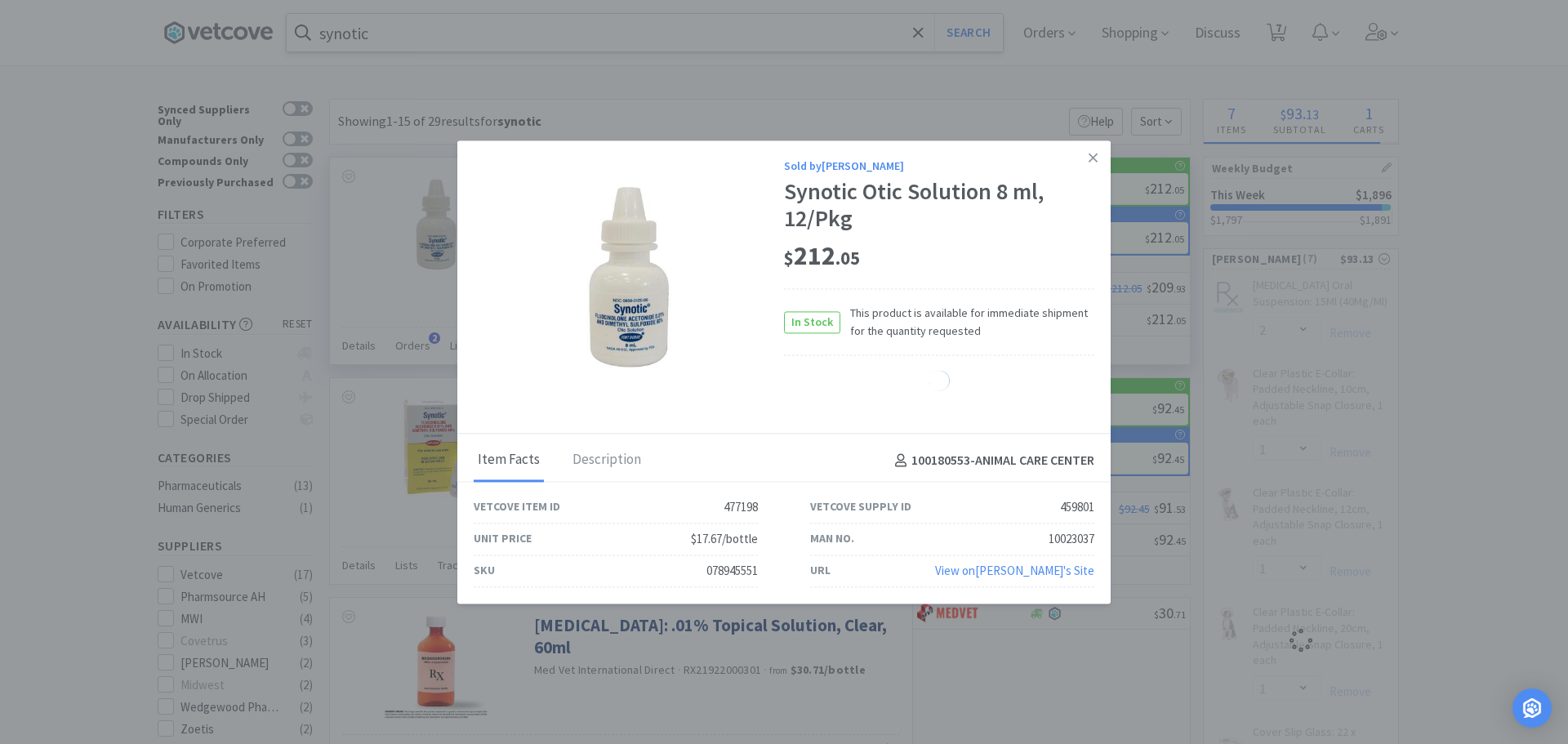
select select "1"
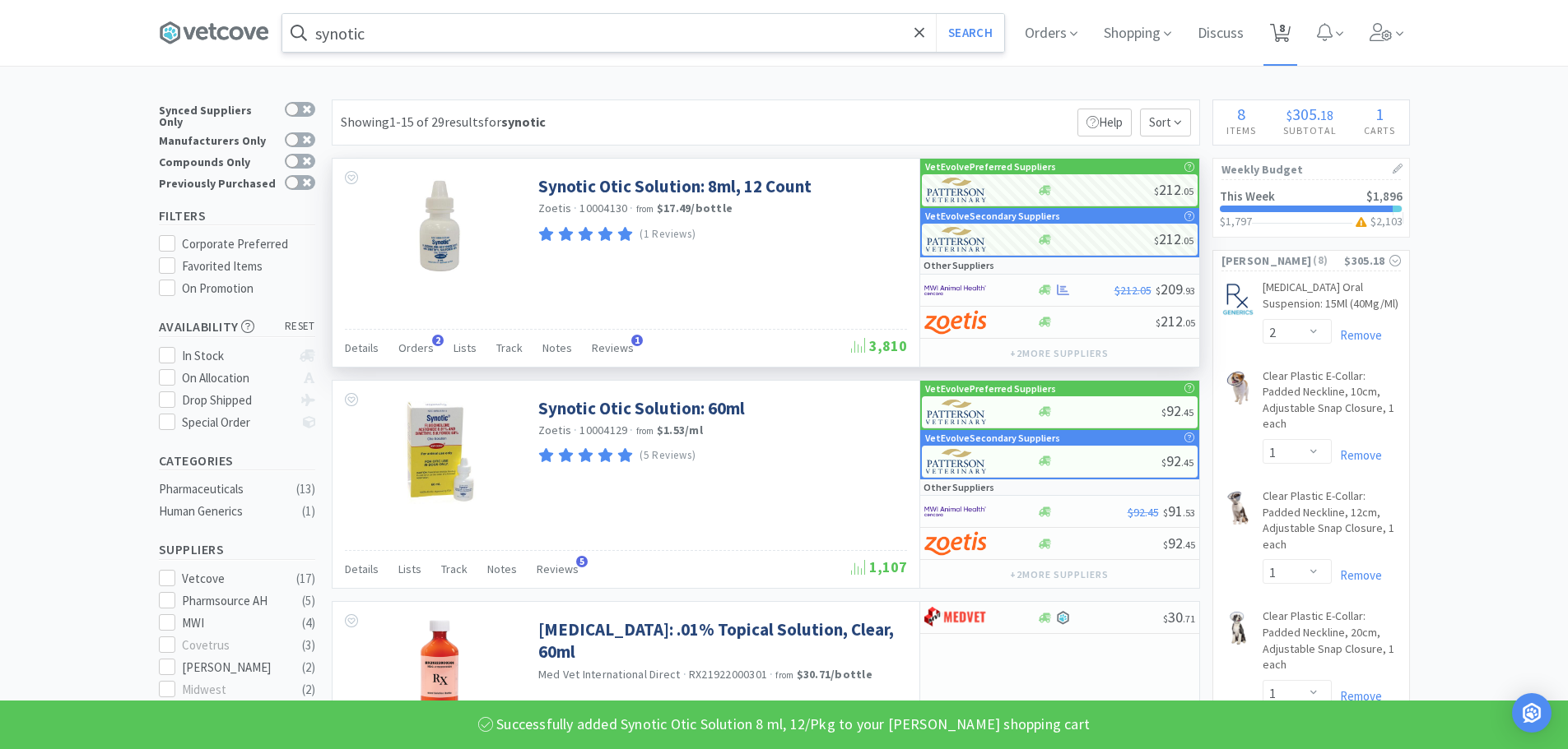
click at [1283, 24] on icon at bounding box center [1280, 33] width 20 height 19
select select "2"
select select "1"
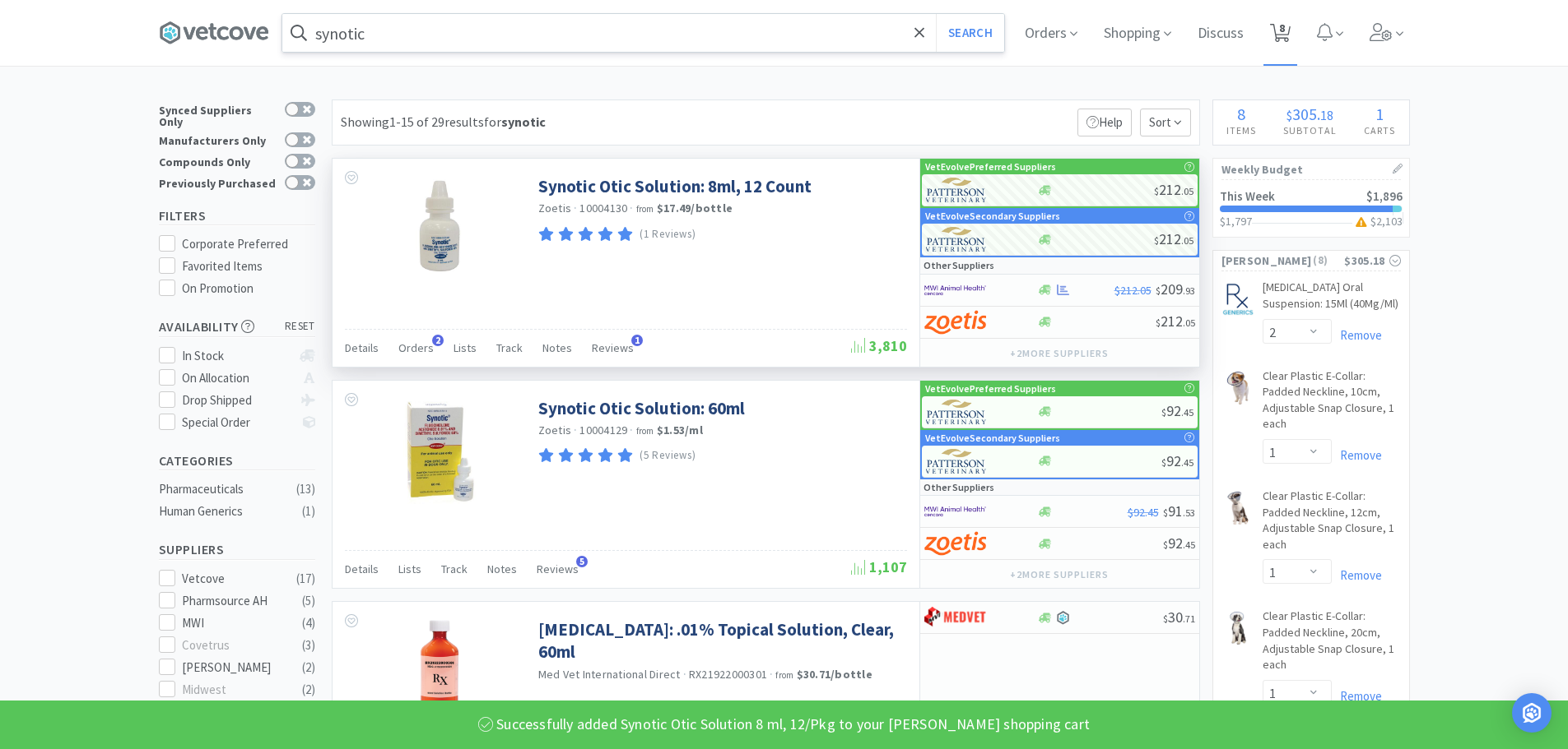
select select "2"
select select "3"
select select "1"
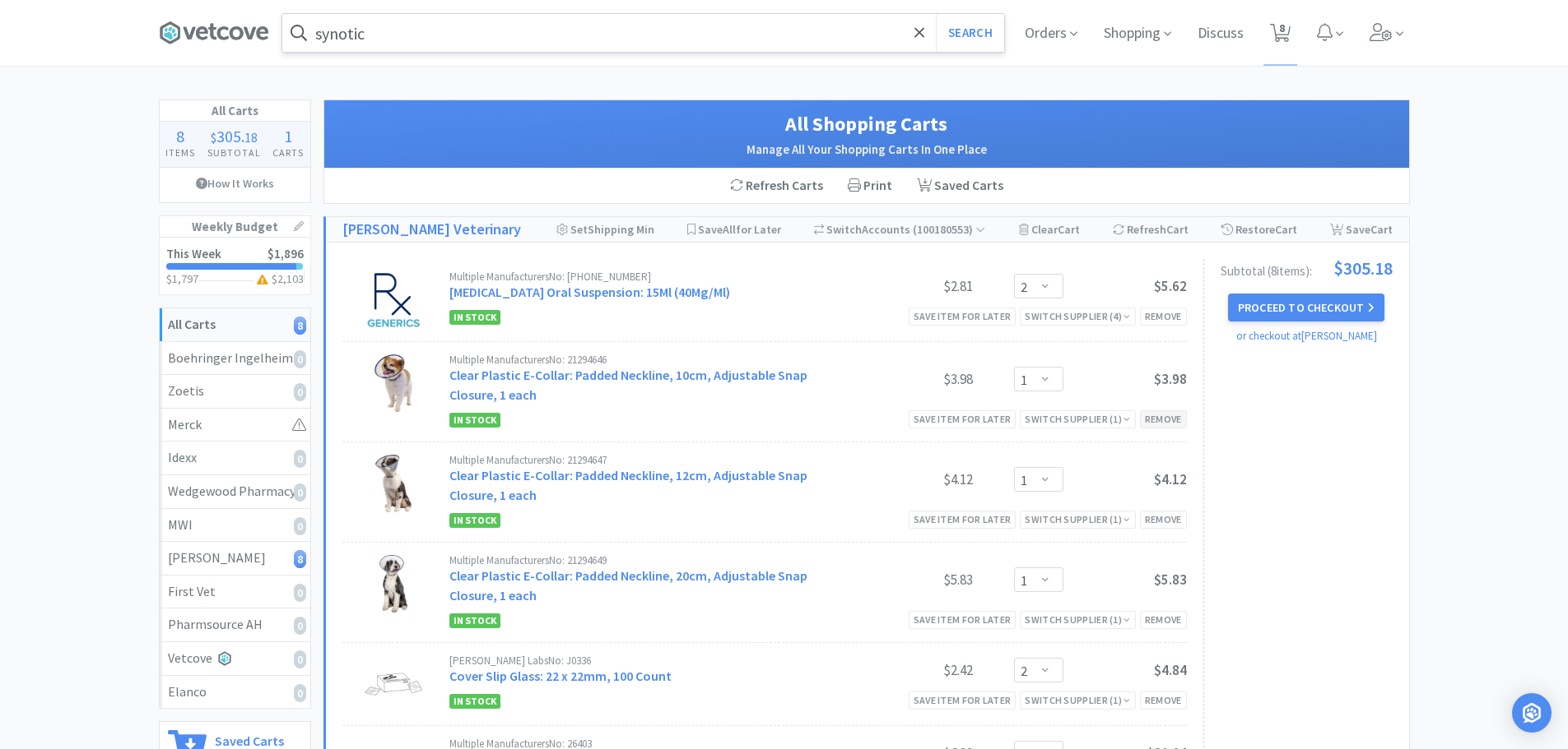
click at [1159, 420] on div "Remove" at bounding box center [1164, 419] width 47 height 18
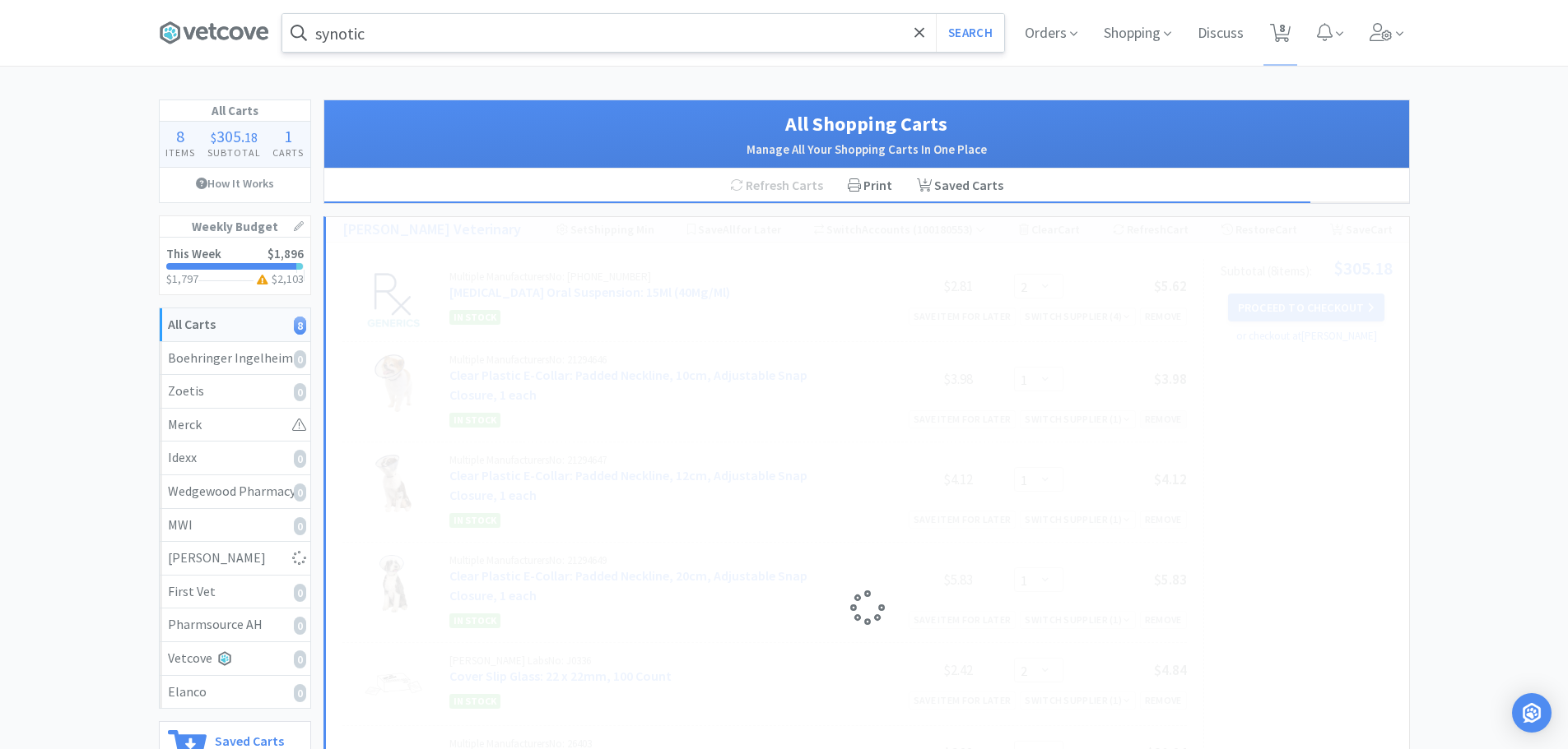
select select "2"
select select "3"
select select "1"
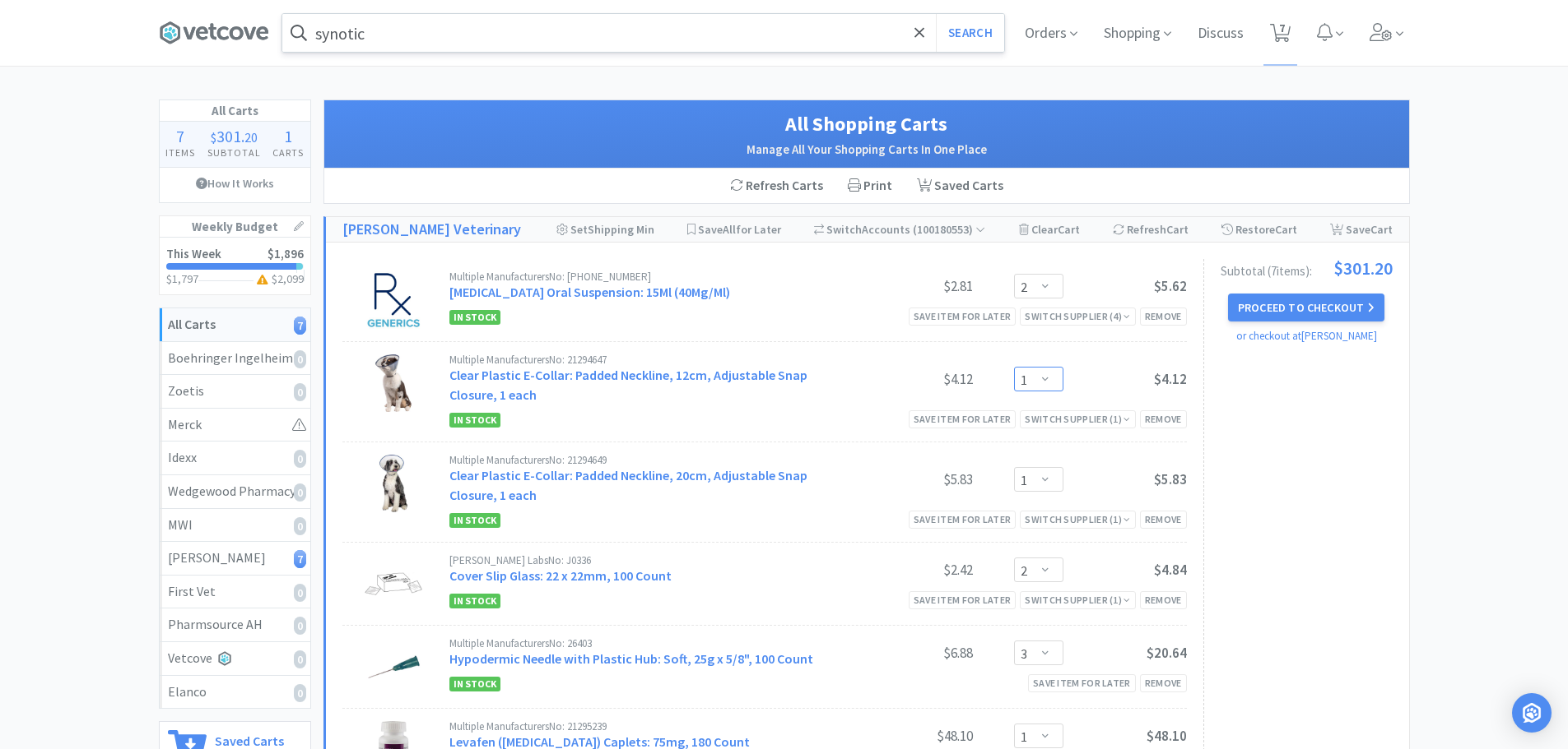
click at [1042, 377] on select "Enter Quantity 1 2 3 4 5 6 7 8 9 10 11 12 13 14 15 16 17 18 19 20 Enter Quantity" at bounding box center [1038, 379] width 50 height 24
click at [1014, 367] on select "Enter Quantity 1 2 3 4 5 6 7 8 9 10 11 12 13 14 15 16 17 18 19 20 Enter Quantity" at bounding box center [1038, 379] width 50 height 24
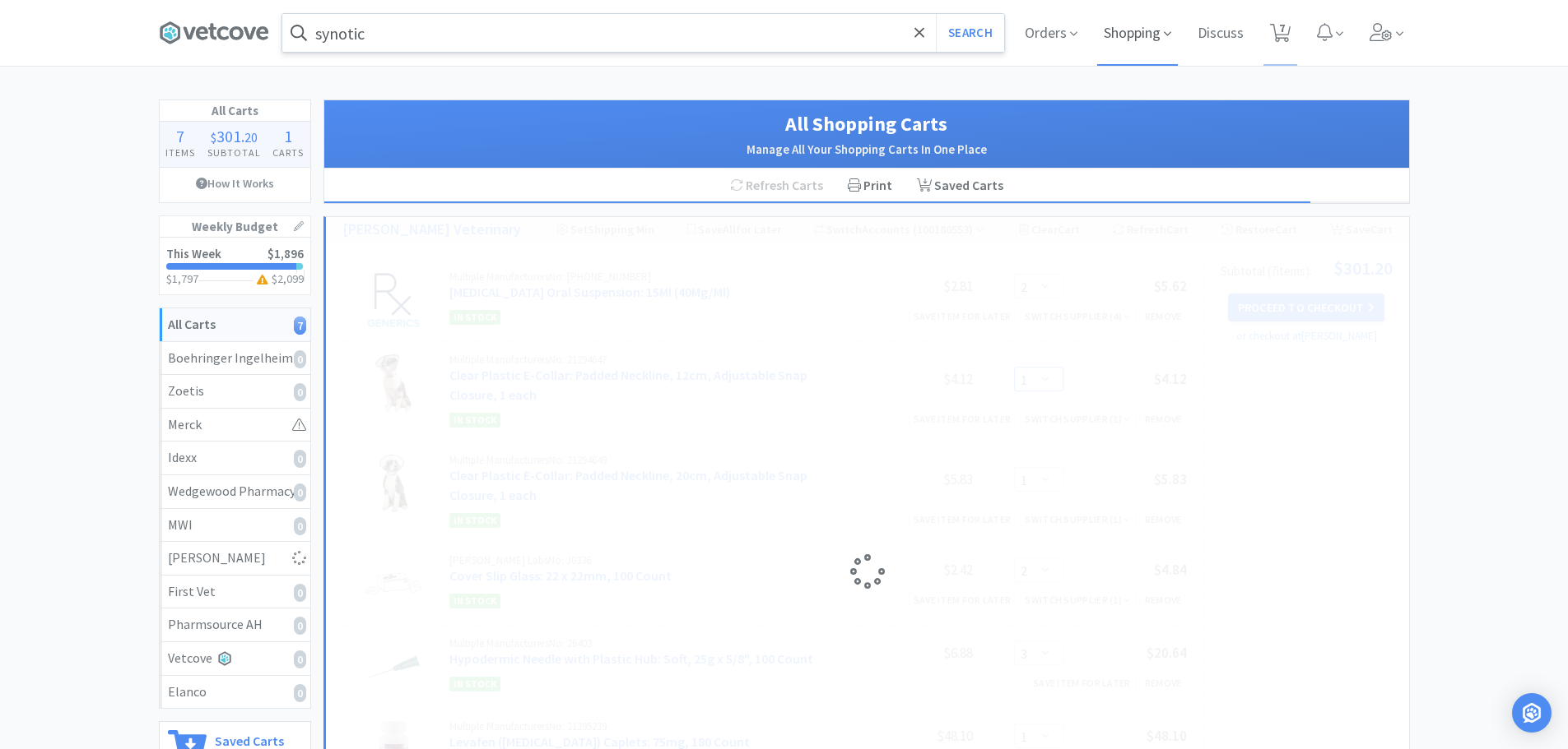
select select "2"
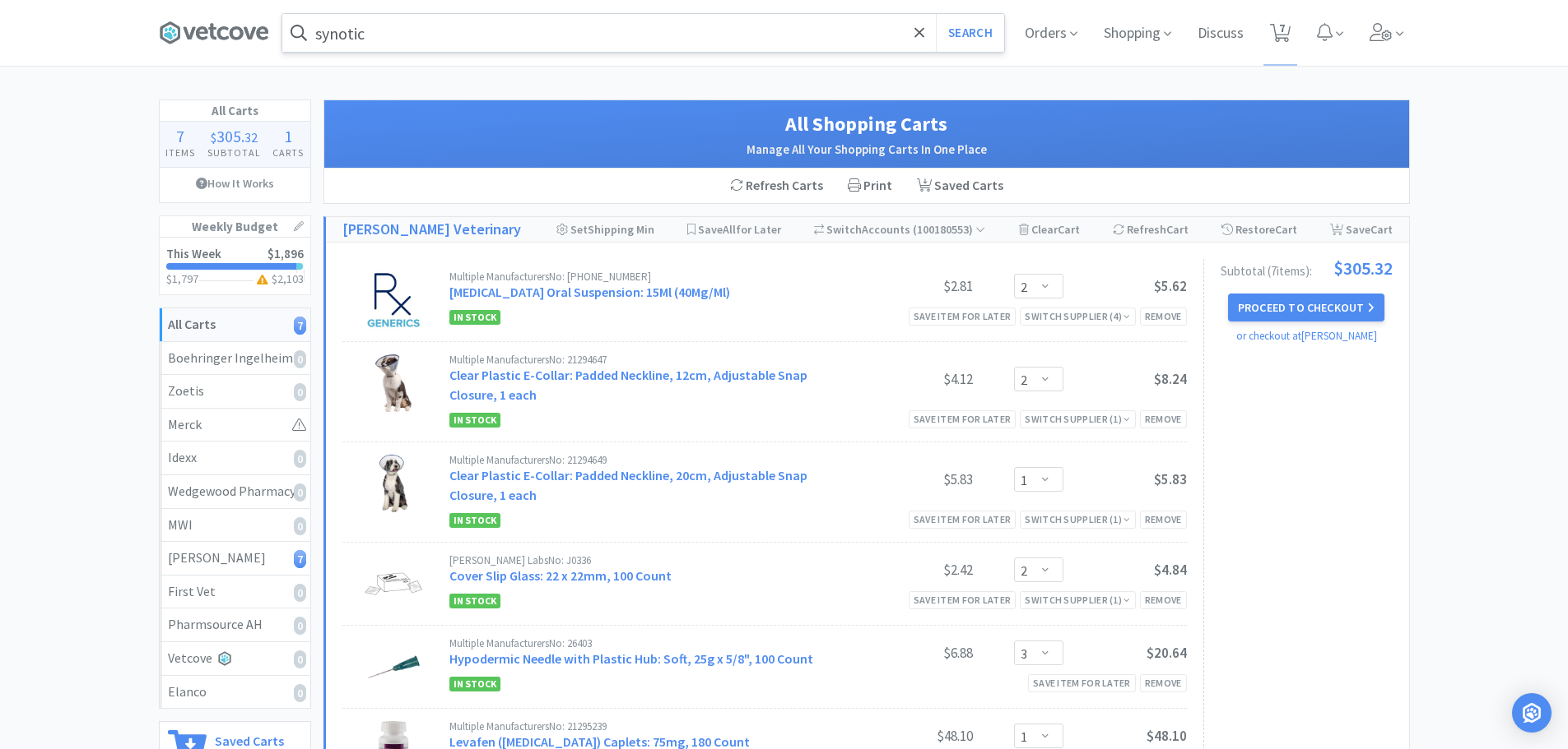
click at [1324, 407] on div "Subtotal ( 7 item s ): $305.32 Proceed to Checkout or checkout at [PERSON_NAME]" at bounding box center [1298, 566] width 189 height 615
click at [1288, 305] on button "Proceed to Checkout" at bounding box center [1306, 307] width 157 height 28
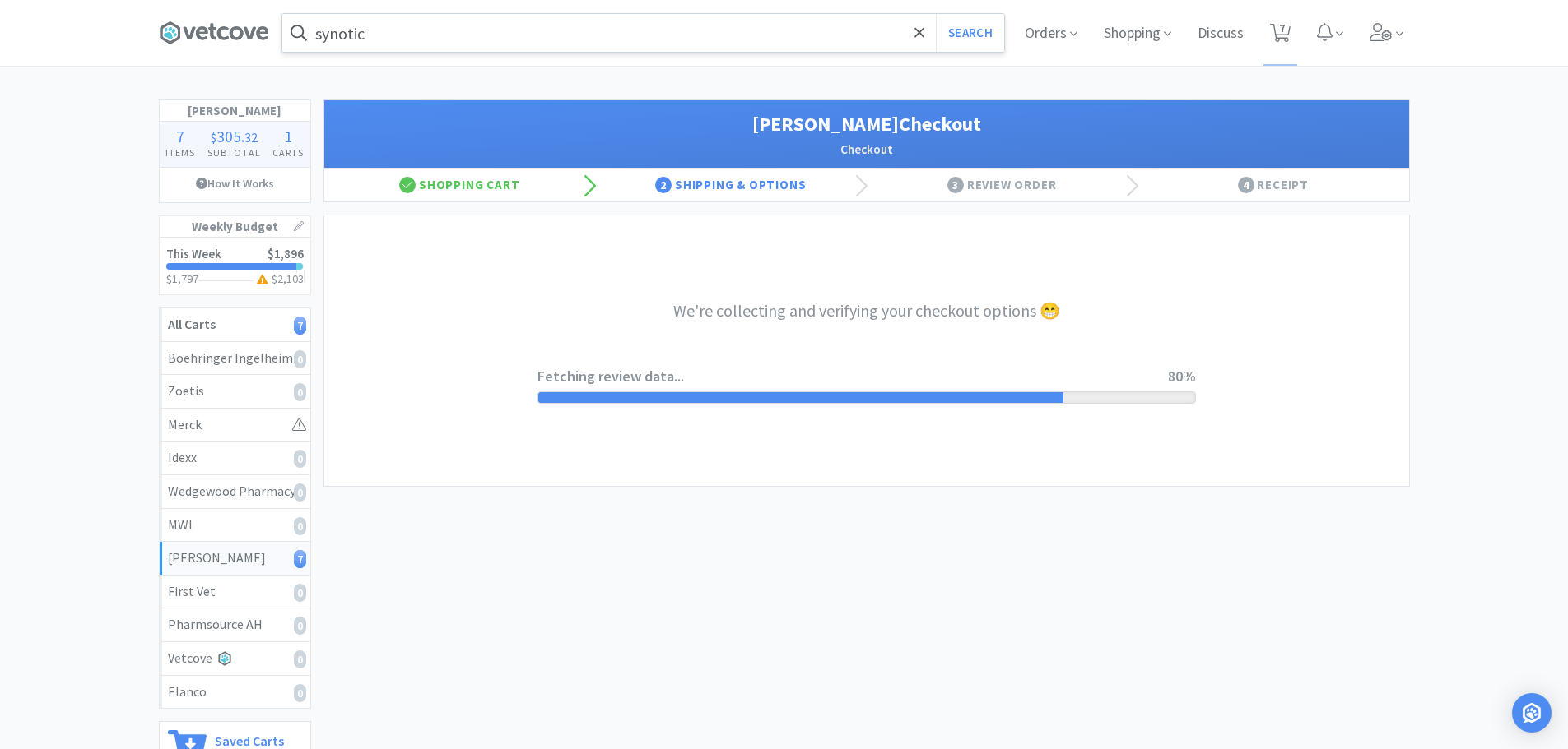
select select "1"
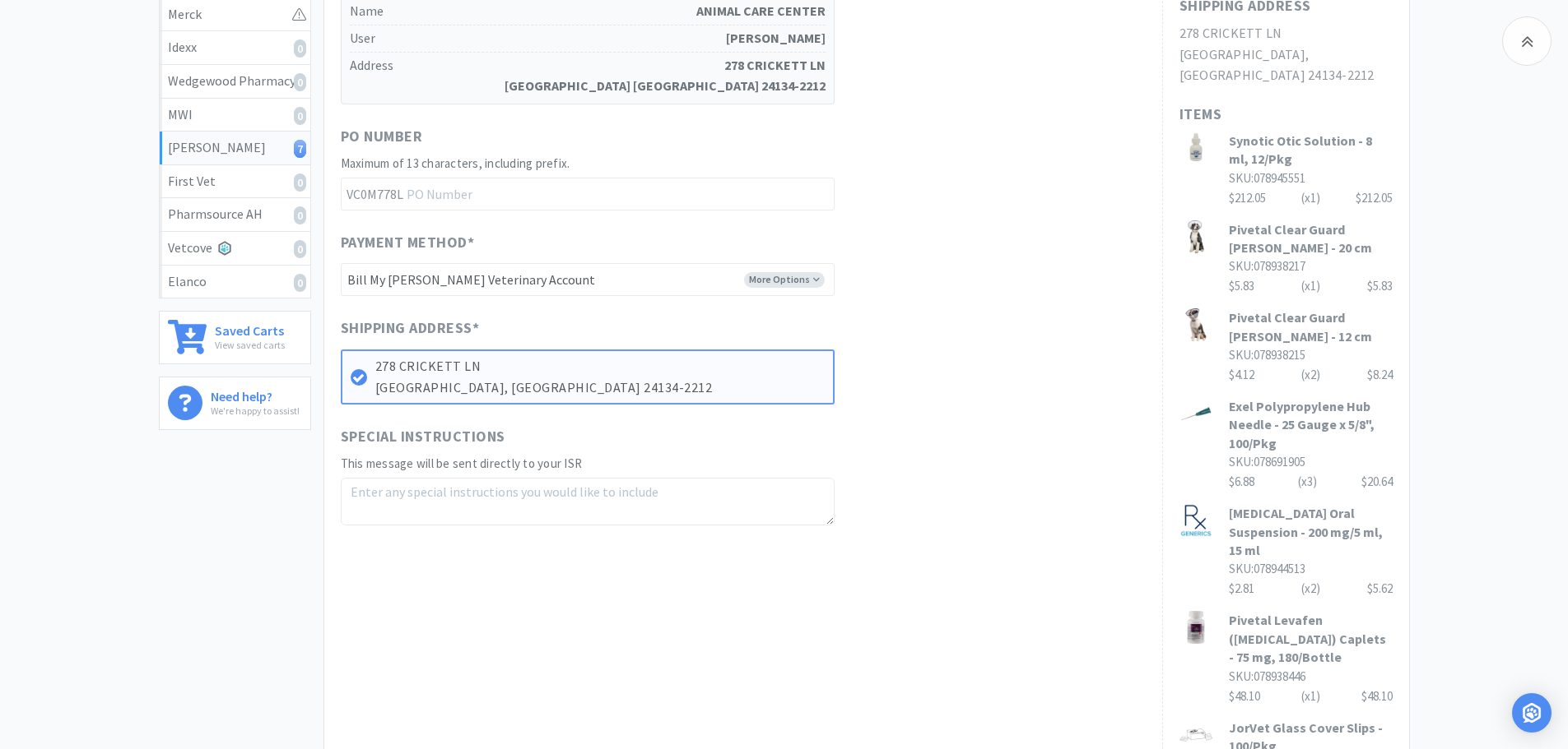
scroll to position [412, 0]
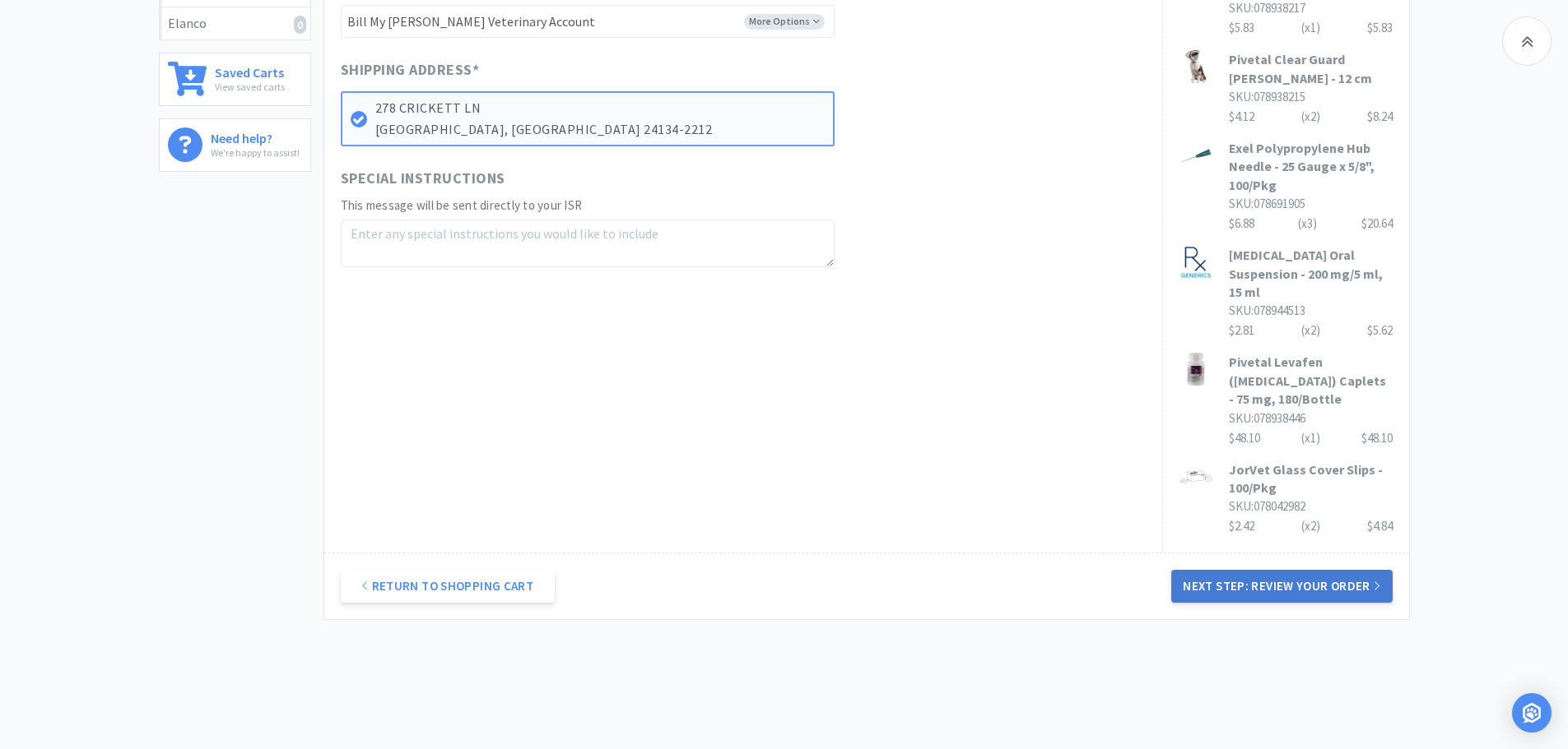
click at [1267, 570] on button "Next Step: Review Your Order" at bounding box center [1282, 586] width 221 height 33
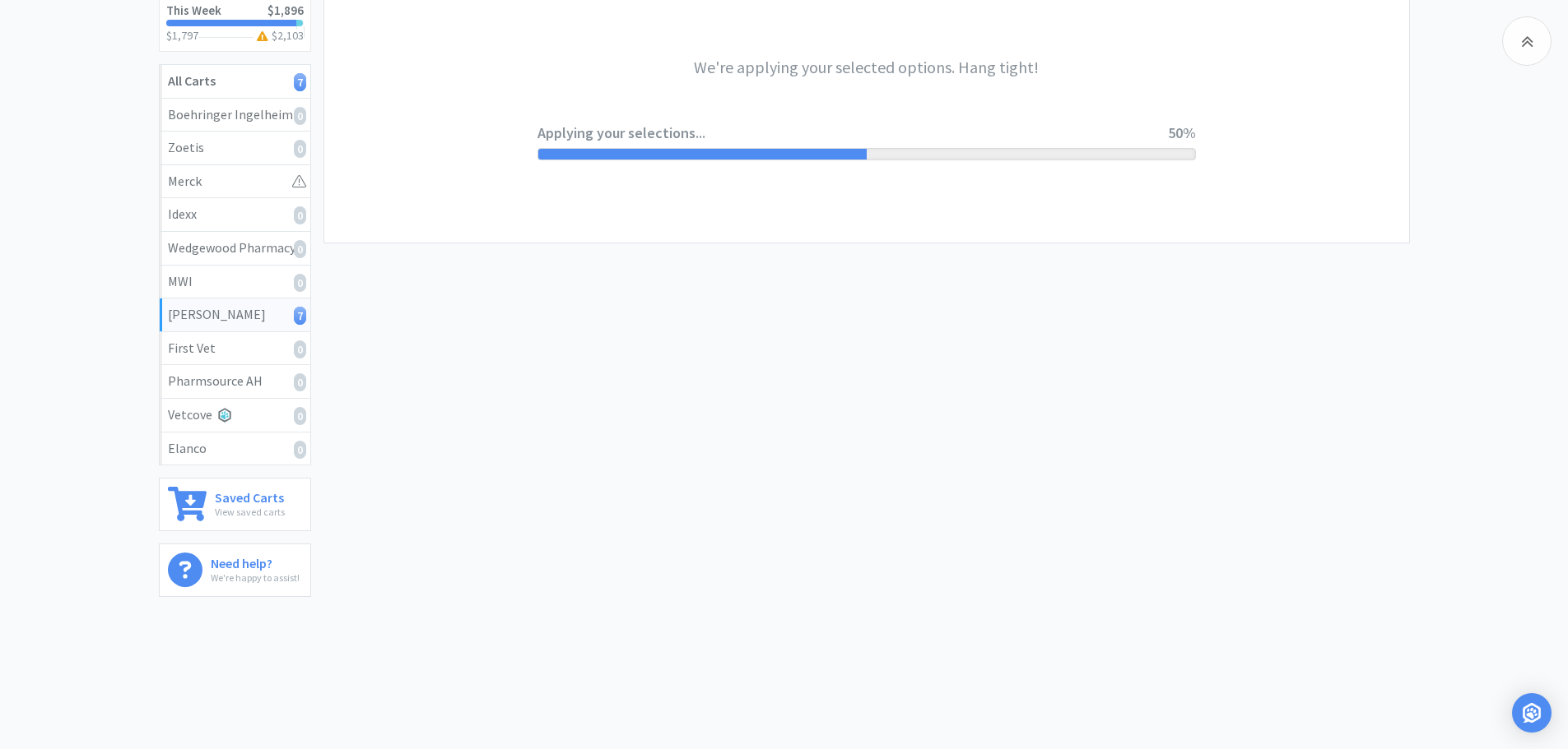
scroll to position [0, 0]
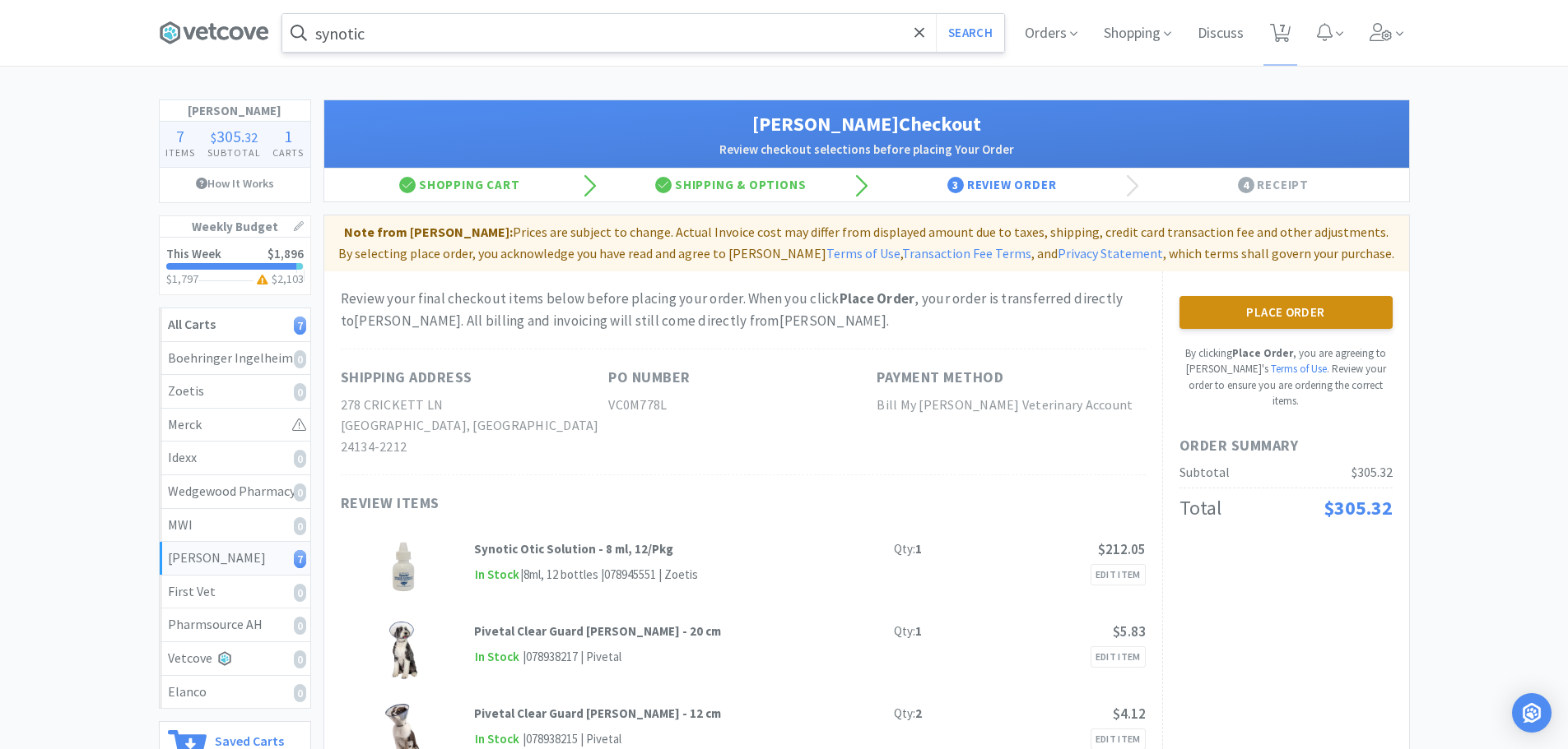
click at [1372, 318] on button "Place Order" at bounding box center [1285, 312] width 213 height 33
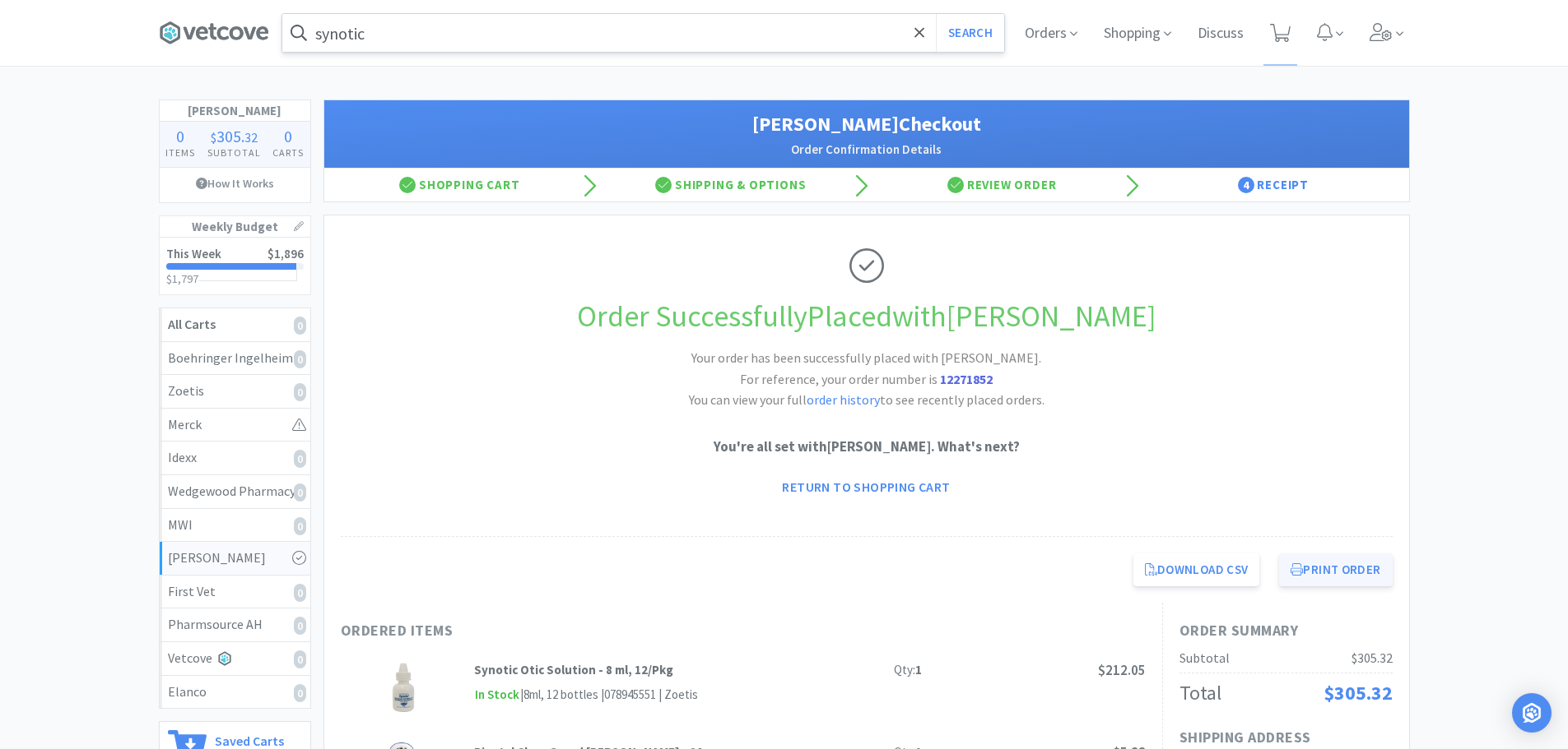
click at [1316, 570] on button "Print Order" at bounding box center [1336, 570] width 113 height 33
click at [204, 53] on span at bounding box center [221, 33] width 124 height 66
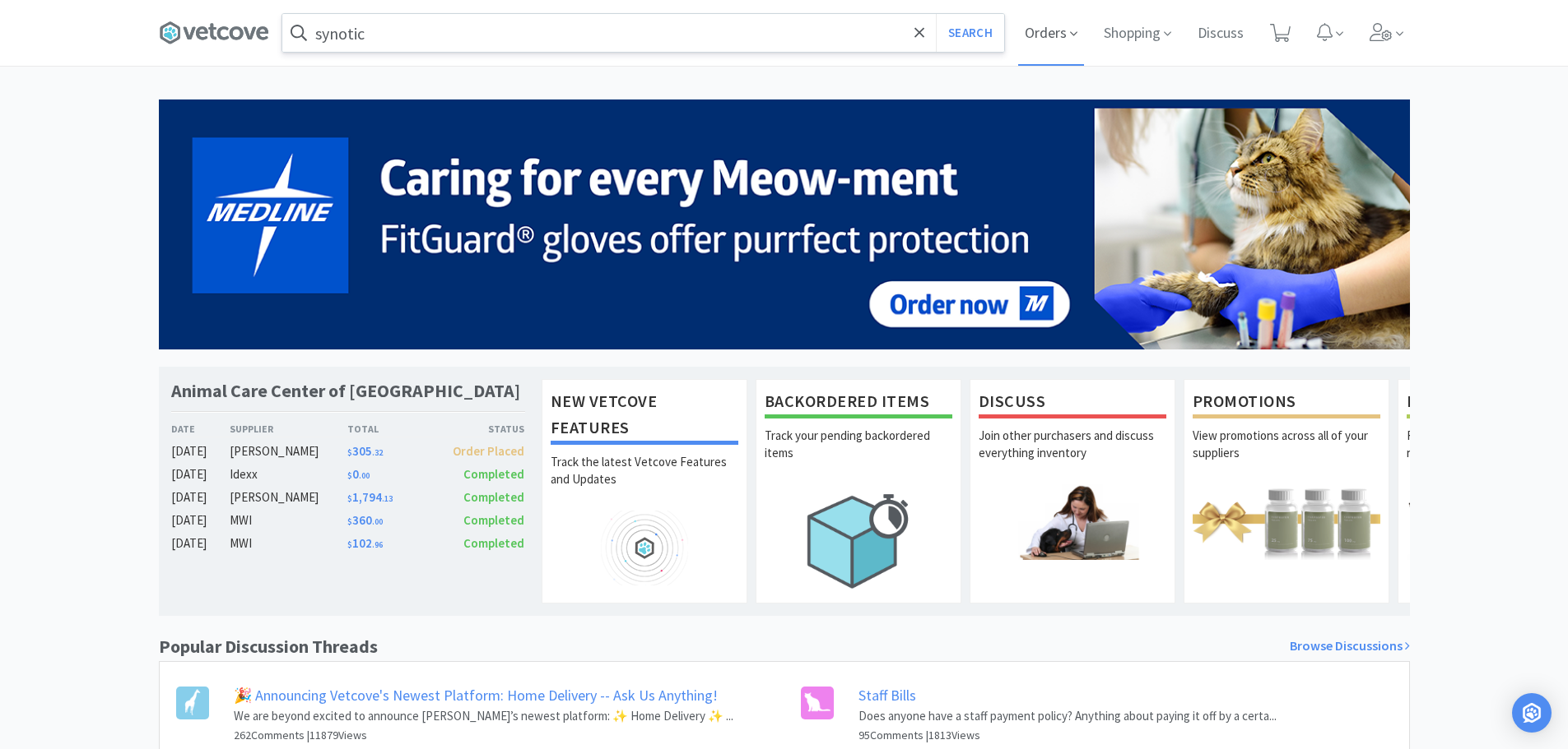
click at [1069, 24] on span "Orders" at bounding box center [1051, 33] width 66 height 66
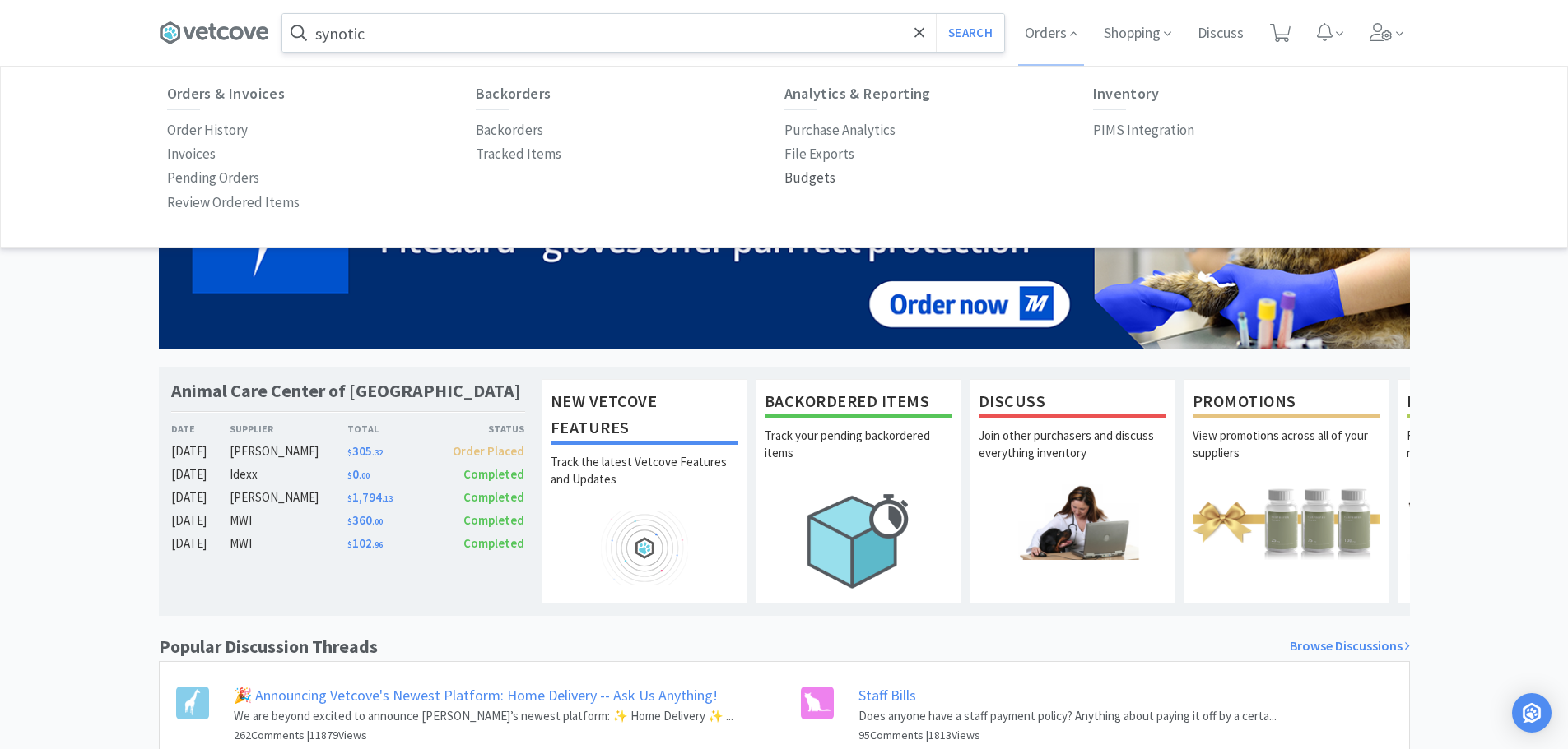
click at [810, 174] on p "Budgets" at bounding box center [809, 178] width 51 height 22
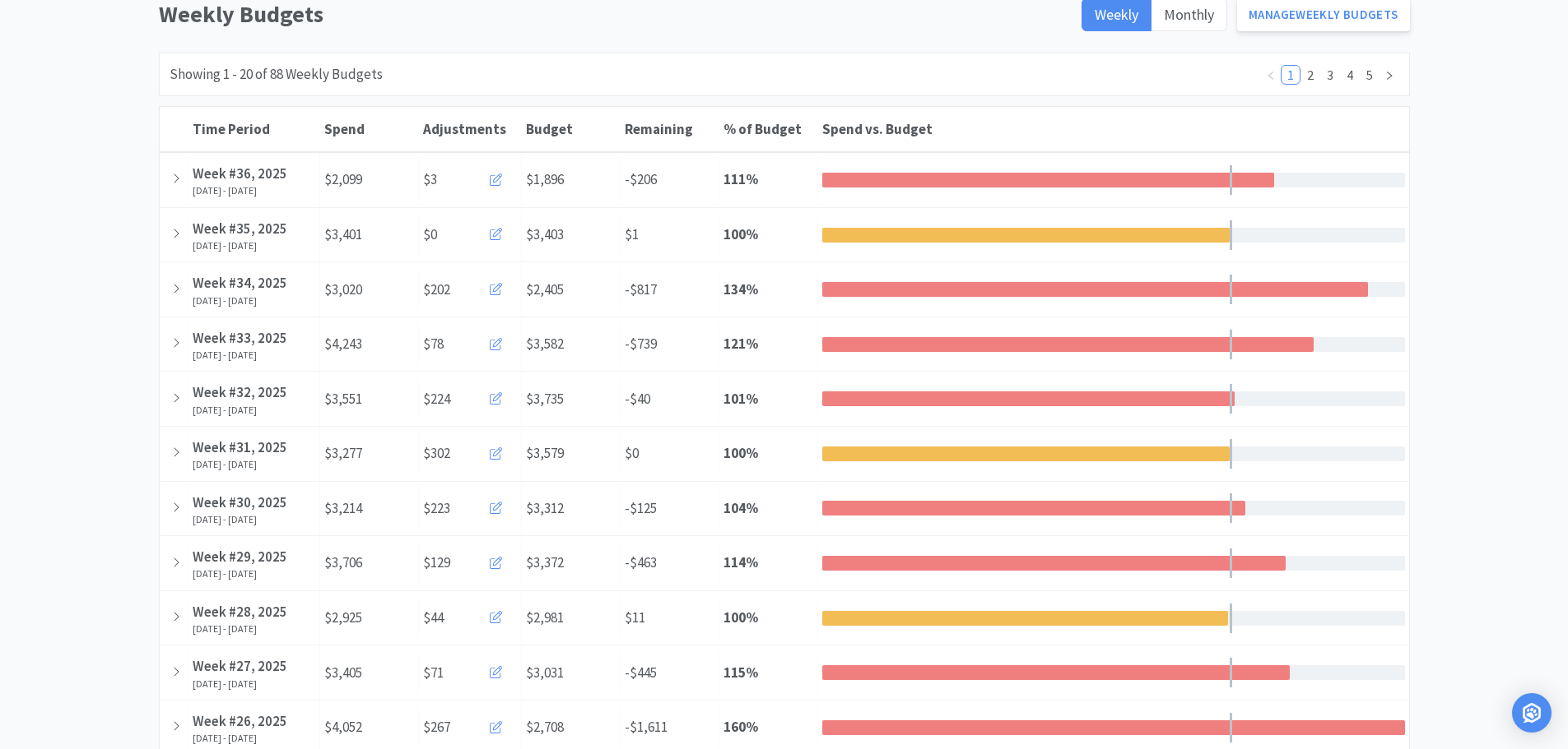
scroll to position [164, 0]
